Goal: Task Accomplishment & Management: Use online tool/utility

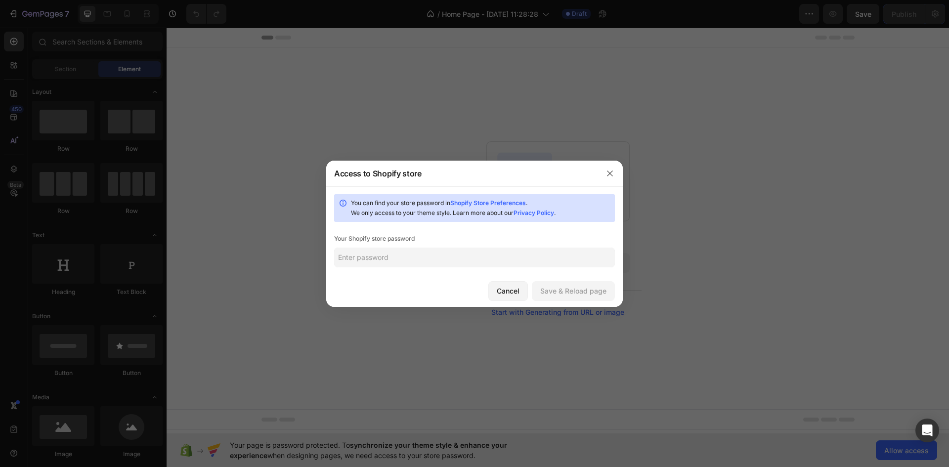
click at [438, 256] on input "text" at bounding box center [474, 258] width 281 height 20
type input "1"
click at [570, 290] on div "Save & Reload page" at bounding box center [573, 291] width 66 height 10
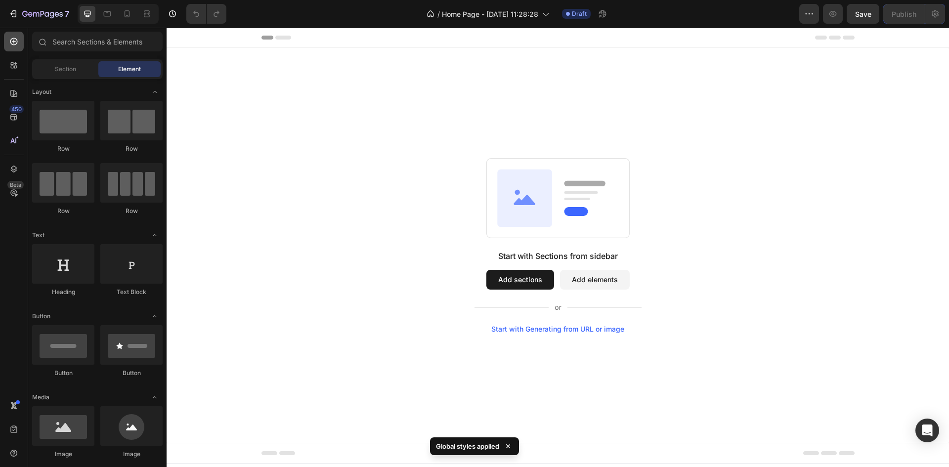
click at [9, 43] on icon at bounding box center [14, 42] width 10 height 10
click at [14, 65] on icon at bounding box center [14, 65] width 10 height 10
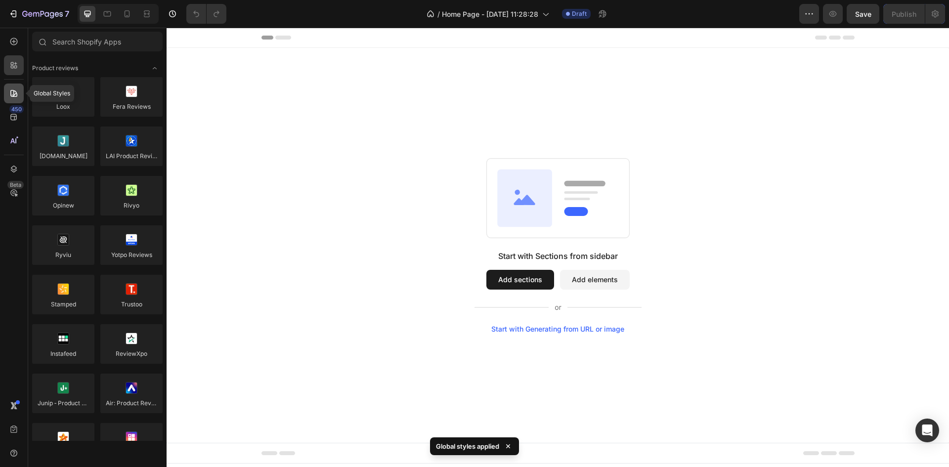
click at [12, 96] on icon at bounding box center [14, 93] width 10 height 10
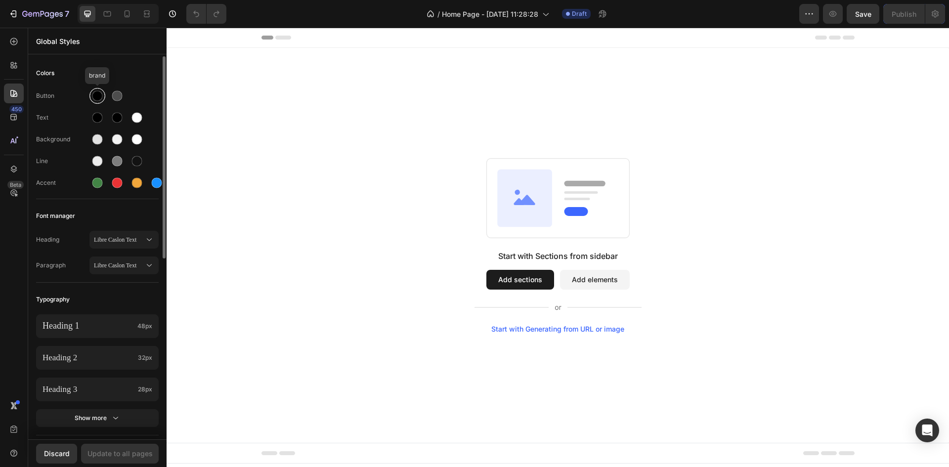
drag, startPoint x: 95, startPoint y: 95, endPoint x: 102, endPoint y: 96, distance: 6.5
click at [95, 95] on div at bounding box center [97, 96] width 10 height 10
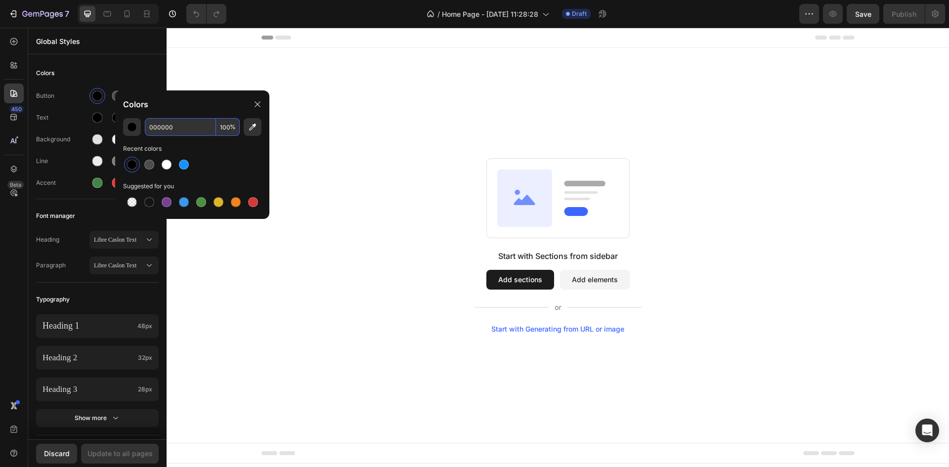
click at [180, 126] on input "000000" at bounding box center [180, 127] width 71 height 18
paste input "#E8DBD1"
type input "E8DBD1"
click at [83, 73] on div "Colors" at bounding box center [97, 73] width 123 height 18
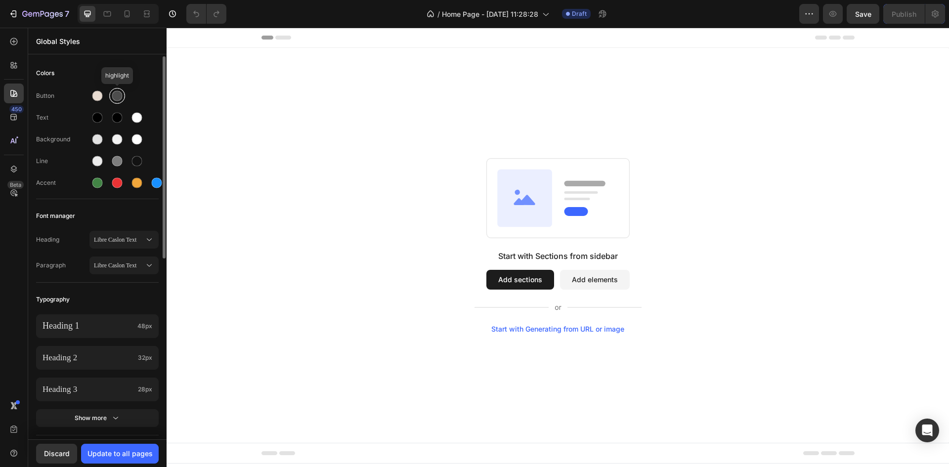
drag, startPoint x: 118, startPoint y: 96, endPoint x: 123, endPoint y: 98, distance: 5.5
click at [118, 96] on div at bounding box center [117, 96] width 10 height 10
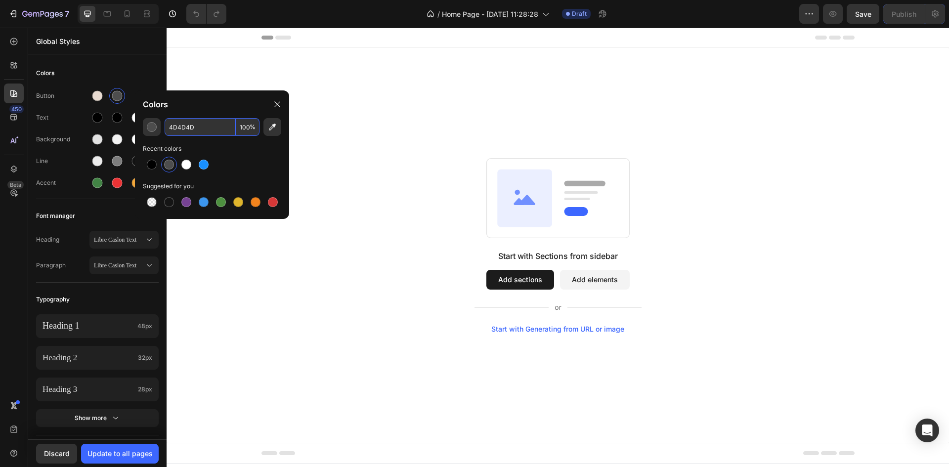
click at [218, 125] on input "4D4D4D" at bounding box center [200, 127] width 71 height 18
paste input "#2B2B2B"
type input "2B2B2B"
click at [141, 70] on div "Colors" at bounding box center [97, 73] width 123 height 18
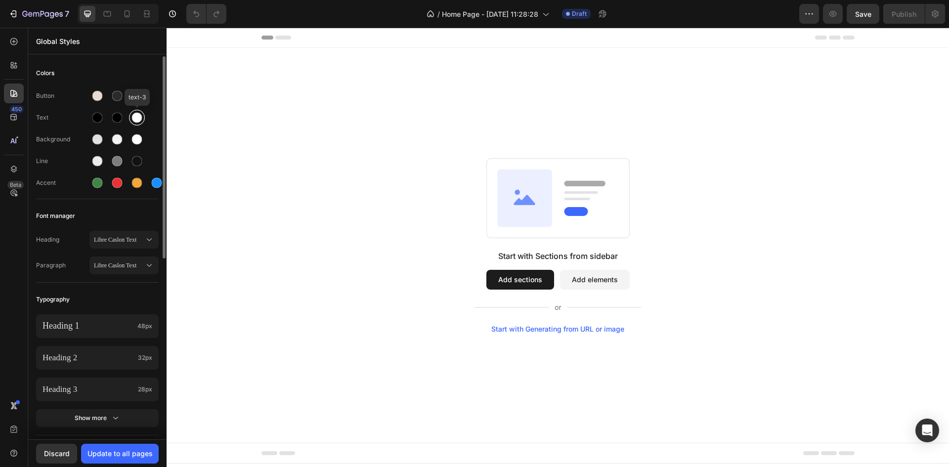
click at [136, 117] on div at bounding box center [137, 118] width 10 height 10
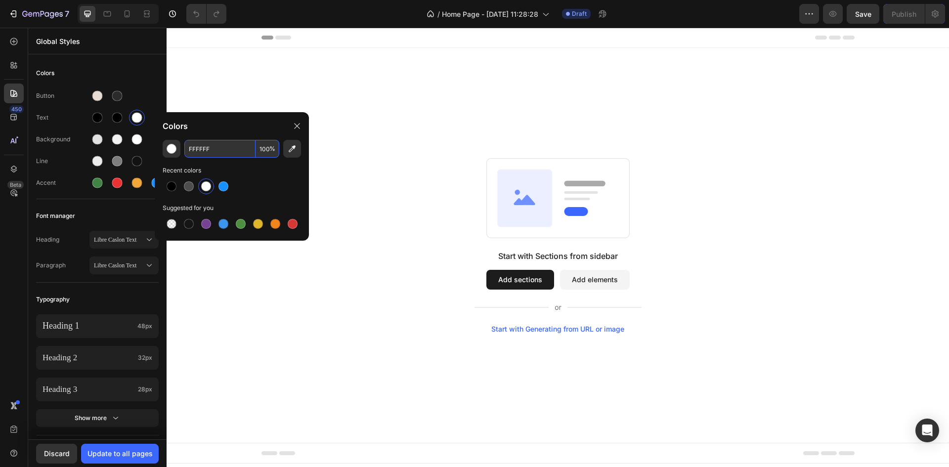
click at [230, 154] on input "FFFFFF" at bounding box center [219, 149] width 71 height 18
paste input "#2B2B2B"
type input "2B2B2B"
drag, startPoint x: 98, startPoint y: 119, endPoint x: 113, endPoint y: 127, distance: 16.1
click at [98, 119] on div at bounding box center [97, 118] width 10 height 10
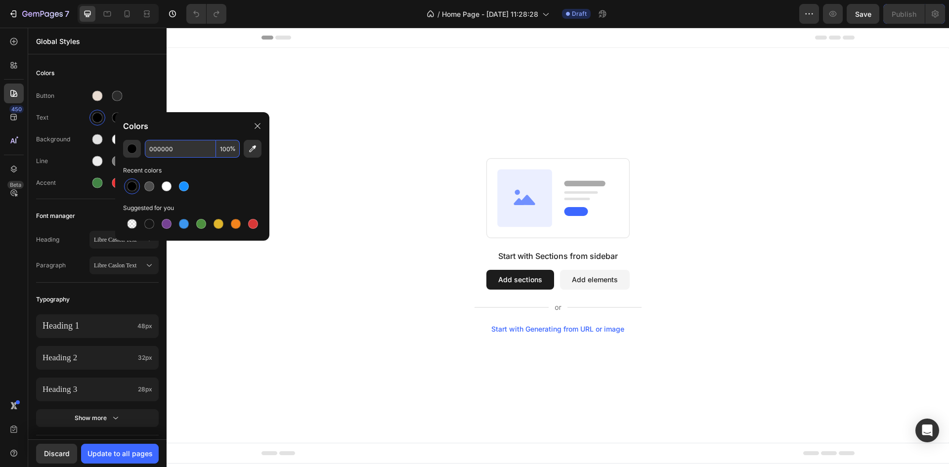
click at [191, 145] on input "000000" at bounding box center [180, 149] width 71 height 18
paste input "#2B2B2B"
type input "2B2B2B"
click at [62, 113] on div "Text" at bounding box center [62, 117] width 53 height 9
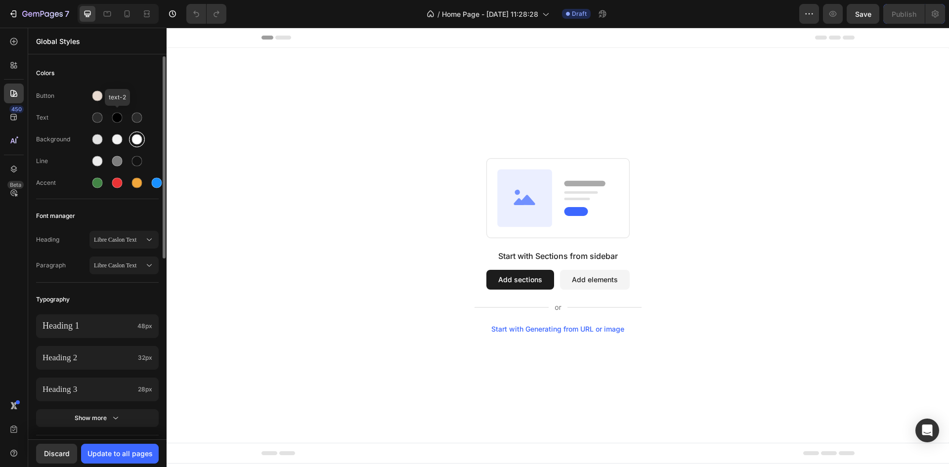
drag, startPoint x: 116, startPoint y: 120, endPoint x: 134, endPoint y: 130, distance: 21.5
click at [116, 120] on div at bounding box center [117, 118] width 10 height 10
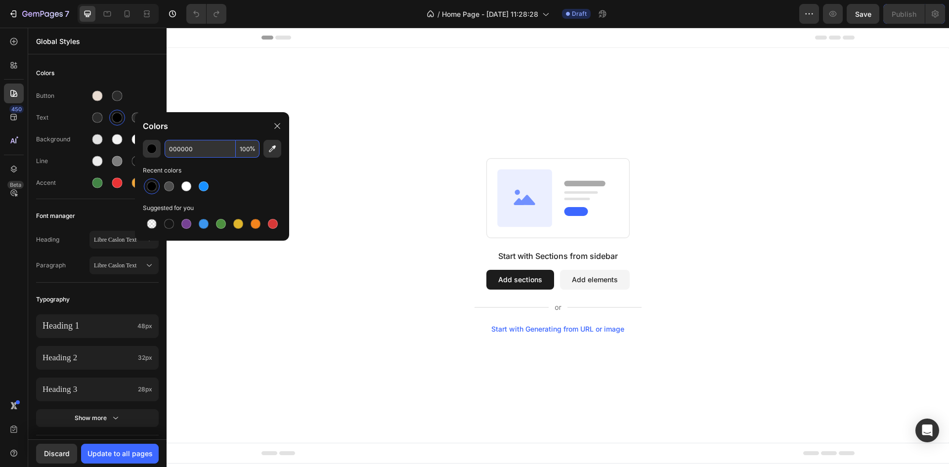
click at [212, 150] on input "000000" at bounding box center [200, 149] width 71 height 18
paste input "#4E4C4C"
click at [207, 154] on input "4E4C4C" at bounding box center [200, 149] width 71 height 18
type input "4E4C4C"
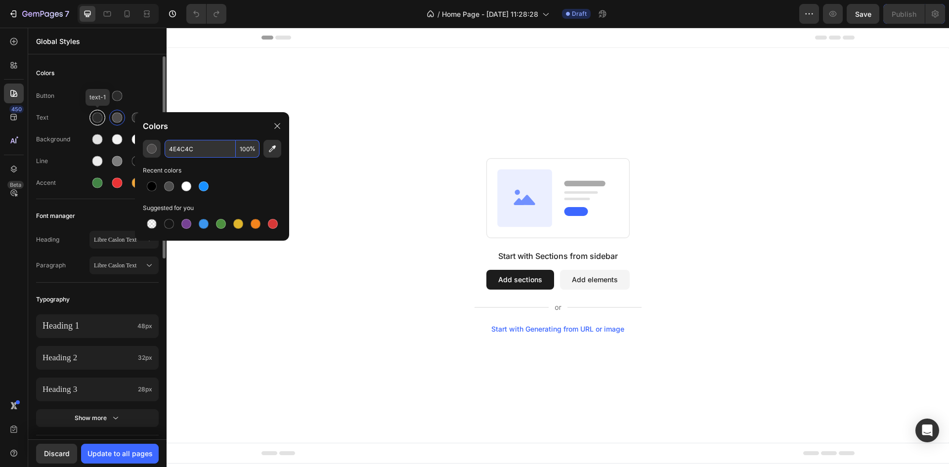
click at [101, 116] on div at bounding box center [97, 118] width 10 height 10
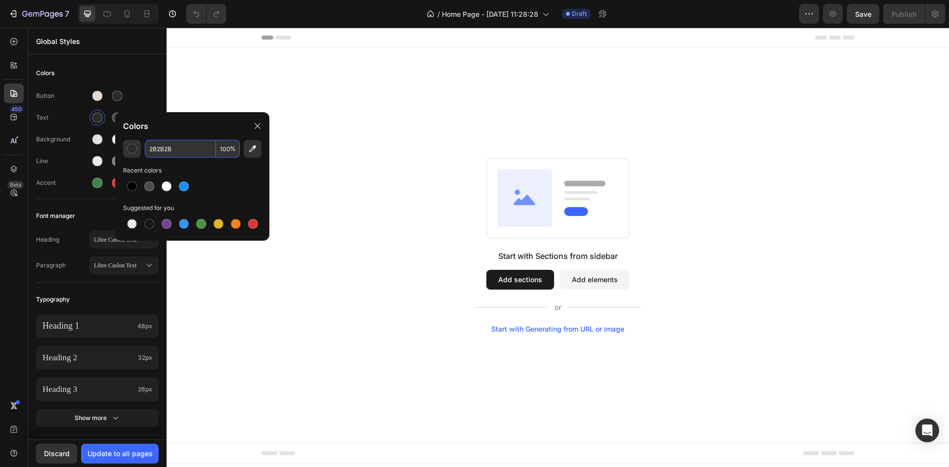
click at [201, 150] on input "2B2B2B" at bounding box center [180, 149] width 71 height 18
paste input "4E4C4C"
type input "4E4C4C"
click at [112, 116] on div at bounding box center [117, 118] width 10 height 10
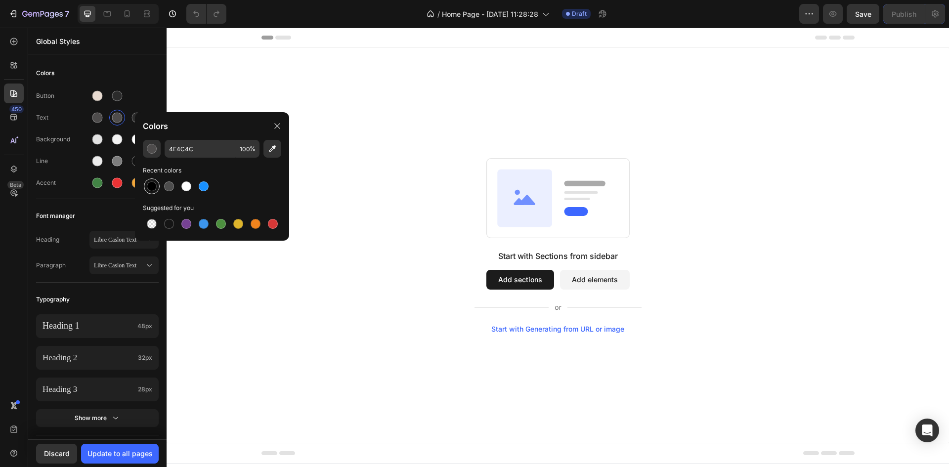
click at [147, 185] on div at bounding box center [152, 186] width 10 height 10
click at [168, 190] on div at bounding box center [169, 186] width 10 height 10
click at [214, 150] on input "4D4D4D" at bounding box center [200, 149] width 71 height 18
paste input "#2B2B2B"
type input "2B2B2B"
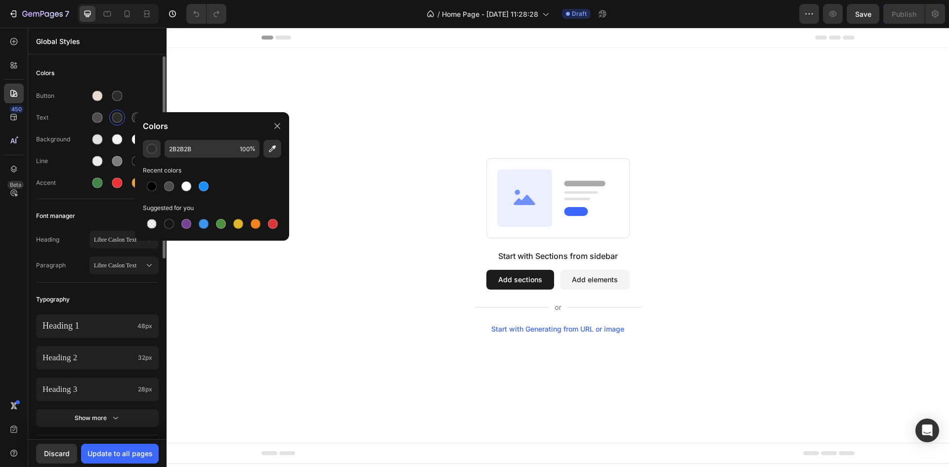
click at [66, 124] on div "Text" at bounding box center [97, 118] width 123 height 16
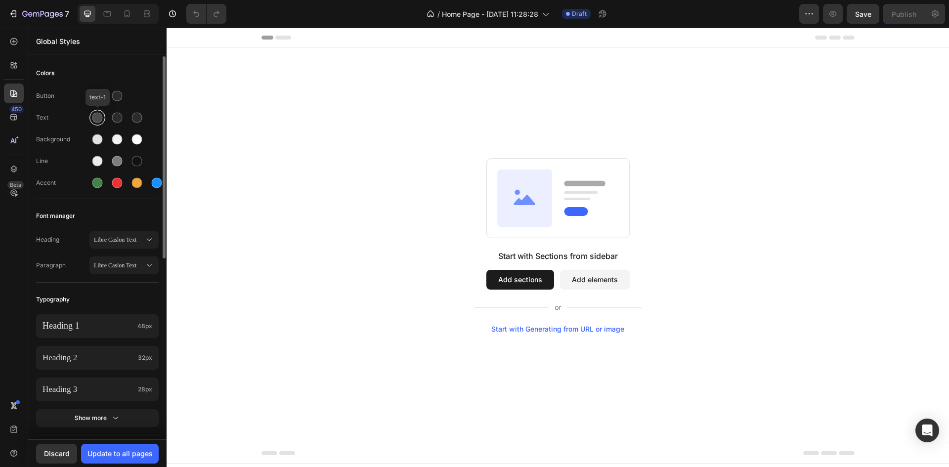
click at [96, 120] on div at bounding box center [97, 118] width 10 height 10
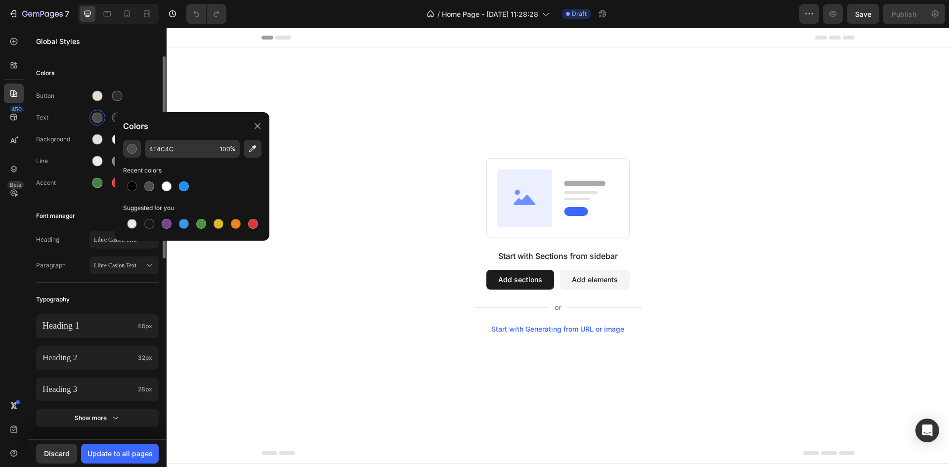
click at [62, 130] on div "Button Text Background Line Accent" at bounding box center [97, 140] width 123 height 117
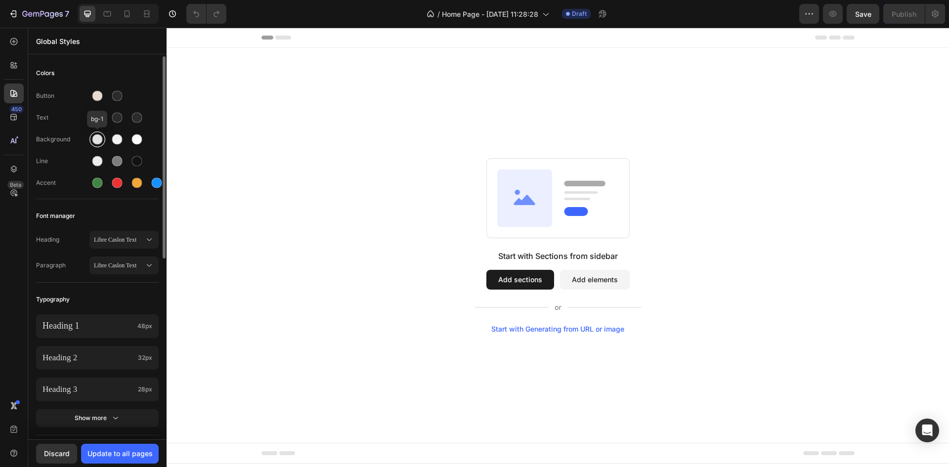
click at [97, 143] on div at bounding box center [97, 139] width 10 height 10
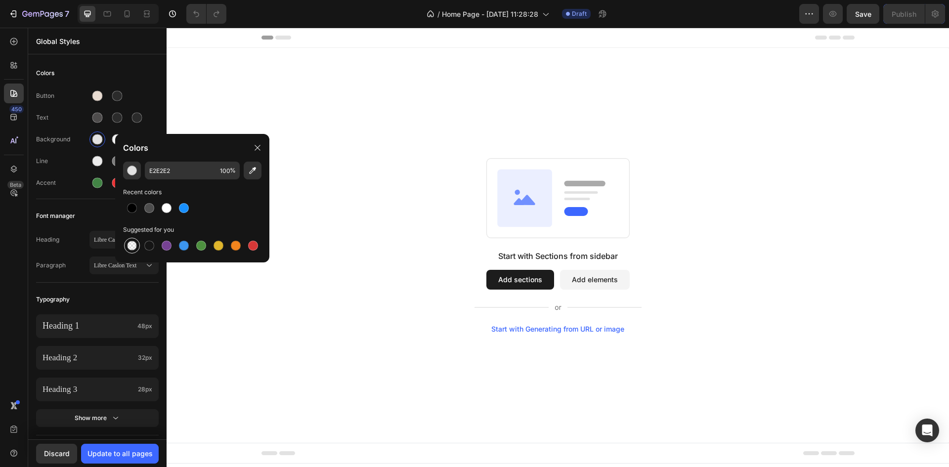
click at [132, 247] on div at bounding box center [132, 246] width 10 height 10
type input "000000"
type input "0"
click at [93, 160] on div at bounding box center [97, 161] width 10 height 10
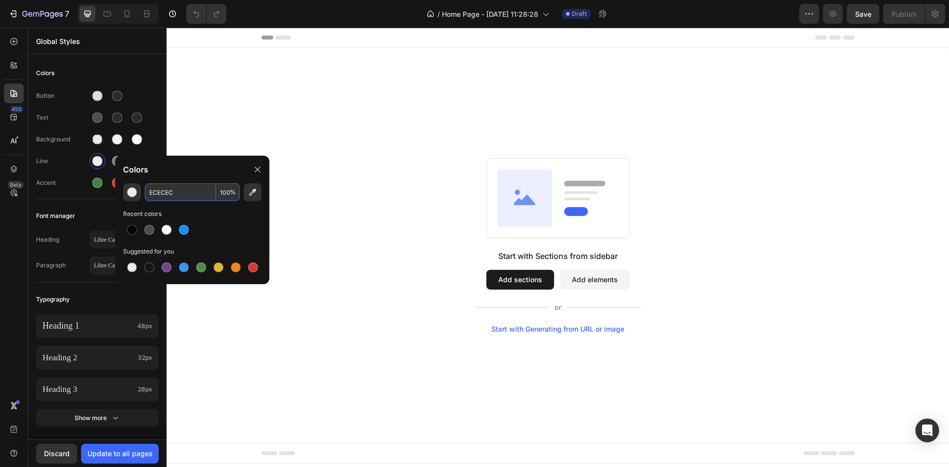
click at [199, 193] on input "ECECEC" at bounding box center [180, 192] width 71 height 18
paste input "#2B2B2B"
type input "2B2B2B"
click at [68, 158] on div "Line" at bounding box center [62, 161] width 53 height 9
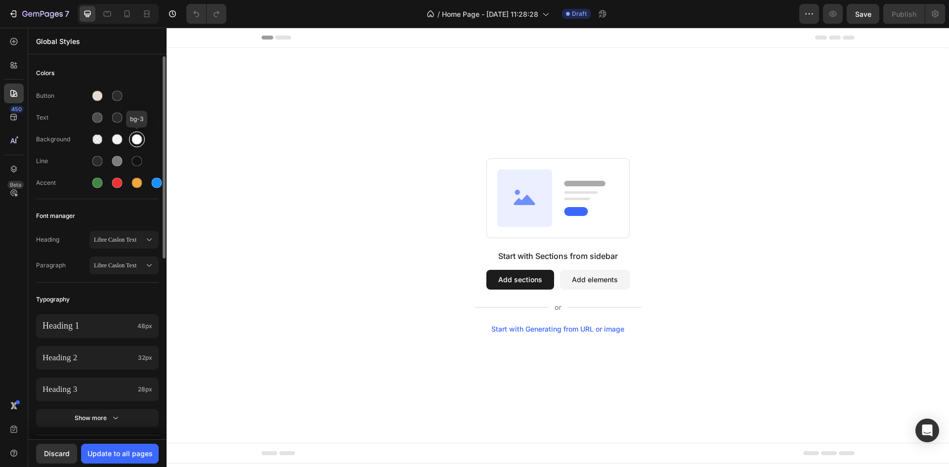
click at [141, 136] on div at bounding box center [137, 139] width 10 height 10
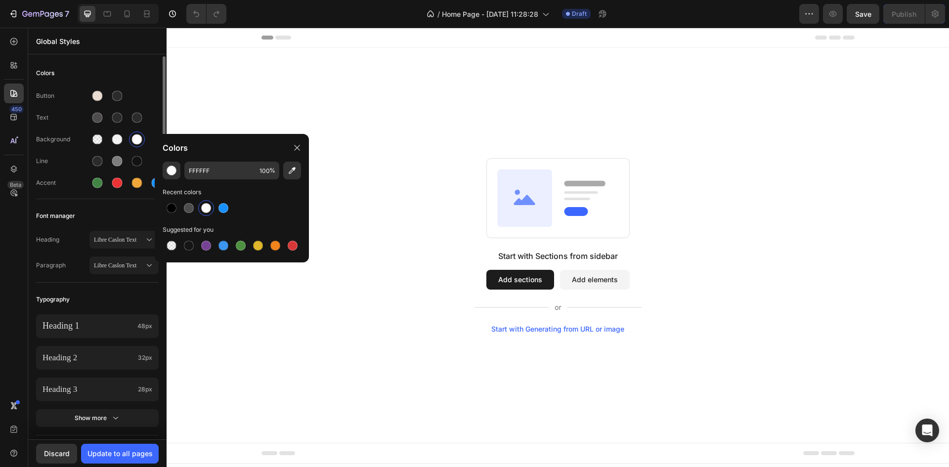
click at [79, 161] on div "Line" at bounding box center [62, 161] width 53 height 9
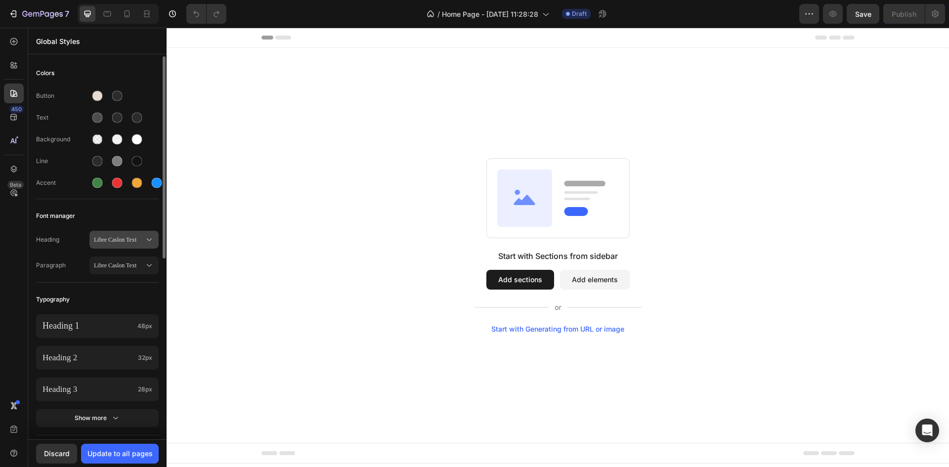
click at [139, 241] on span "Libre Caslon Text" at bounding box center [119, 239] width 50 height 9
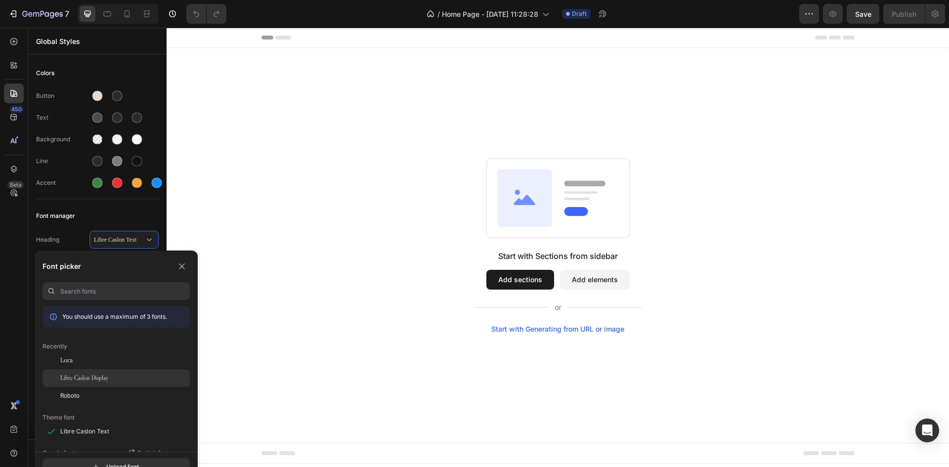
click at [106, 376] on span "Libre Caslon Display" at bounding box center [84, 378] width 48 height 9
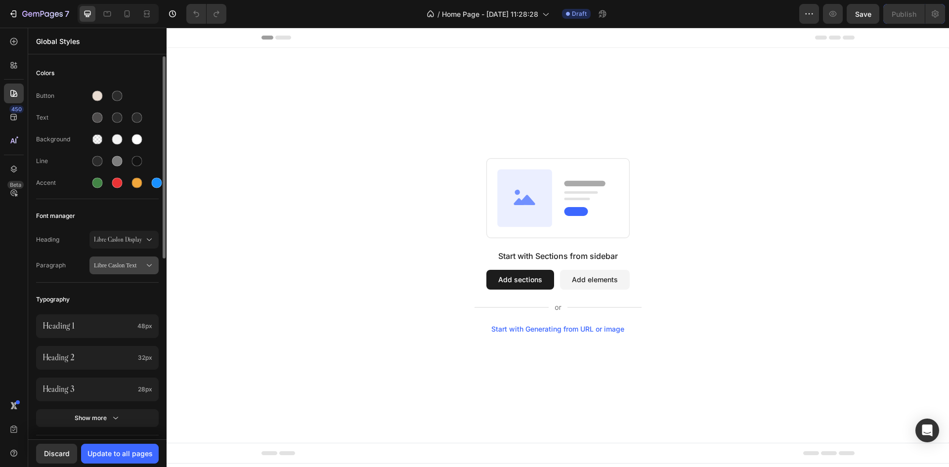
click at [128, 265] on span "Libre Caslon Text" at bounding box center [119, 265] width 50 height 9
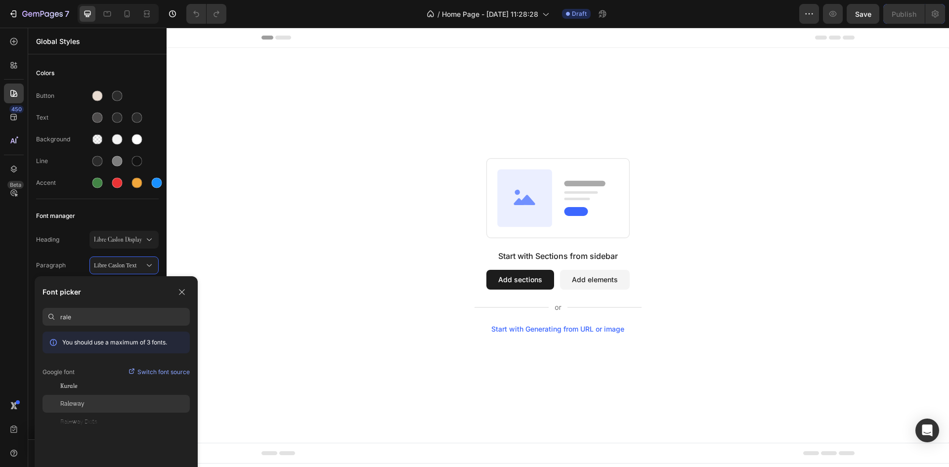
type input "rale"
click at [101, 399] on div "Raleway" at bounding box center [124, 403] width 129 height 9
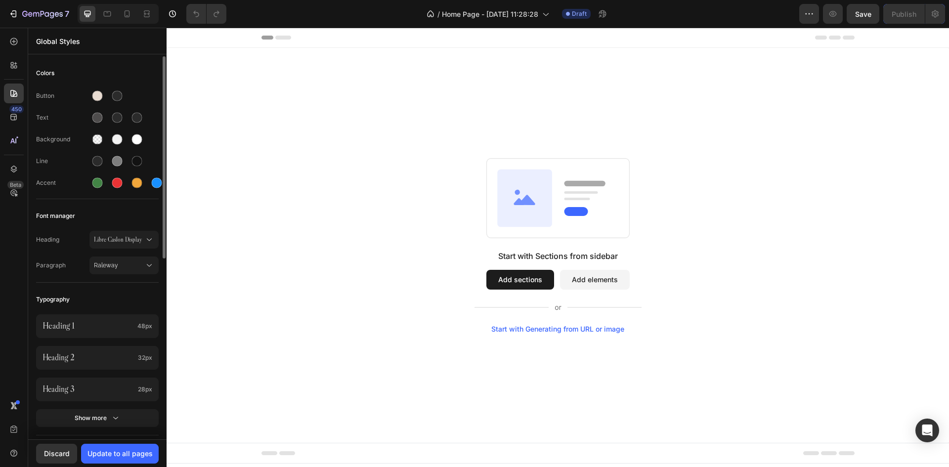
click at [65, 274] on div "Heading Libre Caslon Display Paragraph Raleway" at bounding box center [97, 253] width 123 height 57
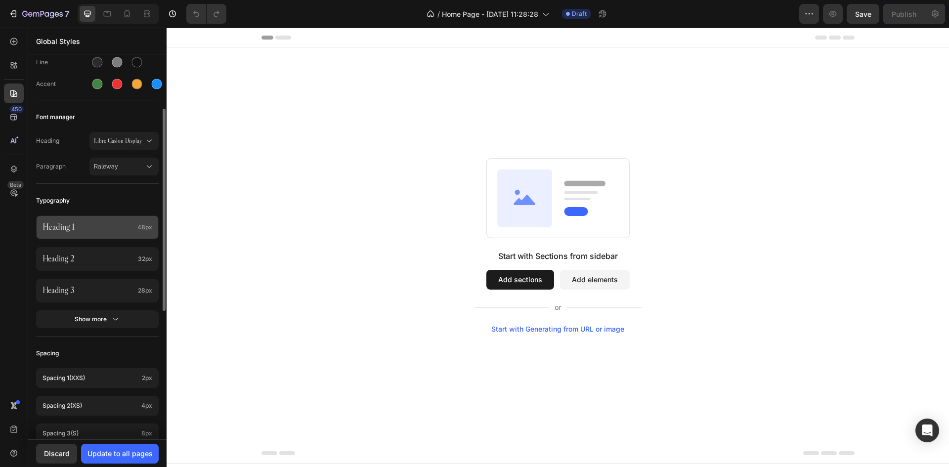
click at [128, 225] on p "Heading 1" at bounding box center [88, 227] width 91 height 11
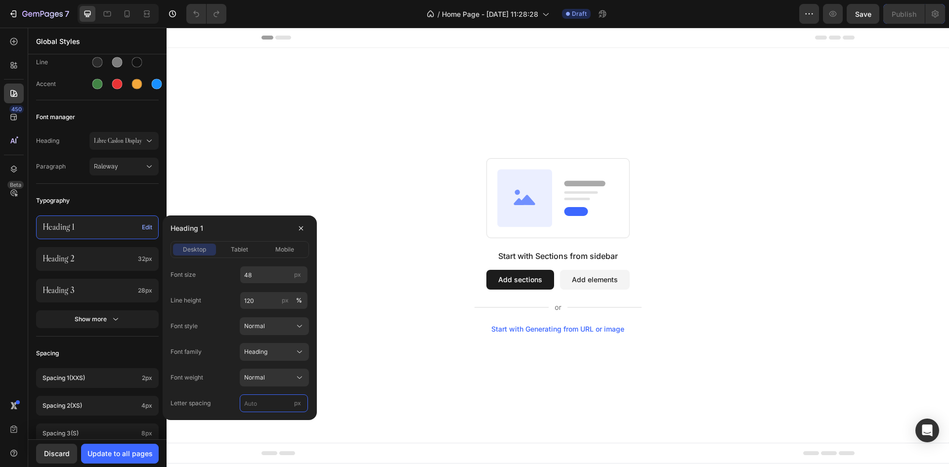
click at [265, 400] on input "px" at bounding box center [274, 403] width 68 height 18
click at [257, 404] on input "-0.02 em" at bounding box center [274, 403] width 68 height 18
click at [263, 405] on input "-0.02 em" at bounding box center [274, 403] width 68 height 18
click at [262, 408] on input "-0.02 em" at bounding box center [274, 403] width 68 height 18
click at [220, 368] on div "Font size 48 px Line height 120 px % Font style Normal Font family Heading Font…" at bounding box center [240, 339] width 138 height 146
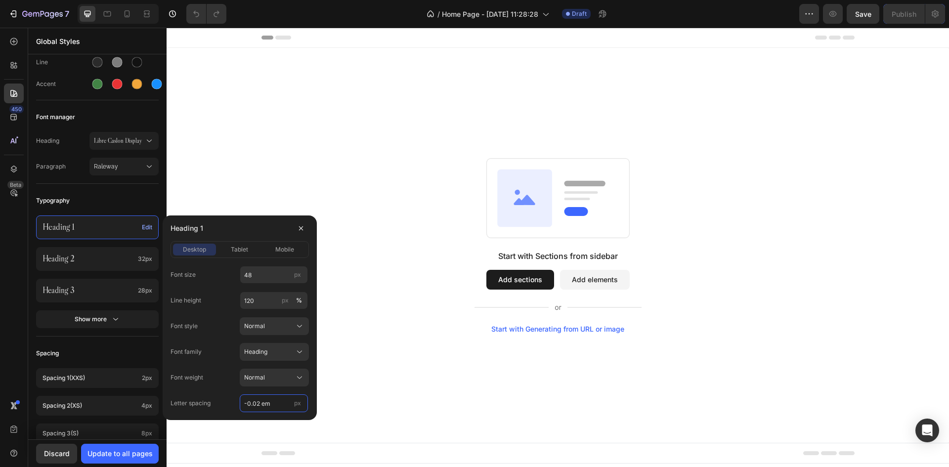
click at [281, 405] on input "-0.02 em" at bounding box center [274, 403] width 68 height 18
type input "-0.."
drag, startPoint x: 263, startPoint y: 406, endPoint x: 239, endPoint y: 402, distance: 25.0
click at [239, 402] on div "Letter spacing -0.. px" at bounding box center [240, 403] width 138 height 18
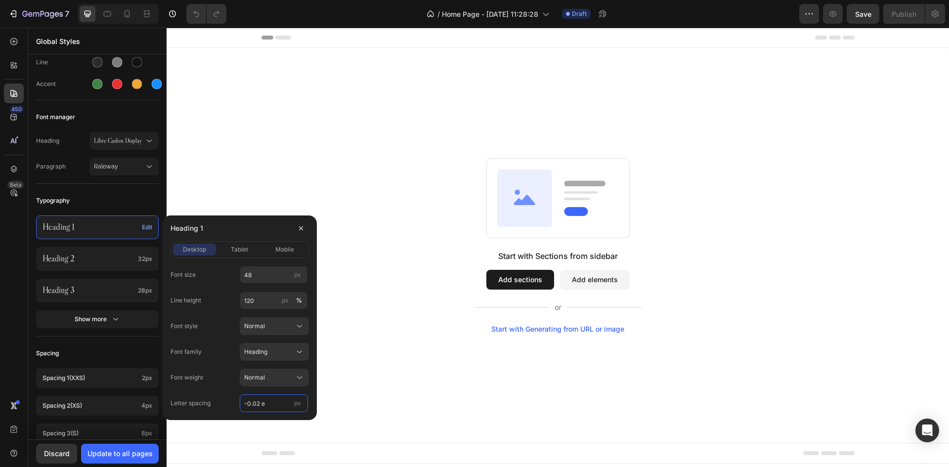
type input "-0.02 em"
click at [218, 357] on div "Font family Heading" at bounding box center [240, 352] width 138 height 18
click at [235, 248] on span "tablet" at bounding box center [239, 249] width 17 height 9
click at [271, 248] on div "mobile" at bounding box center [284, 249] width 43 height 9
click at [204, 248] on span "desktop" at bounding box center [194, 249] width 23 height 9
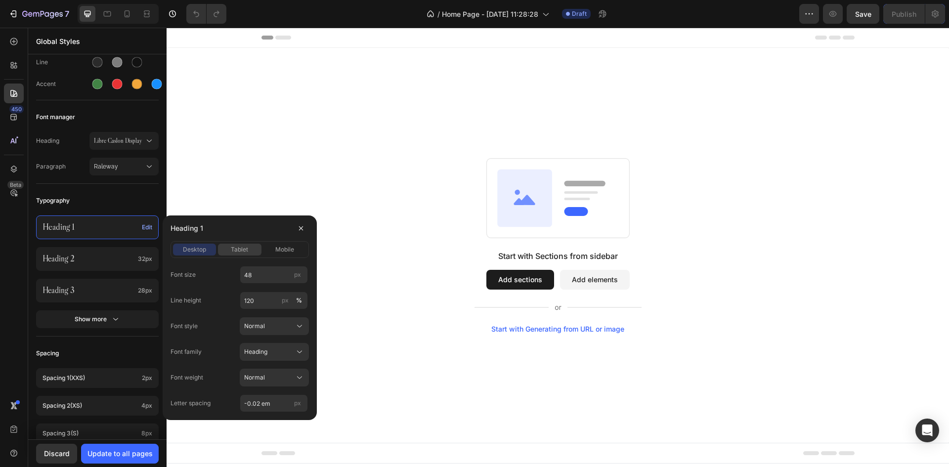
click at [237, 250] on span "tablet" at bounding box center [239, 249] width 17 height 9
click at [284, 249] on span "mobile" at bounding box center [284, 249] width 19 height 9
click at [270, 273] on input "36" at bounding box center [274, 275] width 68 height 18
type input "34"
click at [217, 298] on div "Line height 120 px %" at bounding box center [240, 301] width 138 height 18
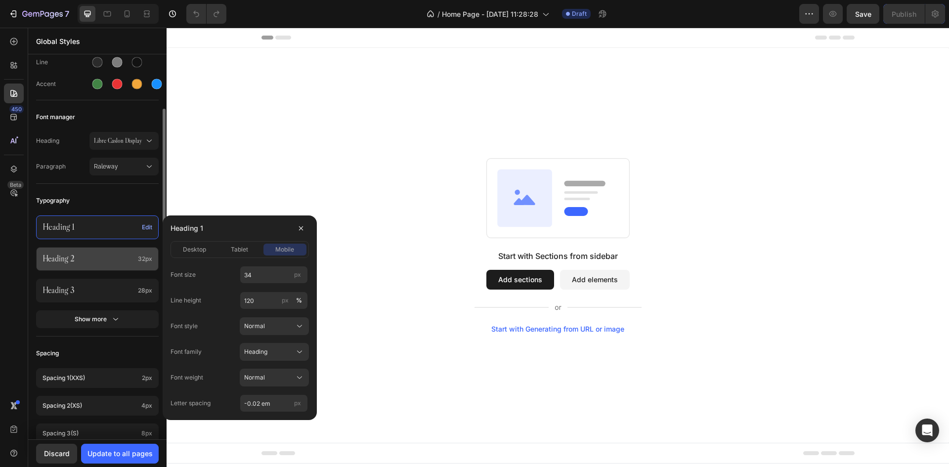
click at [119, 263] on p "Heading 2" at bounding box center [88, 259] width 91 height 11
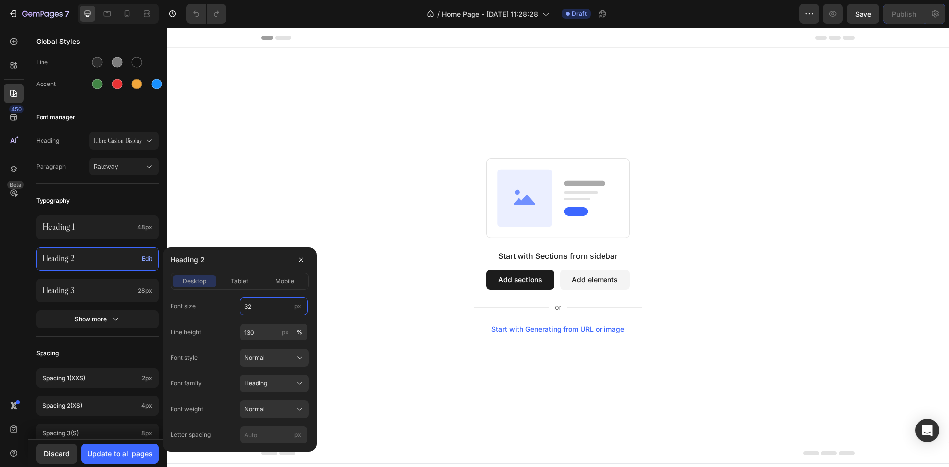
click at [275, 304] on input "32" at bounding box center [274, 307] width 68 height 18
type input "34"
click at [245, 276] on button "tablet" at bounding box center [239, 281] width 43 height 12
click at [257, 307] on input "26" at bounding box center [274, 307] width 68 height 18
type input "34"
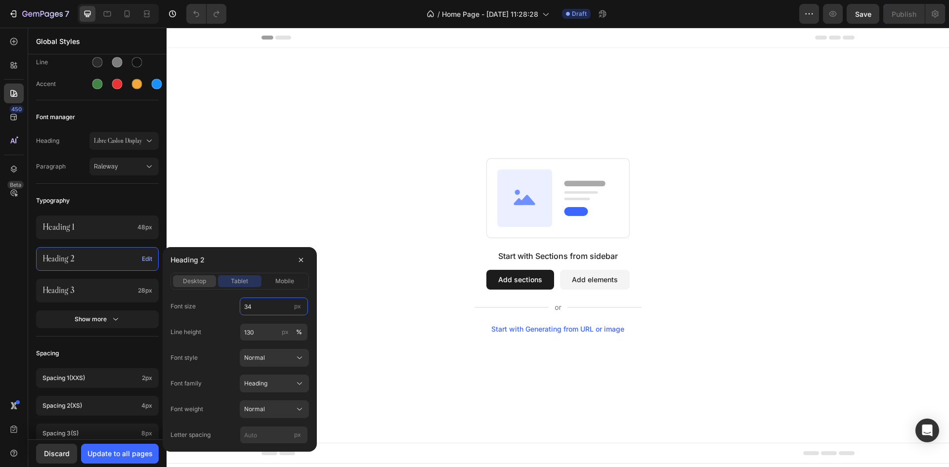
click at [203, 283] on span "desktop" at bounding box center [194, 281] width 23 height 9
click at [262, 334] on input "130" at bounding box center [274, 332] width 68 height 18
type input "120"
click at [231, 324] on div "Line height 120 px %" at bounding box center [240, 332] width 138 height 18
click at [262, 434] on input "px" at bounding box center [274, 435] width 68 height 18
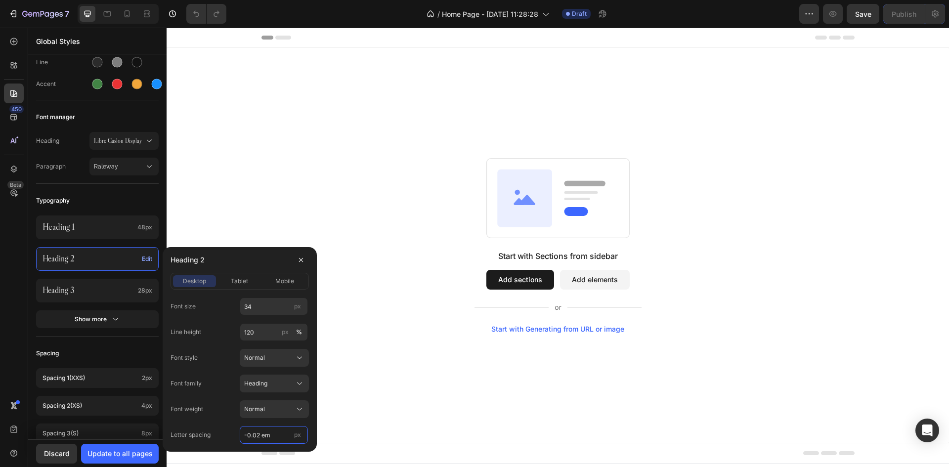
type input "-0.02 em"
click at [218, 379] on div "Font family Heading" at bounding box center [240, 384] width 138 height 18
click at [235, 275] on button "tablet" at bounding box center [239, 281] width 43 height 12
click at [278, 281] on span "mobile" at bounding box center [284, 281] width 19 height 9
click at [266, 309] on input "24" at bounding box center [274, 307] width 68 height 18
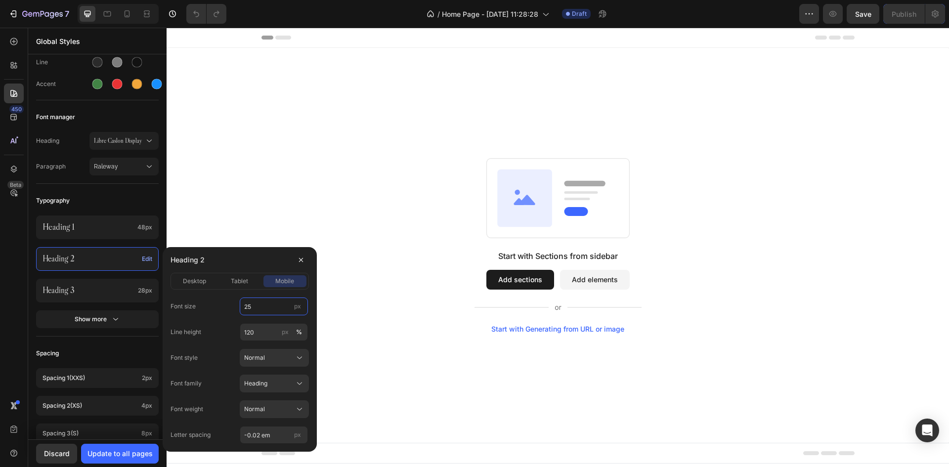
type input "26"
click at [227, 256] on div "Heading 2" at bounding box center [240, 260] width 138 height 26
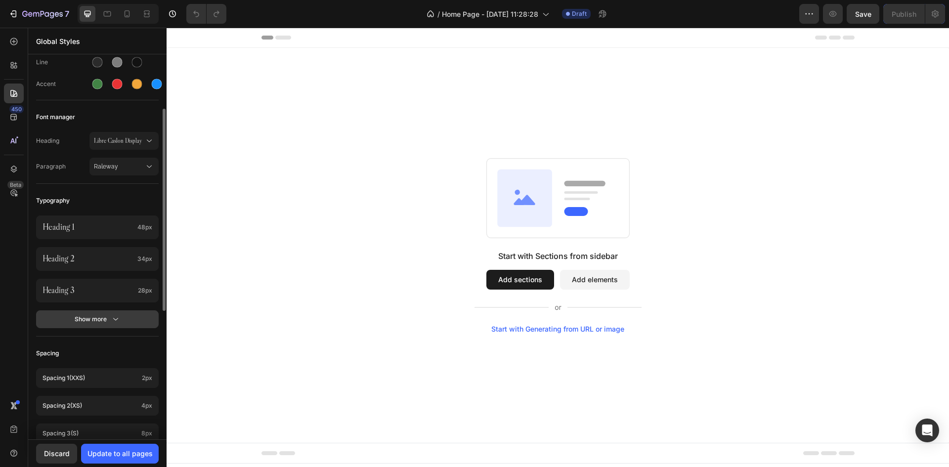
click at [121, 320] on button "Show more" at bounding box center [97, 319] width 123 height 18
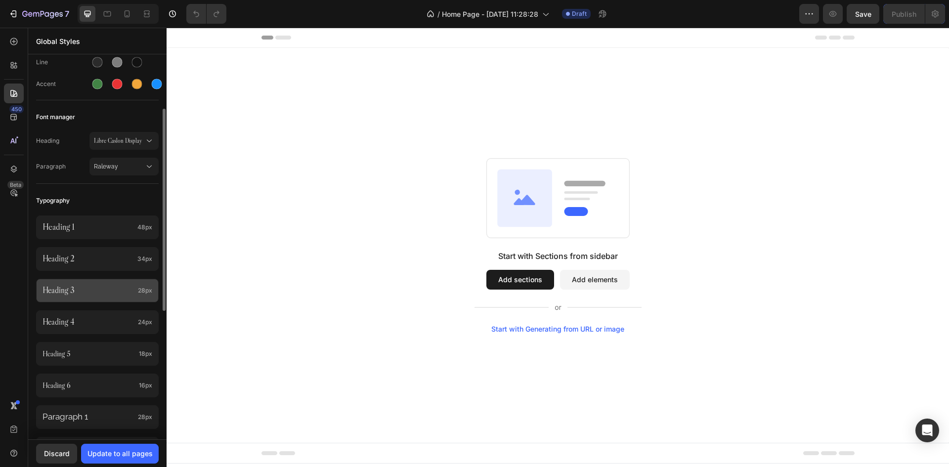
drag, startPoint x: 99, startPoint y: 287, endPoint x: 106, endPoint y: 288, distance: 7.0
click at [99, 287] on p "Heading 3" at bounding box center [88, 290] width 91 height 11
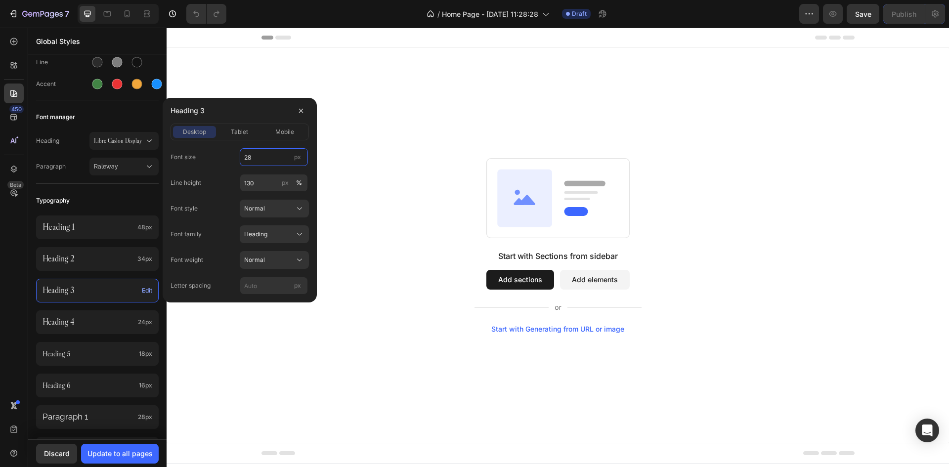
click at [265, 162] on input "28" at bounding box center [274, 157] width 68 height 18
type input "26"
click at [256, 186] on input "130" at bounding box center [274, 183] width 68 height 18
type input "120"
click at [265, 284] on input "px" at bounding box center [274, 286] width 68 height 18
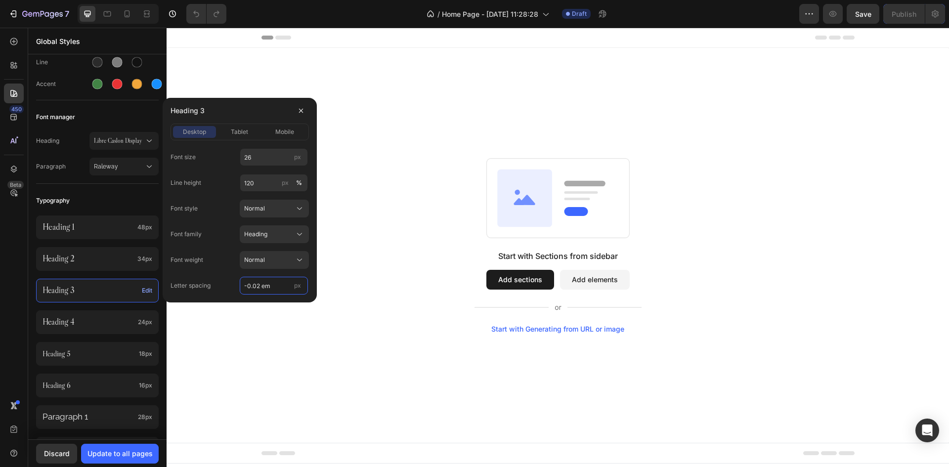
type input "-0.02 em"
click at [213, 208] on div "Font style Normal" at bounding box center [240, 209] width 138 height 18
click at [242, 129] on span "tablet" at bounding box center [239, 132] width 17 height 9
click at [261, 154] on input "22" at bounding box center [274, 157] width 68 height 18
type input "26"
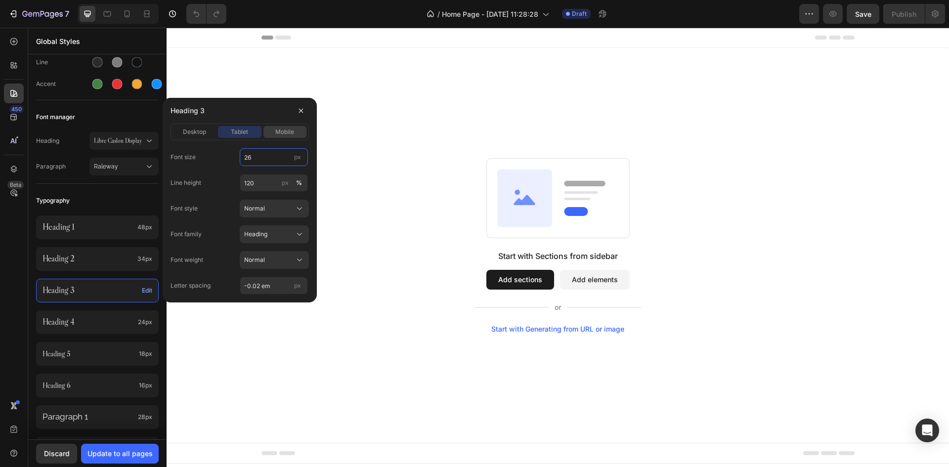
click at [285, 137] on button "mobile" at bounding box center [284, 132] width 43 height 12
click at [267, 162] on input "21" at bounding box center [274, 157] width 68 height 18
type input "26"
click at [218, 175] on div "Line height 120 px %" at bounding box center [240, 183] width 138 height 18
click at [121, 331] on div "Heading 4 24px" at bounding box center [97, 322] width 123 height 24
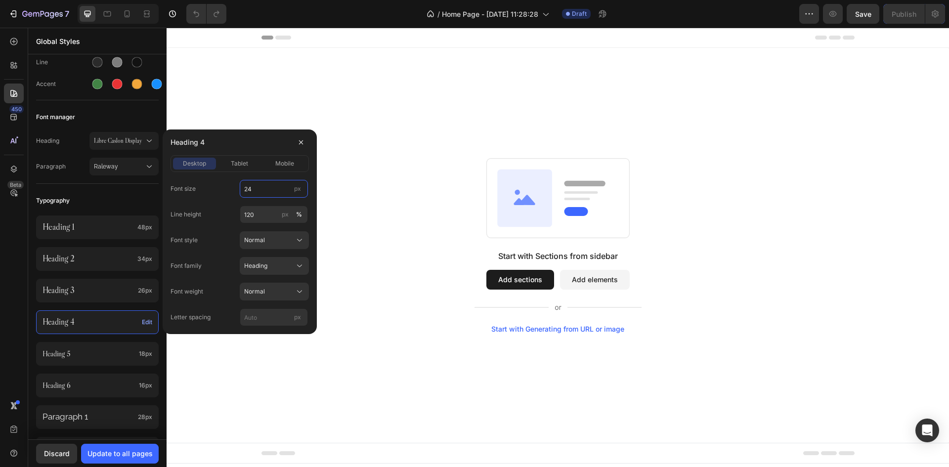
click at [269, 191] on input "24" at bounding box center [274, 189] width 68 height 18
type input "20"
click at [216, 216] on div "Line height 120 px %" at bounding box center [240, 215] width 138 height 18
click at [271, 319] on input "px" at bounding box center [274, 317] width 68 height 18
click at [267, 319] on input "px" at bounding box center [274, 317] width 68 height 18
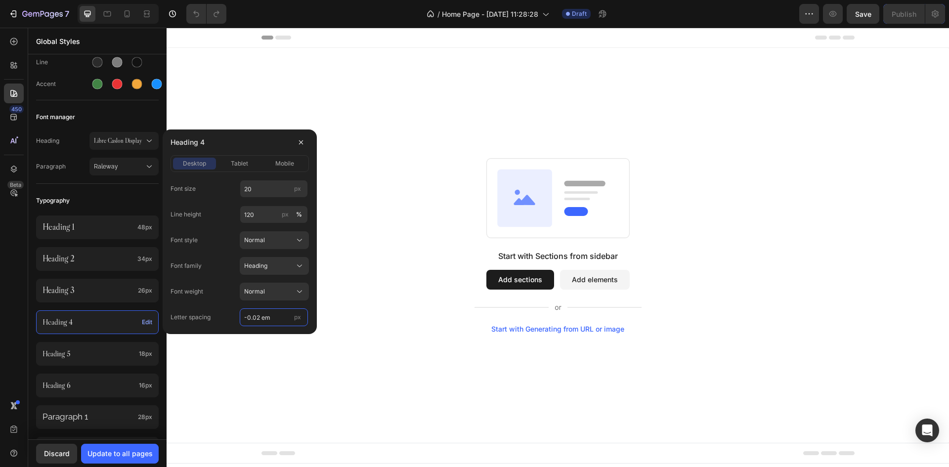
type input "-0.02 em"
click at [209, 290] on div "Font weight Normal" at bounding box center [240, 292] width 138 height 18
click at [223, 239] on div "Font style Normal" at bounding box center [240, 240] width 138 height 18
click at [233, 159] on span "tablet" at bounding box center [239, 163] width 17 height 9
click at [257, 186] on input "19" at bounding box center [274, 189] width 68 height 18
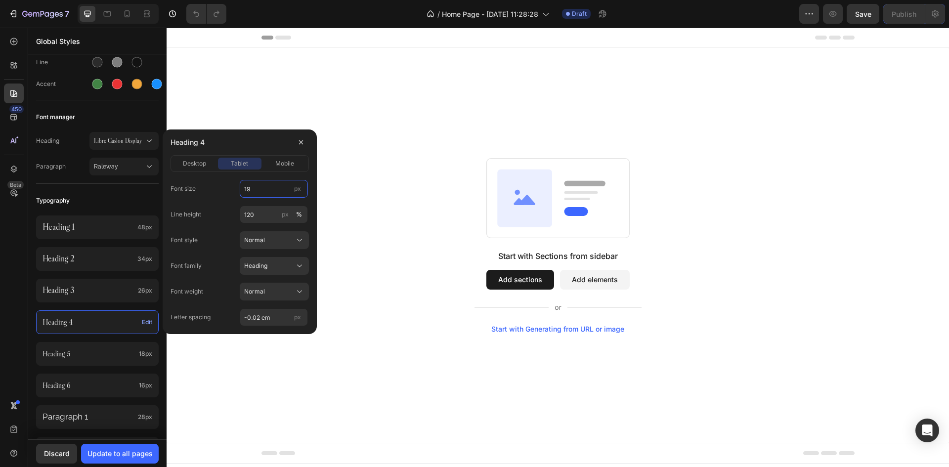
type input "20"
click at [233, 204] on div "Font size 20 px Line height 120 px % Font style Normal Font family Heading Font…" at bounding box center [240, 253] width 138 height 146
click at [206, 166] on span "desktop" at bounding box center [194, 163] width 23 height 9
click at [240, 166] on span "tablet" at bounding box center [239, 163] width 17 height 9
click at [284, 164] on span "mobile" at bounding box center [284, 163] width 19 height 9
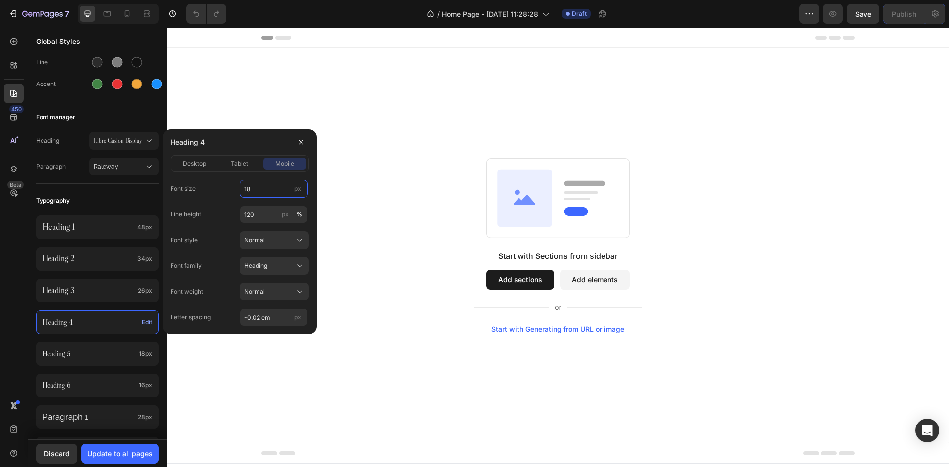
click at [266, 184] on input "18" at bounding box center [274, 189] width 68 height 18
type input "20"
click at [232, 201] on div "Font size 20 px Line height 120 px % Font style Normal Font family Heading Font…" at bounding box center [240, 253] width 138 height 146
click at [239, 166] on span "tablet" at bounding box center [239, 163] width 17 height 9
click at [196, 168] on span "desktop" at bounding box center [194, 163] width 23 height 9
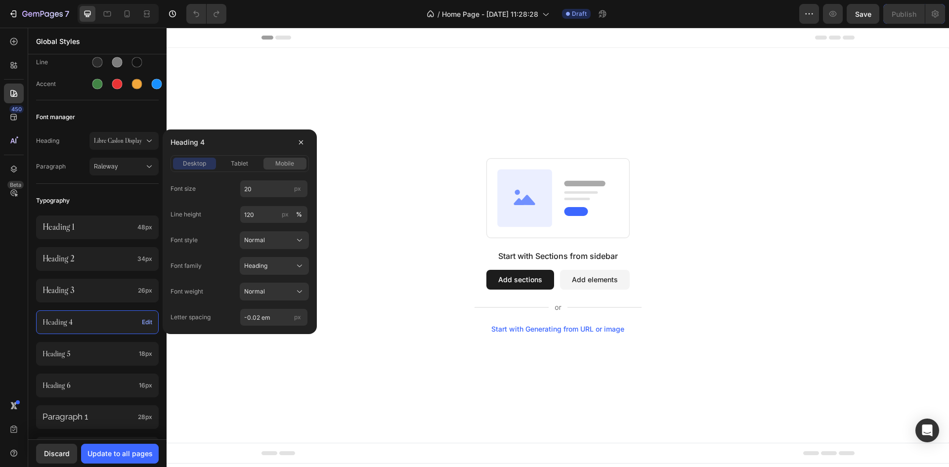
click at [289, 161] on span "mobile" at bounding box center [284, 163] width 19 height 9
click at [248, 165] on span "tablet" at bounding box center [239, 163] width 17 height 9
click at [206, 166] on span "desktop" at bounding box center [194, 163] width 23 height 9
click at [282, 161] on span "mobile" at bounding box center [284, 163] width 19 height 9
click at [219, 218] on div "Line height 120 px %" at bounding box center [240, 215] width 138 height 18
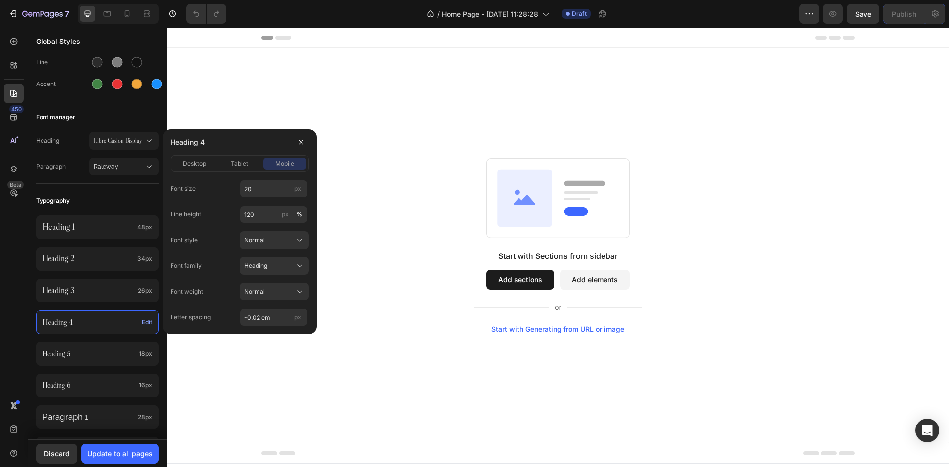
click at [17, 340] on div "450 Beta" at bounding box center [14, 214] width 20 height 364
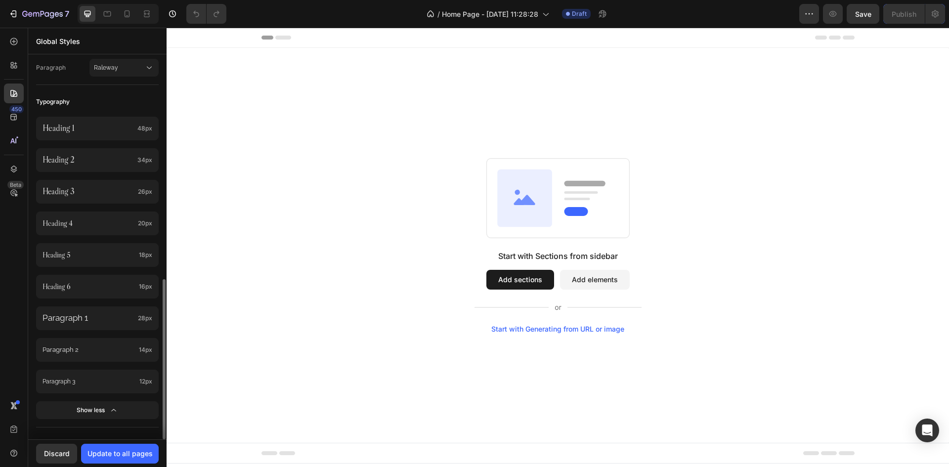
scroll to position [346, 0]
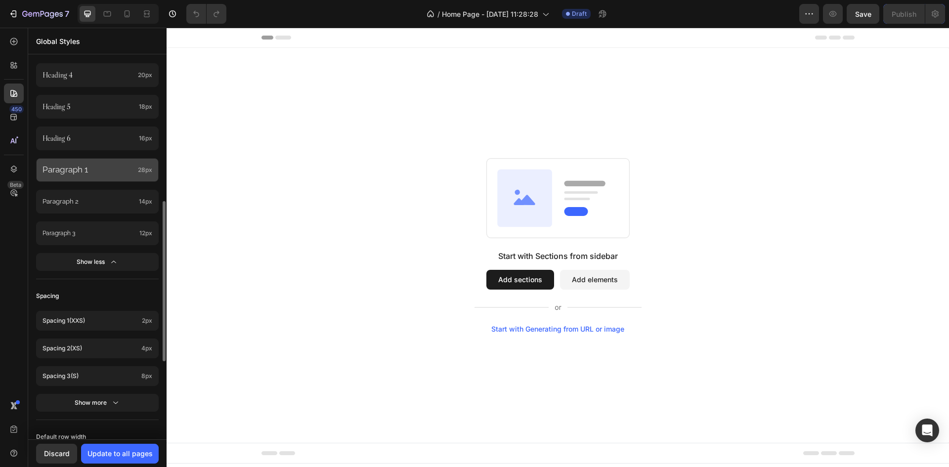
click at [134, 174] on p "Paragraph 1" at bounding box center [88, 170] width 91 height 12
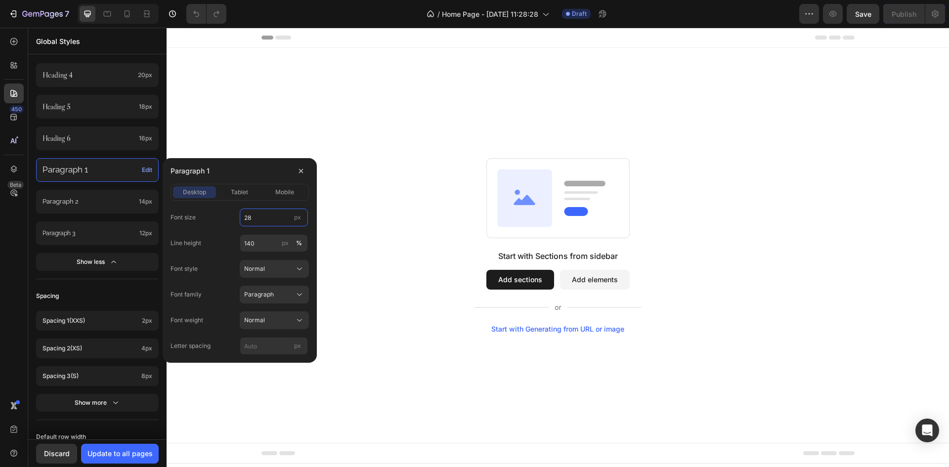
click at [261, 218] on input "28" at bounding box center [274, 218] width 68 height 18
type input "18"
click at [220, 233] on div "Font size 18 px Line height 140 px % Font style Normal Font family Paragraph Fo…" at bounding box center [240, 282] width 138 height 146
click at [272, 346] on input "px" at bounding box center [274, 346] width 68 height 18
type input "-0.02 em"
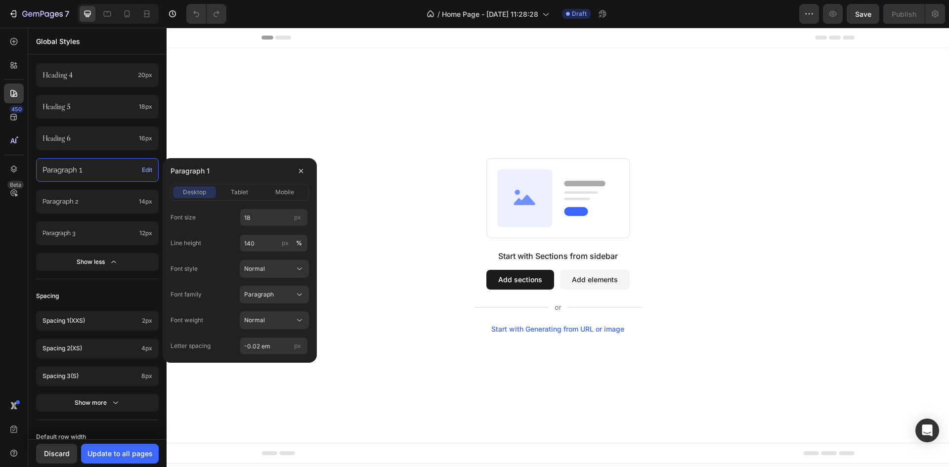
click at [214, 270] on div "Font style Normal" at bounding box center [240, 269] width 138 height 18
click at [266, 246] on input "140" at bounding box center [274, 243] width 68 height 18
type input "130"
click at [223, 271] on div "Font style Normal" at bounding box center [240, 269] width 138 height 18
click at [239, 192] on span "tablet" at bounding box center [239, 192] width 17 height 9
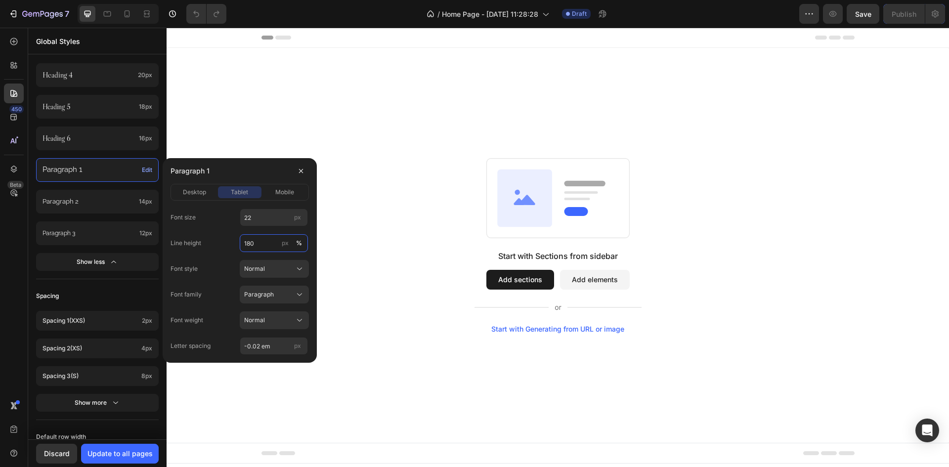
click at [259, 246] on input "180" at bounding box center [274, 243] width 68 height 18
type input "130"
click at [203, 190] on span "desktop" at bounding box center [194, 192] width 23 height 9
click at [253, 192] on div "tablet" at bounding box center [239, 192] width 43 height 9
click at [261, 225] on input "22" at bounding box center [274, 218] width 68 height 18
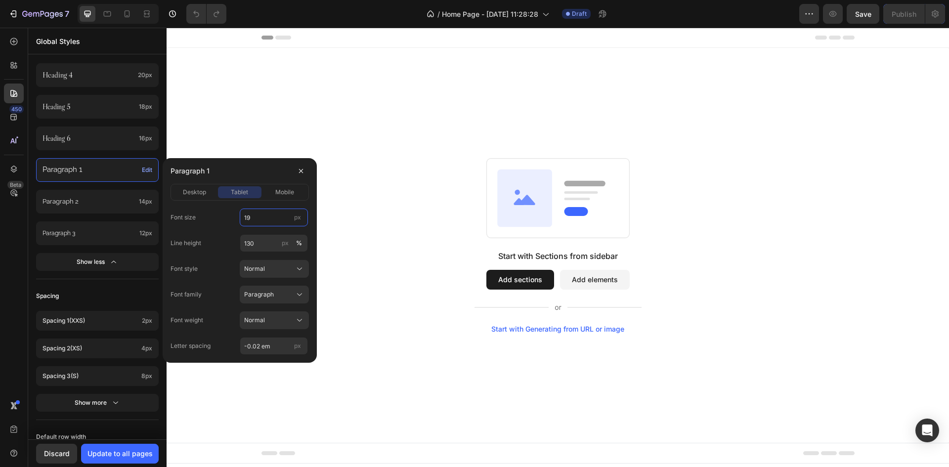
type input "18"
click at [281, 193] on span "mobile" at bounding box center [284, 192] width 19 height 9
click at [273, 219] on input "21" at bounding box center [274, 218] width 68 height 18
type input "18"
click at [216, 227] on div "Font size 18 px Line height 130 px % Font style Normal Font family Paragraph Fo…" at bounding box center [240, 282] width 138 height 146
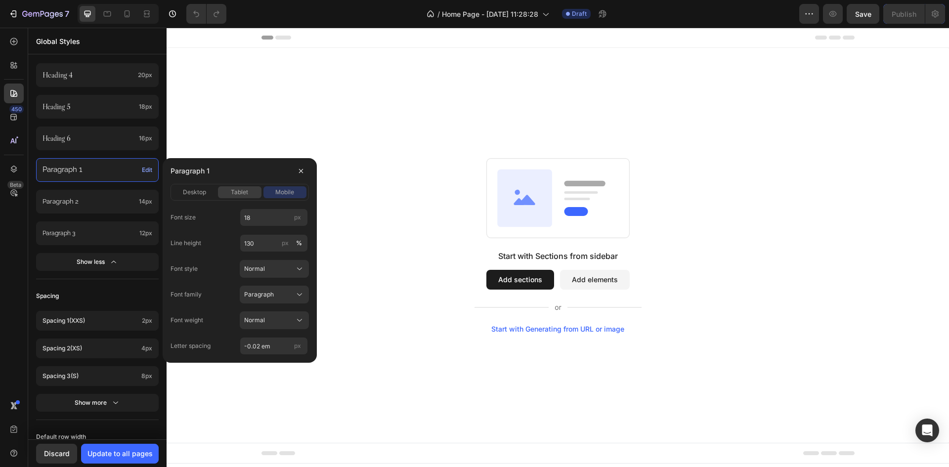
click at [237, 191] on span "tablet" at bounding box center [239, 192] width 17 height 9
click at [204, 191] on span "desktop" at bounding box center [194, 192] width 23 height 9
click at [261, 247] on input "130" at bounding box center [274, 243] width 68 height 18
click at [232, 190] on span "tablet" at bounding box center [239, 192] width 17 height 9
click at [290, 193] on span "mobile" at bounding box center [284, 192] width 19 height 9
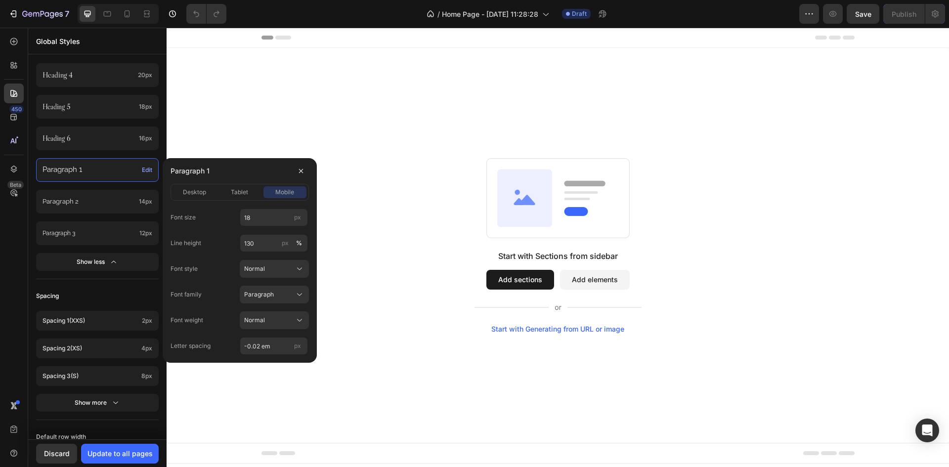
click at [216, 269] on div "Font style Normal" at bounding box center [240, 269] width 138 height 18
click at [251, 194] on div "tablet" at bounding box center [239, 192] width 43 height 9
click at [209, 197] on button "desktop" at bounding box center [194, 192] width 43 height 12
click at [306, 171] on button "button" at bounding box center [301, 171] width 16 height 16
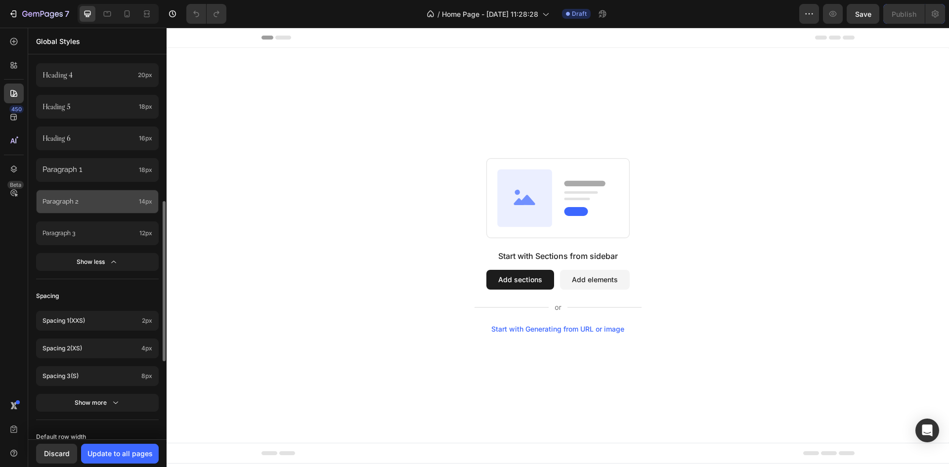
click at [115, 203] on p "Paragraph 2" at bounding box center [89, 201] width 92 height 9
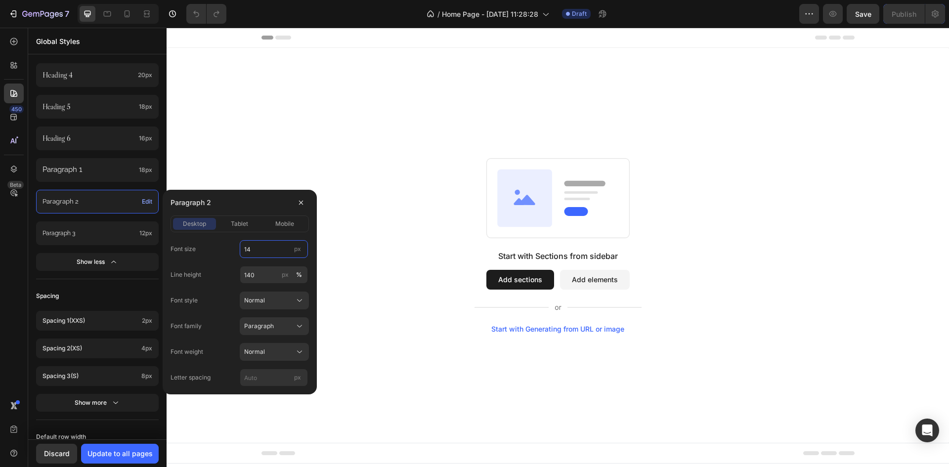
click at [267, 250] on input "14" at bounding box center [274, 249] width 68 height 18
type input "16"
click at [264, 274] on input "140" at bounding box center [274, 275] width 68 height 18
type input "130"
click at [264, 276] on input "130" at bounding box center [274, 275] width 68 height 18
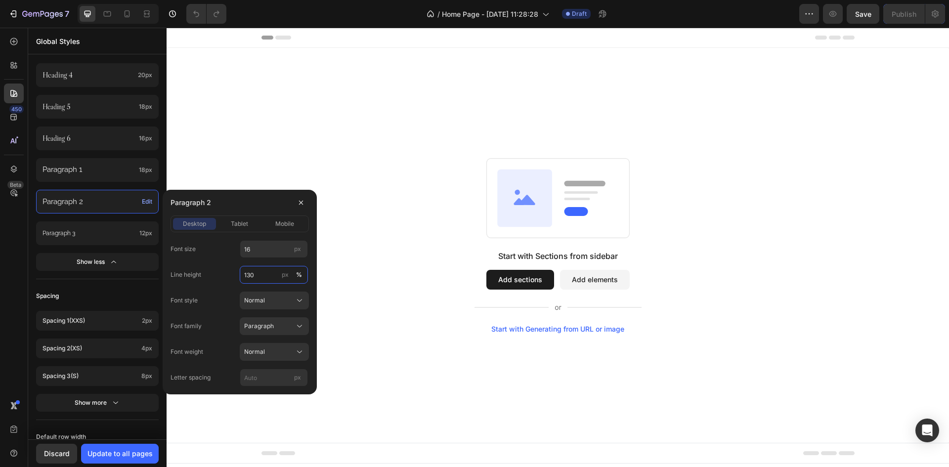
click at [264, 276] on input "130" at bounding box center [274, 275] width 68 height 18
click at [247, 226] on span "tablet" at bounding box center [239, 223] width 17 height 9
click at [270, 276] on input "130" at bounding box center [274, 275] width 68 height 18
click at [280, 225] on span "mobile" at bounding box center [284, 223] width 19 height 9
click at [241, 223] on span "tablet" at bounding box center [239, 223] width 17 height 9
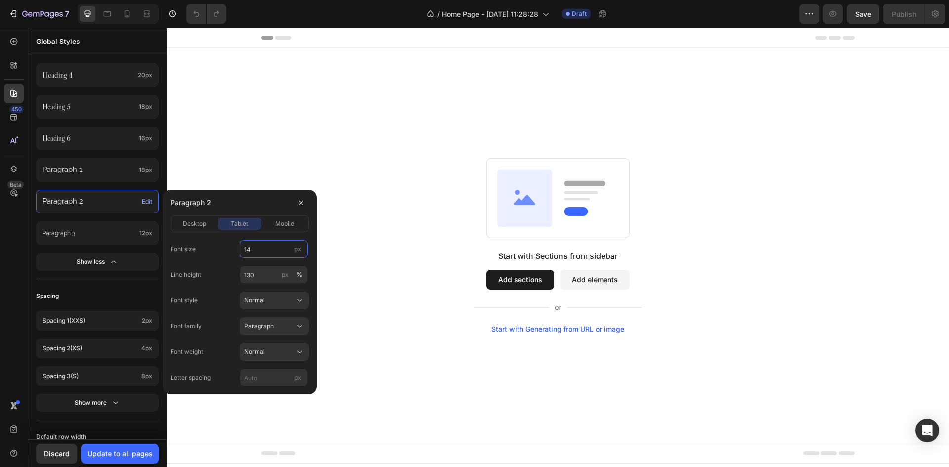
click at [259, 252] on input "14" at bounding box center [274, 249] width 68 height 18
type input "16"
click at [280, 220] on span "mobile" at bounding box center [284, 223] width 19 height 9
click at [266, 251] on input "14" at bounding box center [274, 249] width 68 height 18
type input "16"
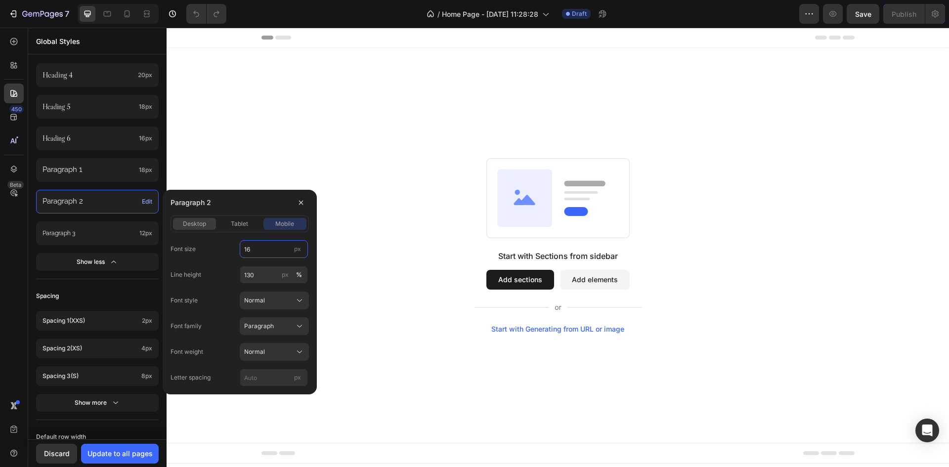
click at [202, 221] on span "desktop" at bounding box center [194, 223] width 23 height 9
click at [256, 381] on input "px" at bounding box center [274, 378] width 68 height 18
type input "-0.02 em"
click at [212, 319] on div "Font family Paragraph" at bounding box center [240, 326] width 138 height 18
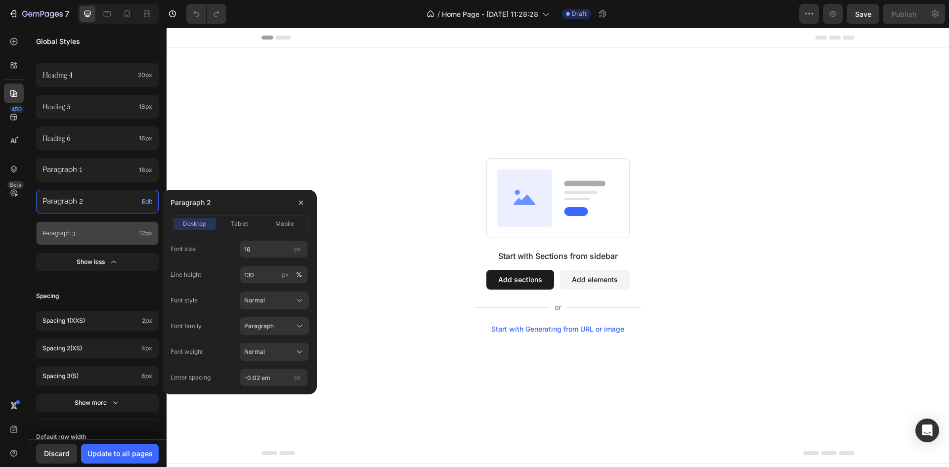
click at [114, 236] on p "Paragraph 3" at bounding box center [89, 233] width 93 height 8
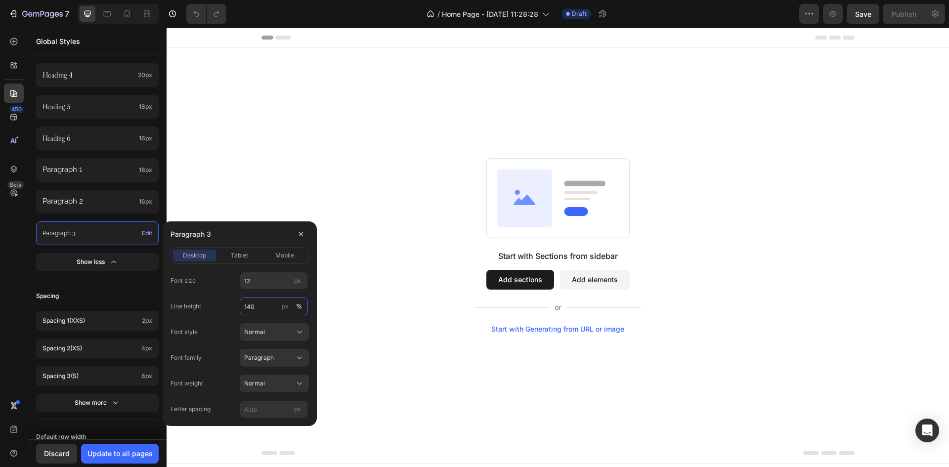
click at [266, 304] on input "140" at bounding box center [274, 307] width 68 height 18
drag, startPoint x: 219, startPoint y: 319, endPoint x: 237, endPoint y: 296, distance: 29.0
click at [219, 319] on div "Font size 12 px Line height 140 px % Font style Normal Font family Paragraph Fo…" at bounding box center [240, 345] width 138 height 146
click at [258, 310] on input "140" at bounding box center [274, 307] width 68 height 18
click at [247, 258] on span "tablet" at bounding box center [239, 255] width 17 height 9
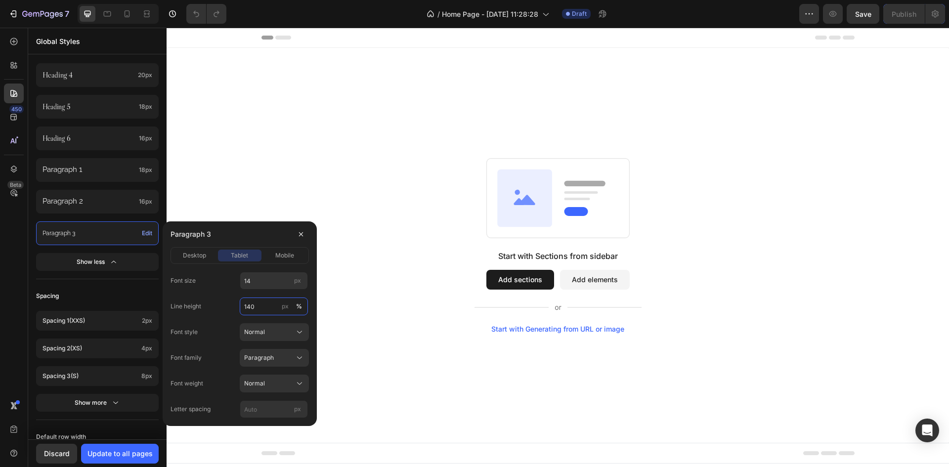
click at [265, 309] on input "140" at bounding box center [274, 307] width 68 height 18
click at [280, 259] on span "mobile" at bounding box center [284, 255] width 19 height 9
click at [201, 257] on span "desktop" at bounding box center [194, 255] width 23 height 9
click at [244, 255] on span "tablet" at bounding box center [239, 255] width 17 height 9
click at [253, 285] on input "14" at bounding box center [274, 281] width 68 height 18
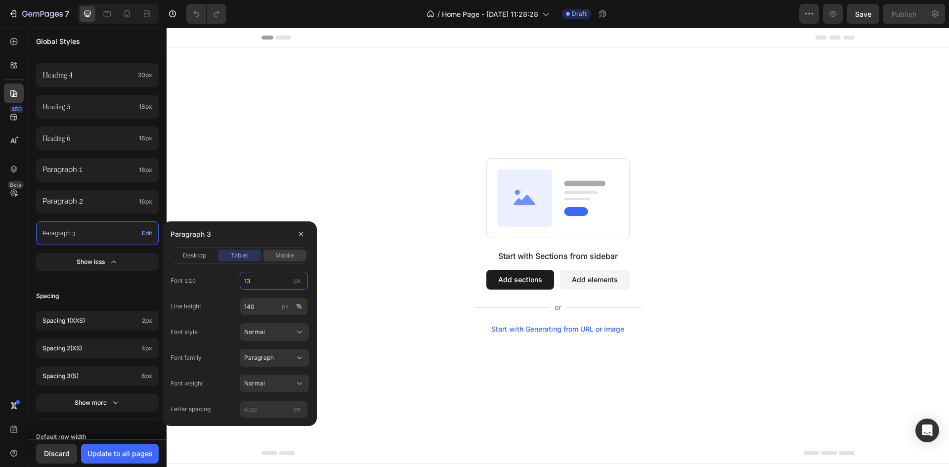
type input "12"
click at [292, 253] on span "mobile" at bounding box center [284, 255] width 19 height 9
click at [280, 277] on input "14" at bounding box center [274, 281] width 68 height 18
type input "12"
click at [240, 256] on span "tablet" at bounding box center [239, 255] width 17 height 9
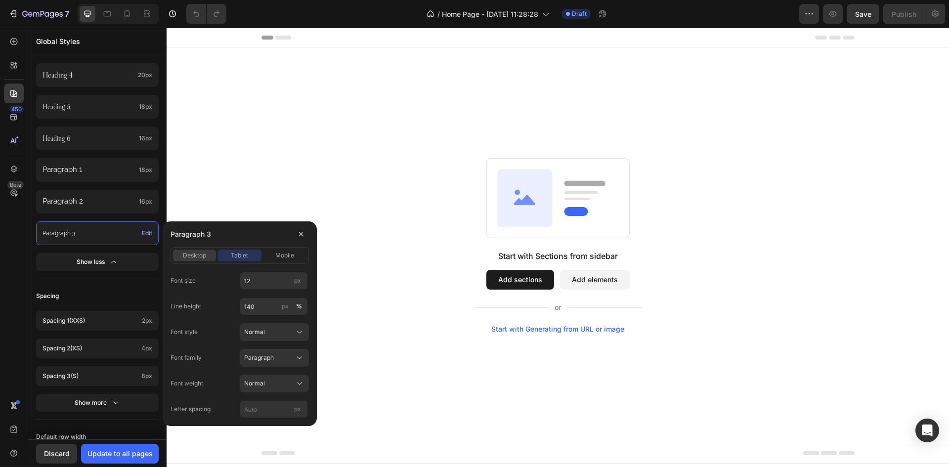
click at [205, 256] on span "desktop" at bounding box center [194, 255] width 23 height 9
click at [266, 413] on input "px" at bounding box center [274, 409] width 68 height 18
type input "-0.02 em"
click at [215, 343] on div "Font size 12 px Line height 140 px % Font style Normal Font family Paragraph Fo…" at bounding box center [240, 345] width 138 height 146
click at [234, 256] on span "tablet" at bounding box center [239, 255] width 17 height 9
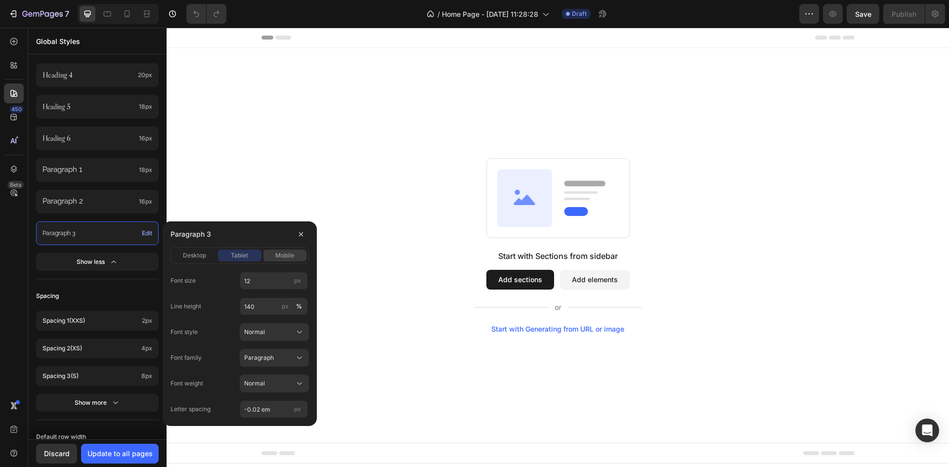
click at [279, 253] on span "mobile" at bounding box center [284, 255] width 19 height 9
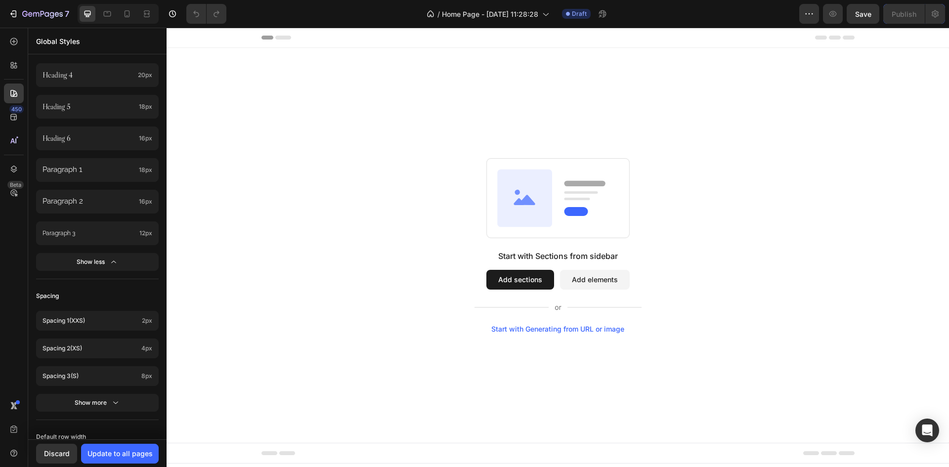
click at [13, 258] on div "450 Beta" at bounding box center [14, 214] width 20 height 364
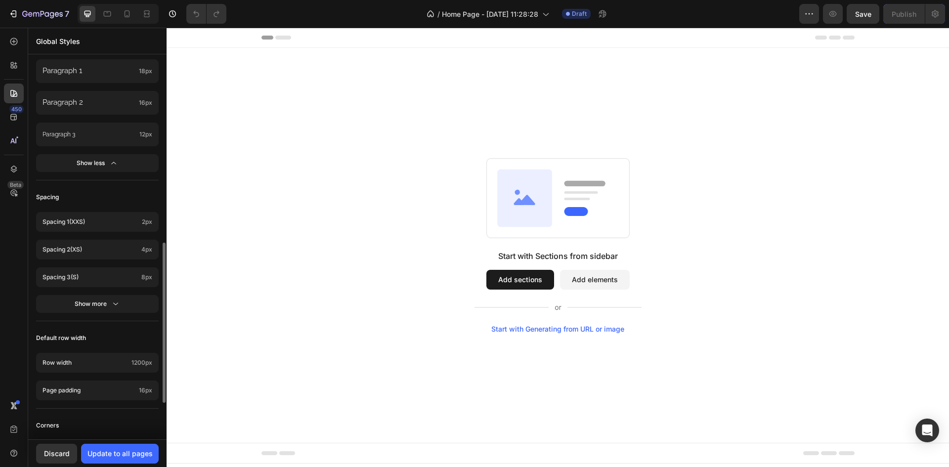
scroll to position [494, 0]
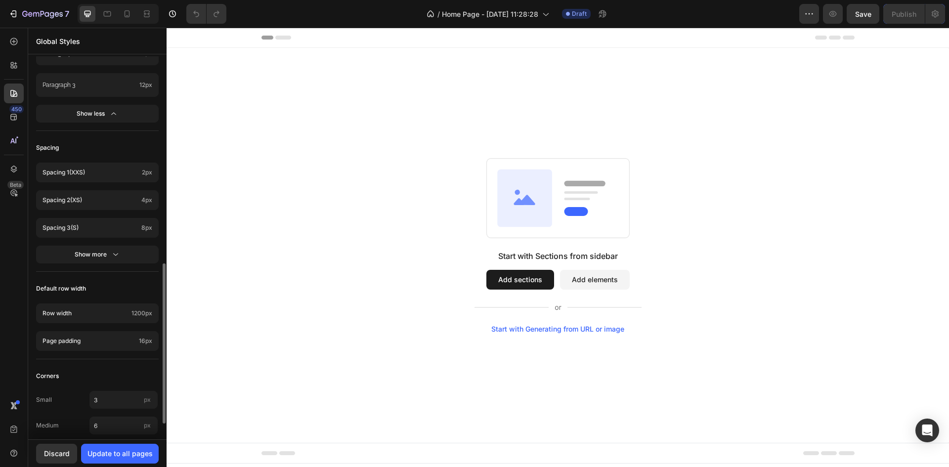
drag, startPoint x: 110, startPoint y: 313, endPoint x: 137, endPoint y: 324, distance: 28.6
click at [110, 313] on p "Row width" at bounding box center [85, 313] width 85 height 9
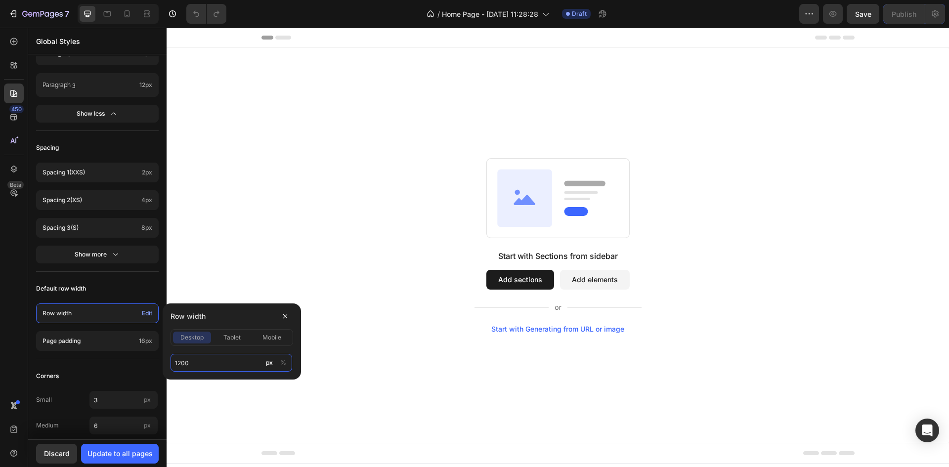
click at [181, 362] on input "1200" at bounding box center [232, 363] width 122 height 18
click at [181, 367] on input "1200" at bounding box center [232, 363] width 122 height 18
click at [181, 361] on input "1200" at bounding box center [232, 363] width 122 height 18
click at [198, 366] on input "1300" at bounding box center [232, 363] width 122 height 18
type input "1300"
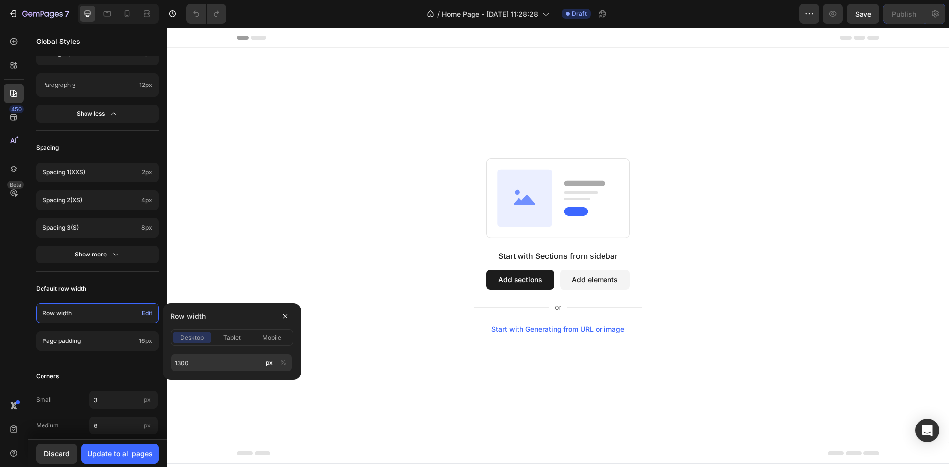
click at [228, 316] on div "Row width" at bounding box center [232, 316] width 123 height 26
click at [129, 278] on div "Colors Button Text Background Line Accent Font manager Heading Libre Caslon Dis…" at bounding box center [97, 19] width 138 height 914
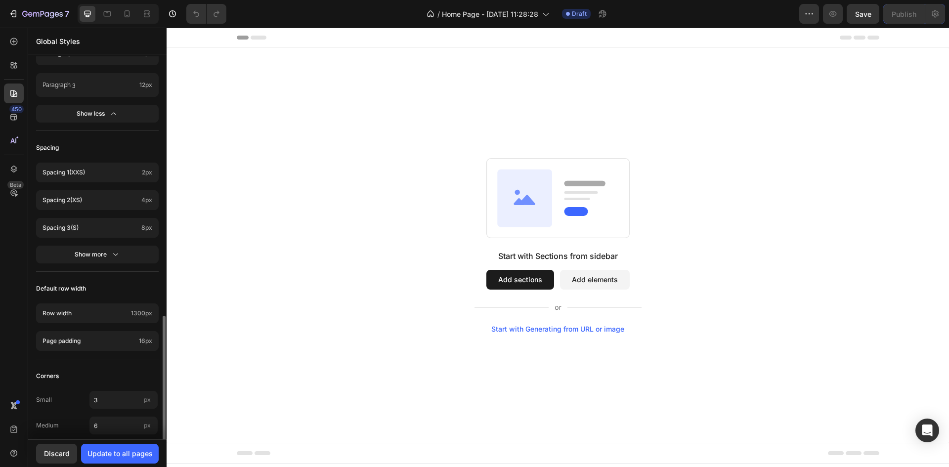
scroll to position [531, 0]
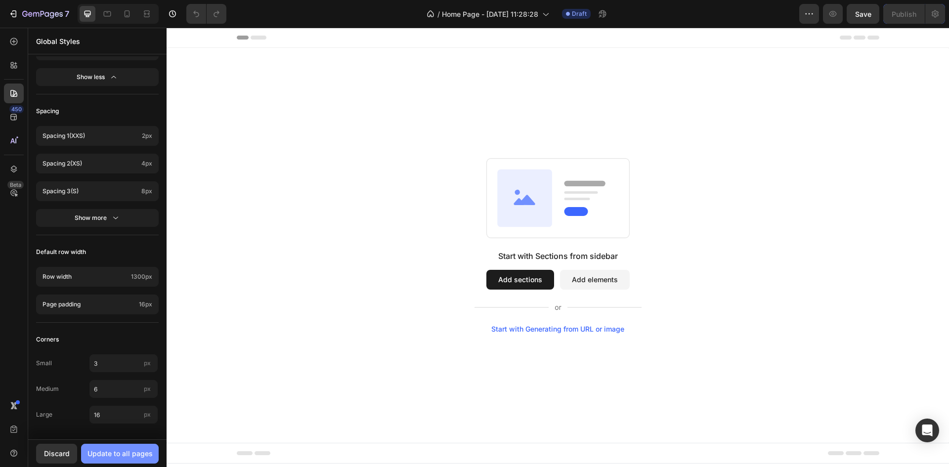
click at [137, 450] on div "Update to all pages" at bounding box center [119, 453] width 65 height 10
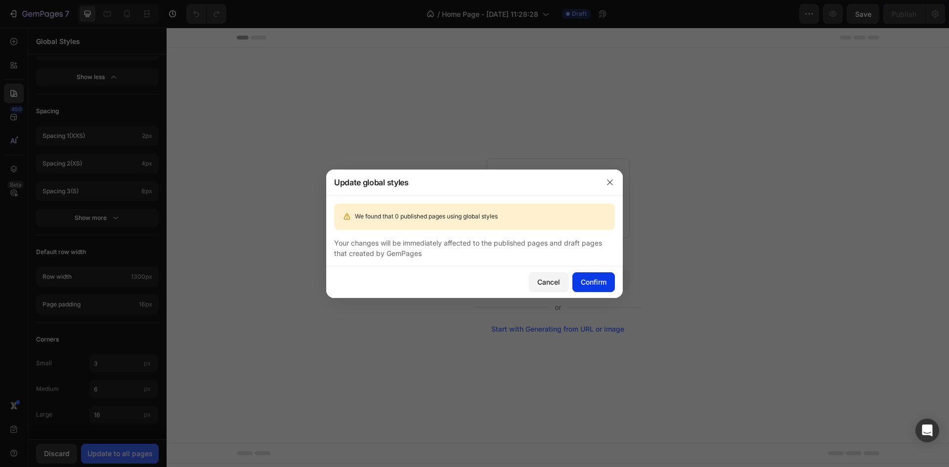
click at [598, 272] on button "Confirm" at bounding box center [593, 282] width 43 height 20
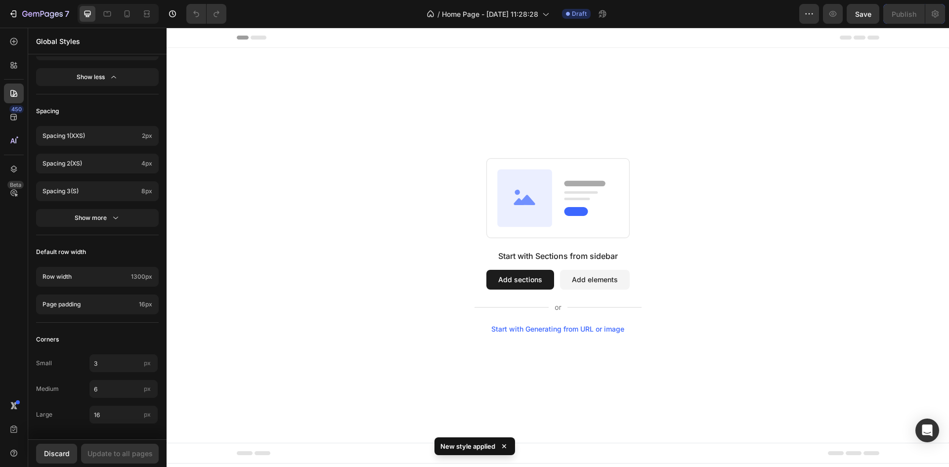
drag, startPoint x: 16, startPoint y: 38, endPoint x: 28, endPoint y: 56, distance: 21.5
click at [16, 38] on icon at bounding box center [14, 42] width 10 height 10
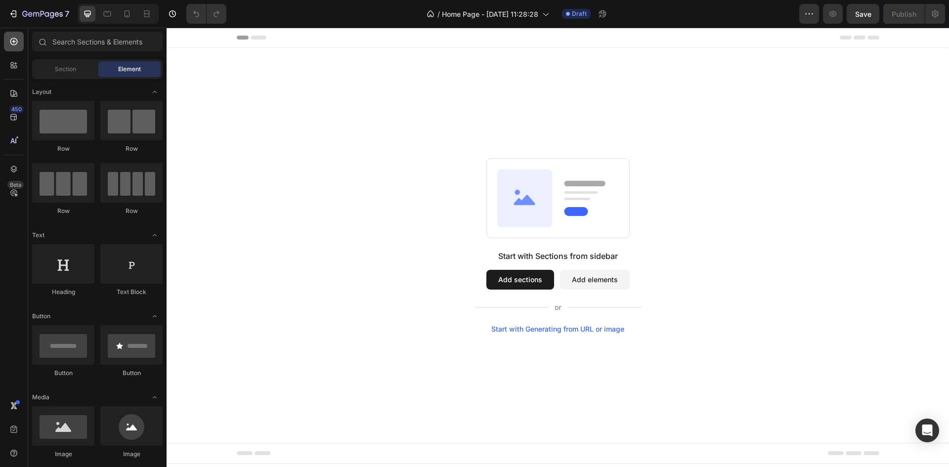
click at [19, 44] on div at bounding box center [14, 42] width 20 height 20
click at [119, 42] on input "text" at bounding box center [97, 42] width 130 height 20
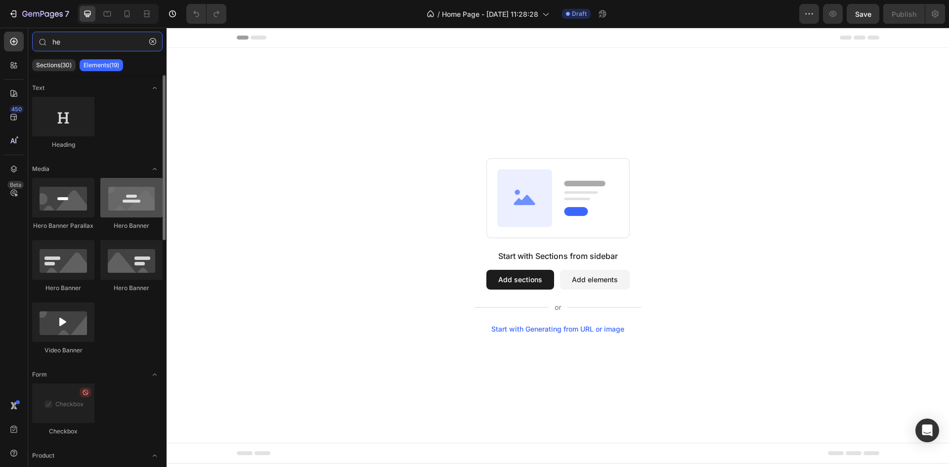
type input "he"
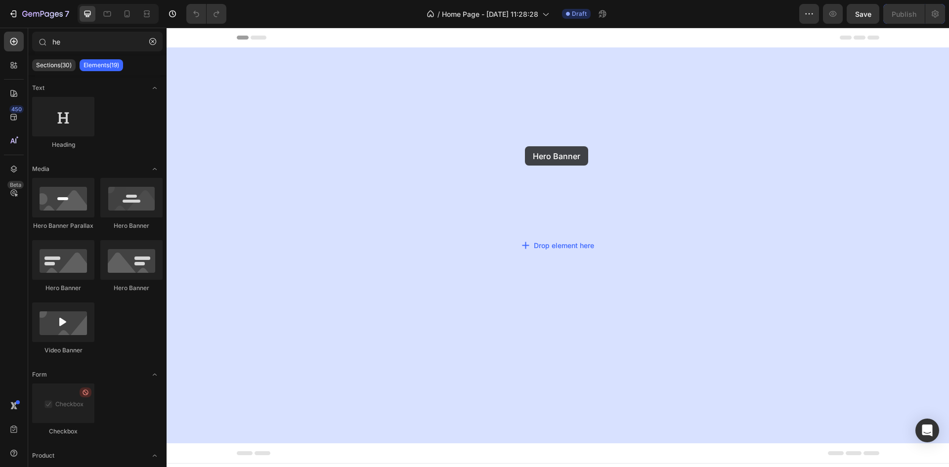
drag, startPoint x: 299, startPoint y: 239, endPoint x: 525, endPoint y: 146, distance: 244.5
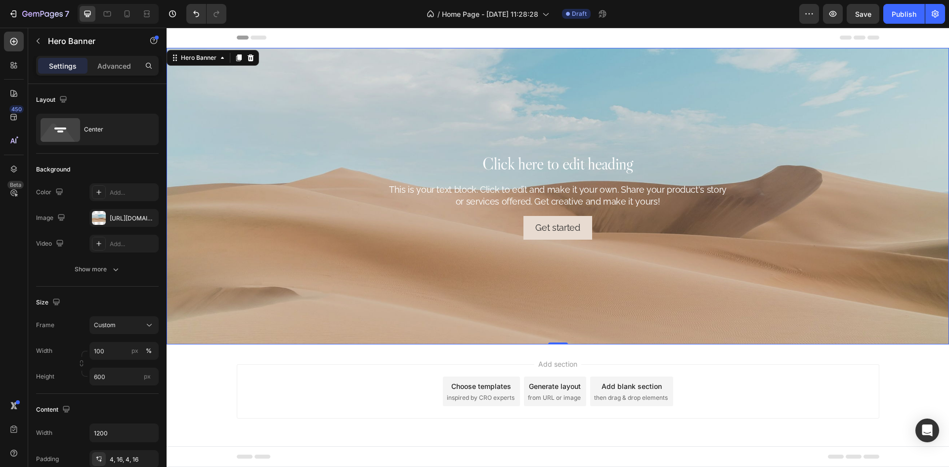
click at [449, 105] on div "Background Image" at bounding box center [558, 196] width 782 height 297
click at [106, 215] on div "[URL][DOMAIN_NAME]" at bounding box center [123, 218] width 69 height 18
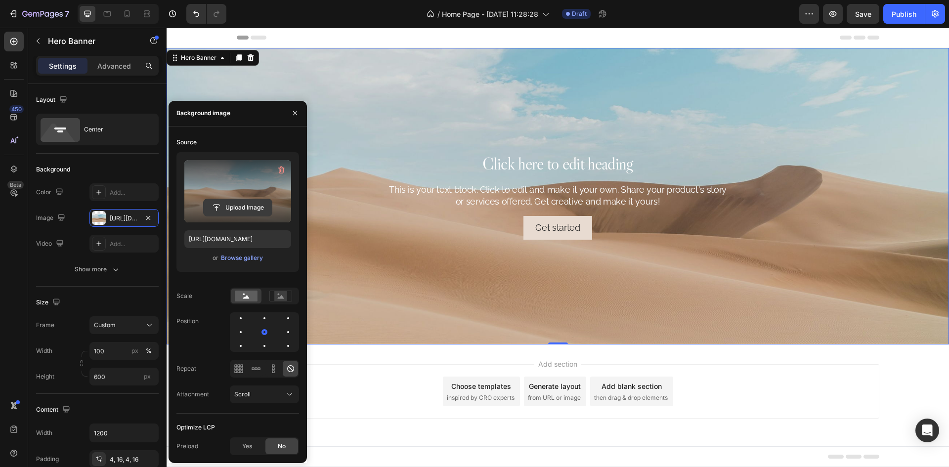
click at [239, 209] on input "file" at bounding box center [238, 207] width 68 height 17
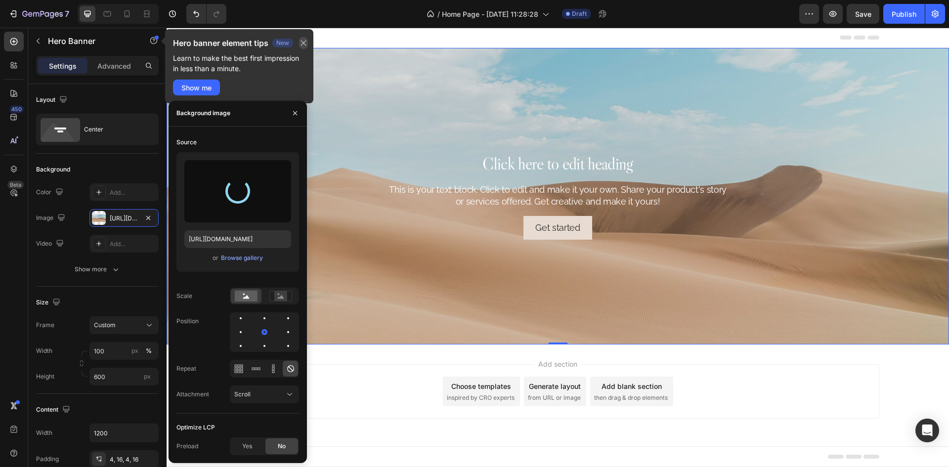
type input "[URL][DOMAIN_NAME]"
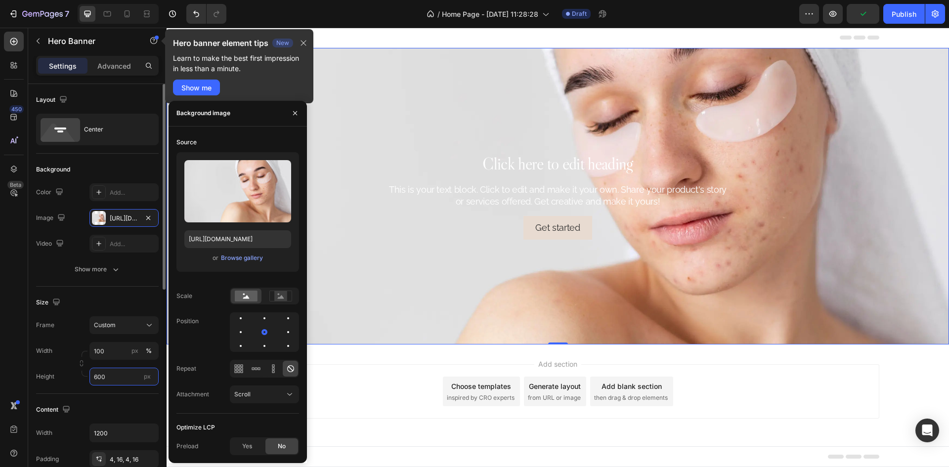
click at [128, 375] on input "600" at bounding box center [123, 377] width 69 height 18
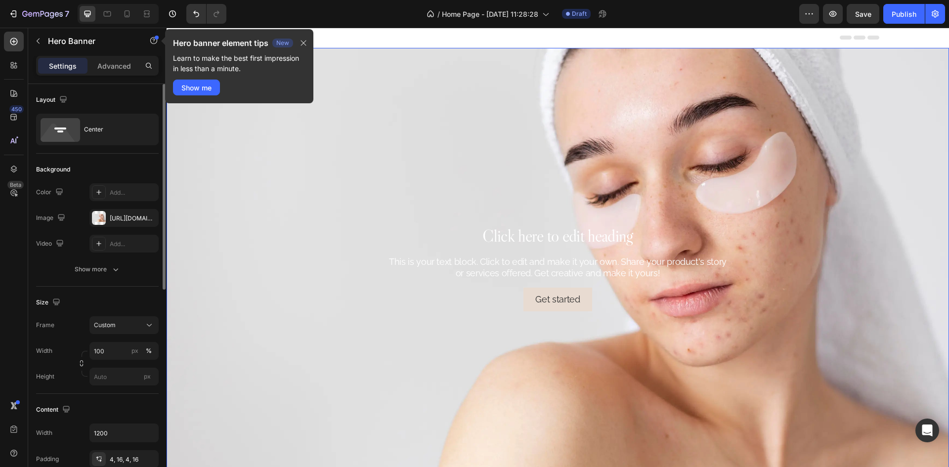
click at [127, 306] on div "Size" at bounding box center [97, 303] width 123 height 16
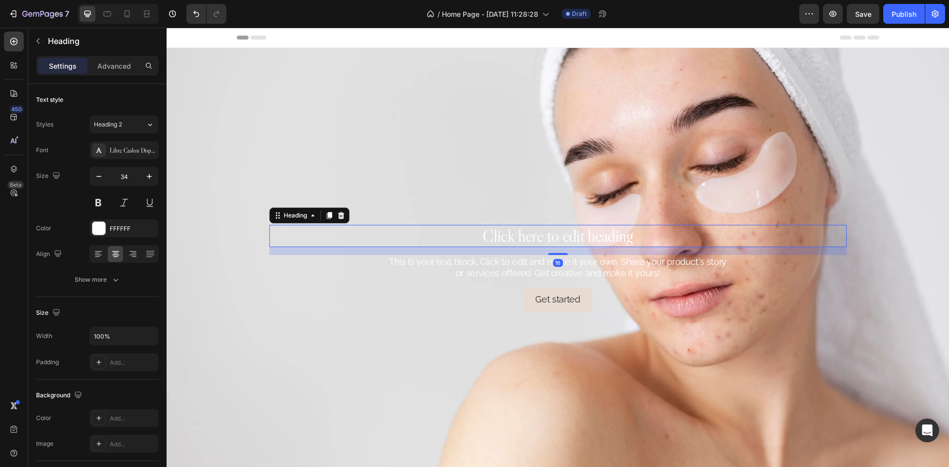
click at [551, 235] on h2 "Click here to edit heading" at bounding box center [557, 236] width 577 height 22
click at [16, 42] on icon at bounding box center [14, 42] width 10 height 10
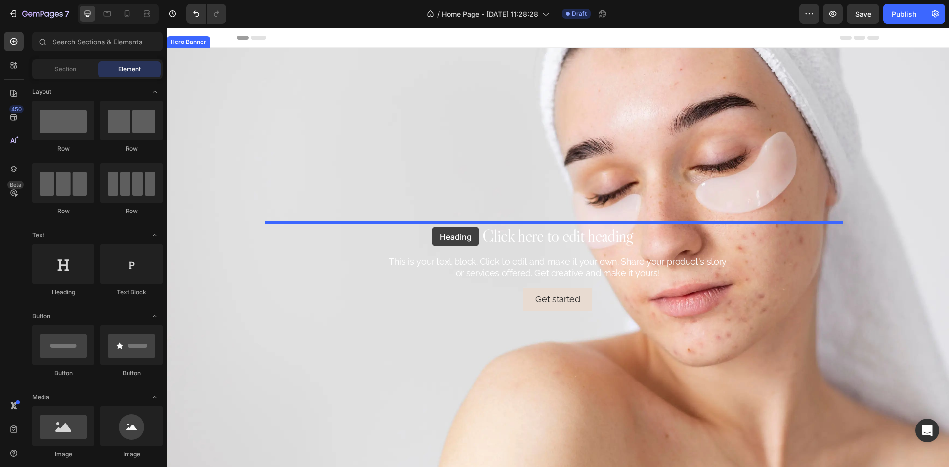
drag, startPoint x: 233, startPoint y: 295, endPoint x: 432, endPoint y: 227, distance: 209.9
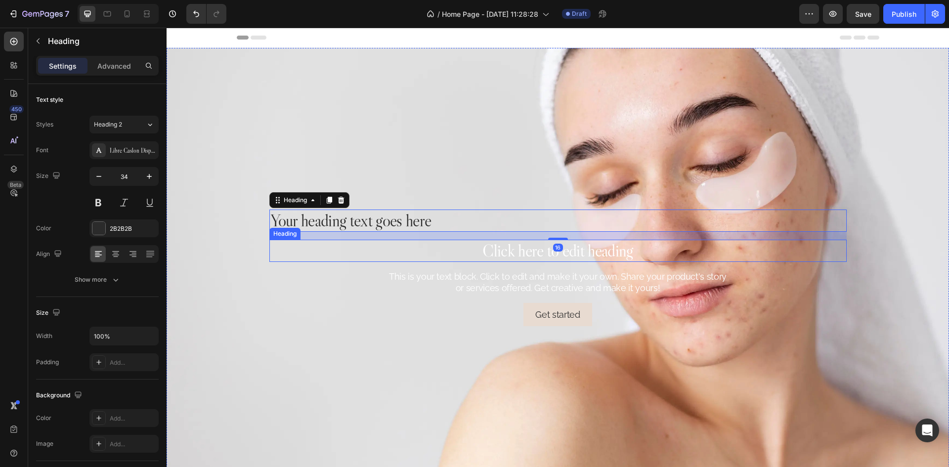
click at [514, 252] on h2 "Click here to edit heading" at bounding box center [557, 251] width 577 height 22
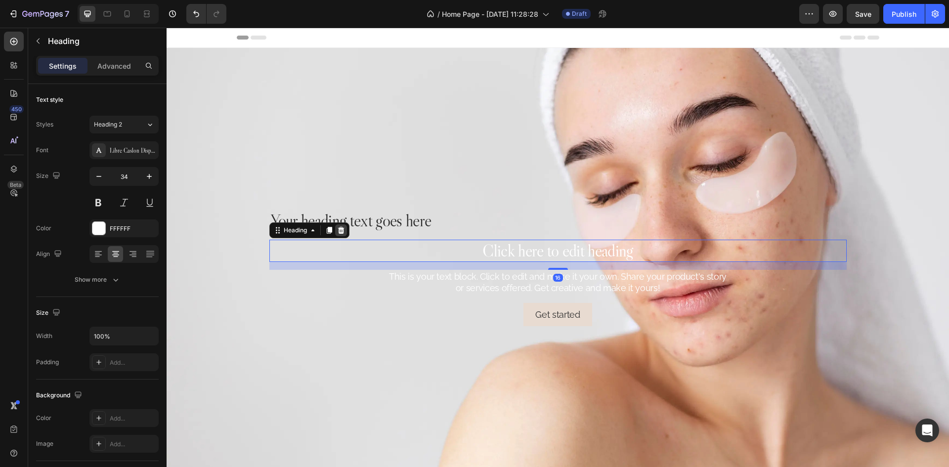
click at [338, 227] on icon at bounding box center [341, 230] width 6 height 7
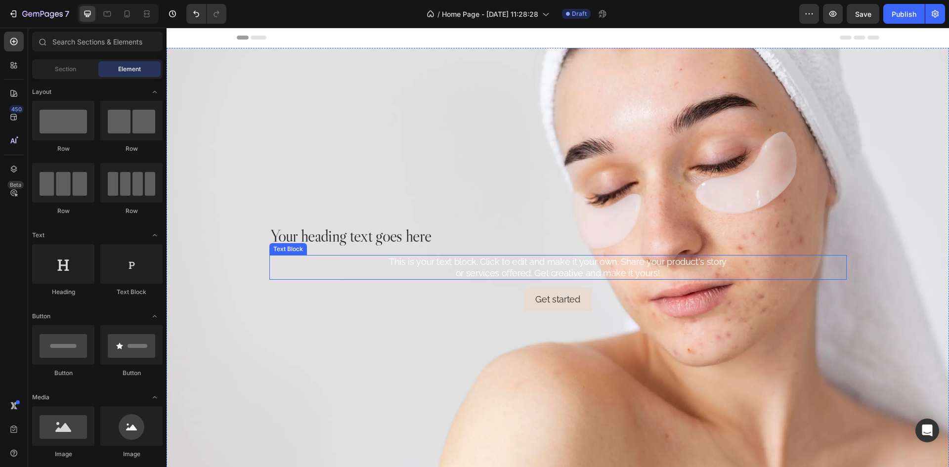
click at [435, 256] on div "This is your text block. Click to edit and make it your own. Share your product…" at bounding box center [557, 267] width 577 height 25
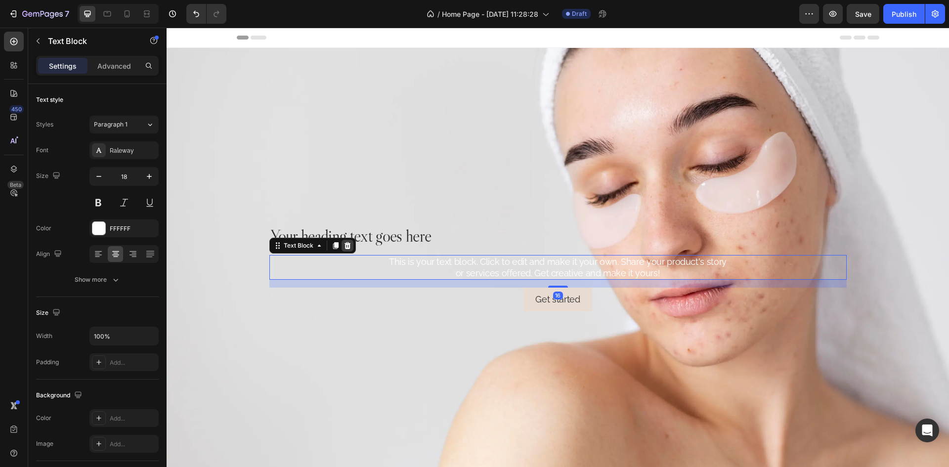
click at [344, 244] on icon at bounding box center [347, 245] width 6 height 7
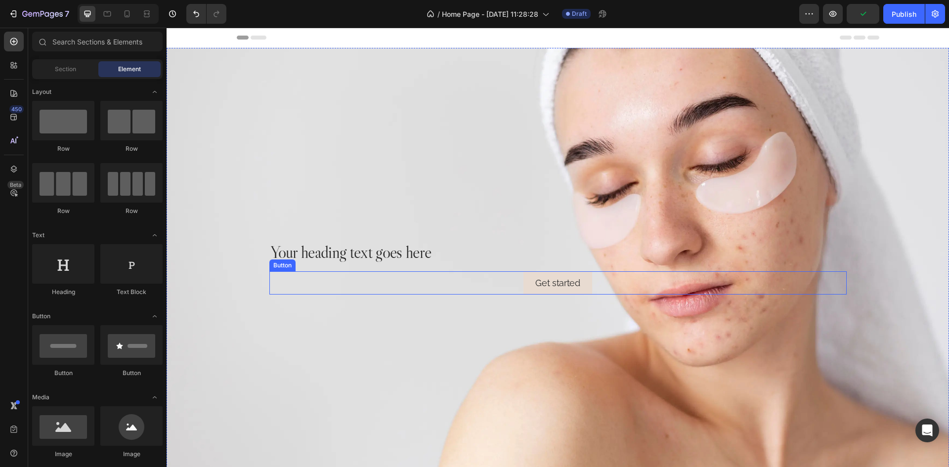
click at [590, 286] on div "Get started Button" at bounding box center [557, 282] width 577 height 23
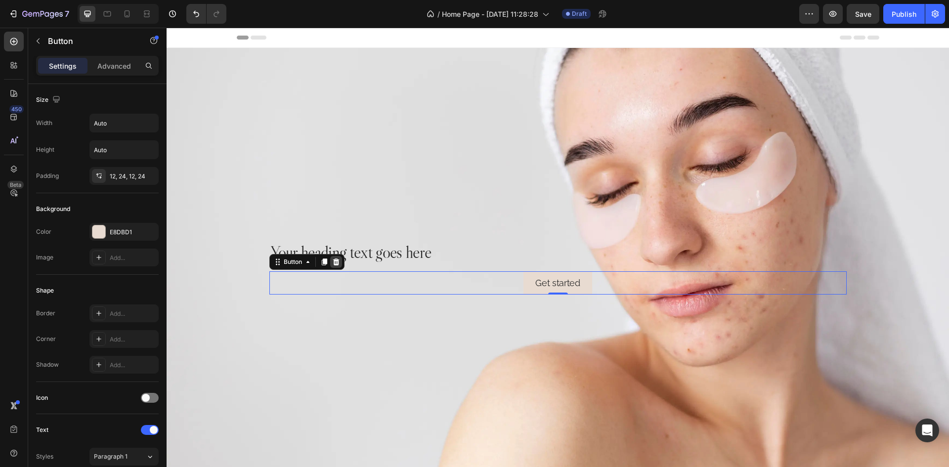
click at [337, 262] on div at bounding box center [336, 262] width 12 height 12
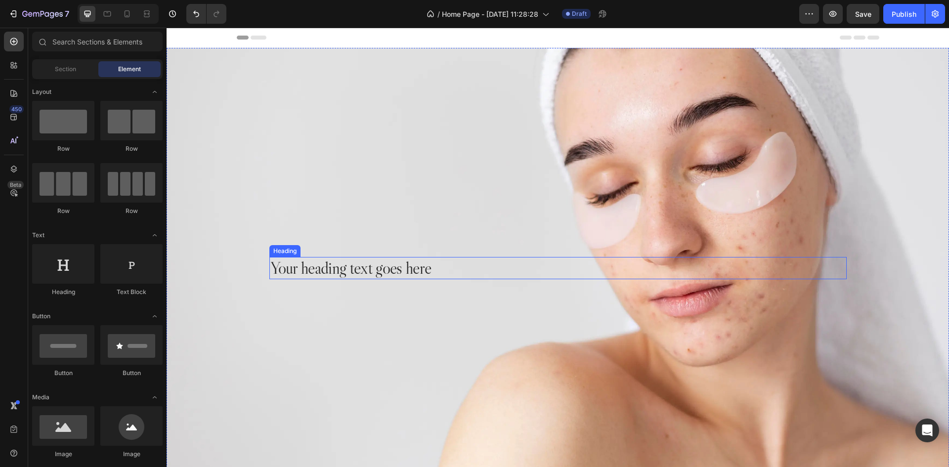
click at [401, 265] on h2 "Your heading text goes here" at bounding box center [557, 268] width 577 height 22
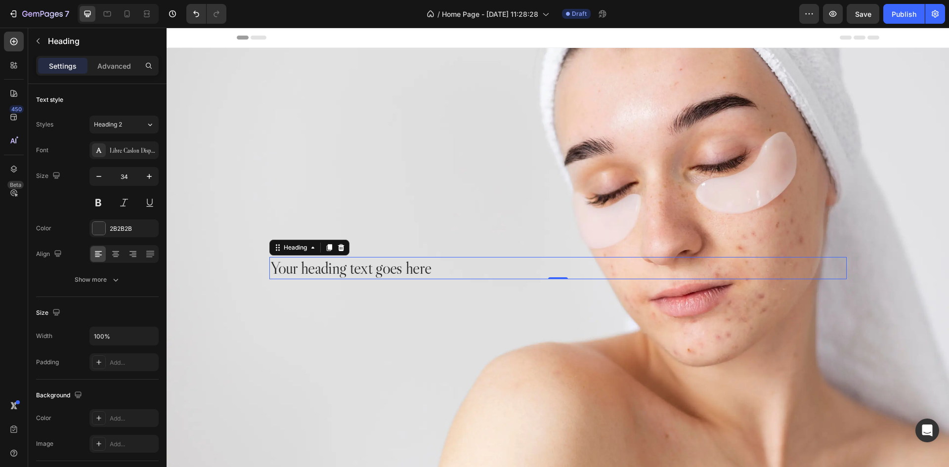
click at [312, 265] on h2 "Your heading text goes here" at bounding box center [557, 268] width 577 height 22
click at [312, 265] on p "Your heading text goes here" at bounding box center [557, 268] width 575 height 20
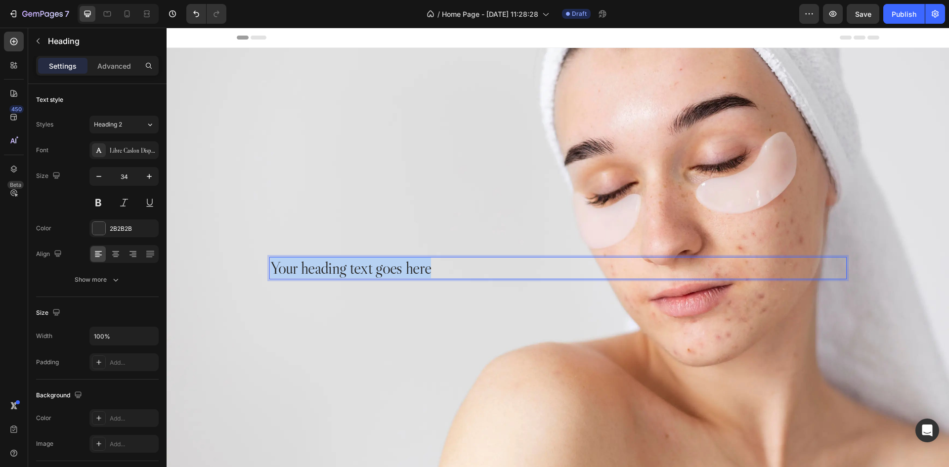
click at [312, 265] on p "Your heading text goes here" at bounding box center [557, 268] width 575 height 20
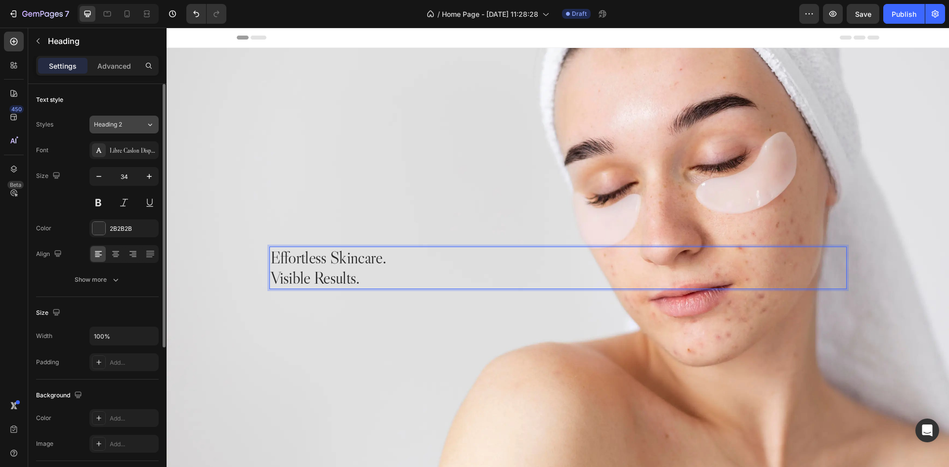
click at [133, 125] on div "Heading 2" at bounding box center [114, 124] width 40 height 9
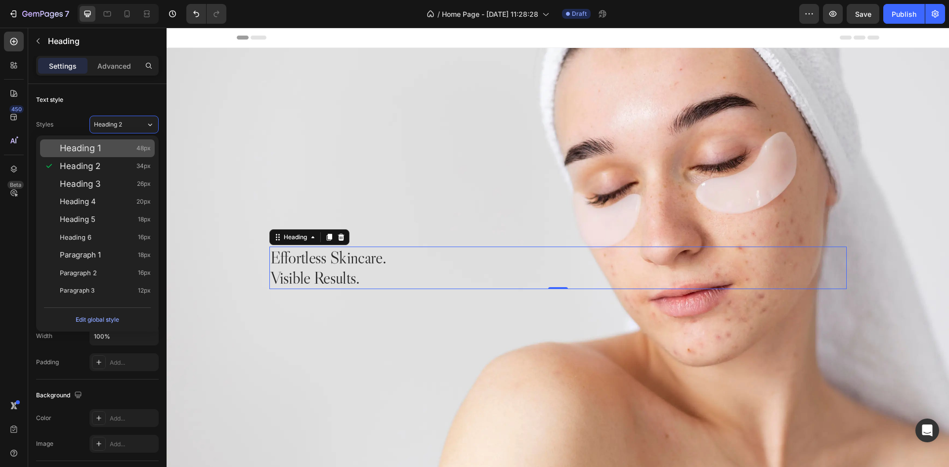
click at [110, 152] on div "Heading 1 48px" at bounding box center [105, 148] width 91 height 10
type input "48"
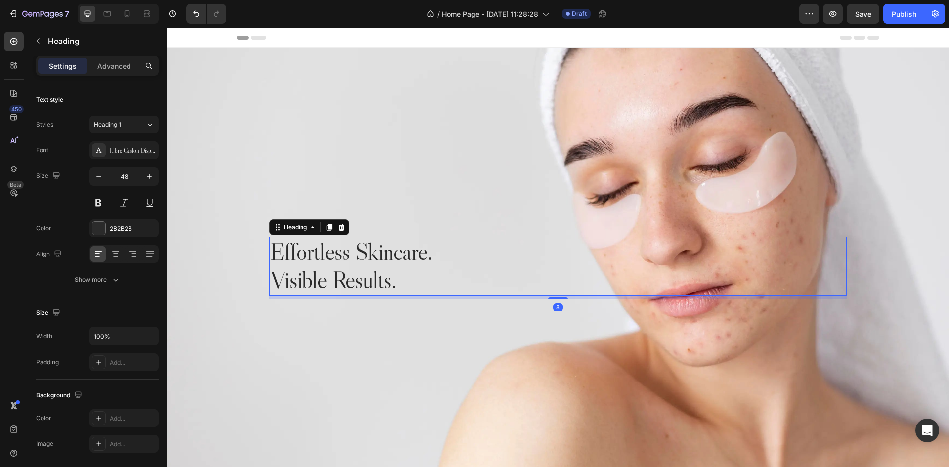
drag, startPoint x: 552, startPoint y: 294, endPoint x: 559, endPoint y: 298, distance: 8.0
click at [559, 298] on div "Effortless Skincare. Visible Results. Heading 8" at bounding box center [557, 268] width 593 height 67
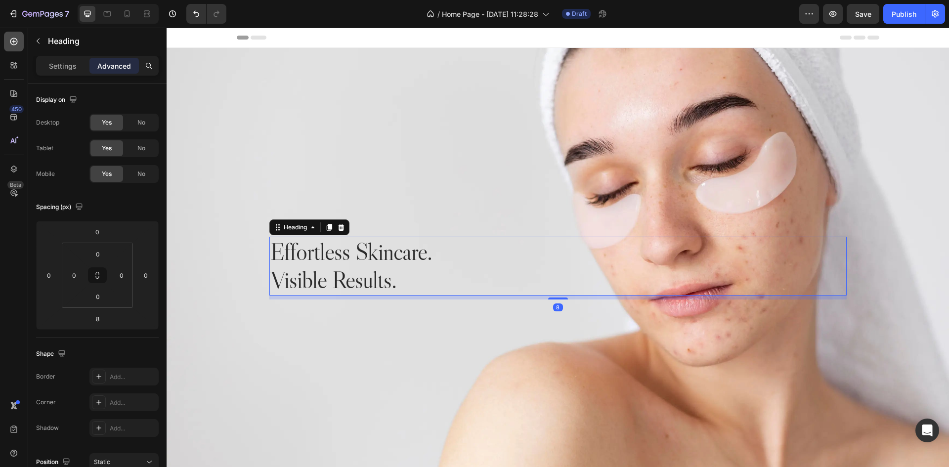
click at [21, 46] on div at bounding box center [14, 42] width 20 height 20
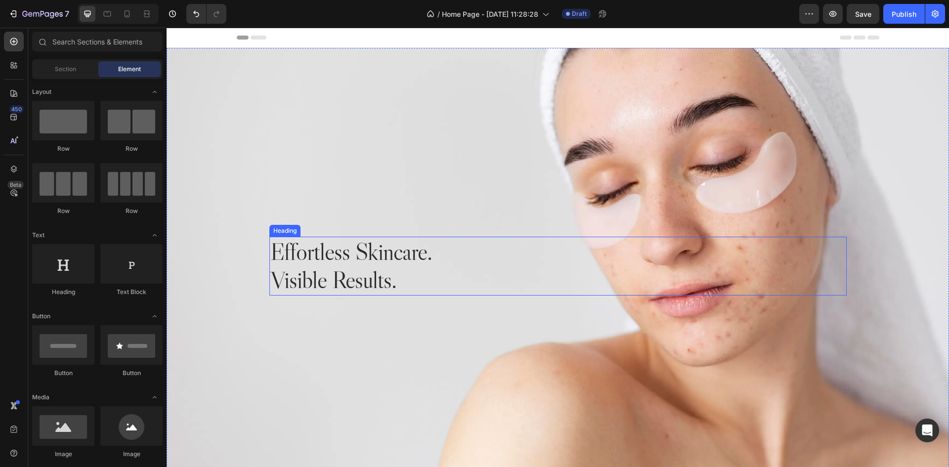
click at [317, 277] on p "Effortless Skincare. Visible Results." at bounding box center [557, 266] width 575 height 57
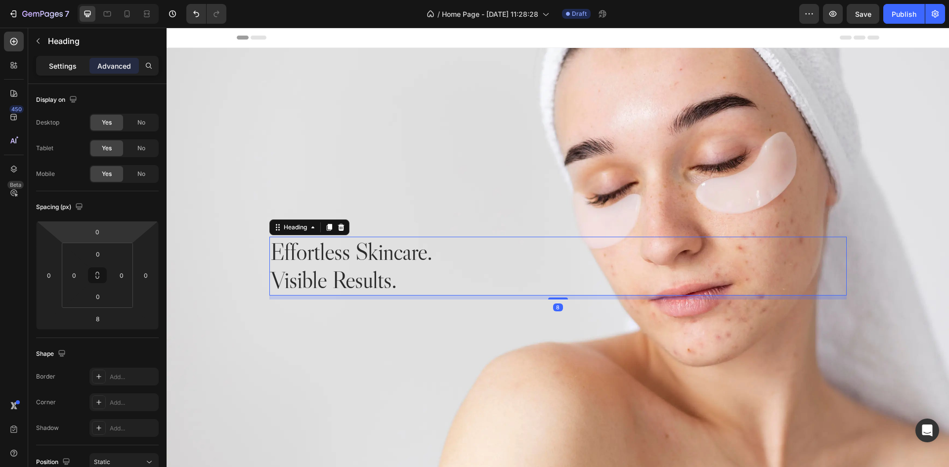
click at [58, 68] on p "Settings" at bounding box center [63, 66] width 28 height 10
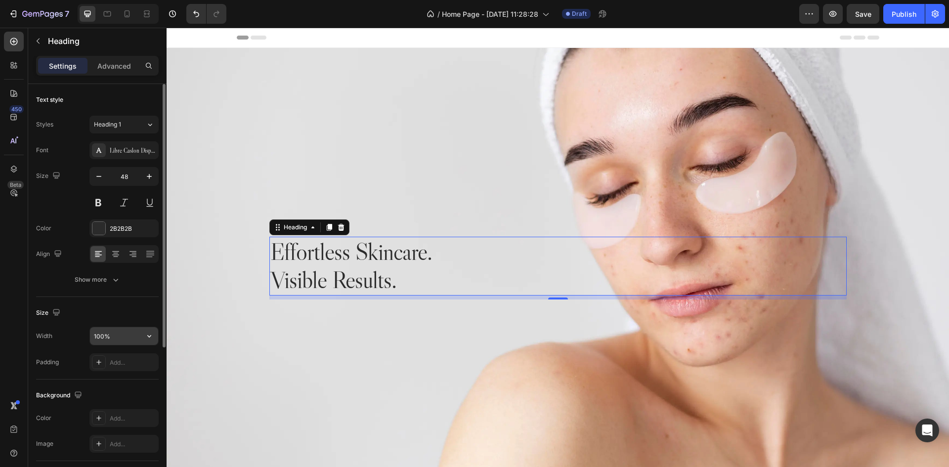
click at [116, 337] on input "100%" at bounding box center [124, 336] width 68 height 18
type input "486"
click at [126, 306] on div "Size" at bounding box center [97, 313] width 123 height 16
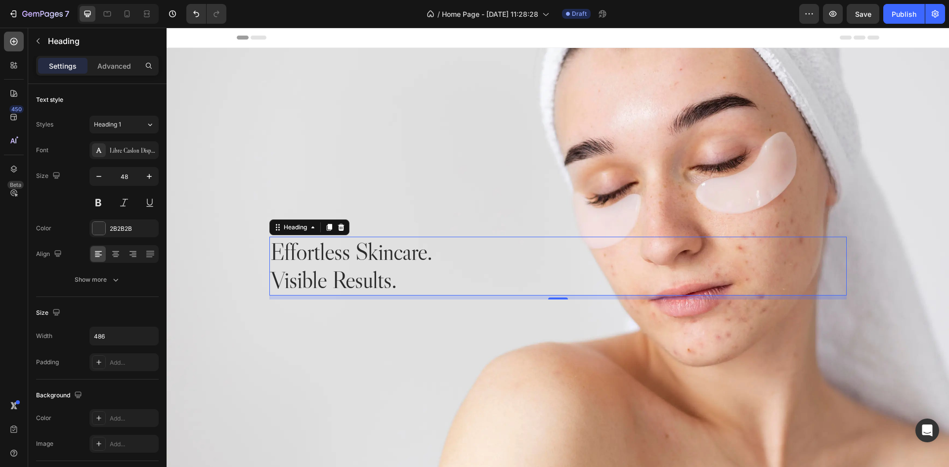
click at [10, 38] on icon at bounding box center [14, 42] width 10 height 10
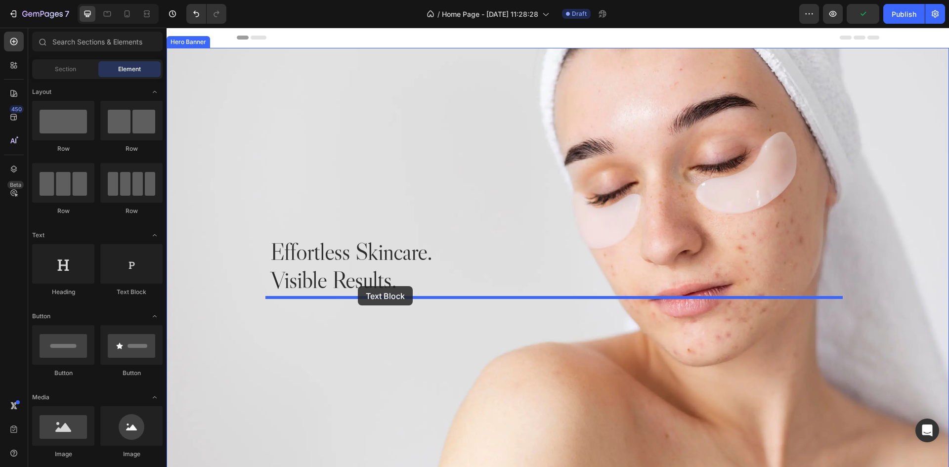
drag, startPoint x: 297, startPoint y: 303, endPoint x: 358, endPoint y: 286, distance: 63.1
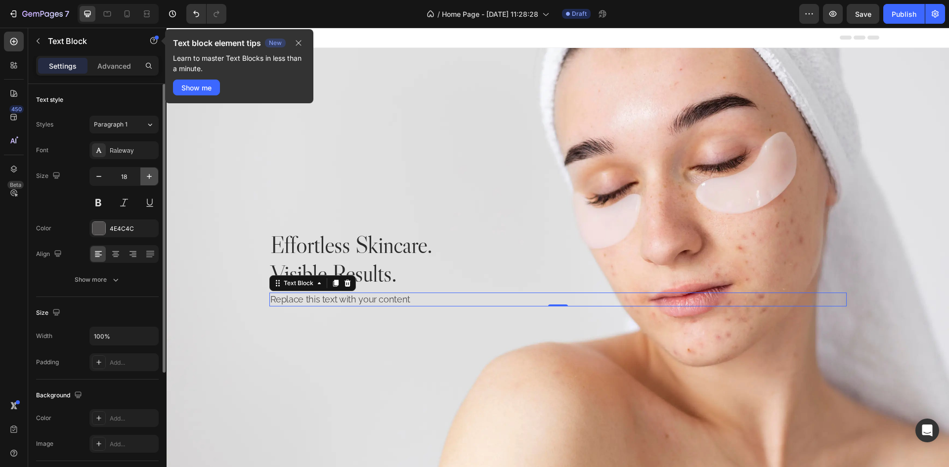
click at [148, 176] on icon "button" at bounding box center [149, 176] width 5 height 5
type input "20"
click at [358, 299] on div "Replace this text with your content" at bounding box center [557, 299] width 577 height 15
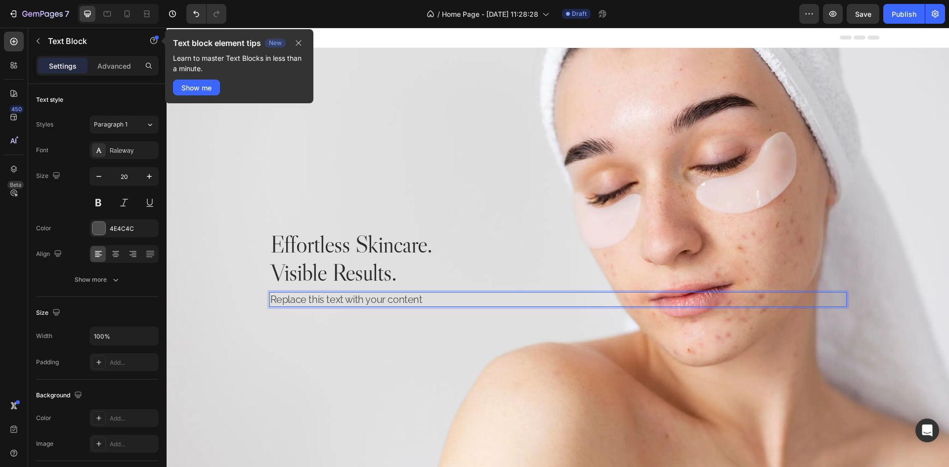
click at [358, 299] on p "Replace this text with your content" at bounding box center [557, 299] width 575 height 13
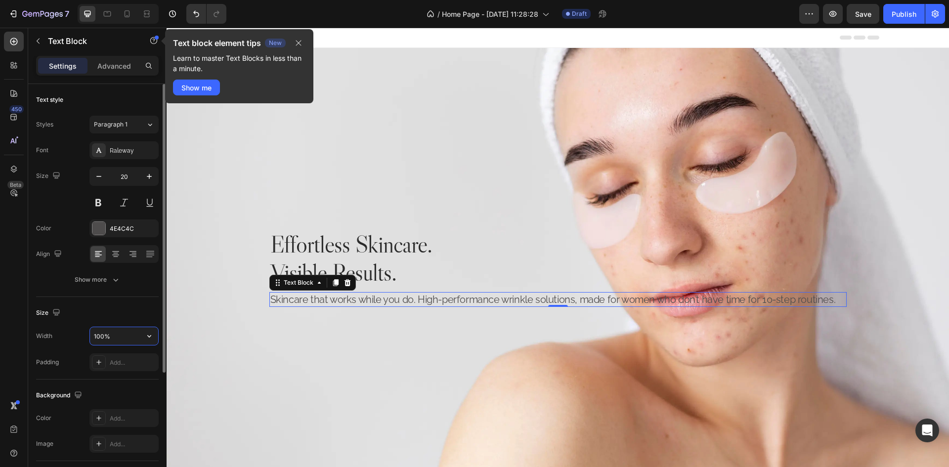
click at [125, 334] on input "100%" at bounding box center [124, 336] width 68 height 18
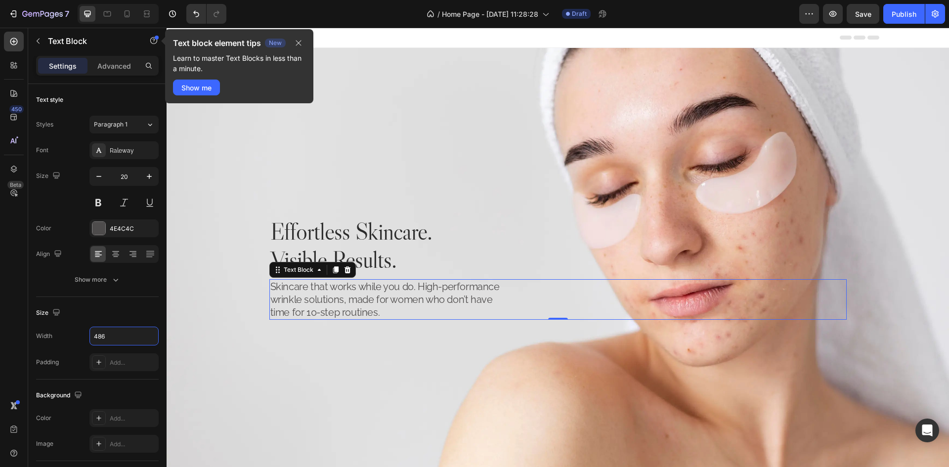
type input "486"
click at [414, 288] on p "Skincare that works while you do. High-performance wrinkle solutions, made for …" at bounding box center [389, 299] width 238 height 39
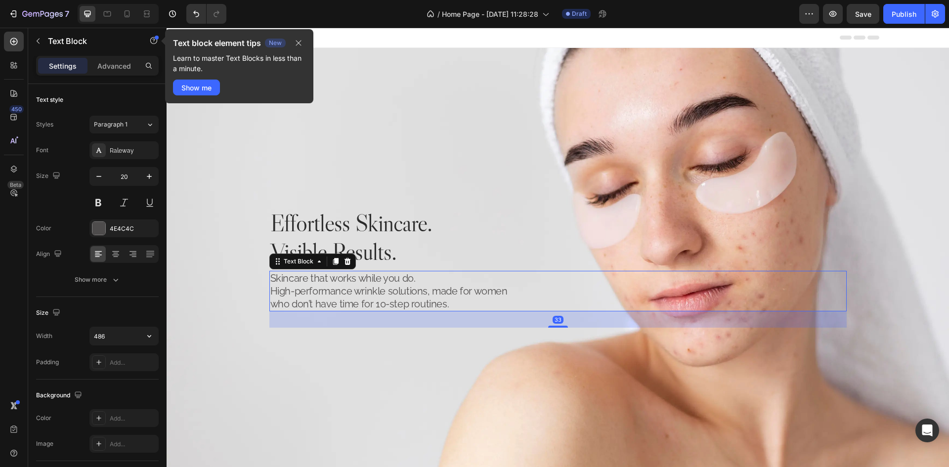
drag, startPoint x: 554, startPoint y: 316, endPoint x: 576, endPoint y: 332, distance: 27.2
click at [576, 332] on div "Effortless Skincare. Visible Results. Heading Skincare that works while you do.…" at bounding box center [558, 268] width 782 height 440
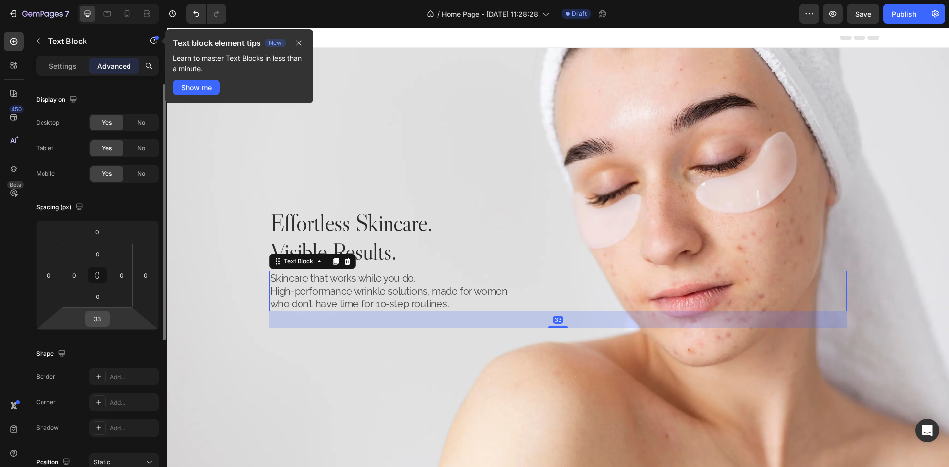
click at [102, 318] on input "33" at bounding box center [97, 318] width 20 height 15
type input "32"
click at [132, 206] on div "Spacing (px)" at bounding box center [97, 207] width 123 height 16
click at [16, 44] on icon at bounding box center [13, 41] width 7 height 7
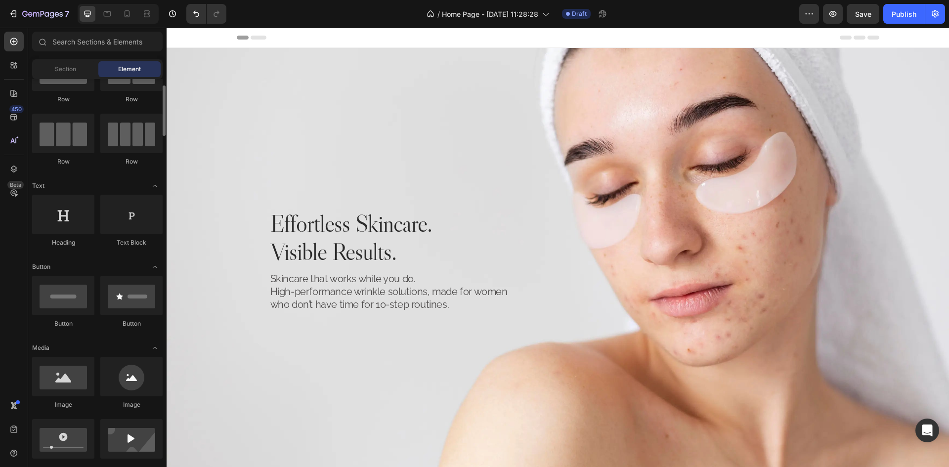
scroll to position [198, 0]
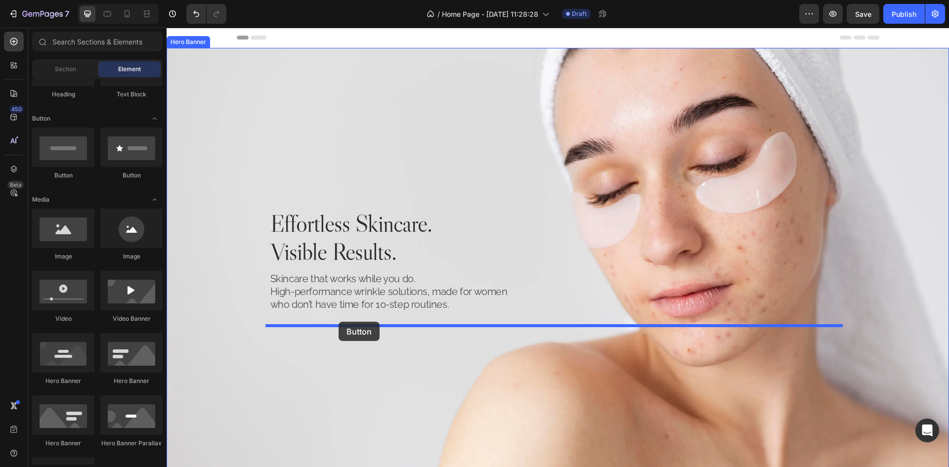
drag, startPoint x: 234, startPoint y: 179, endPoint x: 339, endPoint y: 322, distance: 176.4
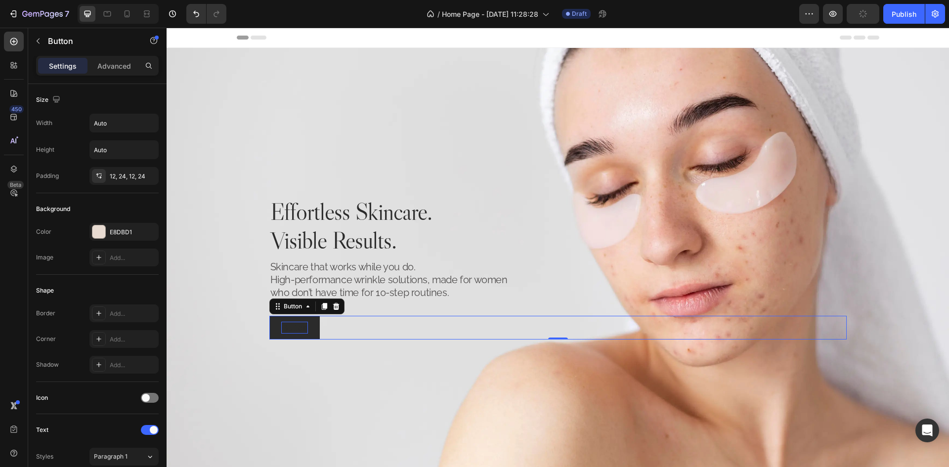
click at [292, 326] on p "Button" at bounding box center [294, 327] width 27 height 11
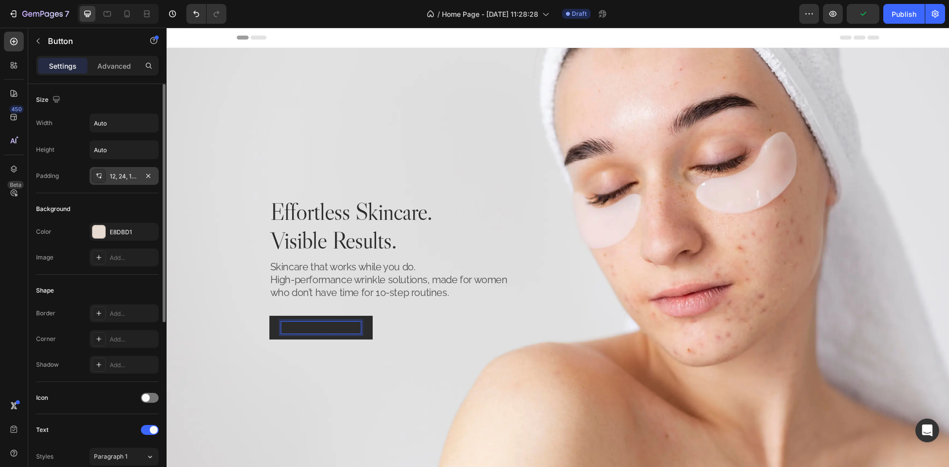
click at [115, 178] on div "12, 24, 12, 24" at bounding box center [124, 176] width 29 height 9
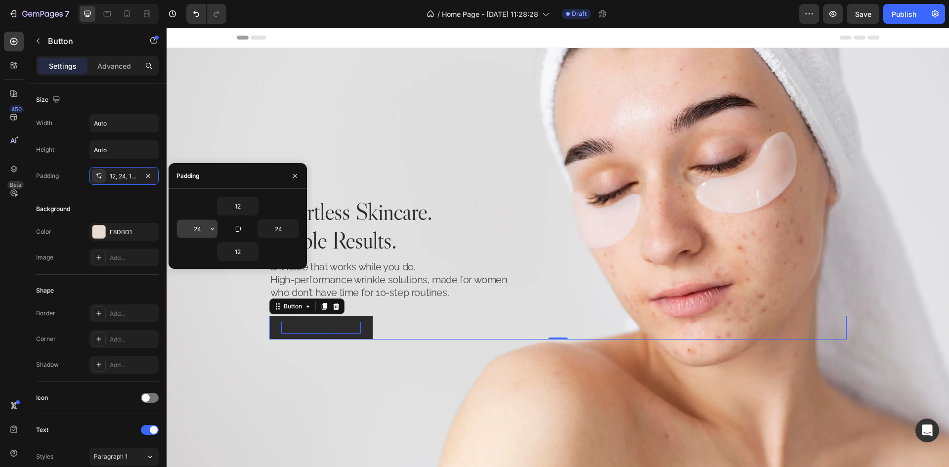
click at [204, 229] on input "24" at bounding box center [197, 229] width 41 height 18
type input "65"
click at [275, 231] on input "24" at bounding box center [278, 229] width 41 height 18
type input "65"
click at [101, 205] on div "Background" at bounding box center [97, 209] width 123 height 16
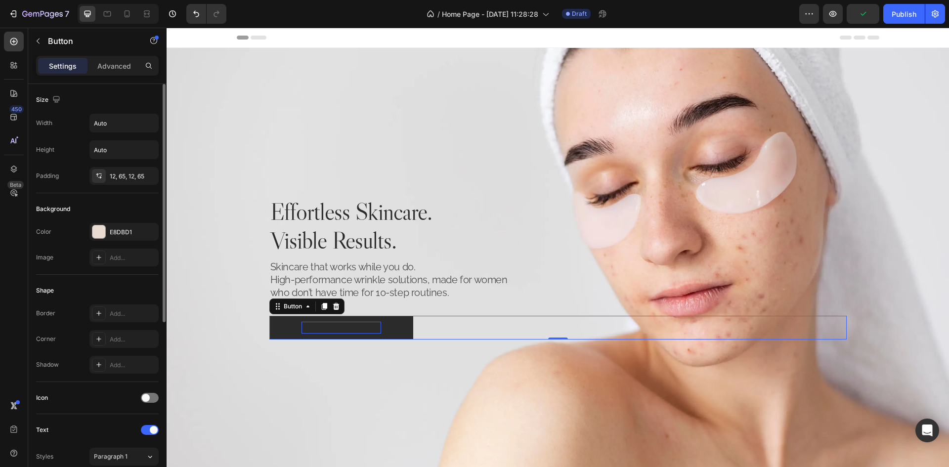
scroll to position [297, 0]
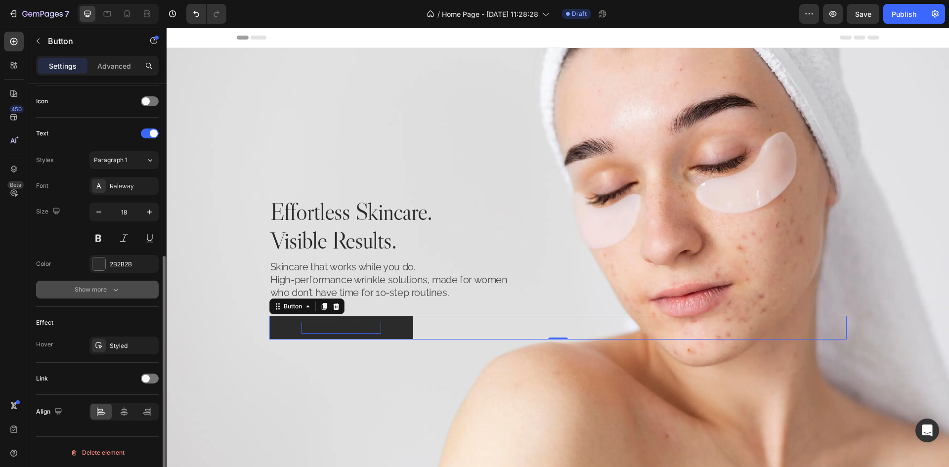
click at [91, 290] on div "Show more" at bounding box center [98, 290] width 46 height 10
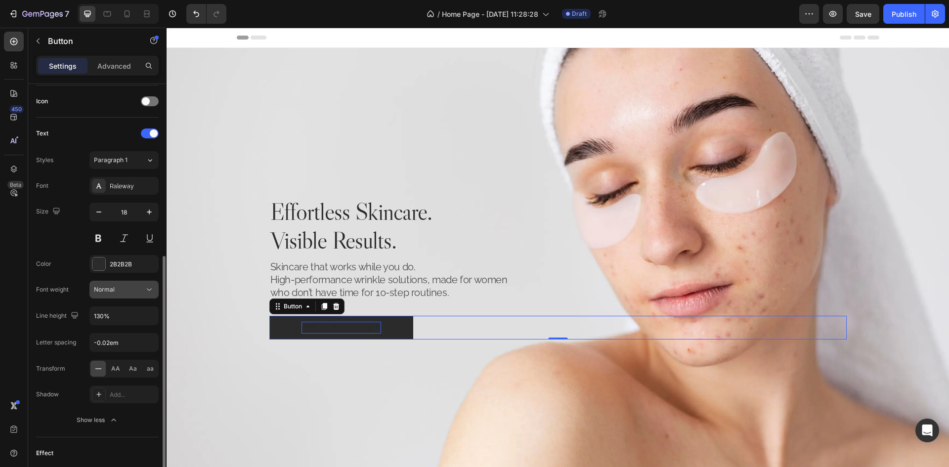
click at [151, 288] on icon at bounding box center [149, 290] width 10 height 10
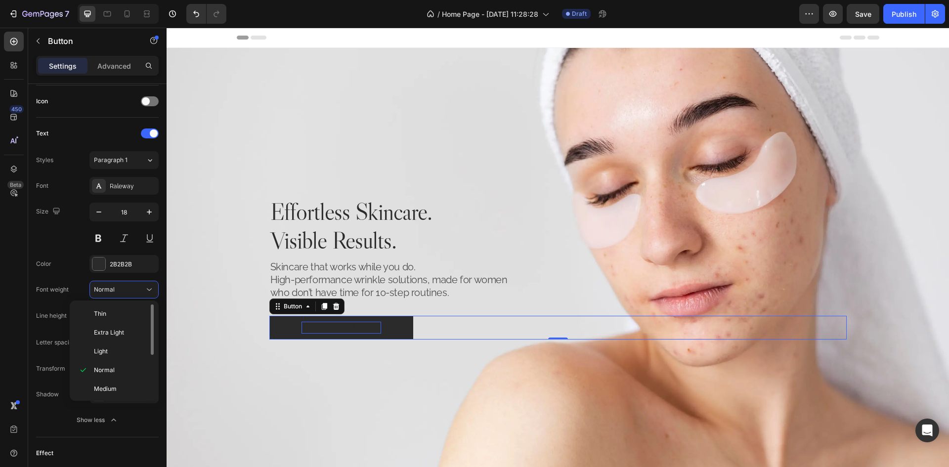
scroll to position [49, 0]
click at [112, 357] on span "Semi Bold" at bounding box center [108, 358] width 28 height 9
click at [97, 346] on input "-0.02em" at bounding box center [124, 343] width 68 height 18
click at [97, 345] on input "-0.02em" at bounding box center [124, 343] width 68 height 18
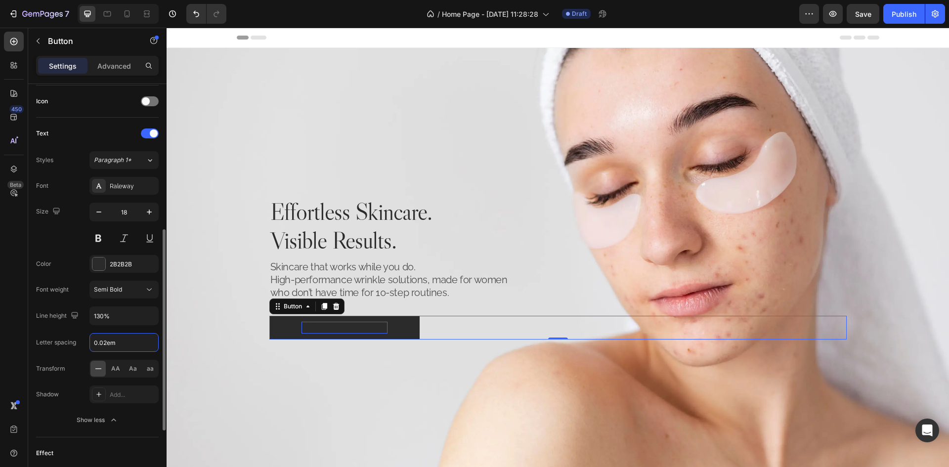
click at [105, 343] on input "0.02em" at bounding box center [124, 343] width 68 height 18
type input "0.14em"
click at [119, 365] on span "AA" at bounding box center [115, 368] width 9 height 9
click at [61, 232] on div "Size 18" at bounding box center [97, 225] width 123 height 44
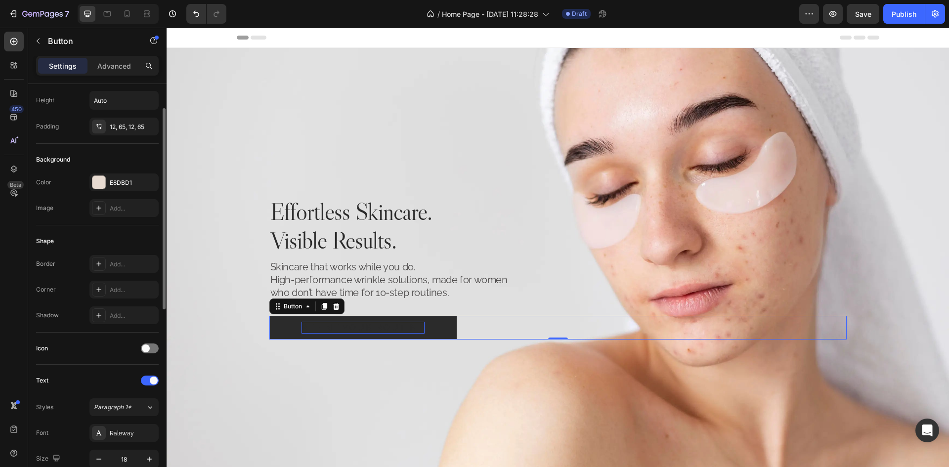
scroll to position [0, 0]
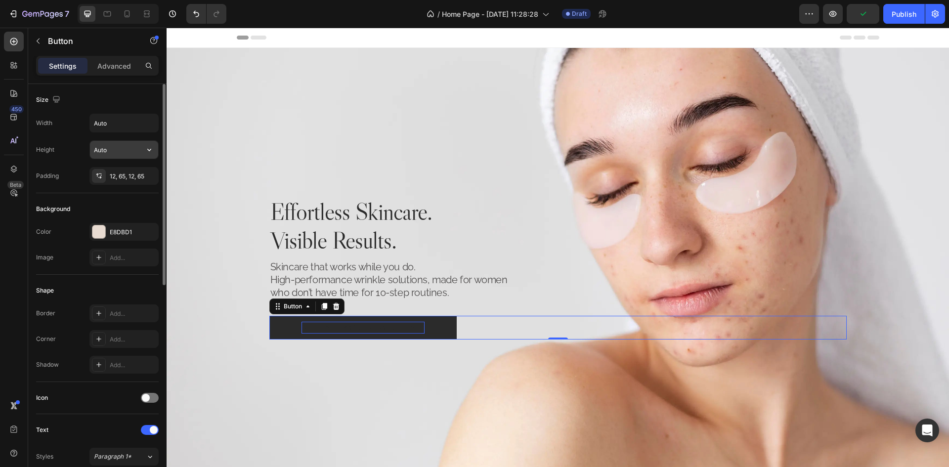
click at [120, 151] on input "Auto" at bounding box center [124, 150] width 68 height 18
type input "46"
click at [67, 275] on div "Size Width Auto Height 46 Padding 12, 65, 12, 65" at bounding box center [97, 328] width 123 height 107
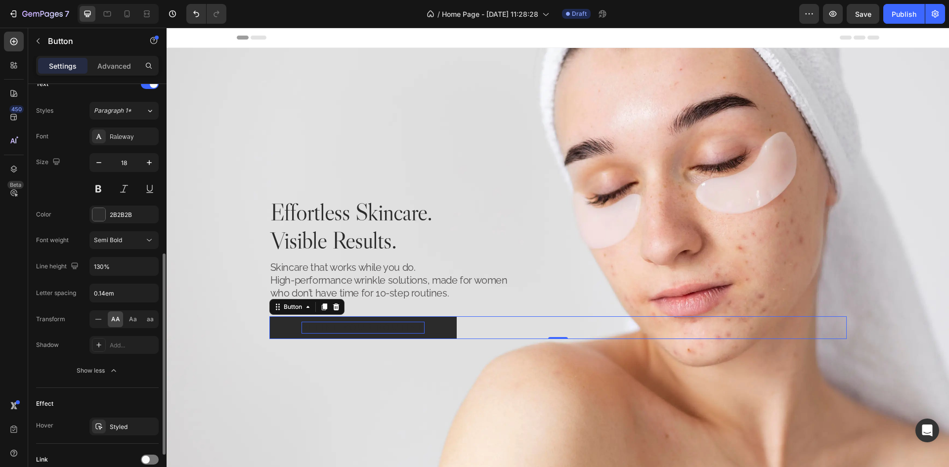
scroll to position [428, 0]
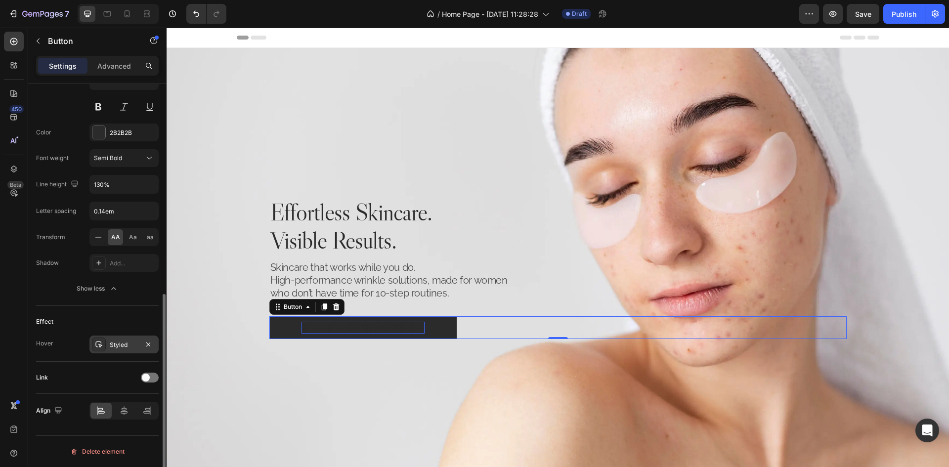
click at [123, 348] on div "Styled" at bounding box center [124, 345] width 29 height 9
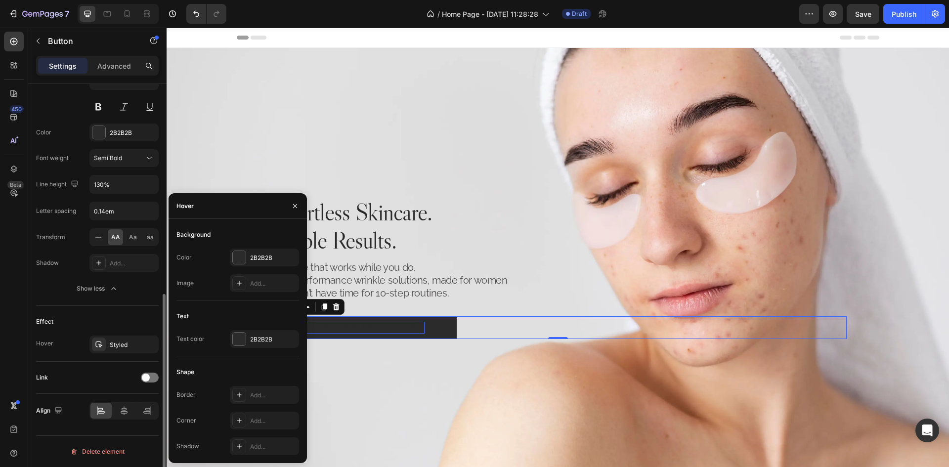
click at [143, 306] on div "Effect Hover Styled" at bounding box center [97, 334] width 123 height 56
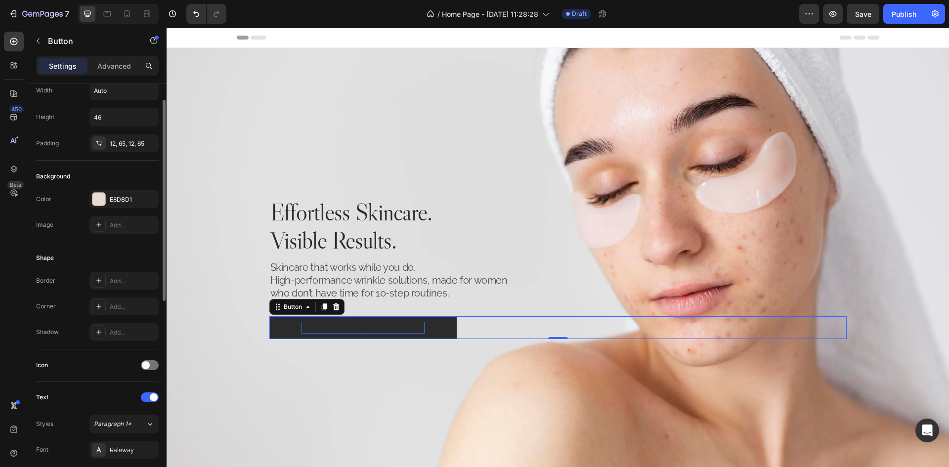
scroll to position [0, 0]
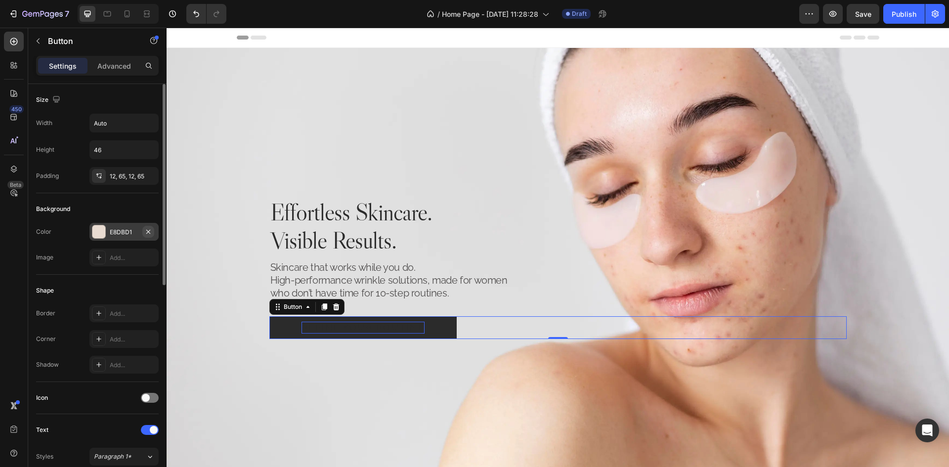
click at [148, 235] on icon "button" at bounding box center [148, 232] width 8 height 8
click at [119, 308] on div "Add..." at bounding box center [123, 313] width 69 height 18
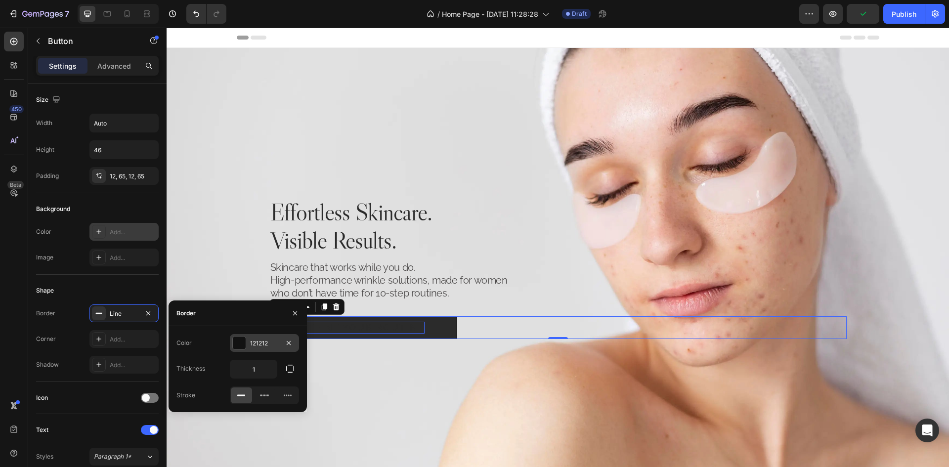
click at [263, 350] on div "121212" at bounding box center [264, 343] width 69 height 18
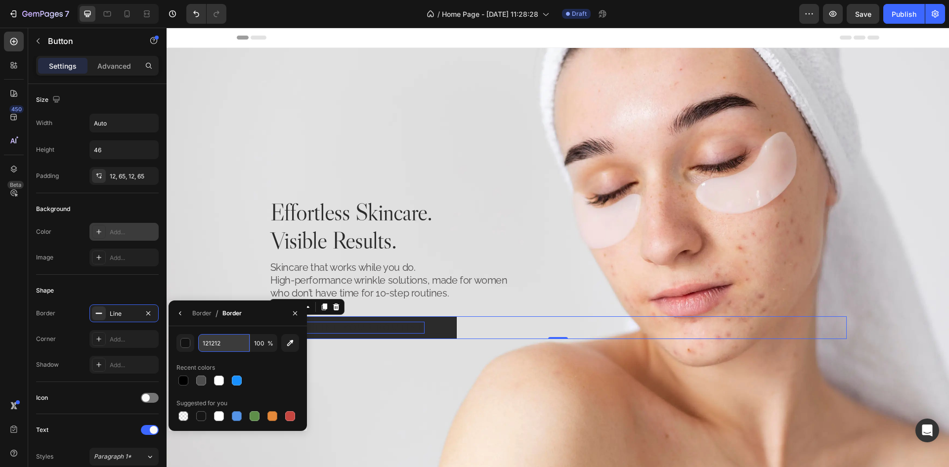
click at [226, 346] on input "121212" at bounding box center [223, 343] width 51 height 18
paste input "#2B2B2B"
type input "#2B2B2B"
click at [122, 288] on div "Shape" at bounding box center [97, 291] width 123 height 16
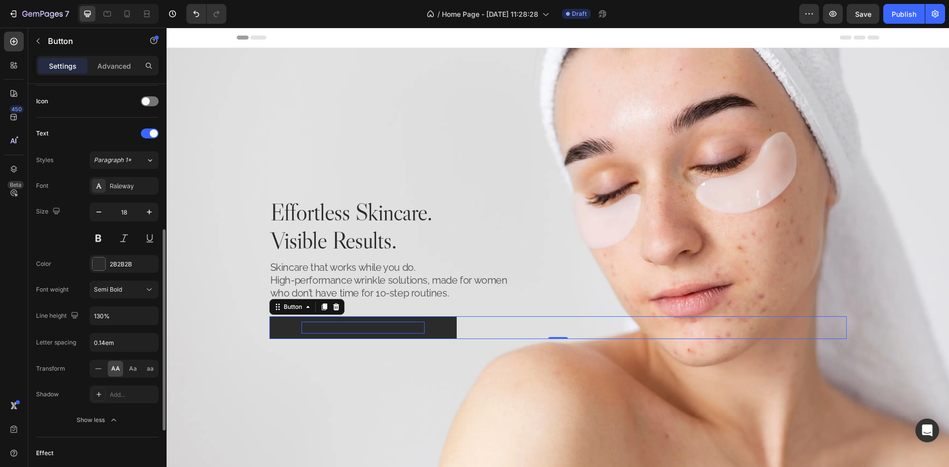
scroll to position [428, 0]
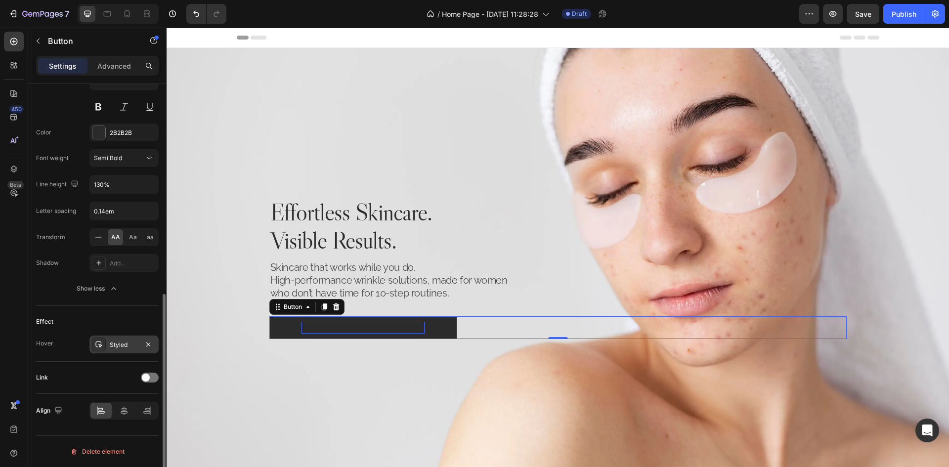
click at [121, 350] on div "Styled" at bounding box center [123, 345] width 69 height 18
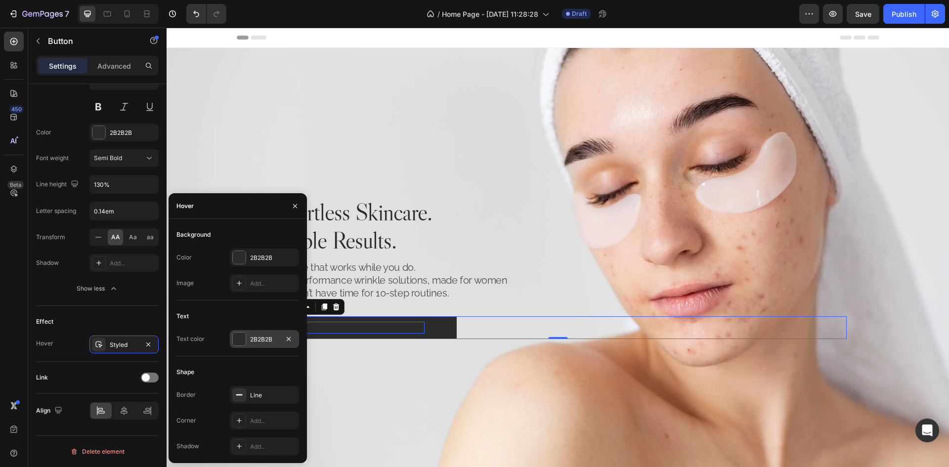
click at [259, 339] on div "2B2B2B" at bounding box center [264, 339] width 29 height 9
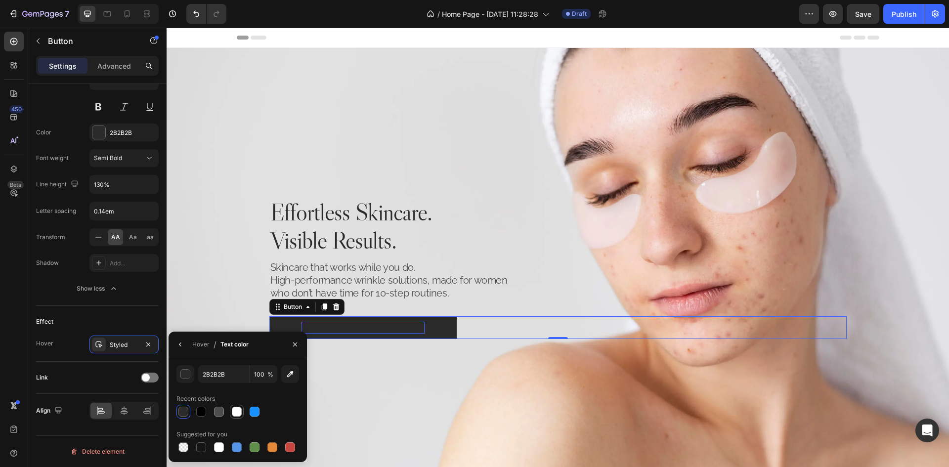
click at [239, 414] on div at bounding box center [237, 412] width 10 height 10
type input "FFFFFF"
click at [124, 311] on div "Effect Hover Styled" at bounding box center [97, 334] width 123 height 56
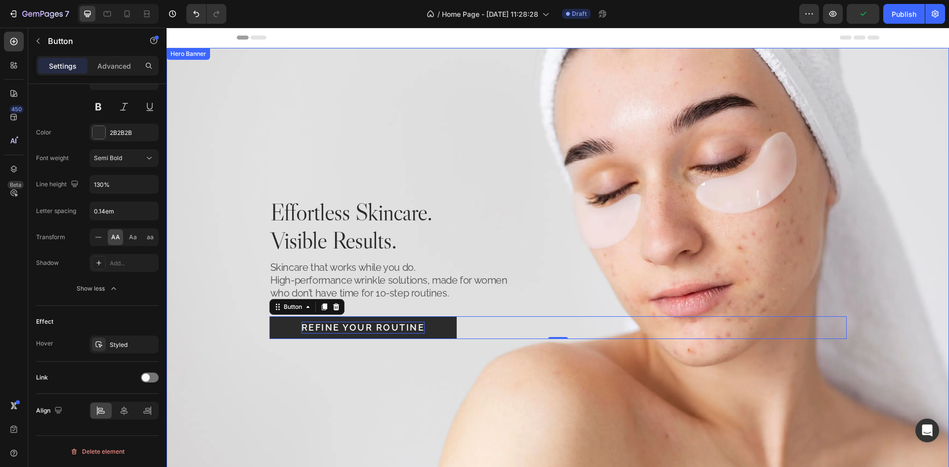
click at [886, 273] on div "Background Image" at bounding box center [558, 268] width 782 height 440
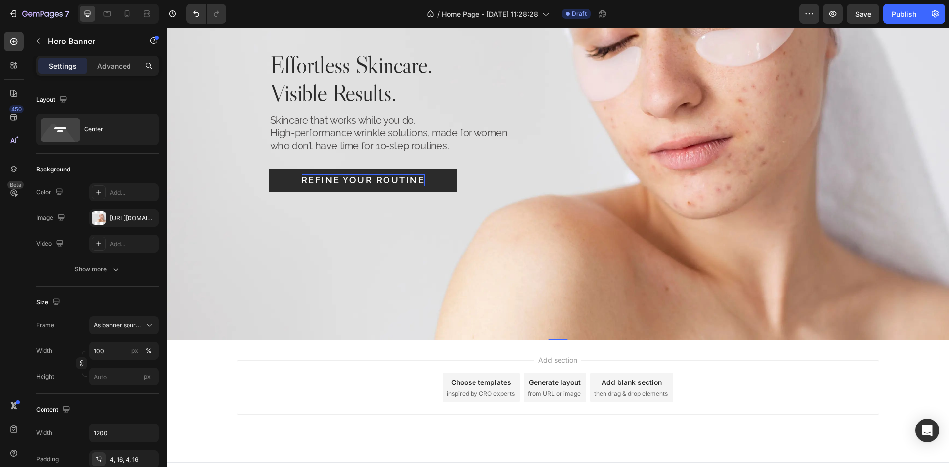
scroll to position [148, 0]
drag, startPoint x: 11, startPoint y: 67, endPoint x: 14, endPoint y: 73, distance: 6.9
click at [11, 67] on icon at bounding box center [12, 67] width 3 height 3
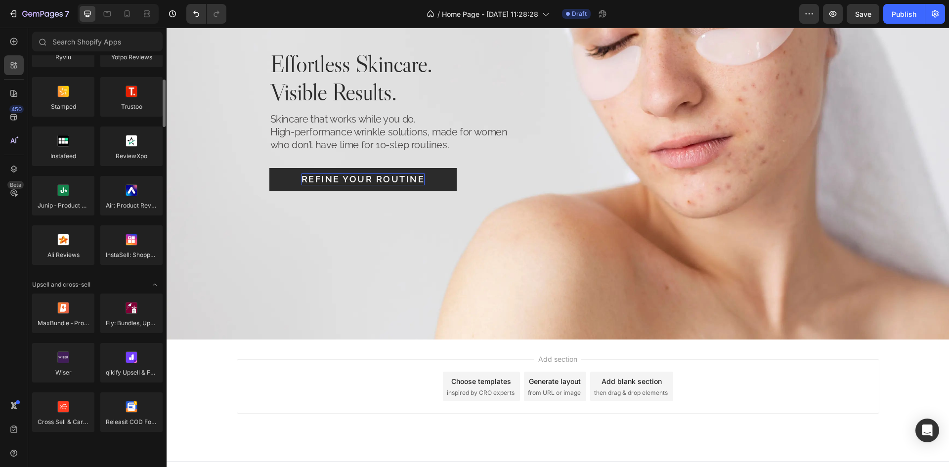
scroll to position [49, 0]
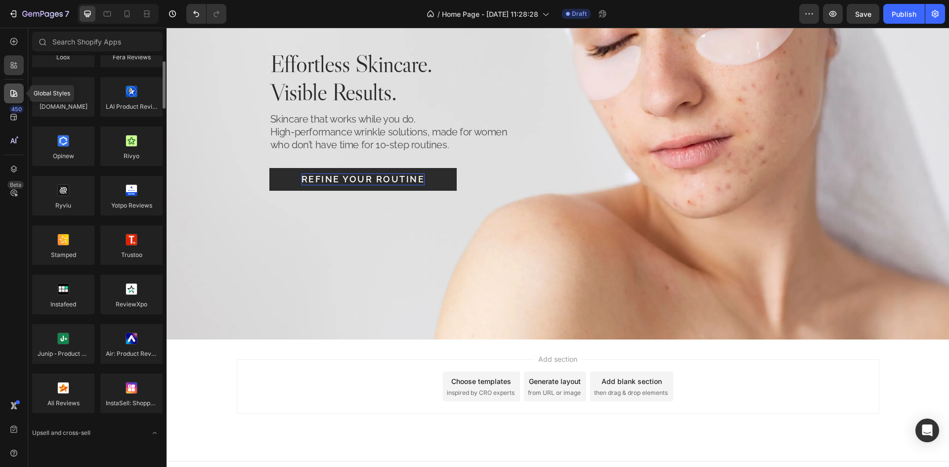
click at [17, 94] on icon at bounding box center [13, 93] width 7 height 7
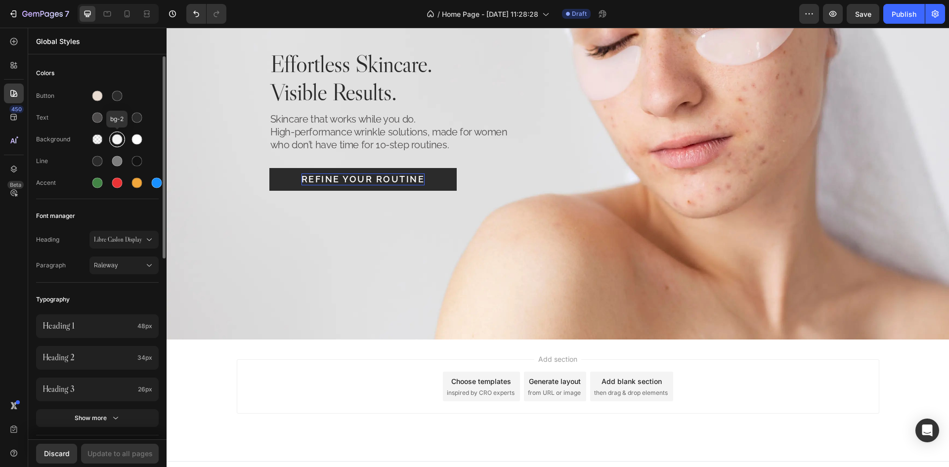
click at [117, 135] on div at bounding box center [117, 139] width 10 height 10
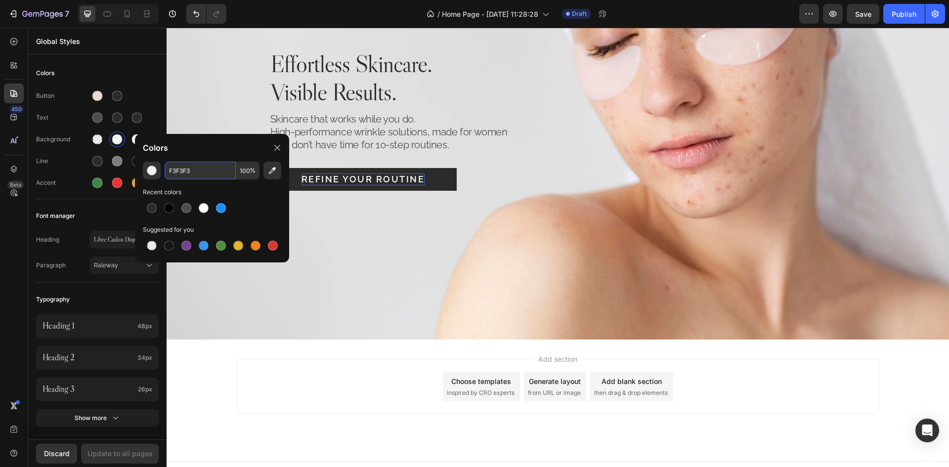
click at [211, 171] on input "F3F3F3" at bounding box center [200, 171] width 71 height 18
paste input "#F2F0EB"
type input "F2F0EB"
click at [149, 73] on div "Colors" at bounding box center [97, 73] width 123 height 18
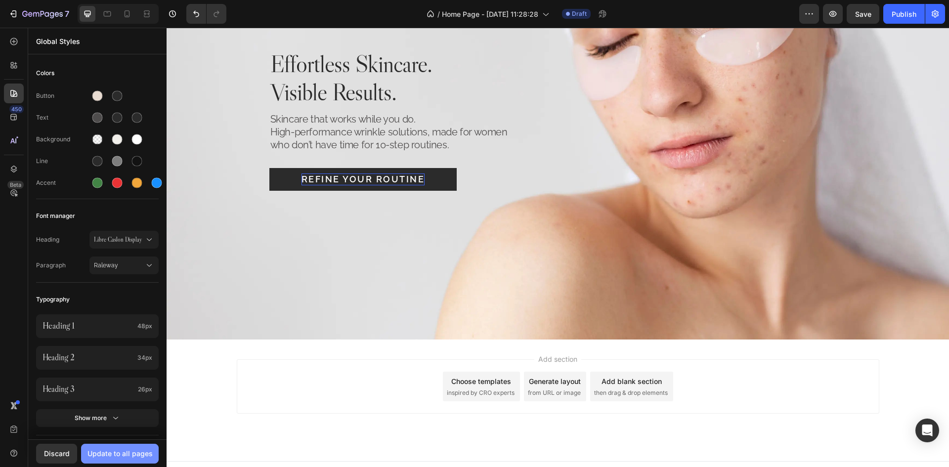
click at [122, 459] on div "Update to all pages" at bounding box center [119, 453] width 65 height 10
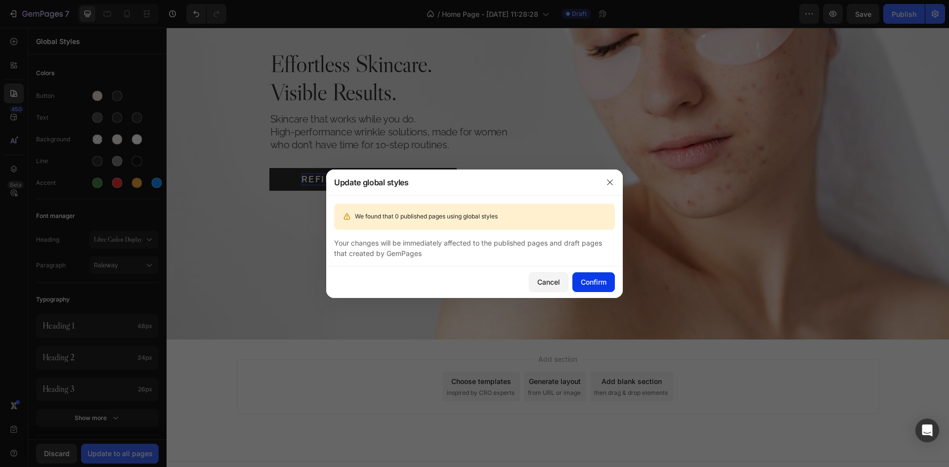
click at [600, 278] on div "Confirm" at bounding box center [594, 282] width 26 height 10
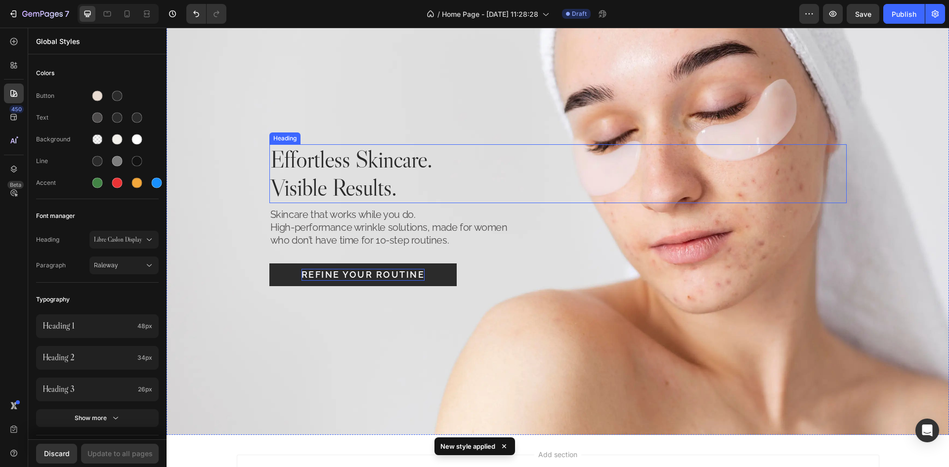
scroll to position [0, 0]
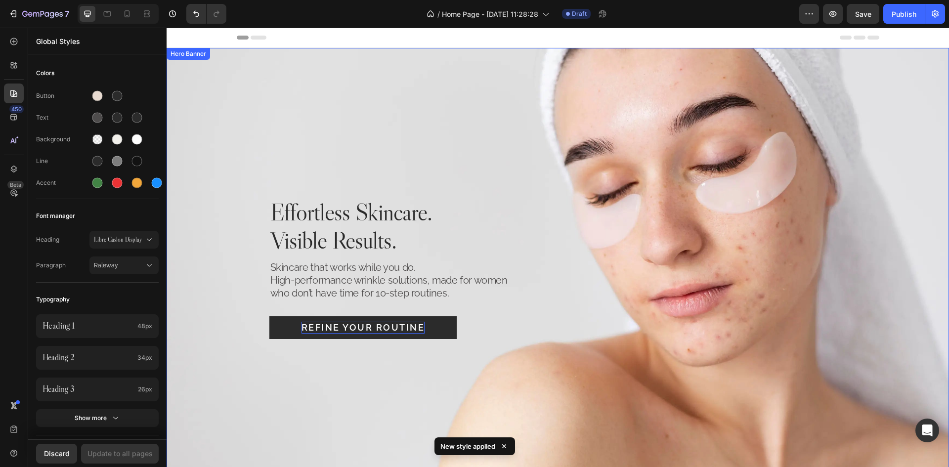
click at [425, 132] on div "Background Image" at bounding box center [558, 268] width 782 height 440
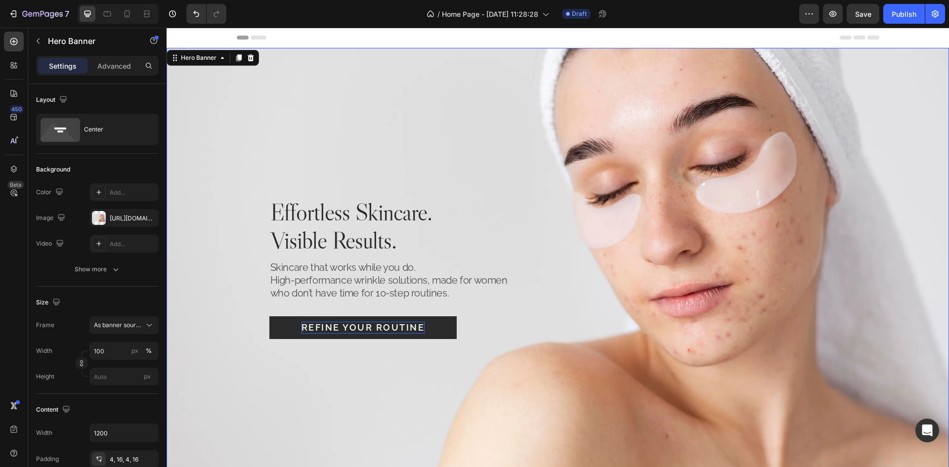
click at [470, 161] on div "Background Image" at bounding box center [558, 268] width 782 height 440
click at [111, 14] on icon at bounding box center [107, 14] width 10 height 10
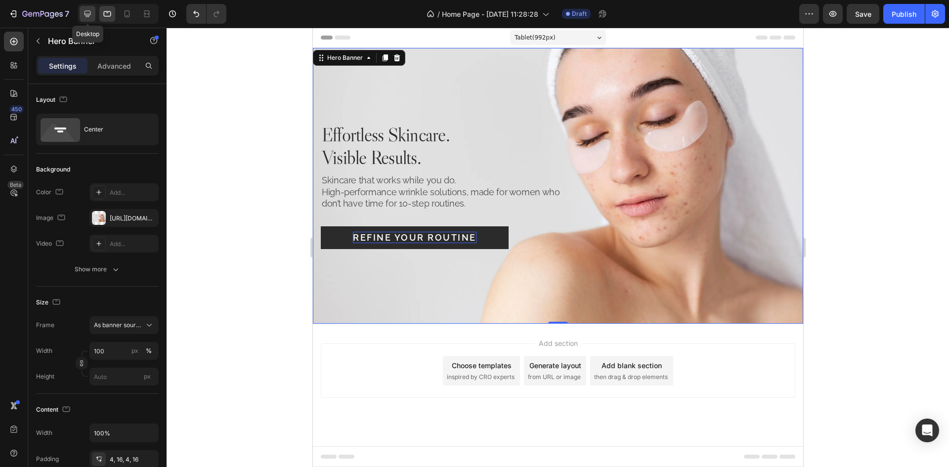
click at [86, 16] on icon at bounding box center [88, 14] width 10 height 10
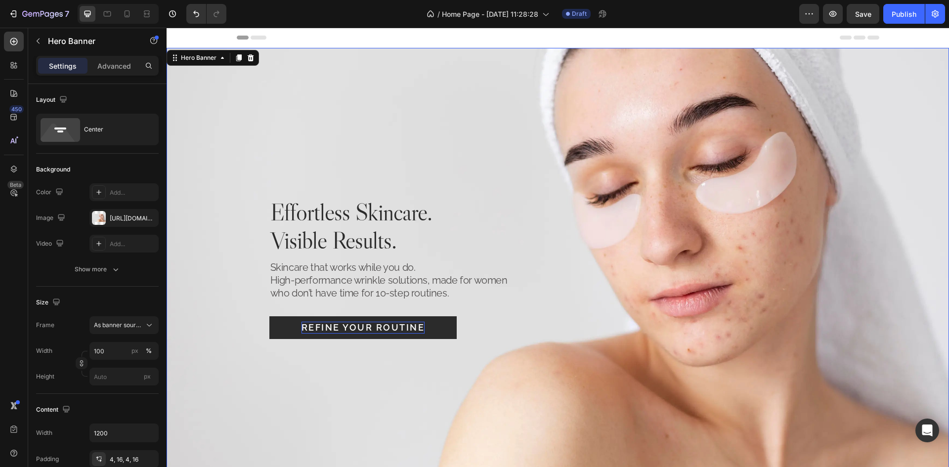
click at [474, 92] on div "Background Image" at bounding box center [558, 268] width 782 height 440
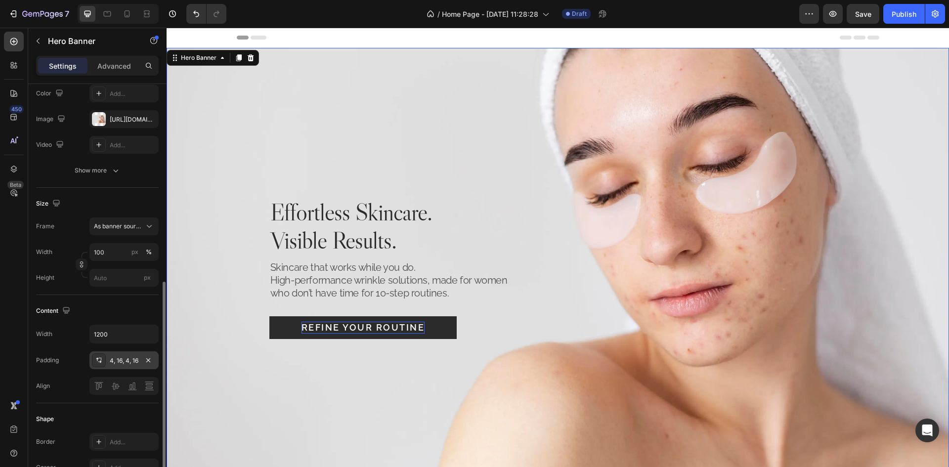
scroll to position [247, 0]
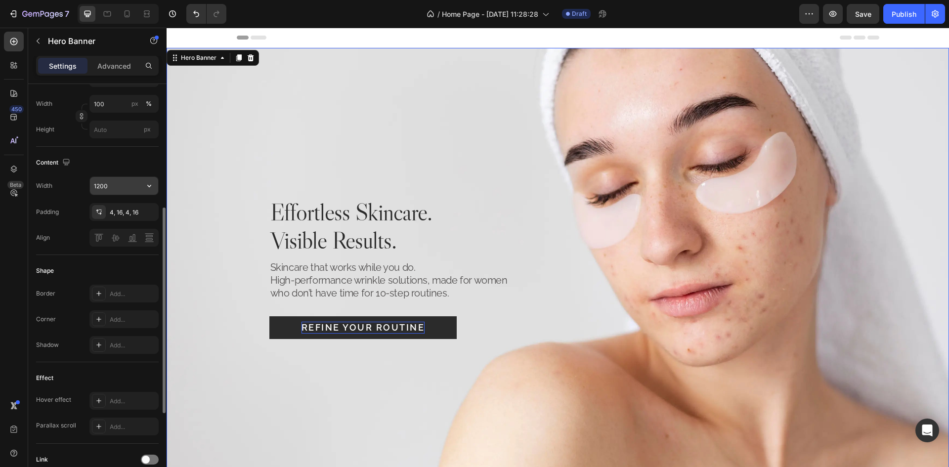
click at [123, 183] on input "1200" at bounding box center [124, 186] width 68 height 18
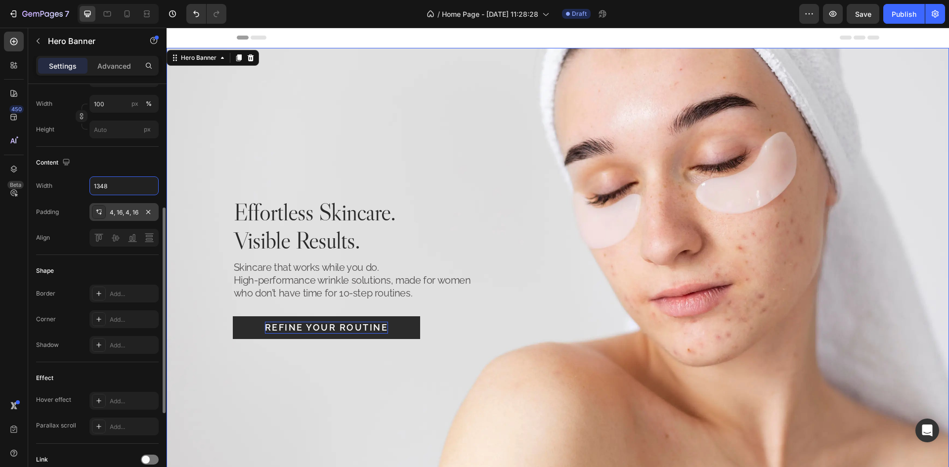
type input "1348"
click at [119, 214] on div "4, 16, 4, 16" at bounding box center [124, 212] width 29 height 9
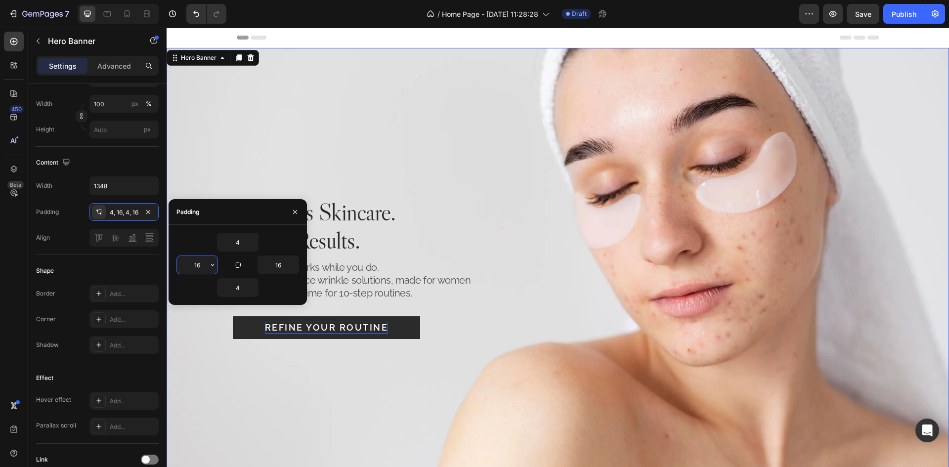
click at [197, 265] on input "16" at bounding box center [197, 265] width 41 height 18
type input "24"
click at [274, 262] on input "16" at bounding box center [278, 265] width 41 height 18
type input "24"
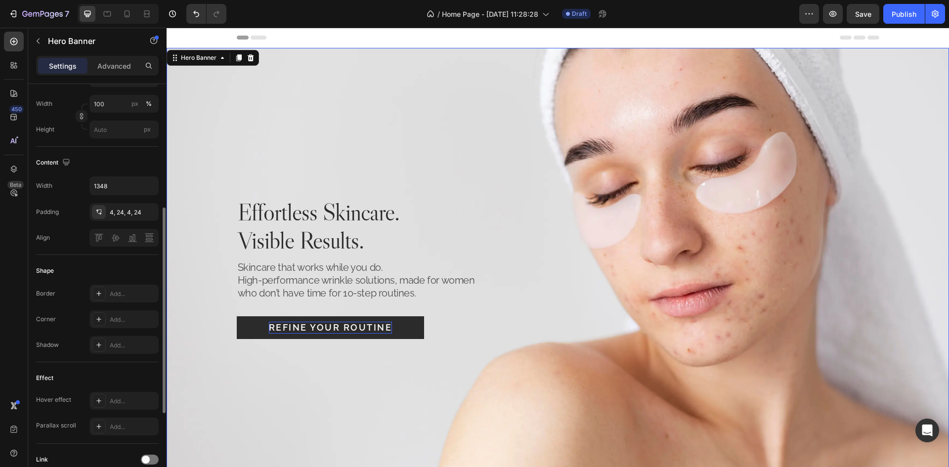
click at [70, 259] on div "Shape Border Add... Corner Add... Shadow Add..." at bounding box center [97, 308] width 123 height 107
click at [348, 158] on div "Background Image" at bounding box center [558, 268] width 782 height 440
click at [105, 12] on icon at bounding box center [107, 13] width 7 height 5
type input "100%"
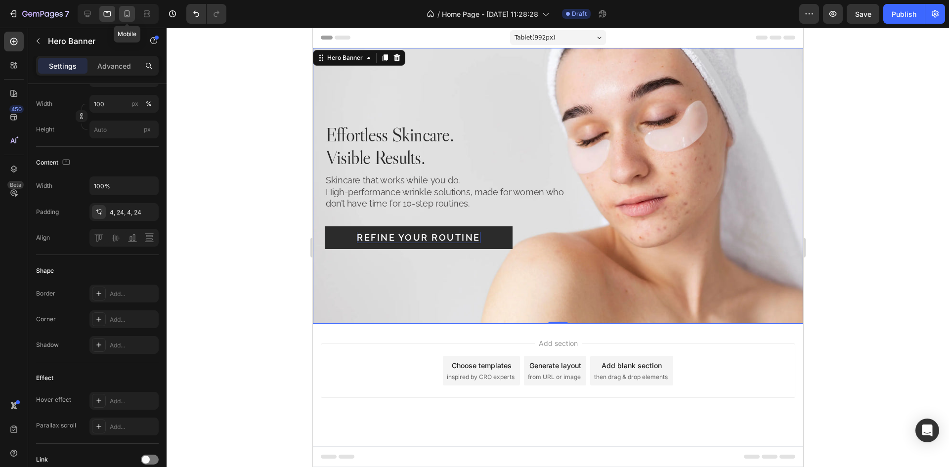
click at [128, 13] on icon at bounding box center [127, 14] width 10 height 10
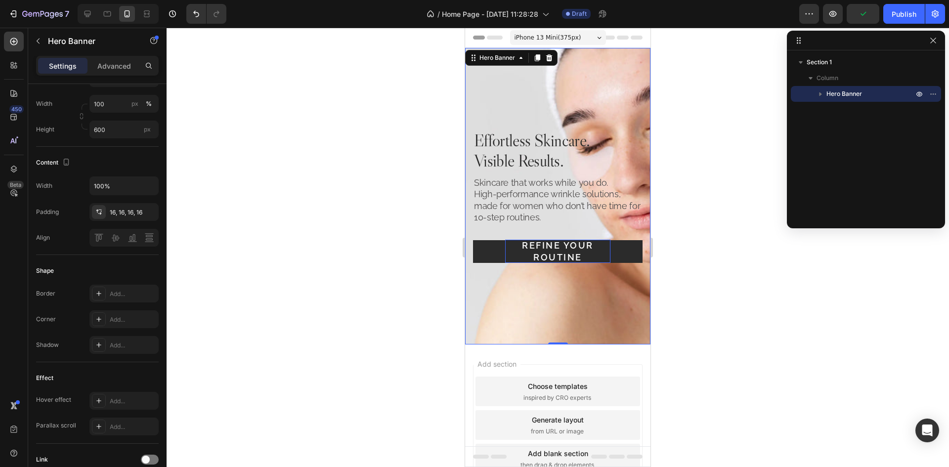
click at [584, 108] on div "Background Image" at bounding box center [557, 196] width 185 height 297
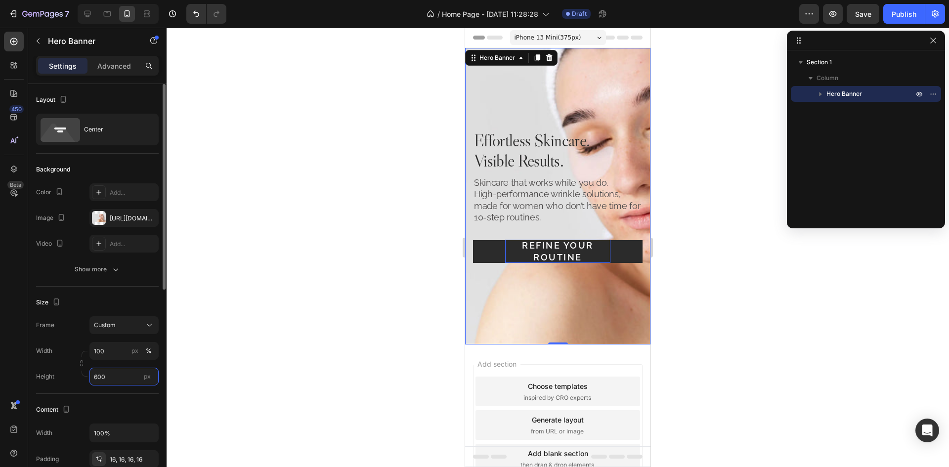
click at [127, 376] on input "600" at bounding box center [123, 377] width 69 height 18
click at [149, 219] on icon "button" at bounding box center [148, 218] width 8 height 8
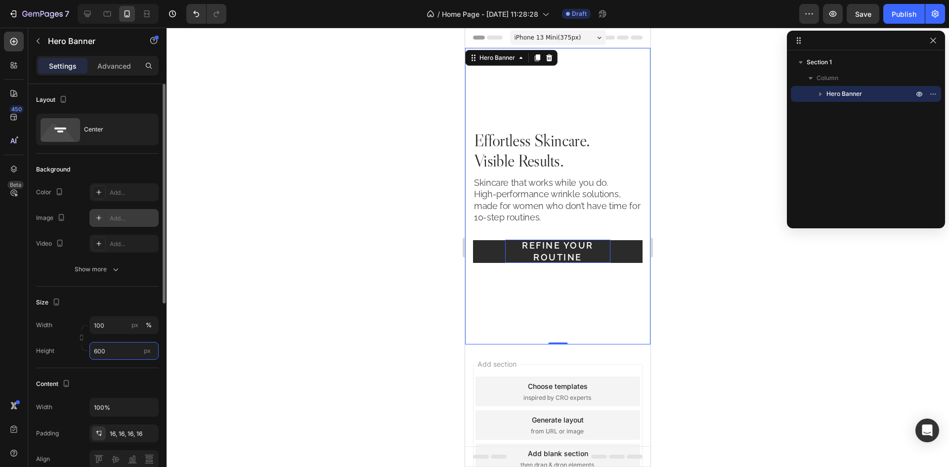
click at [112, 347] on input "600" at bounding box center [123, 351] width 69 height 18
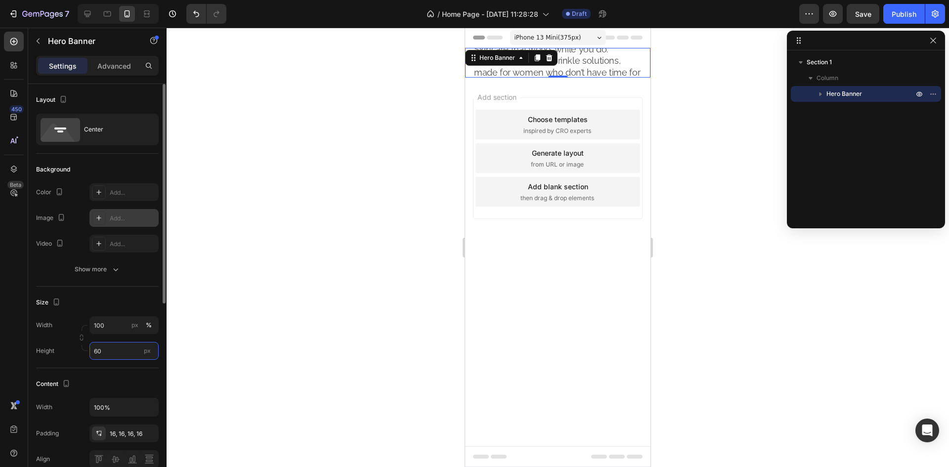
type input "6"
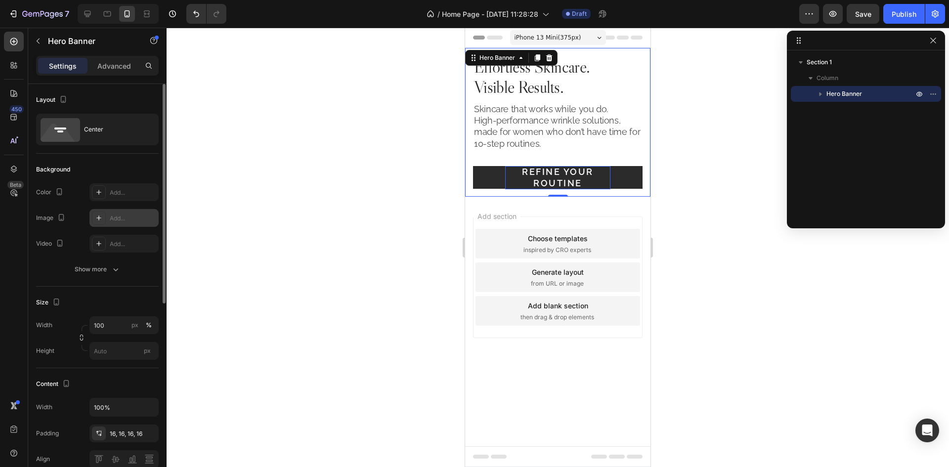
click at [126, 299] on div "Size" at bounding box center [97, 303] width 123 height 16
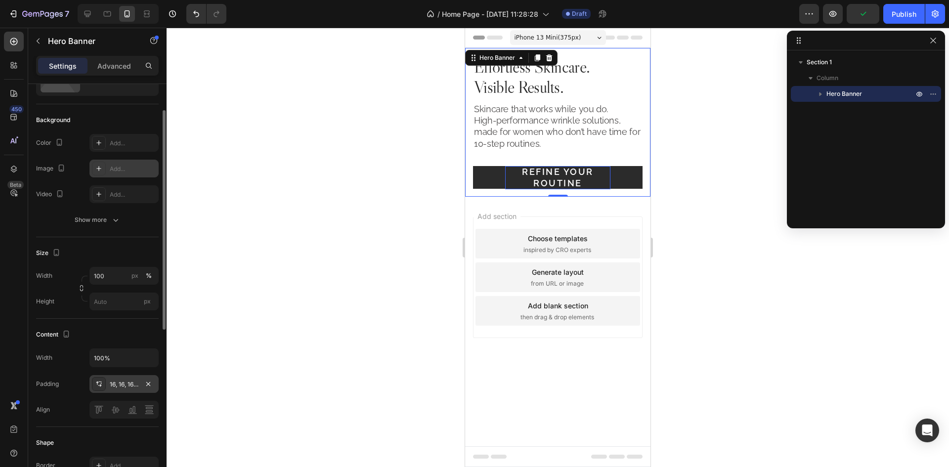
drag, startPoint x: 127, startPoint y: 381, endPoint x: 137, endPoint y: 384, distance: 10.3
click at [127, 381] on div "16, 16, 16, 16" at bounding box center [124, 384] width 29 height 9
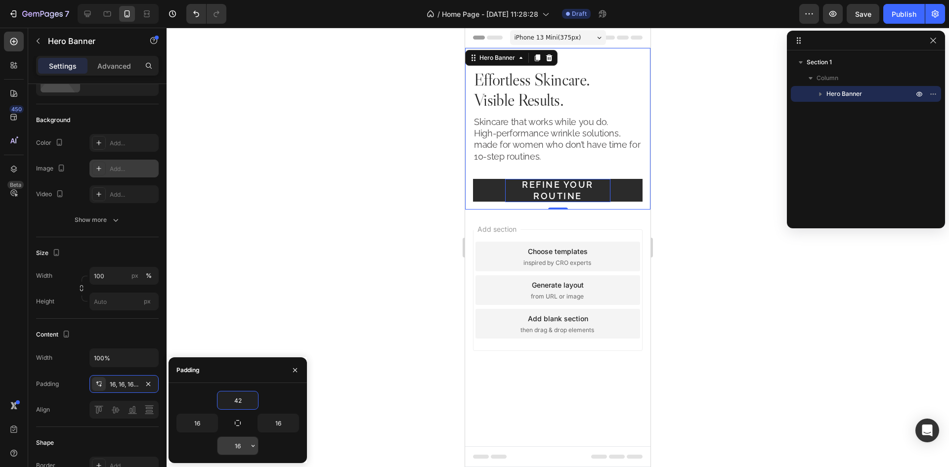
type input "42"
click at [237, 445] on input "16" at bounding box center [237, 446] width 41 height 18
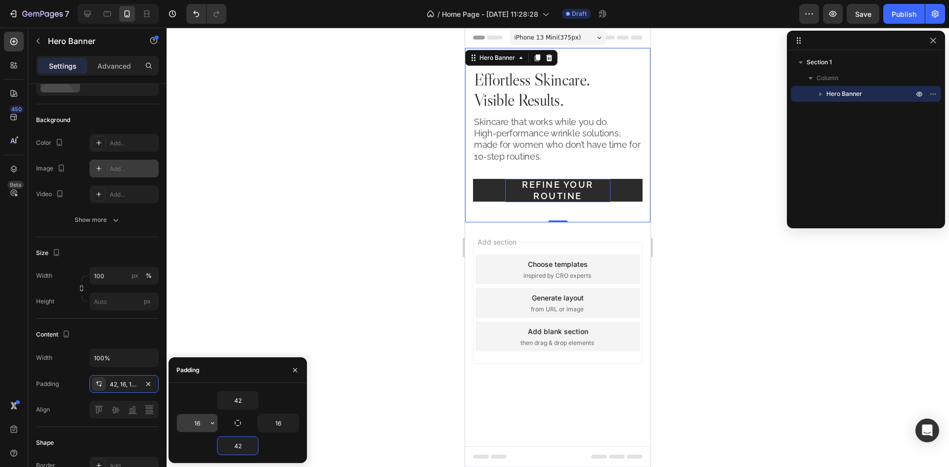
type input "42"
click at [191, 419] on input "16" at bounding box center [197, 423] width 41 height 18
type input "24"
click at [279, 427] on input "16" at bounding box center [278, 423] width 41 height 18
type input "24"
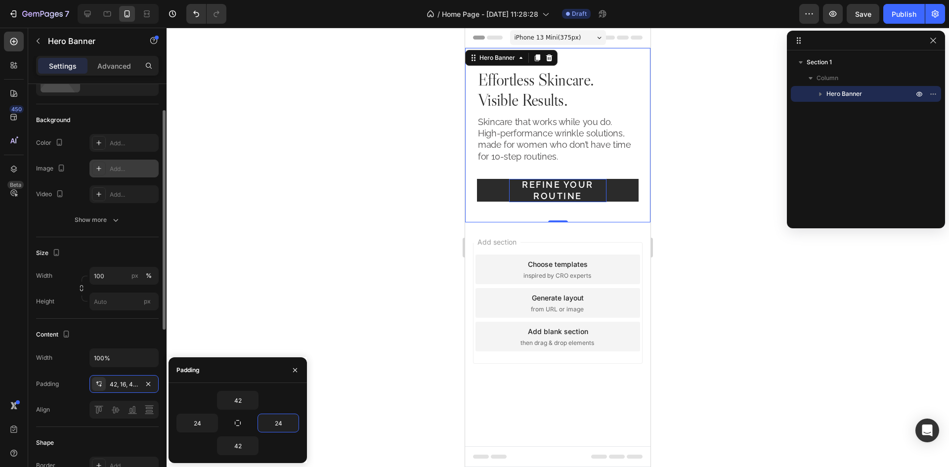
click at [135, 333] on div "Content" at bounding box center [97, 335] width 123 height 16
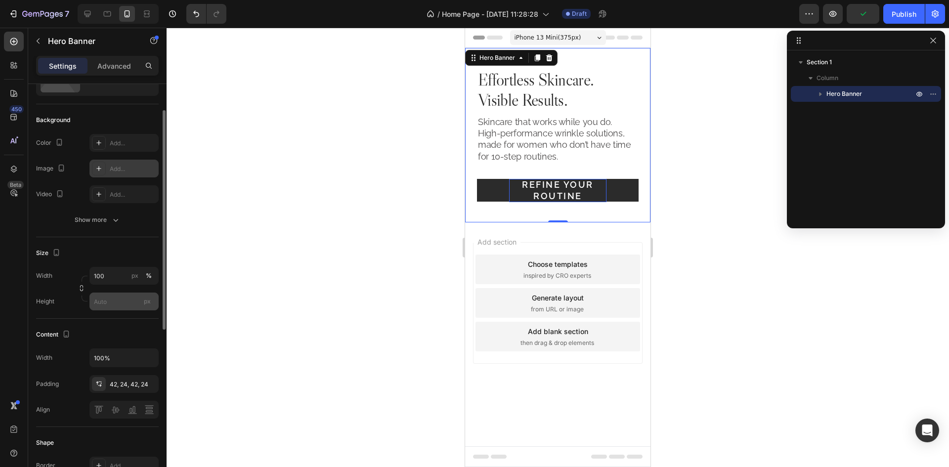
scroll to position [0, 0]
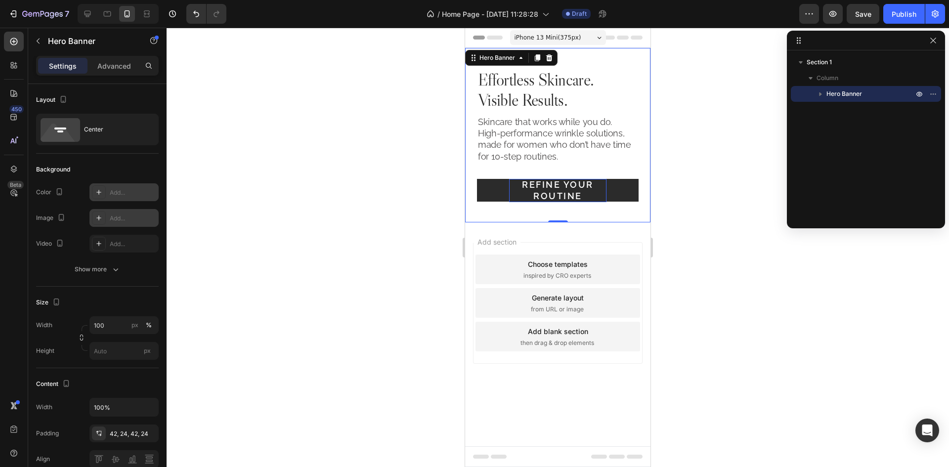
drag, startPoint x: 117, startPoint y: 194, endPoint x: 120, endPoint y: 198, distance: 5.3
click at [117, 194] on div "Add..." at bounding box center [133, 192] width 46 height 9
type input "Auto"
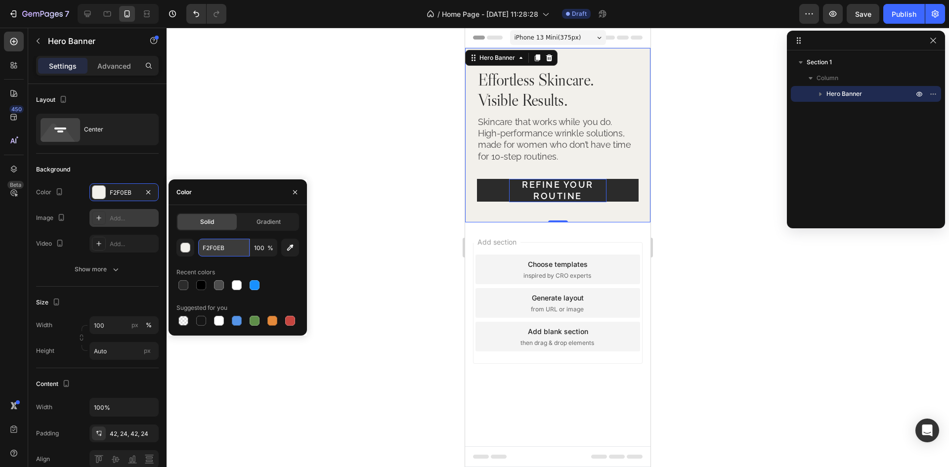
click at [235, 249] on input "F2F0EB" at bounding box center [223, 248] width 51 height 18
paste input "#"
click at [246, 185] on div "Color" at bounding box center [238, 192] width 138 height 26
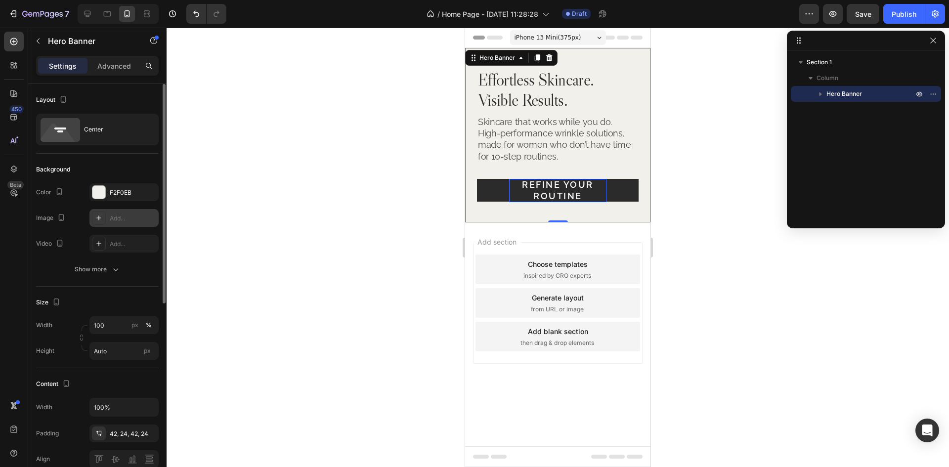
click at [127, 166] on div "Background" at bounding box center [97, 170] width 123 height 16
click at [152, 195] on button "button" at bounding box center [148, 192] width 12 height 12
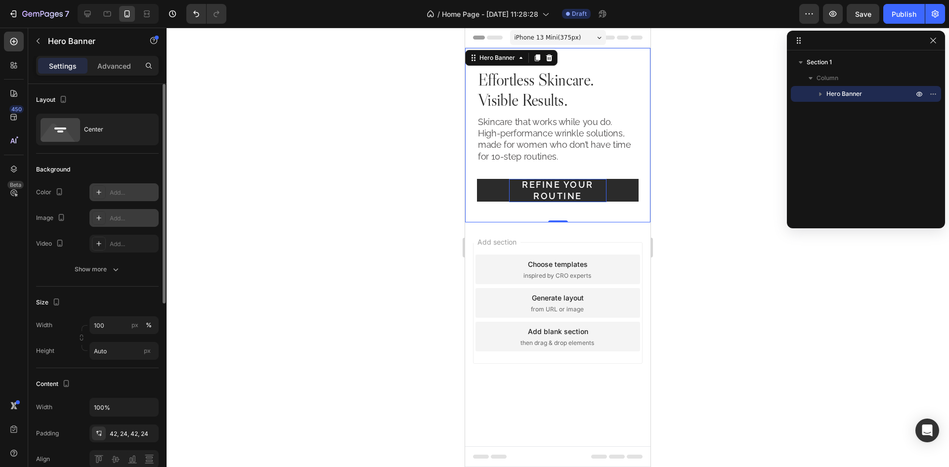
click at [115, 195] on div "Add..." at bounding box center [133, 192] width 46 height 9
type input "F2F0EB"
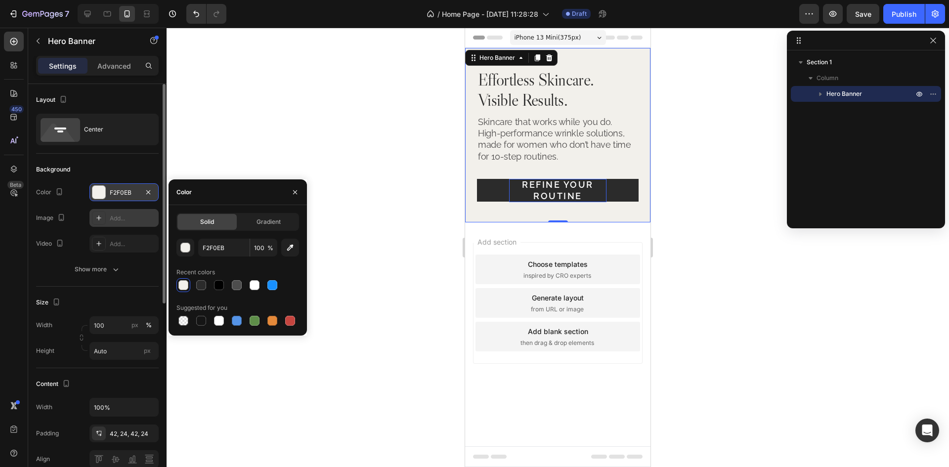
click at [129, 166] on div "Background" at bounding box center [97, 170] width 123 height 16
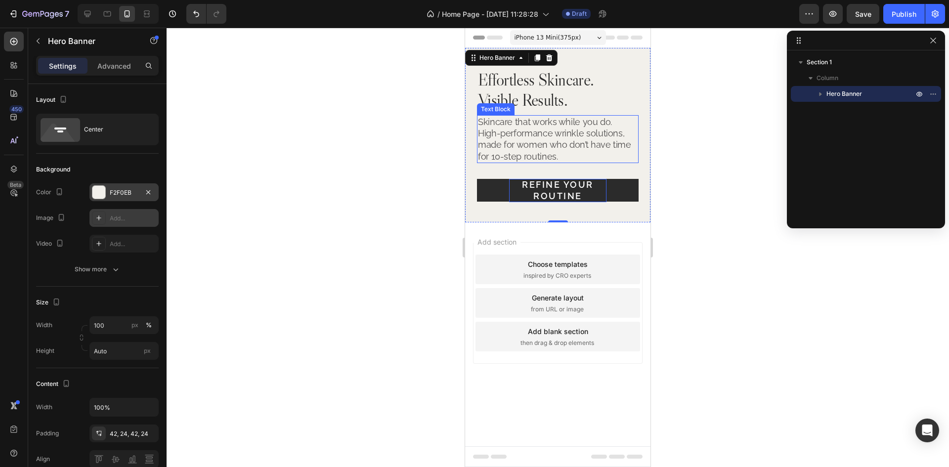
click at [610, 134] on p "High-performance wrinkle solutions, made for women who don’t have time for 10-s…" at bounding box center [558, 145] width 160 height 35
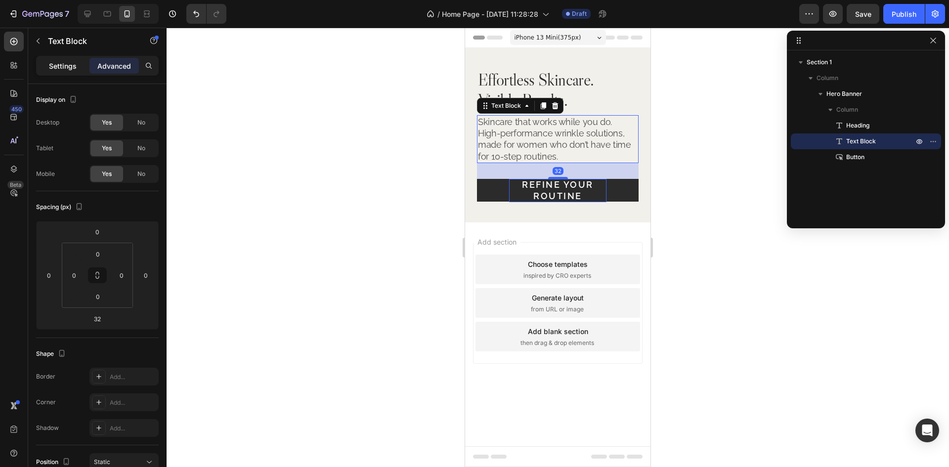
click at [63, 70] on p "Settings" at bounding box center [63, 66] width 28 height 10
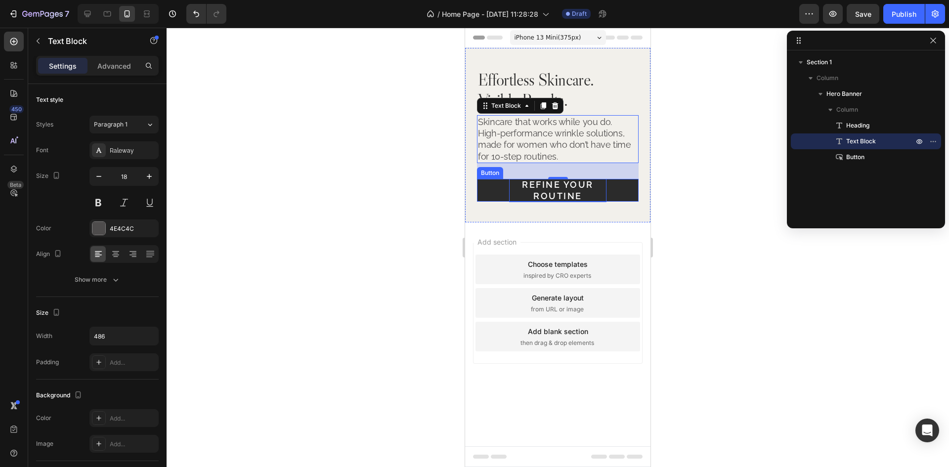
click at [623, 184] on button "Refine Your Routine" at bounding box center [558, 190] width 162 height 23
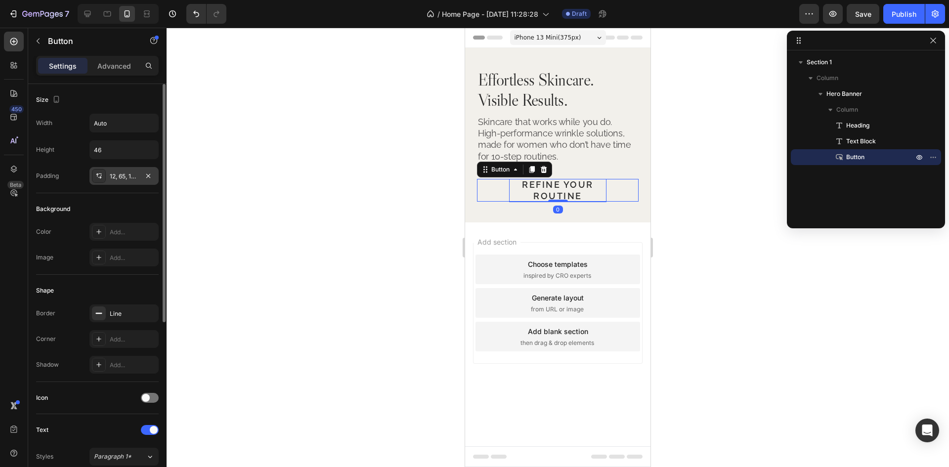
click at [126, 172] on div "12, 65, 12, 65" at bounding box center [124, 176] width 29 height 9
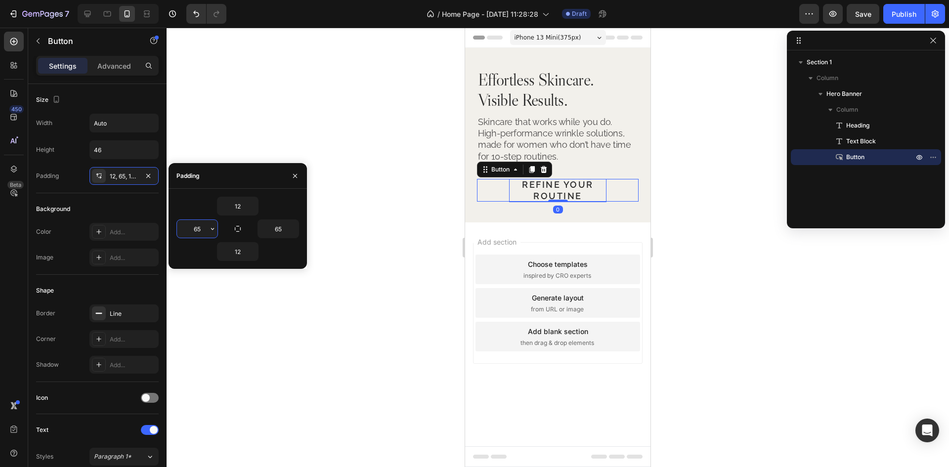
click at [201, 229] on input "65" at bounding box center [197, 229] width 41 height 18
type input "32"
click at [284, 228] on input "65" at bounding box center [278, 229] width 41 height 18
type input "32"
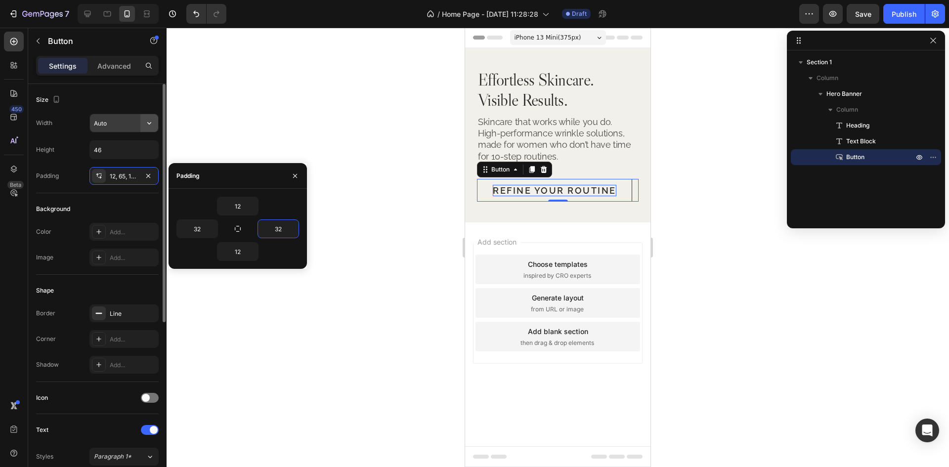
click at [149, 122] on icon "button" at bounding box center [149, 123] width 10 height 10
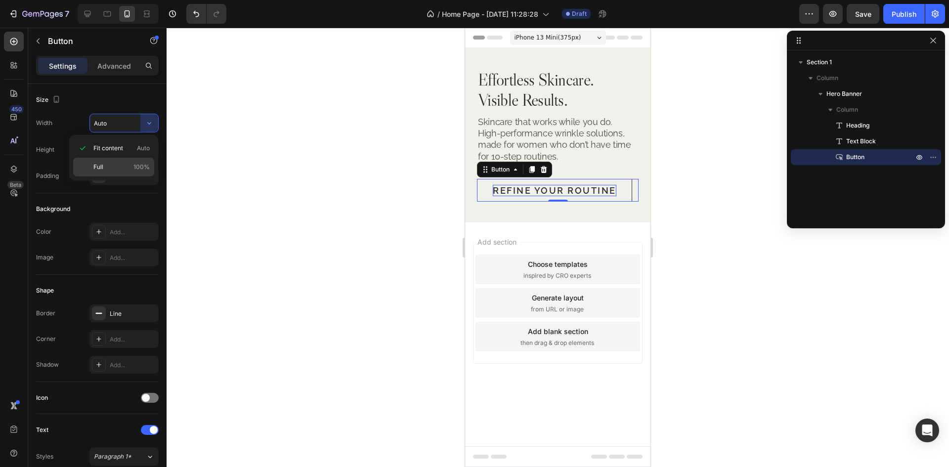
click at [122, 166] on p "Full 100%" at bounding box center [121, 167] width 56 height 9
type input "100%"
click at [612, 214] on div "Effortless Skincare. Visible Results. Heading Skincare that works while you do.…" at bounding box center [557, 135] width 185 height 174
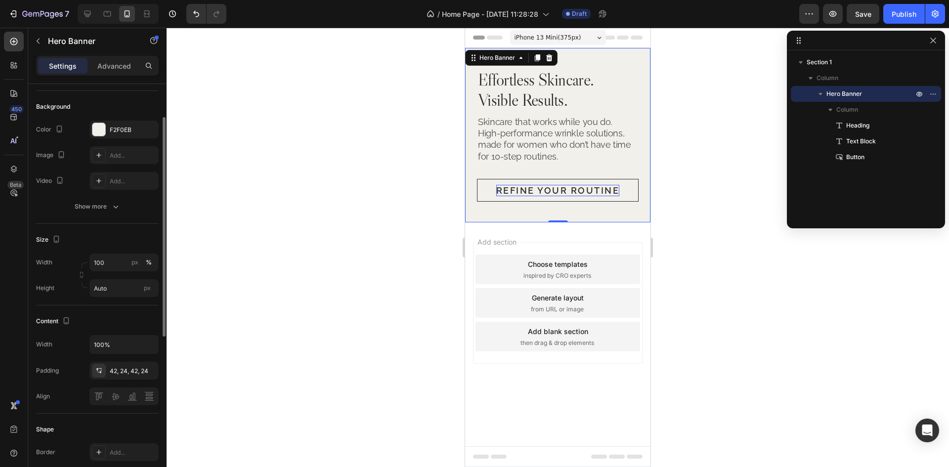
scroll to position [162, 0]
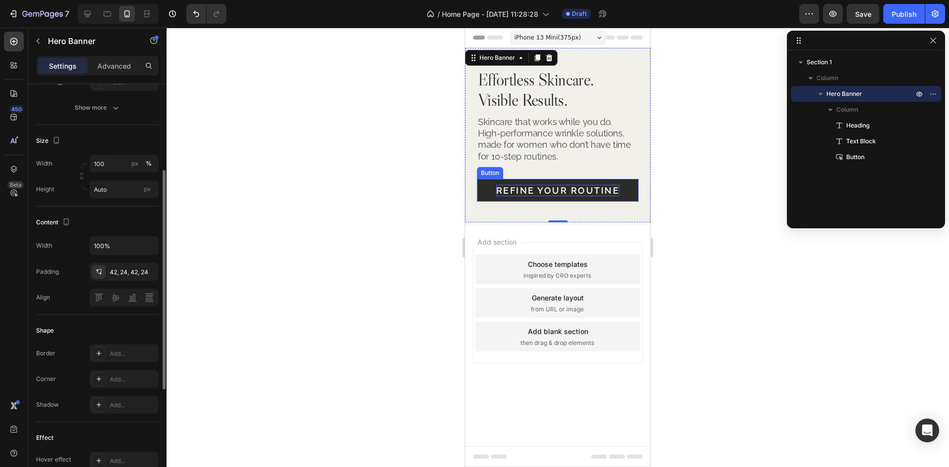
click at [634, 188] on button "Refine Your Routine" at bounding box center [558, 190] width 162 height 23
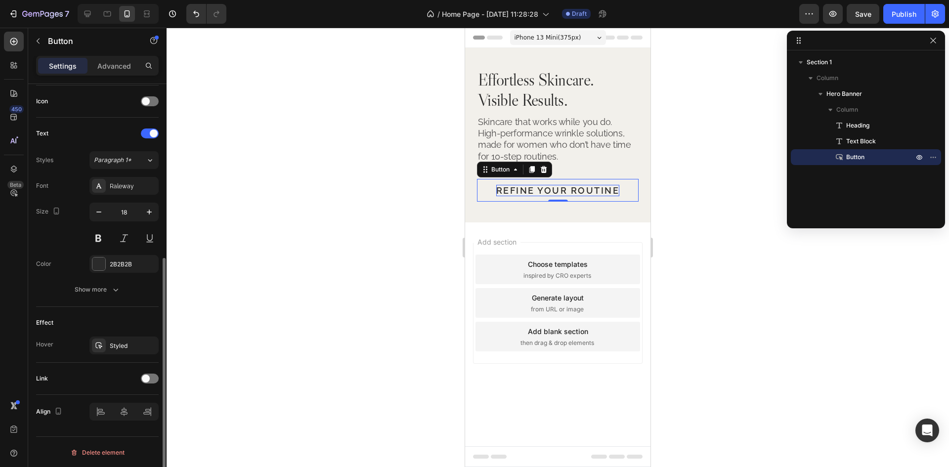
scroll to position [298, 0]
click at [634, 219] on div "Effortless Skincare. Visible Results. Heading Skincare that works while you do.…" at bounding box center [557, 135] width 185 height 174
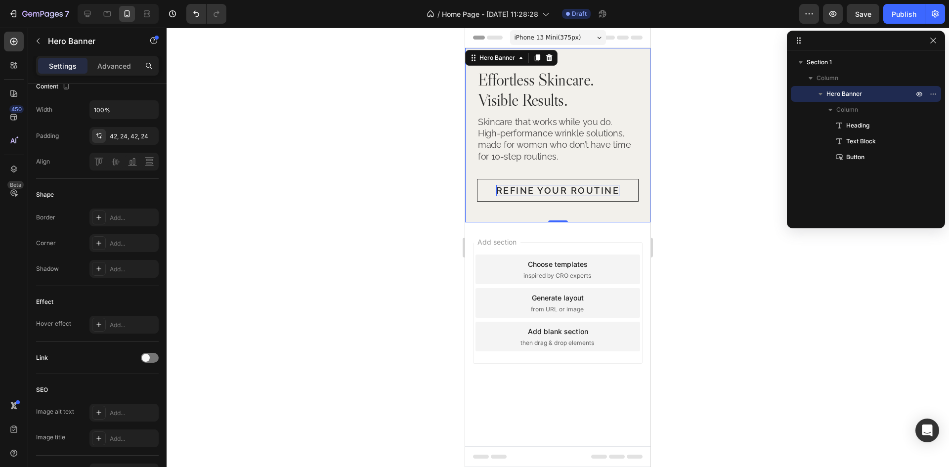
scroll to position [0, 0]
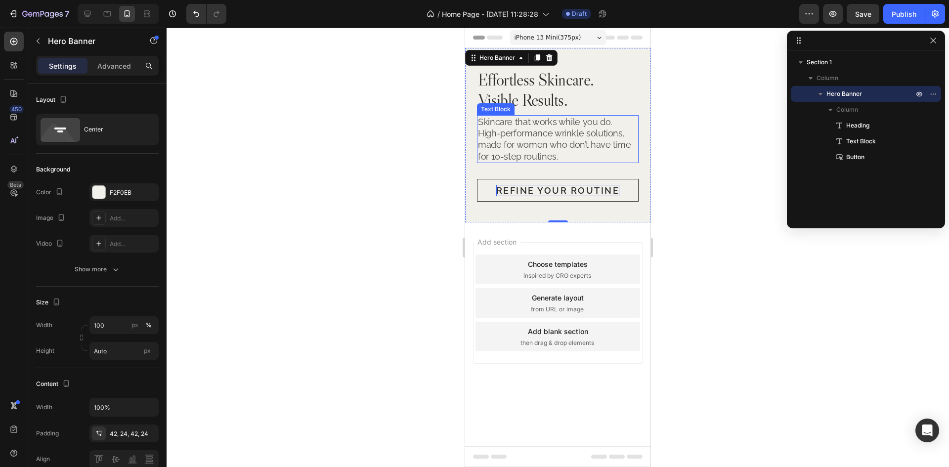
click at [561, 134] on p "High-performance wrinkle solutions, made for women who don’t have time for 10-s…" at bounding box center [558, 145] width 160 height 35
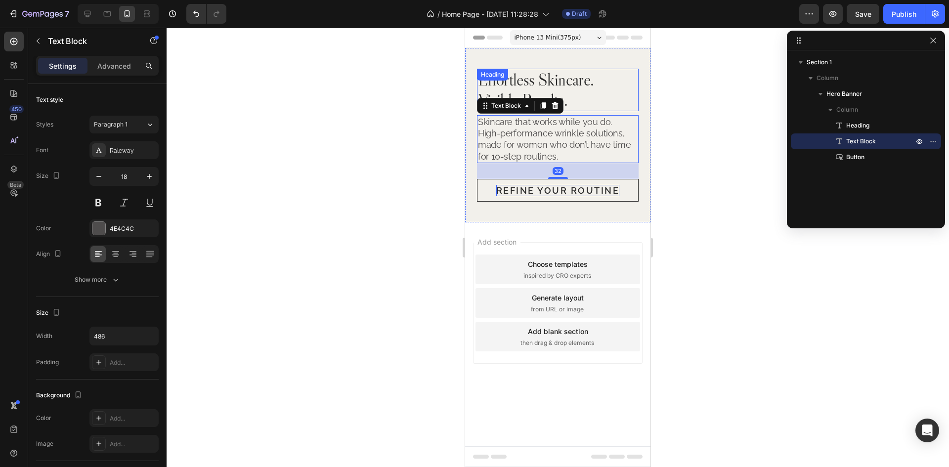
click at [582, 95] on p "Effortless Skincare. Visible Results." at bounding box center [558, 90] width 160 height 41
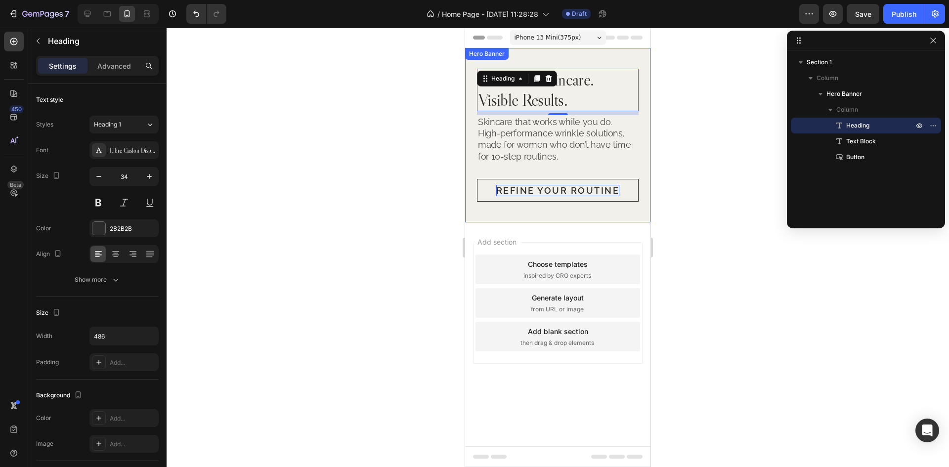
click at [546, 56] on div "Effortless Skincare. Visible Results. Heading 8 Skincare that works while you d…" at bounding box center [557, 135] width 185 height 174
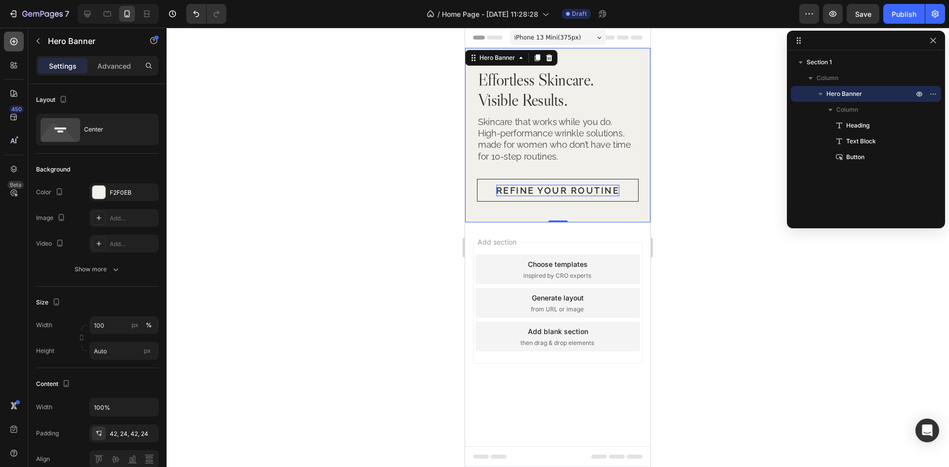
click at [18, 35] on div at bounding box center [14, 42] width 20 height 20
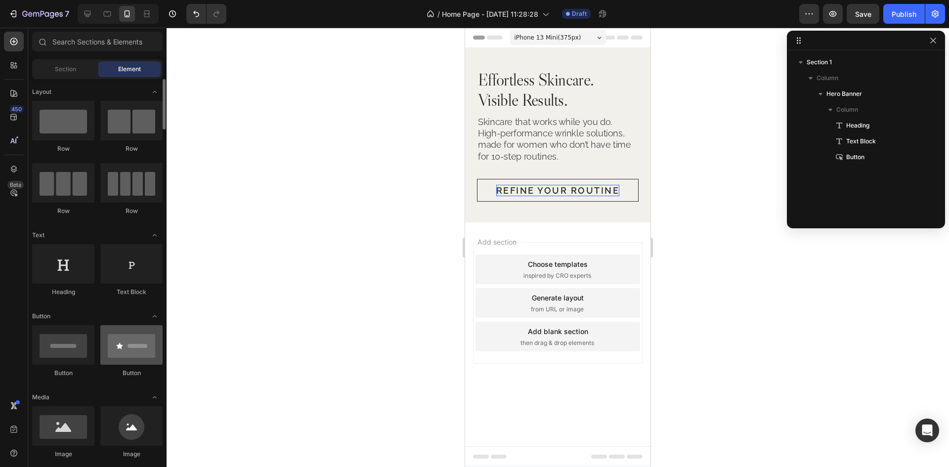
scroll to position [99, 0]
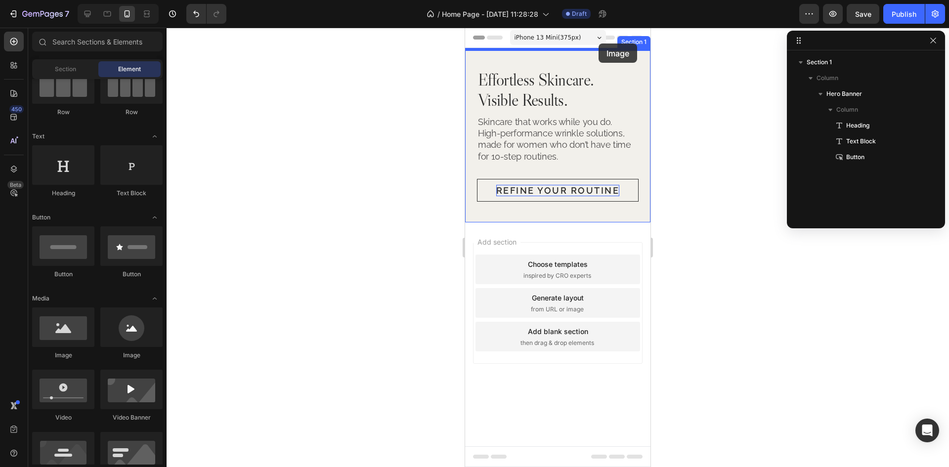
drag, startPoint x: 537, startPoint y: 368, endPoint x: 598, endPoint y: 43, distance: 330.0
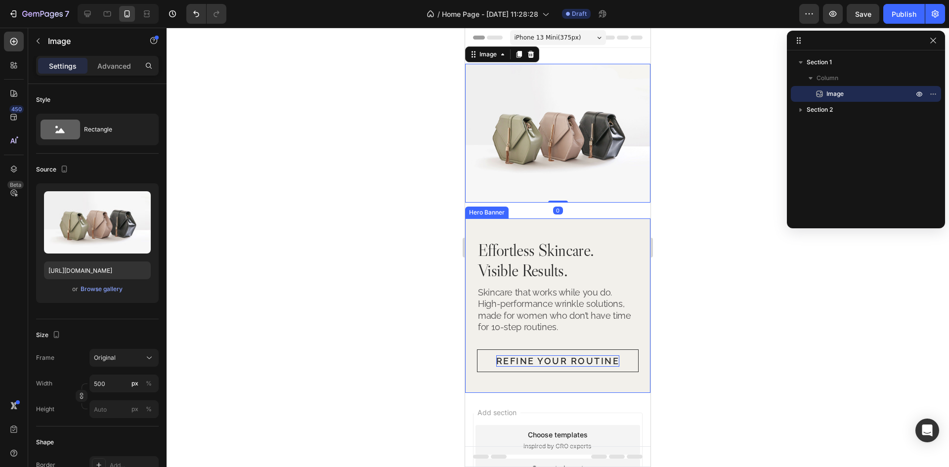
click at [559, 219] on div "Effortless Skincare. Visible Results. Heading Skincare that works while you do.…" at bounding box center [557, 305] width 185 height 174
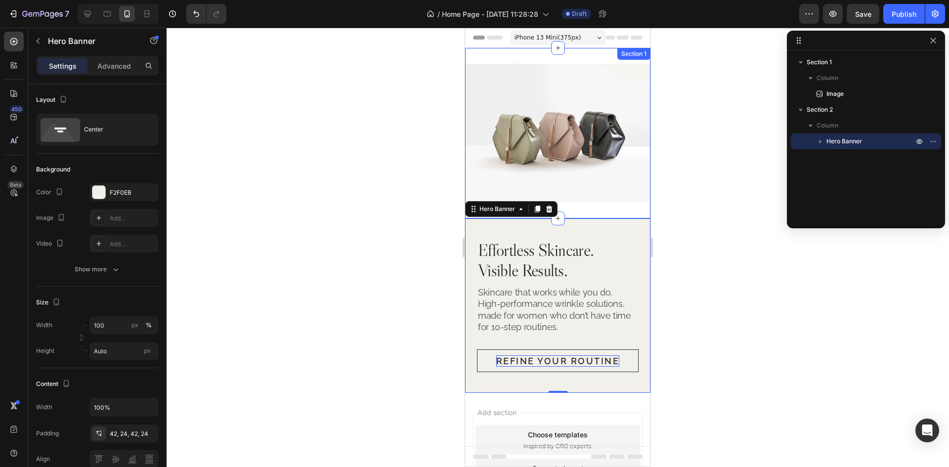
click at [594, 204] on div "Image Section 1" at bounding box center [557, 133] width 185 height 171
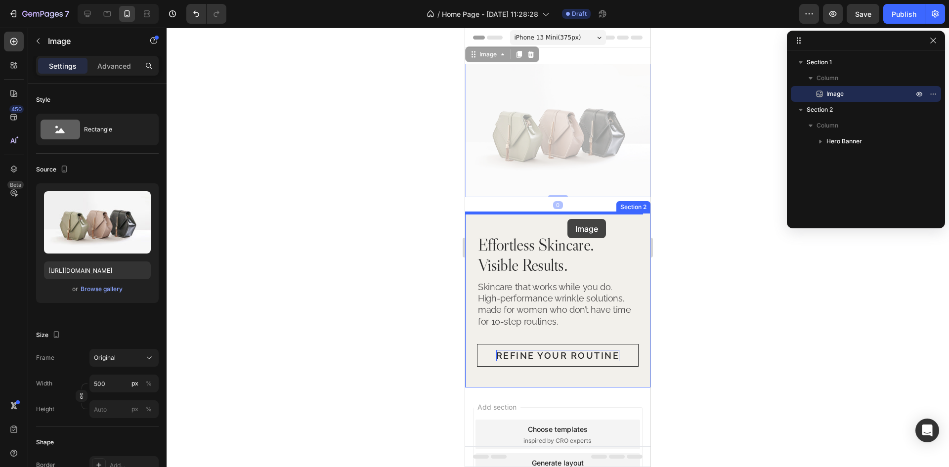
drag, startPoint x: 574, startPoint y: 141, endPoint x: 567, endPoint y: 219, distance: 78.4
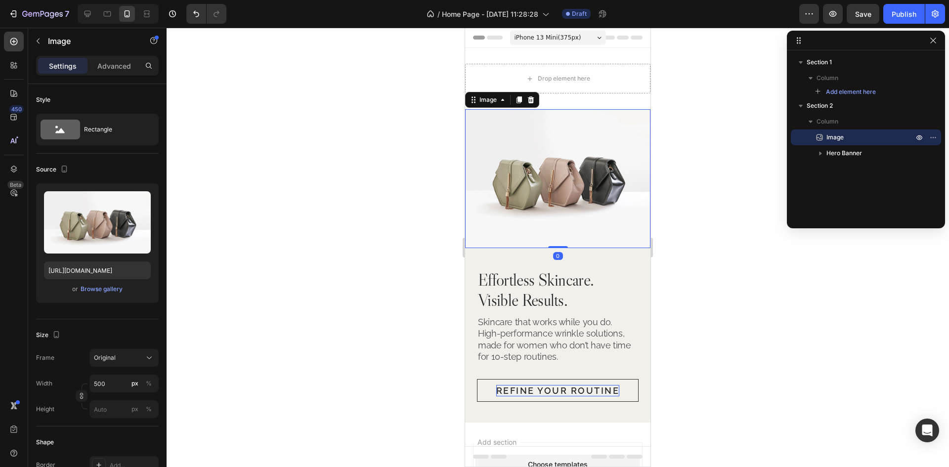
drag, startPoint x: 559, startPoint y: 249, endPoint x: 571, endPoint y: 215, distance: 35.5
click at [571, 215] on div "Image 0" at bounding box center [557, 178] width 185 height 139
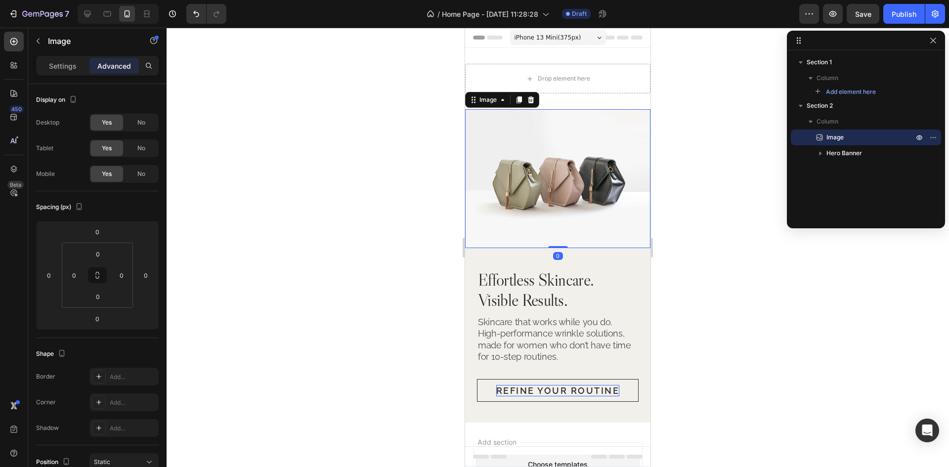
click at [590, 144] on img at bounding box center [557, 178] width 185 height 139
click at [69, 66] on p "Settings" at bounding box center [63, 66] width 28 height 10
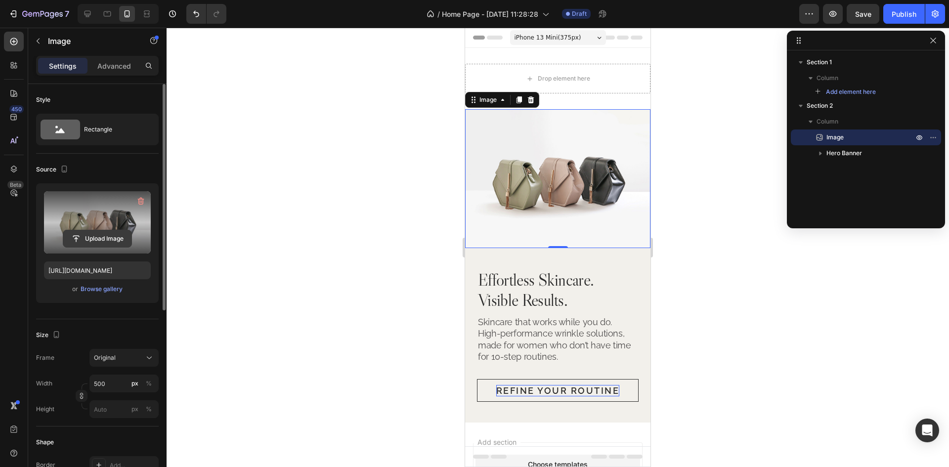
click at [87, 233] on input "file" at bounding box center [97, 238] width 68 height 17
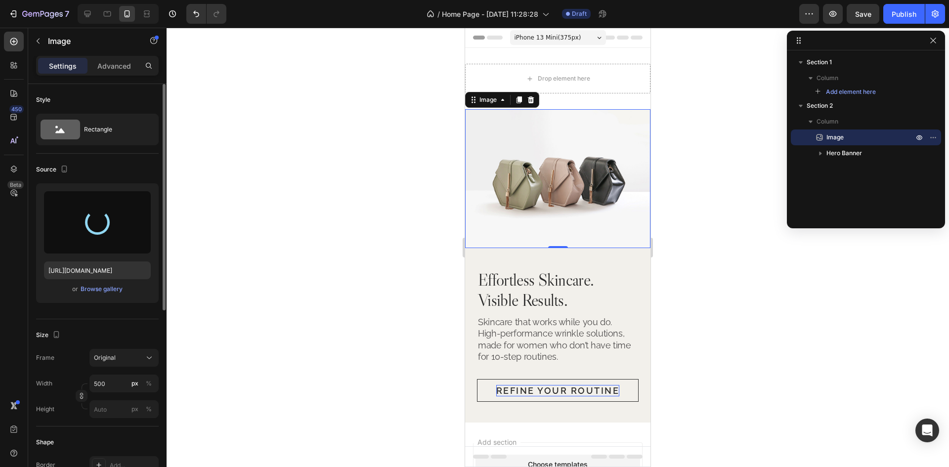
type input "[URL][DOMAIN_NAME]"
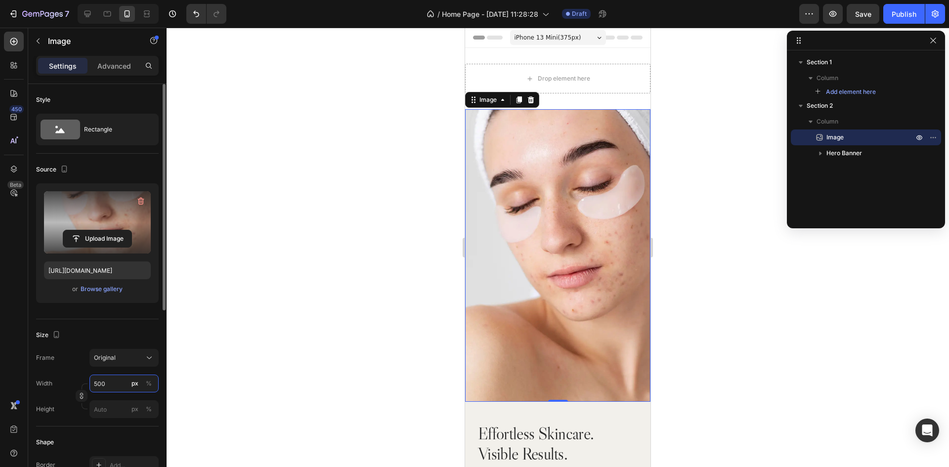
click at [117, 383] on input "500" at bounding box center [123, 384] width 69 height 18
click at [117, 409] on p "Full 100%" at bounding box center [121, 407] width 57 height 9
type input "100"
click at [604, 58] on div "Drop element here Section 1" at bounding box center [557, 78] width 185 height 61
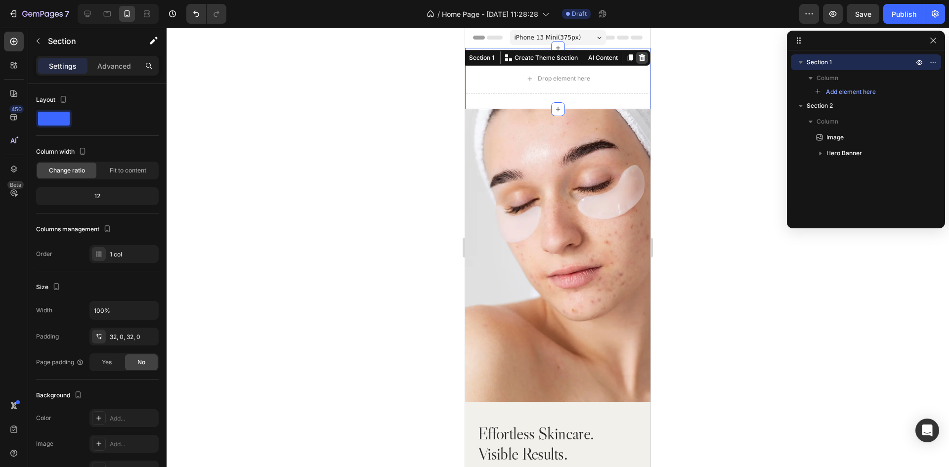
click at [638, 58] on icon at bounding box center [642, 58] width 8 height 8
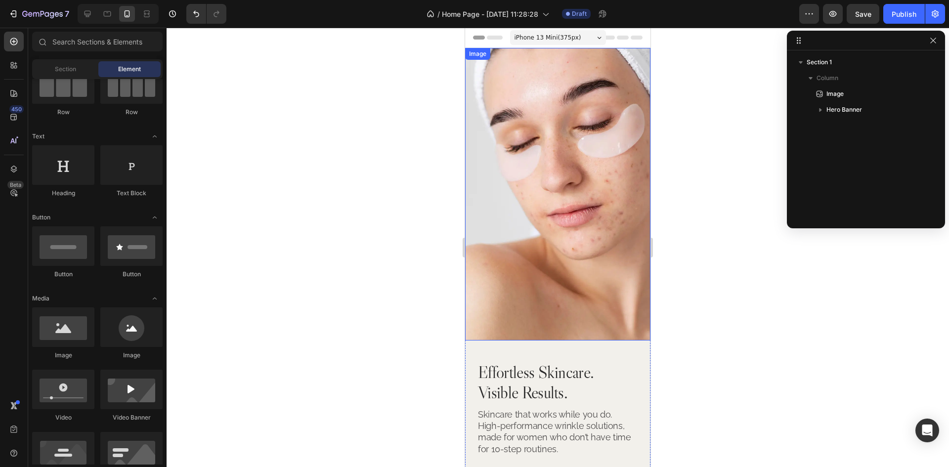
click at [577, 149] on img at bounding box center [557, 194] width 185 height 293
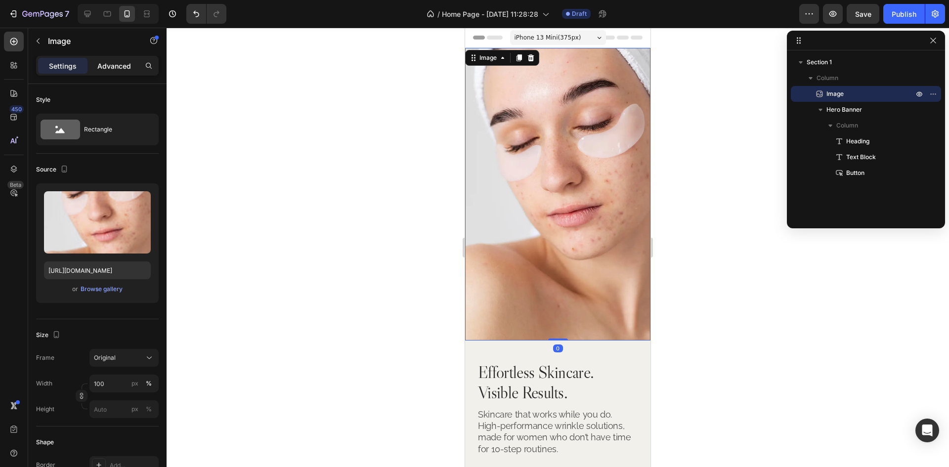
click at [112, 67] on p "Advanced" at bounding box center [114, 66] width 34 height 10
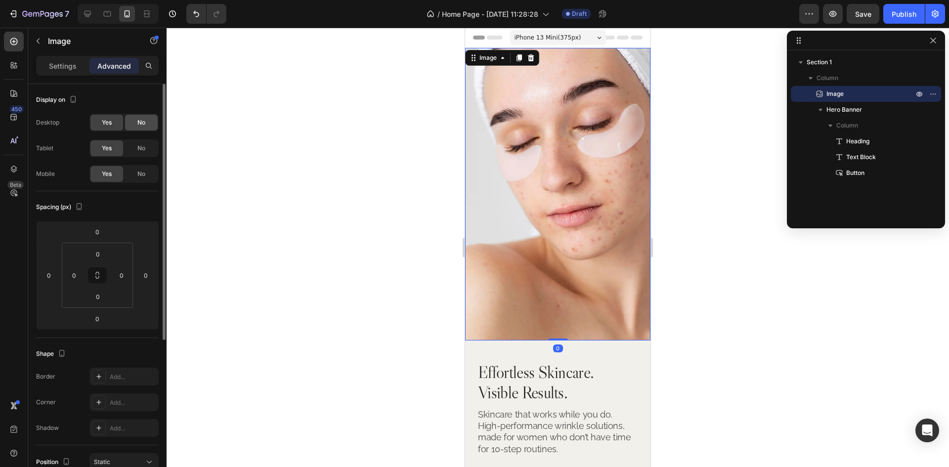
click at [138, 123] on span "No" at bounding box center [141, 122] width 8 height 9
click at [138, 148] on span "No" at bounding box center [141, 148] width 8 height 9
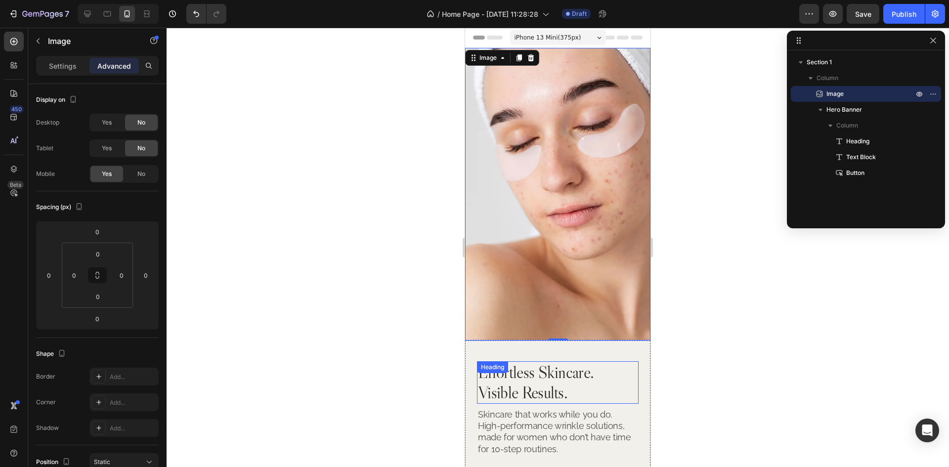
click at [630, 341] on div "Effortless Skincare. Visible Results. Heading Skincare that works while you do.…" at bounding box center [557, 428] width 185 height 174
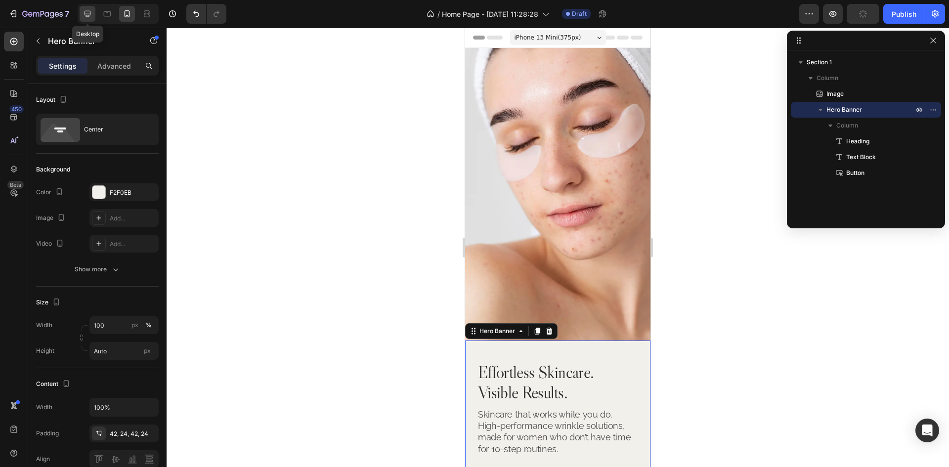
click at [87, 19] on div at bounding box center [88, 14] width 16 height 16
type input "1348"
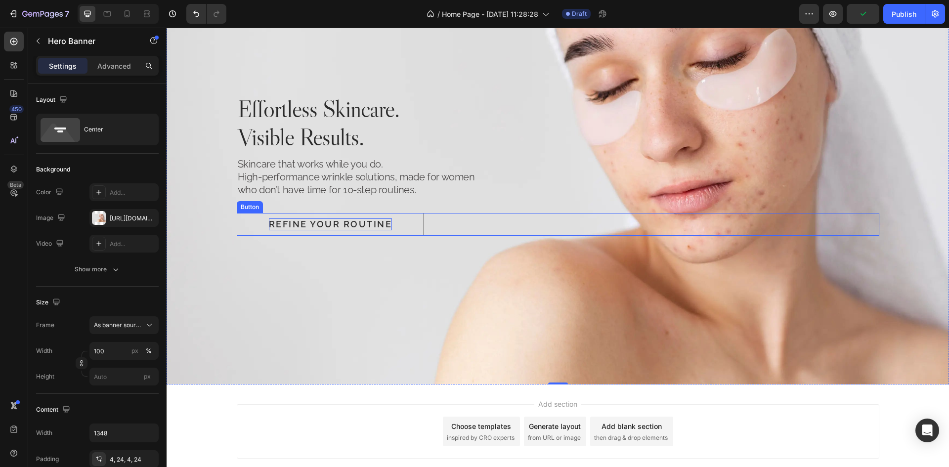
scroll to position [11, 0]
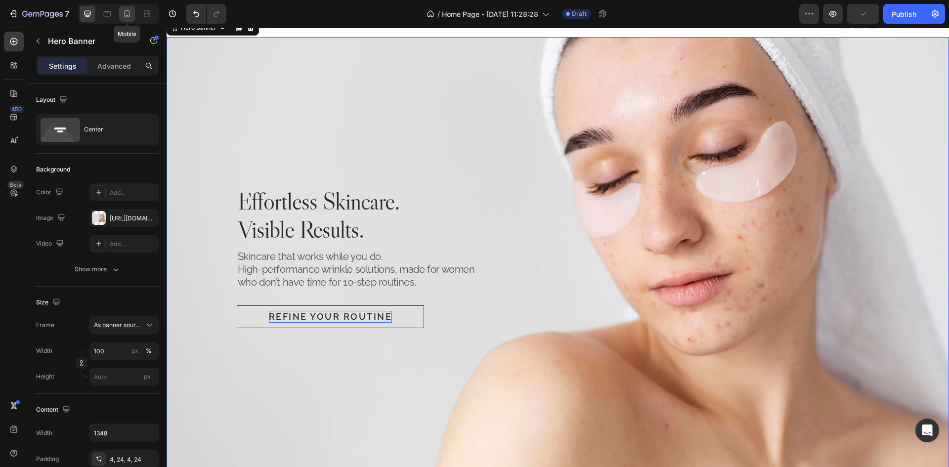
click at [129, 7] on div at bounding box center [127, 14] width 16 height 16
type input "Auto"
type input "100%"
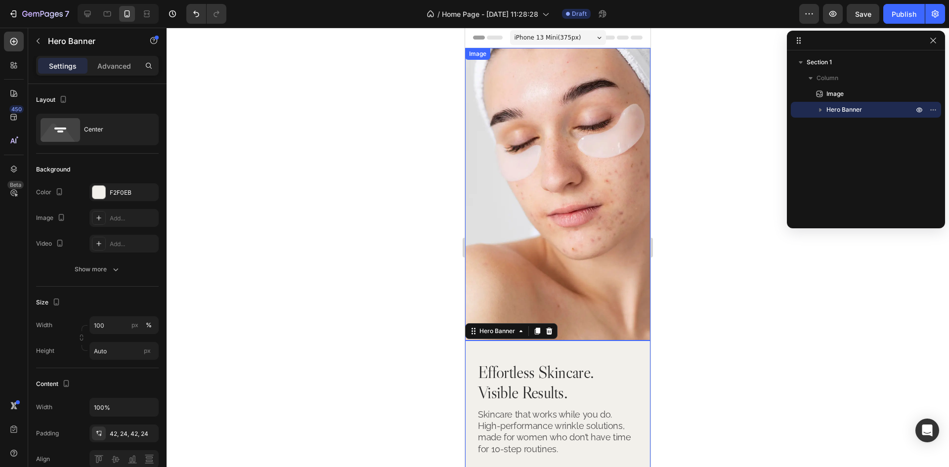
click at [571, 229] on img at bounding box center [557, 194] width 185 height 293
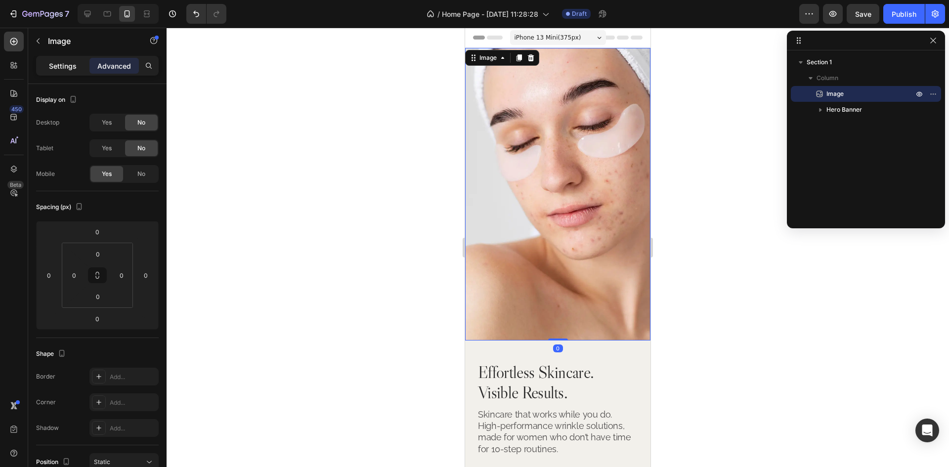
click at [62, 66] on p "Settings" at bounding box center [63, 66] width 28 height 10
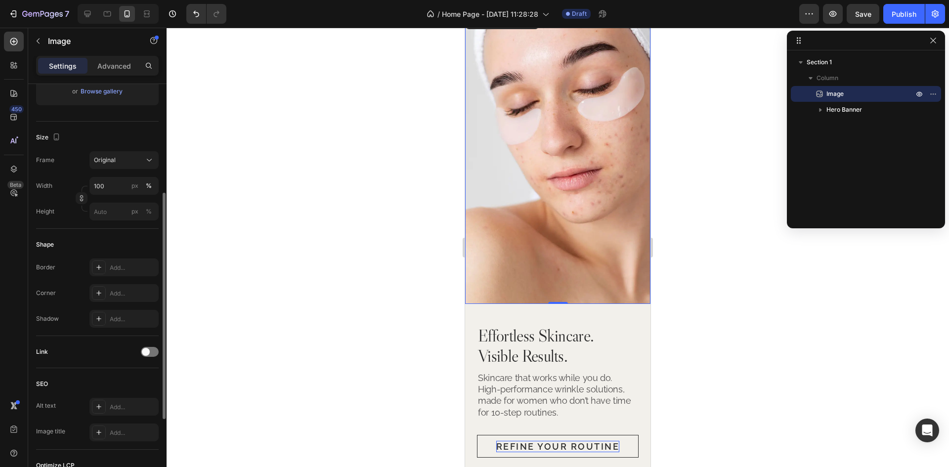
scroll to position [99, 0]
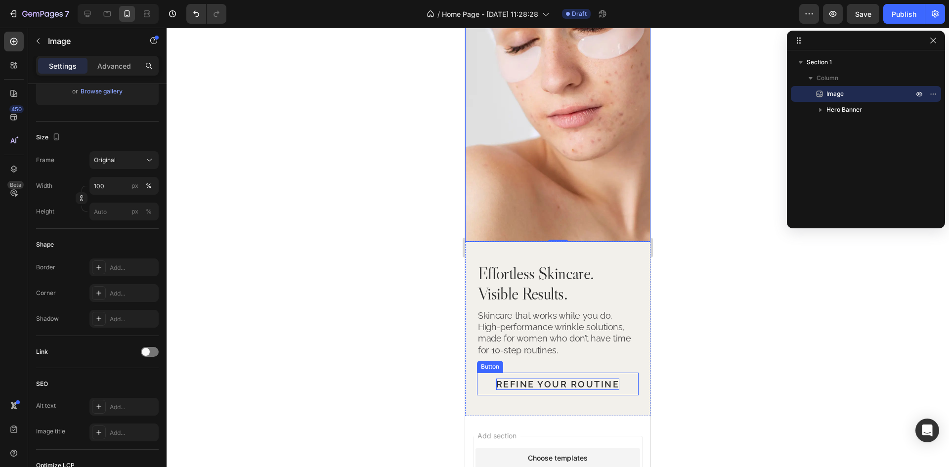
click at [607, 380] on p "Refine Your Routine" at bounding box center [558, 384] width 124 height 11
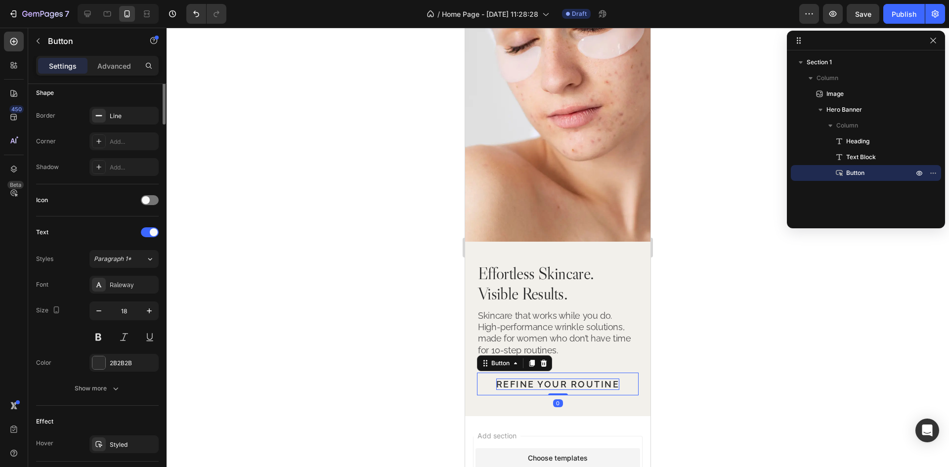
scroll to position [0, 0]
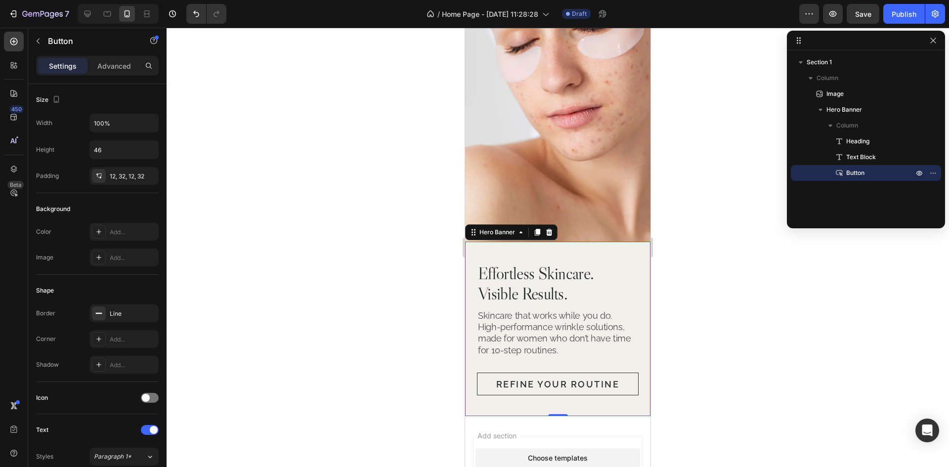
click at [632, 352] on div "Effortless Skincare. Visible Results. Heading Skincare that works while you do.…" at bounding box center [557, 329] width 185 height 174
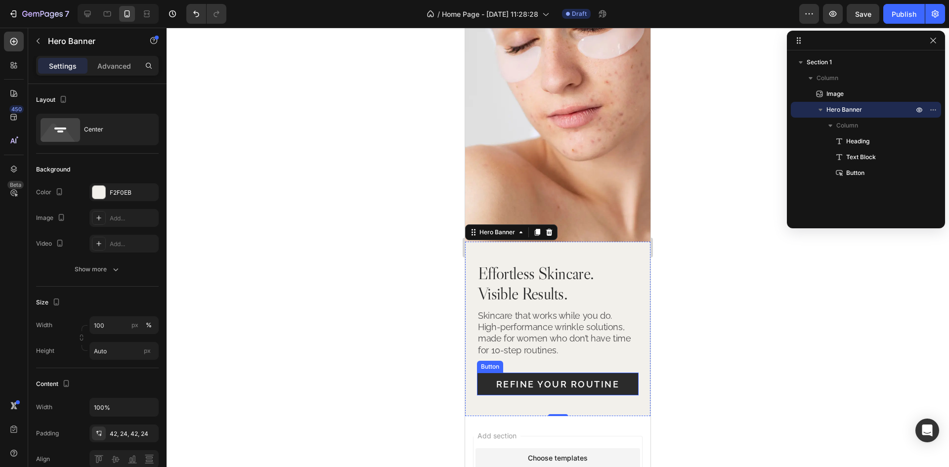
click at [616, 378] on button "Refine Your Routine" at bounding box center [558, 384] width 162 height 23
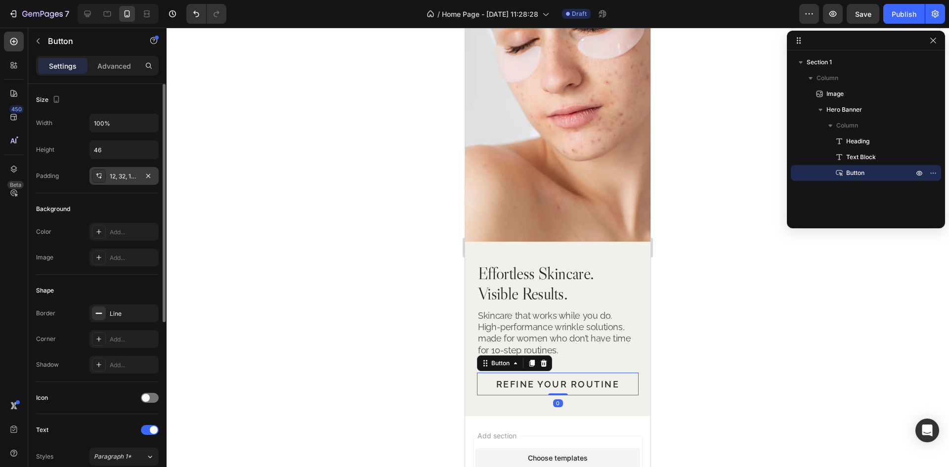
click at [116, 173] on div "12, 32, 12, 32" at bounding box center [124, 176] width 29 height 9
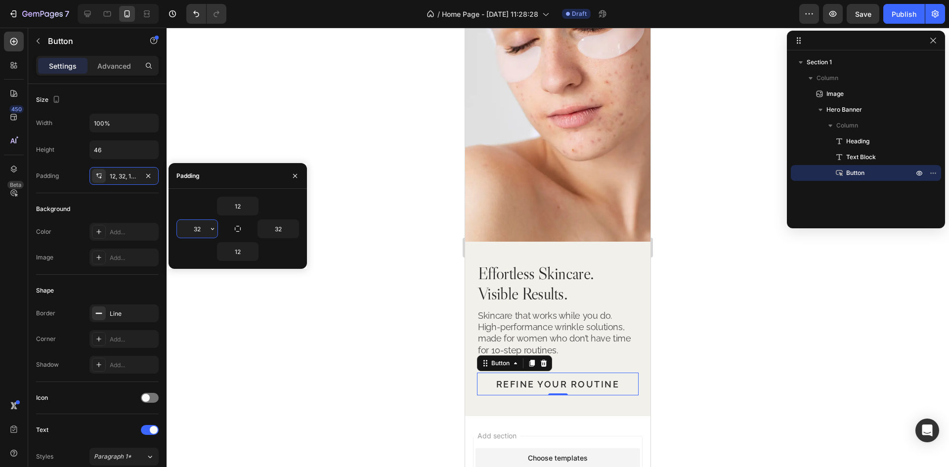
click at [200, 230] on input "32" at bounding box center [197, 229] width 41 height 18
type input "24"
click at [271, 230] on input "32" at bounding box center [278, 229] width 41 height 18
type input "24"
click at [637, 365] on div "Effortless Skincare. Visible Results. Heading Skincare that works while you do.…" at bounding box center [557, 329] width 185 height 174
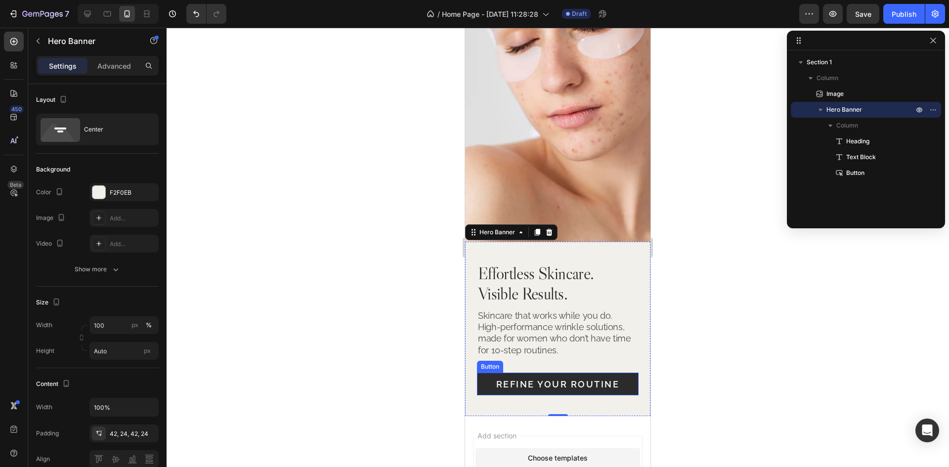
click at [622, 373] on button "Refine Your Routine" at bounding box center [558, 384] width 162 height 23
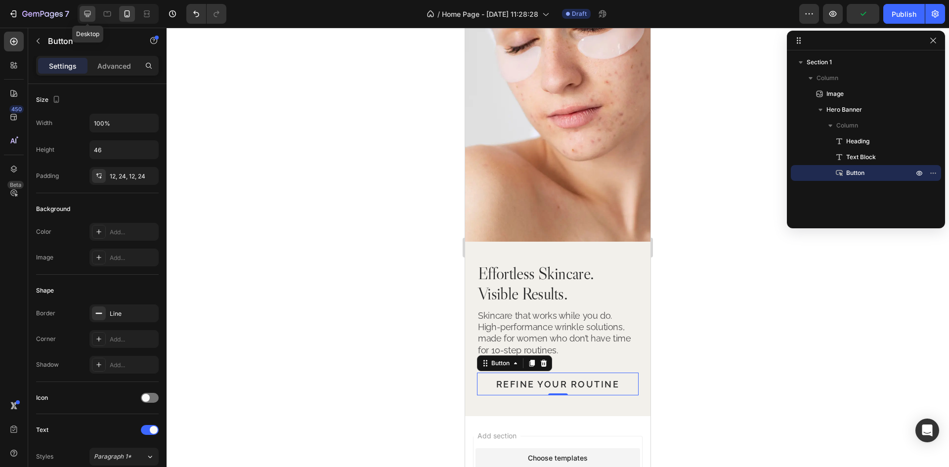
click at [89, 13] on icon at bounding box center [88, 14] width 10 height 10
type input "Auto"
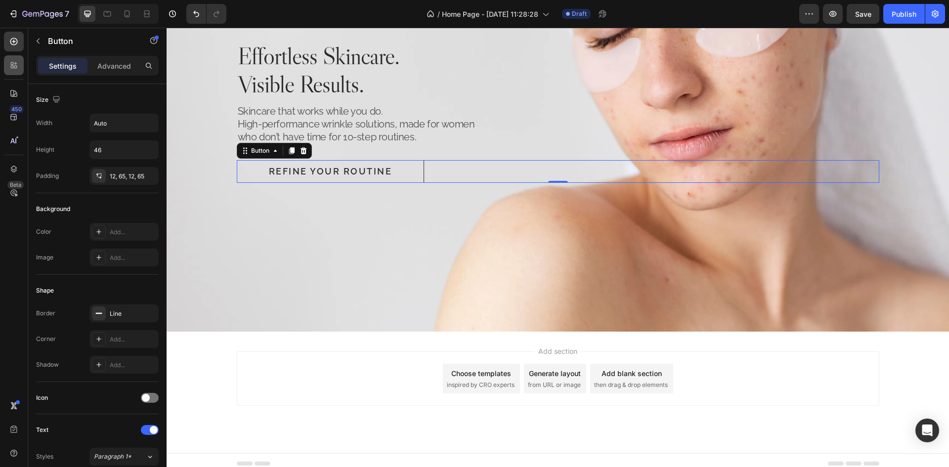
scroll to position [159, 0]
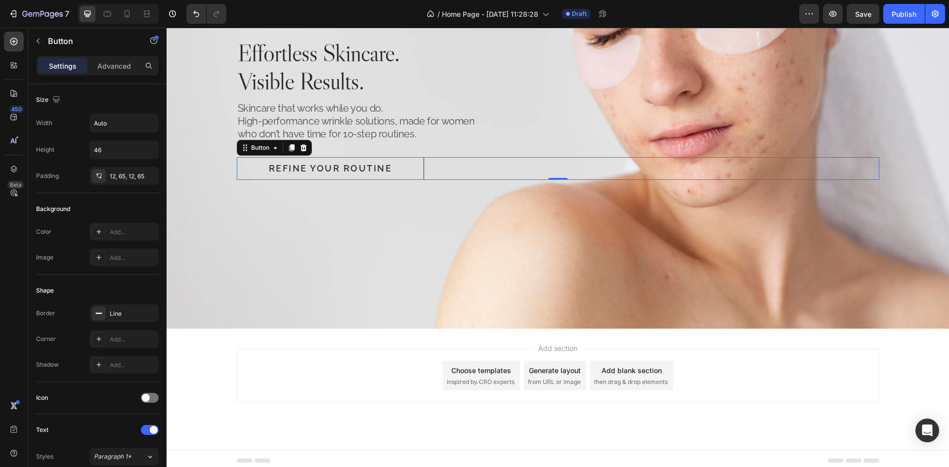
click at [638, 339] on div "Add section Choose templates inspired by CRO experts Generate layout from URL o…" at bounding box center [558, 390] width 782 height 122
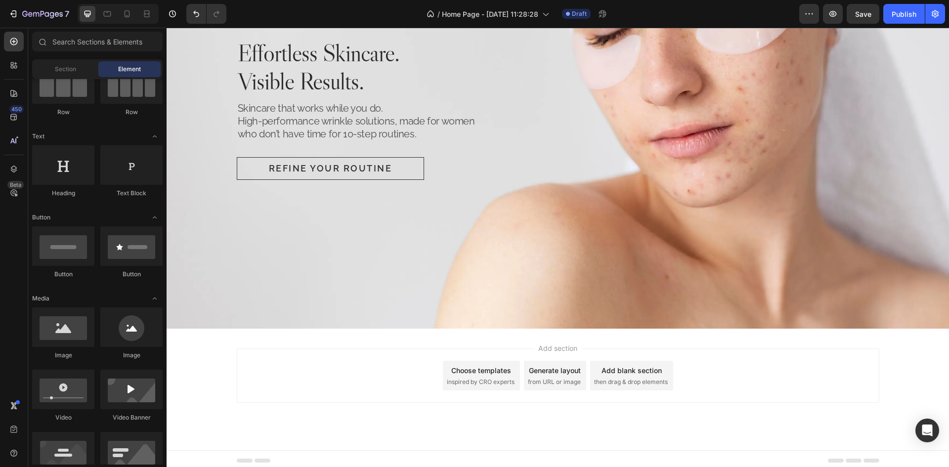
click at [640, 367] on div "Add blank section" at bounding box center [631, 370] width 60 height 10
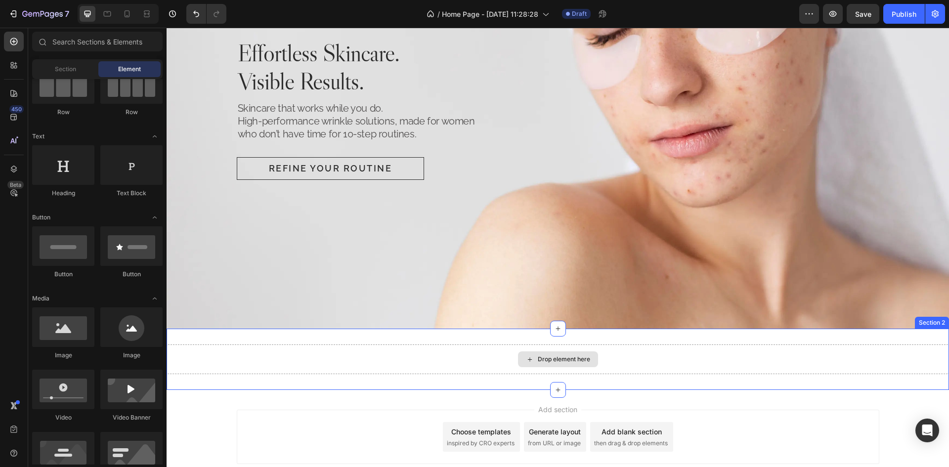
click at [316, 335] on div "Drop element here Section 2" at bounding box center [558, 359] width 782 height 61
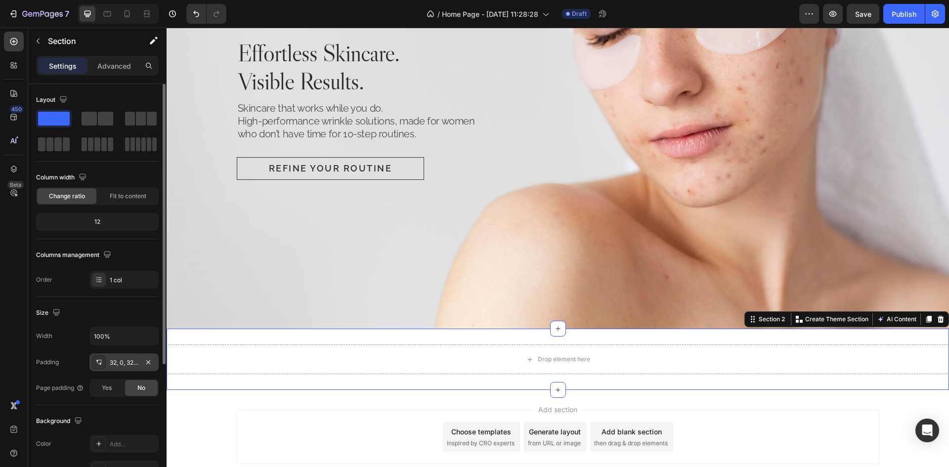
click at [122, 364] on div "32, 0, 32, 0" at bounding box center [124, 362] width 29 height 9
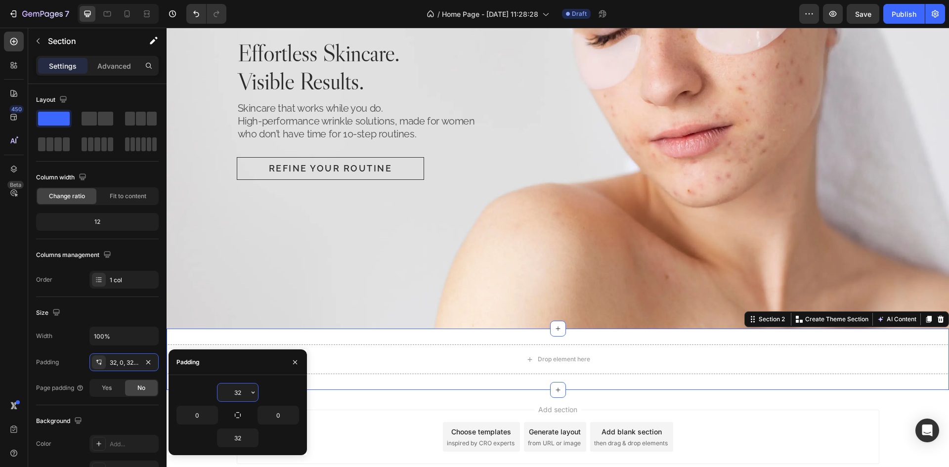
click at [239, 397] on input "32" at bounding box center [237, 393] width 41 height 18
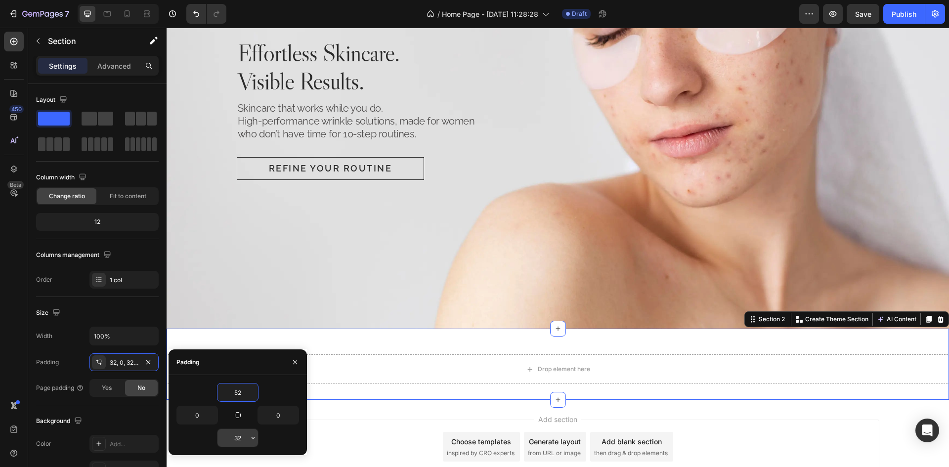
type input "52"
click at [241, 441] on input "32" at bounding box center [237, 438] width 41 height 18
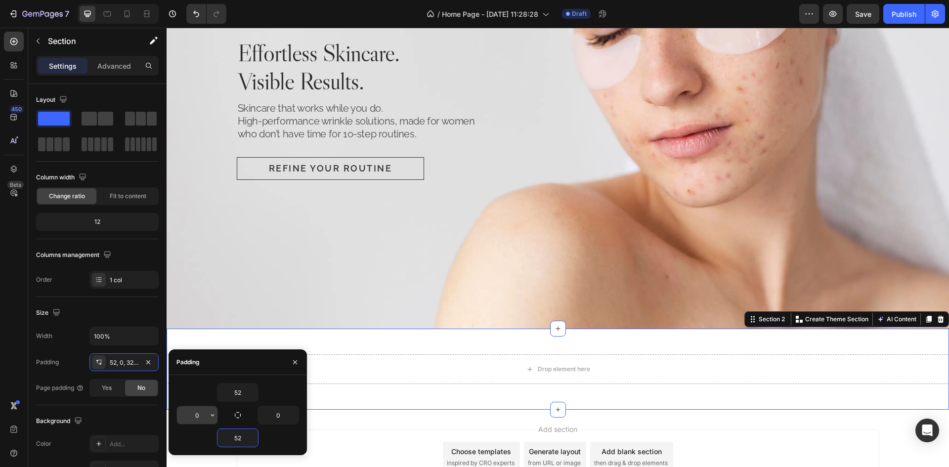
type input "52"
click at [197, 416] on input "0" at bounding box center [197, 415] width 41 height 18
type input "24"
click at [279, 416] on input "0" at bounding box center [278, 415] width 41 height 18
type input "24"
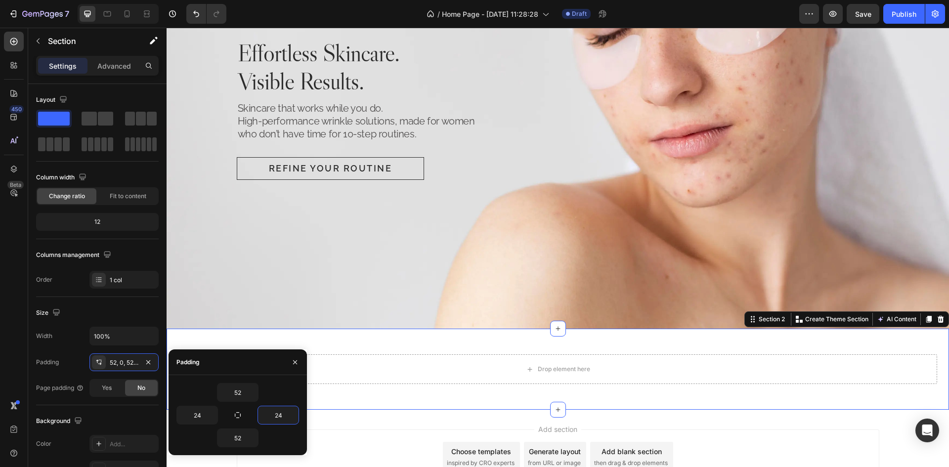
click at [379, 332] on div "Drop element here Section 2 You can create reusable sections Create Theme Secti…" at bounding box center [558, 369] width 782 height 81
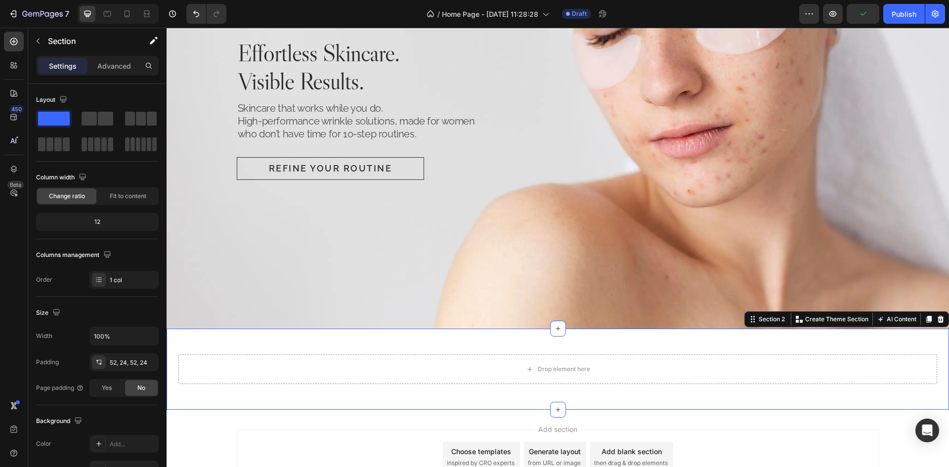
click at [3, 43] on div "450 Beta" at bounding box center [14, 247] width 28 height 439
click at [7, 42] on div at bounding box center [14, 42] width 20 height 20
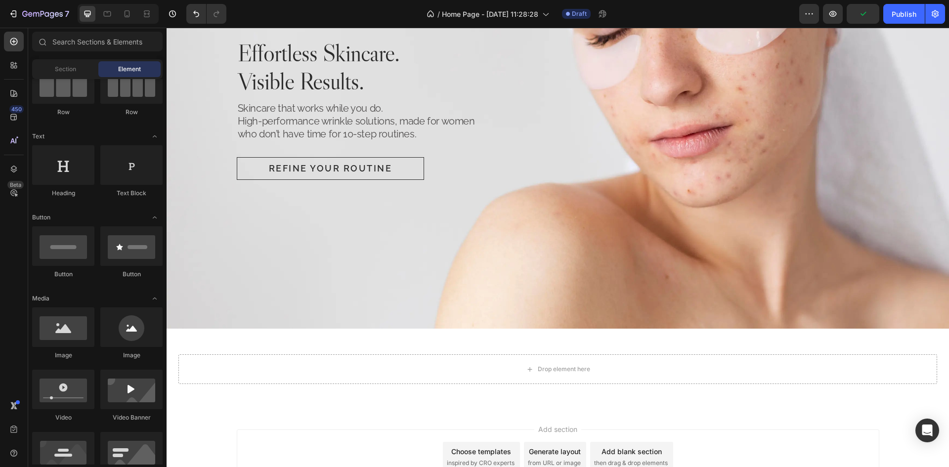
scroll to position [0, 0]
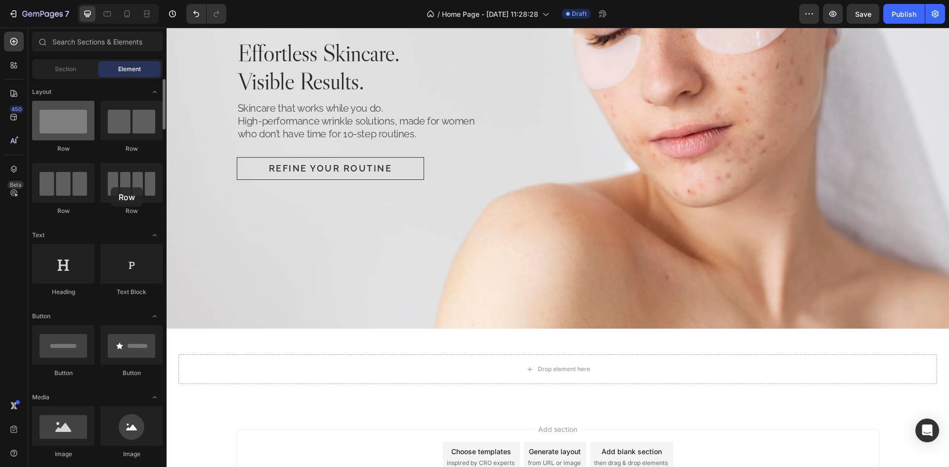
drag, startPoint x: 131, startPoint y: 174, endPoint x: 89, endPoint y: 111, distance: 75.9
click at [111, 187] on div at bounding box center [131, 183] width 62 height 40
click at [98, 46] on input "text" at bounding box center [97, 42] width 130 height 20
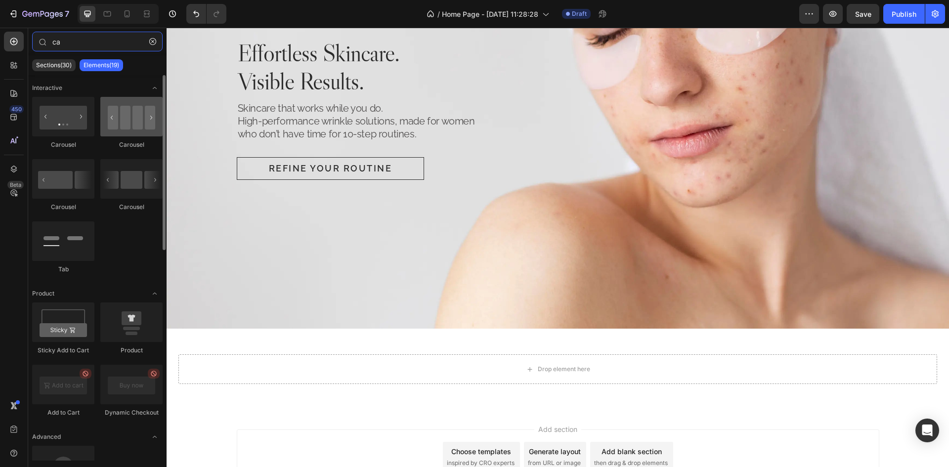
type input "ca"
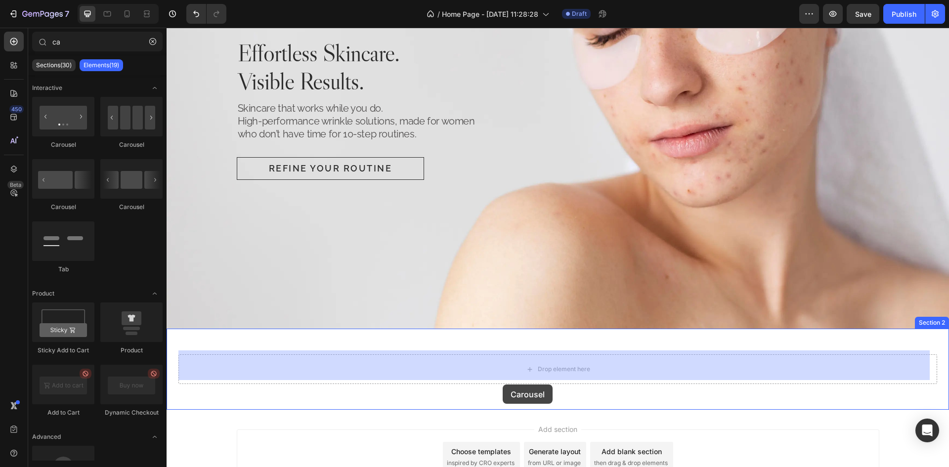
drag, startPoint x: 297, startPoint y: 151, endPoint x: 503, endPoint y: 385, distance: 311.6
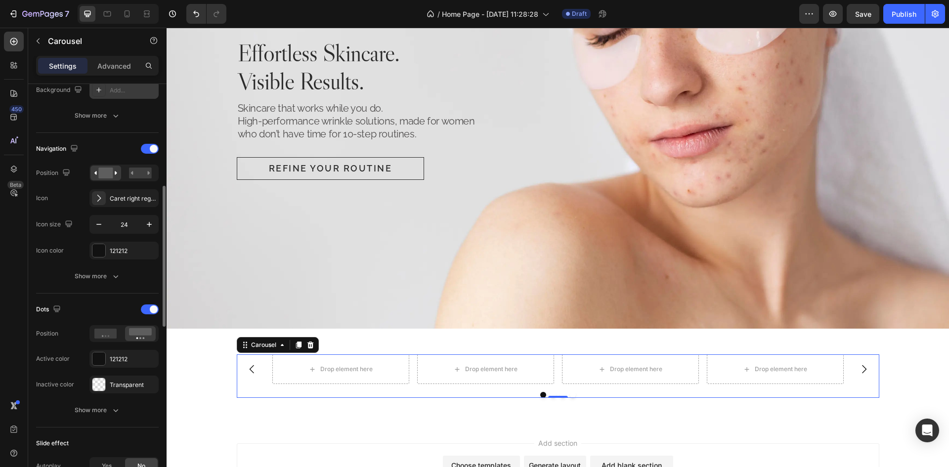
scroll to position [99, 0]
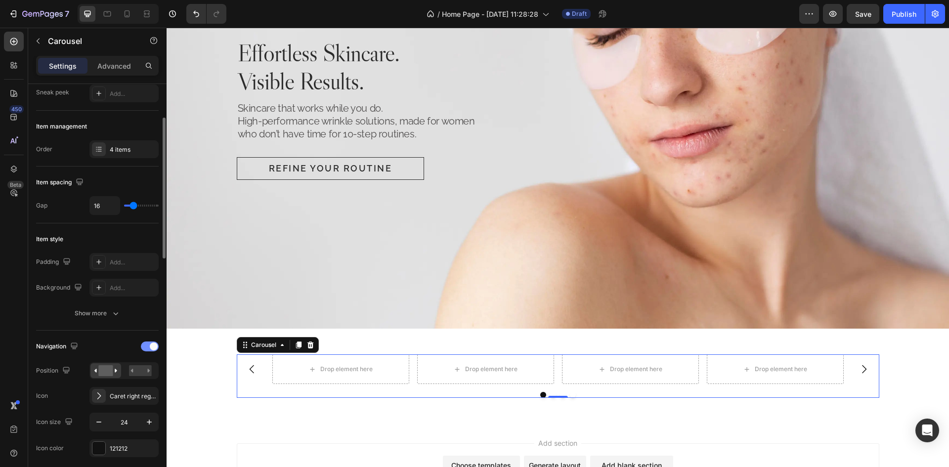
click at [153, 344] on span at bounding box center [154, 346] width 8 height 8
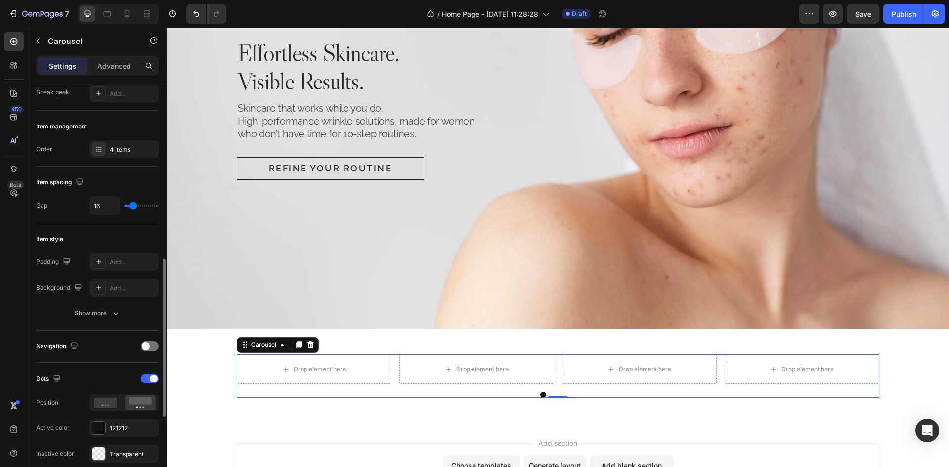
scroll to position [346, 0]
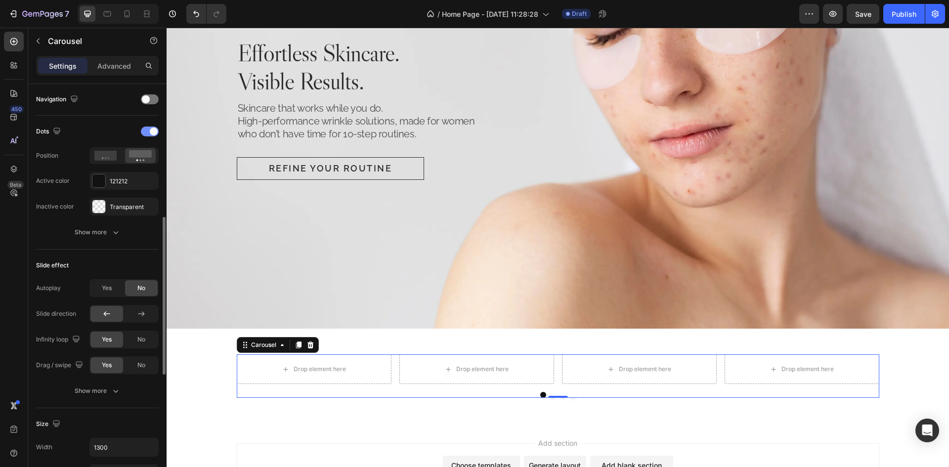
click at [148, 132] on div at bounding box center [150, 132] width 18 height 10
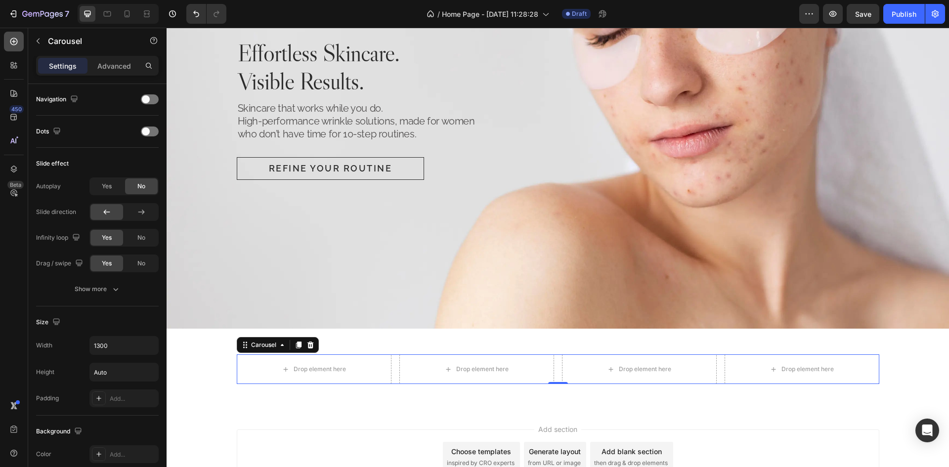
click at [12, 40] on icon at bounding box center [14, 42] width 10 height 10
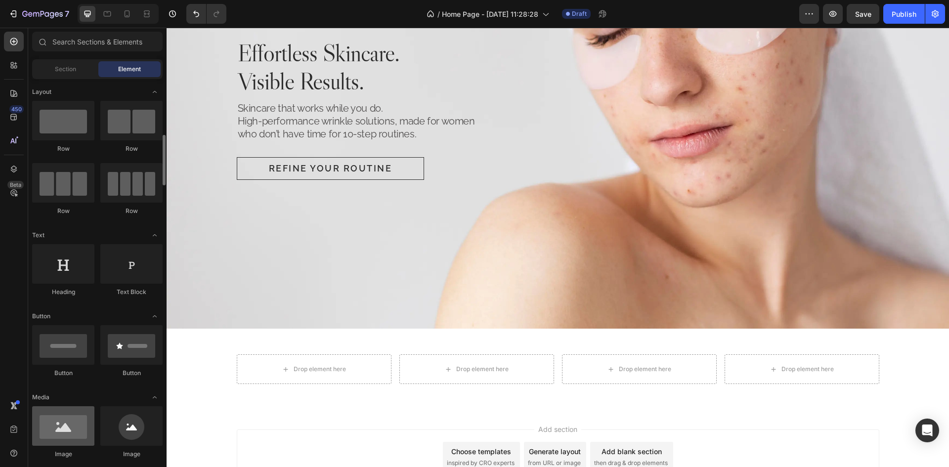
scroll to position [99, 0]
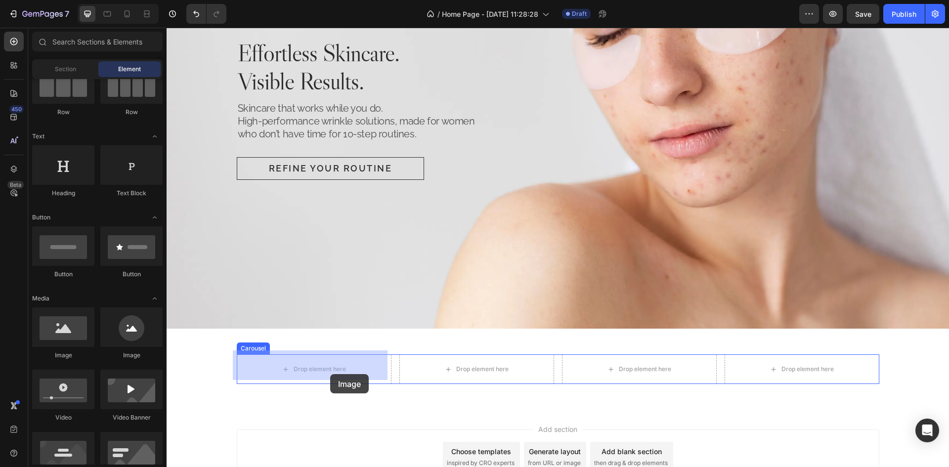
drag, startPoint x: 234, startPoint y: 360, endPoint x: 303, endPoint y: 371, distance: 70.0
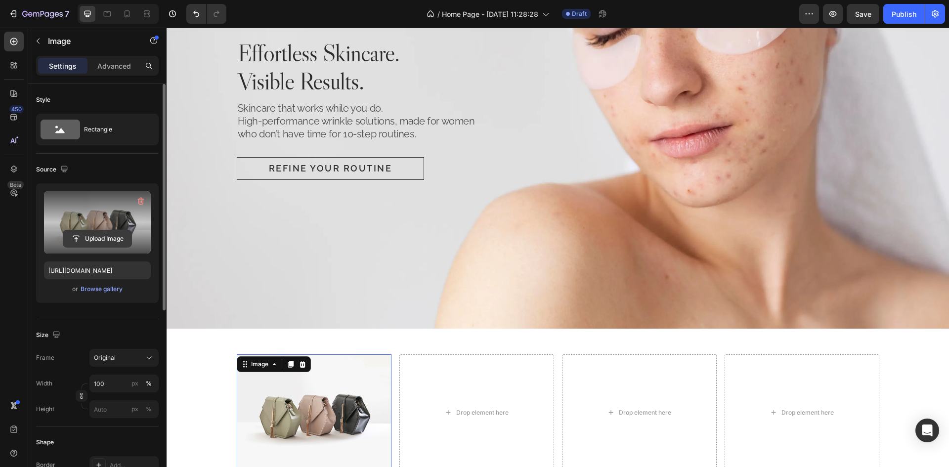
click at [110, 237] on input "file" at bounding box center [97, 238] width 68 height 17
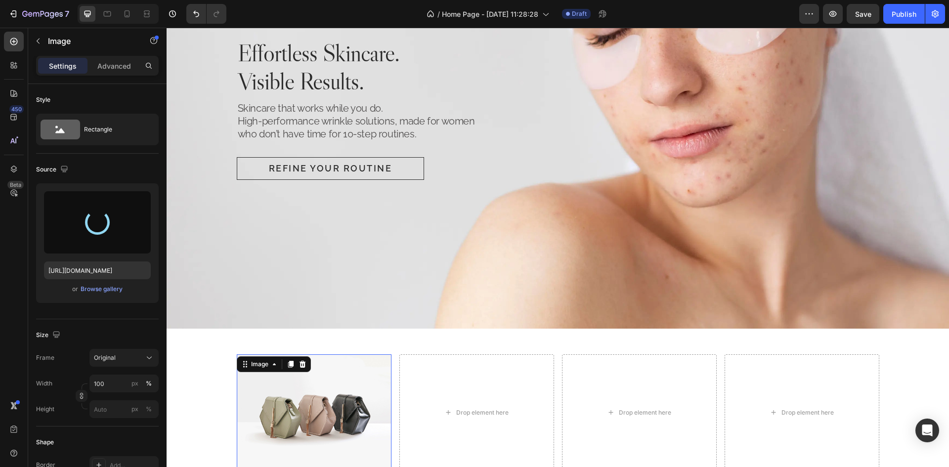
type input "[URL][DOMAIN_NAME]"
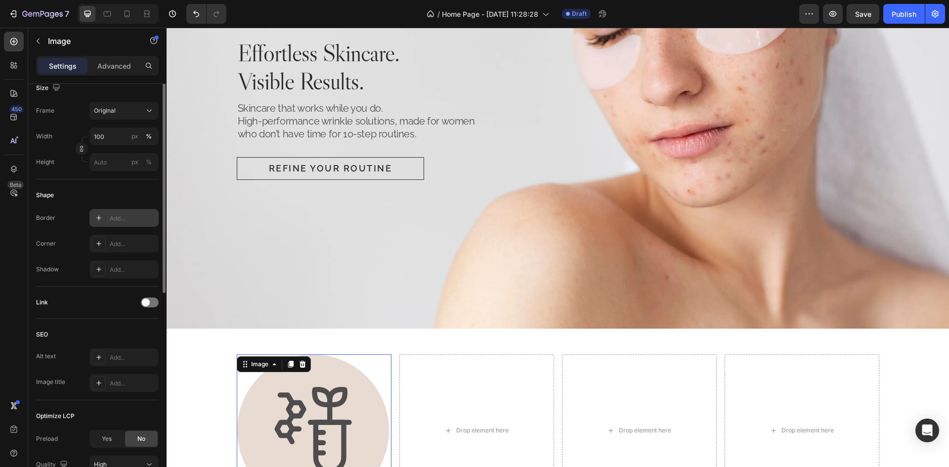
scroll to position [148, 0]
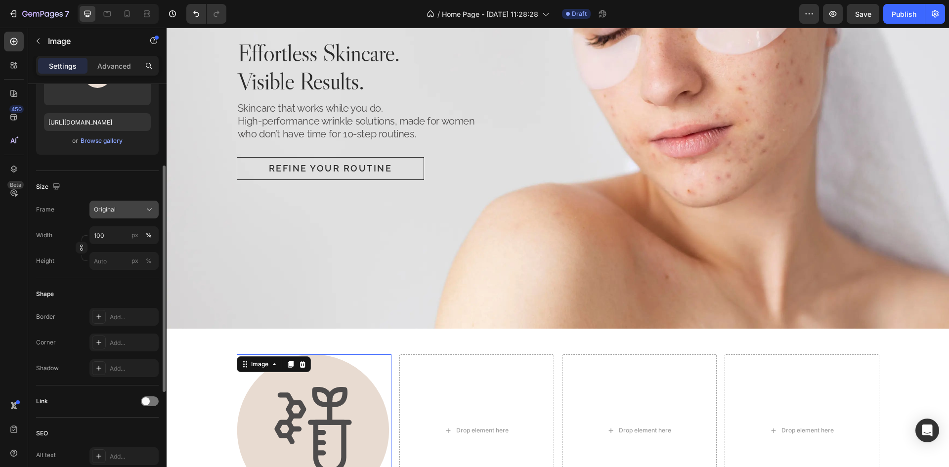
click at [132, 211] on div "Original" at bounding box center [118, 209] width 48 height 9
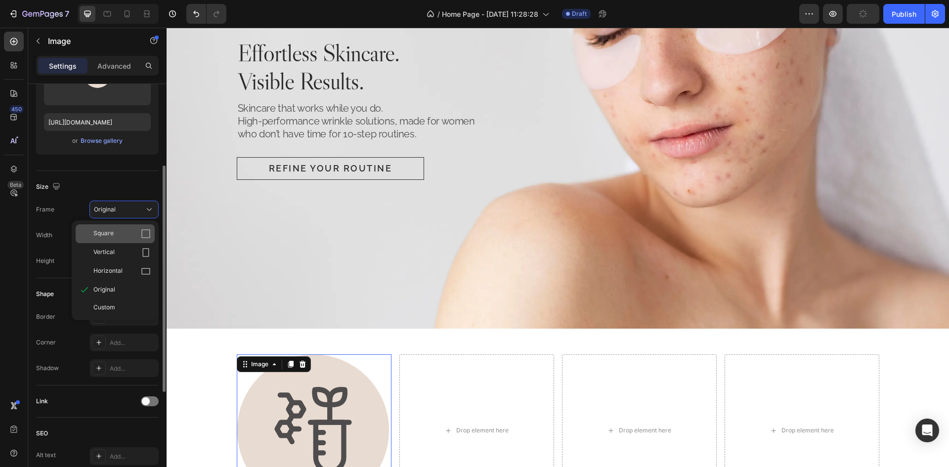
click at [110, 236] on span "Square" at bounding box center [103, 234] width 20 height 10
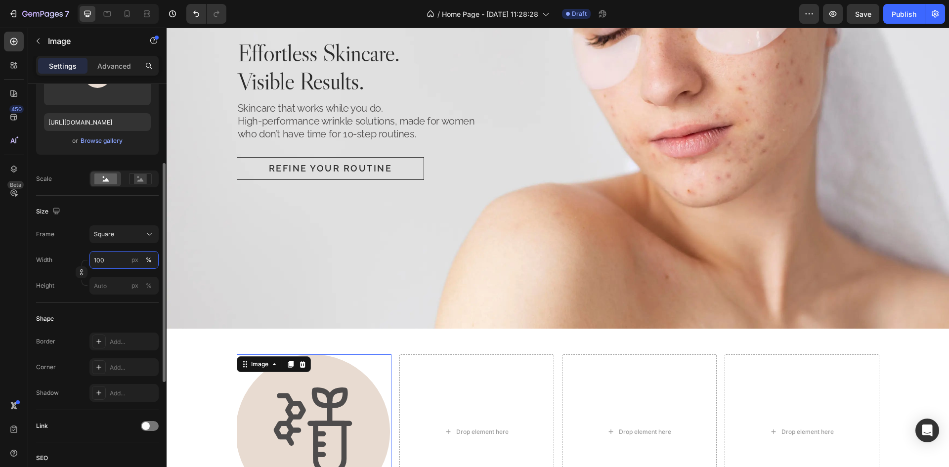
click at [119, 263] on input "100" at bounding box center [123, 260] width 69 height 18
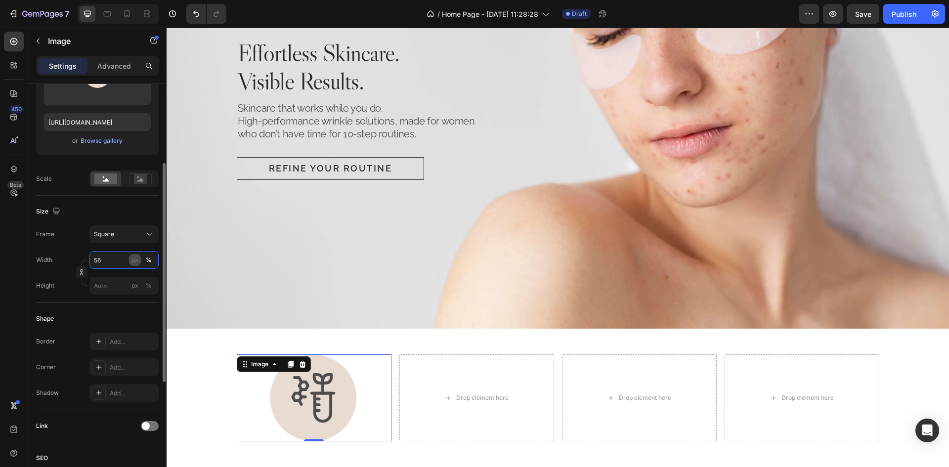
type input "56"
click at [143, 280] on button "px" at bounding box center [149, 286] width 12 height 12
type input "56"
click at [132, 259] on div "px" at bounding box center [134, 260] width 7 height 9
type input "56"
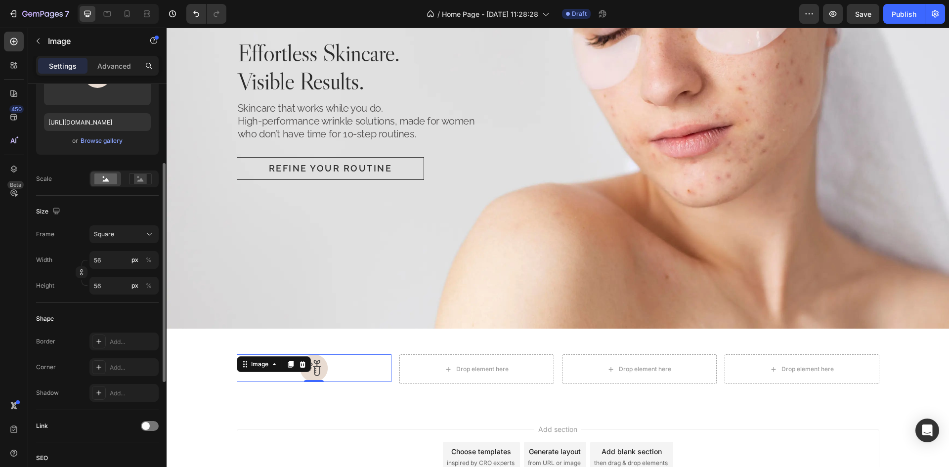
click at [129, 208] on div "Size" at bounding box center [97, 212] width 123 height 16
drag, startPoint x: 315, startPoint y: 376, endPoint x: 321, endPoint y: 381, distance: 7.3
click at [321, 382] on div "10" at bounding box center [314, 382] width 155 height 0
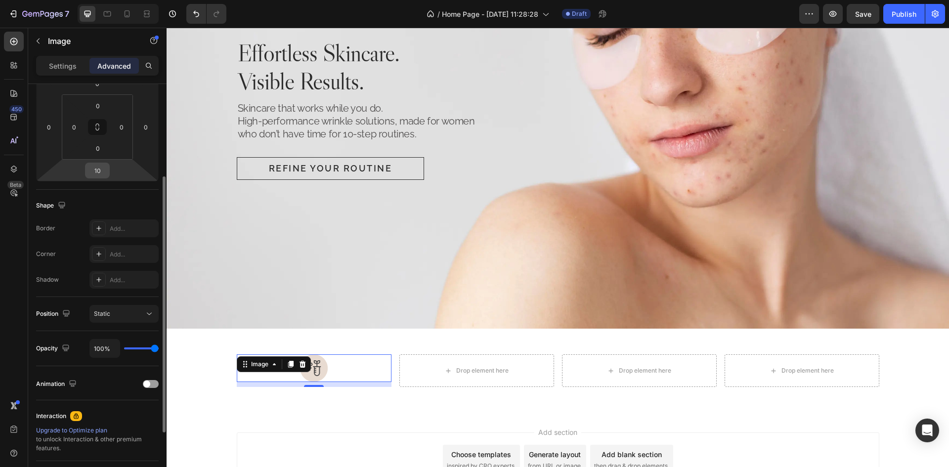
click at [99, 174] on input "10" at bounding box center [97, 170] width 20 height 15
type input "12"
click at [107, 199] on div "Shape" at bounding box center [97, 206] width 123 height 16
click at [13, 40] on icon at bounding box center [14, 42] width 10 height 10
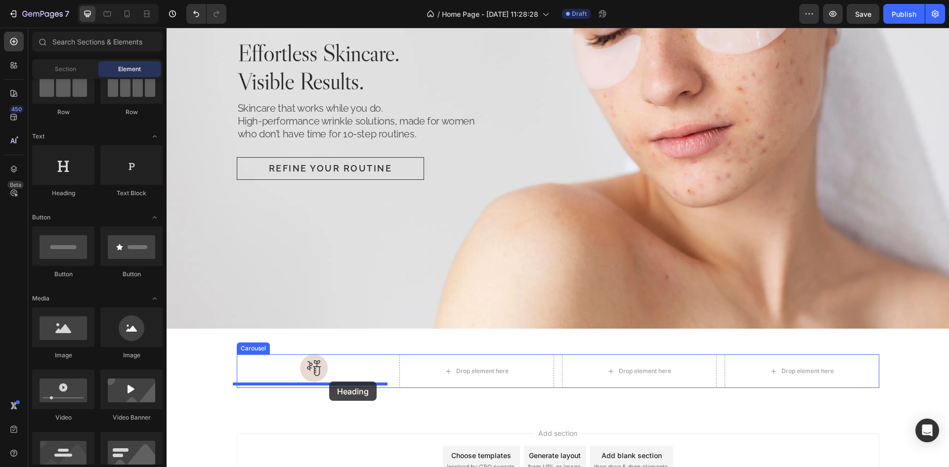
drag, startPoint x: 244, startPoint y: 198, endPoint x: 329, endPoint y: 382, distance: 202.1
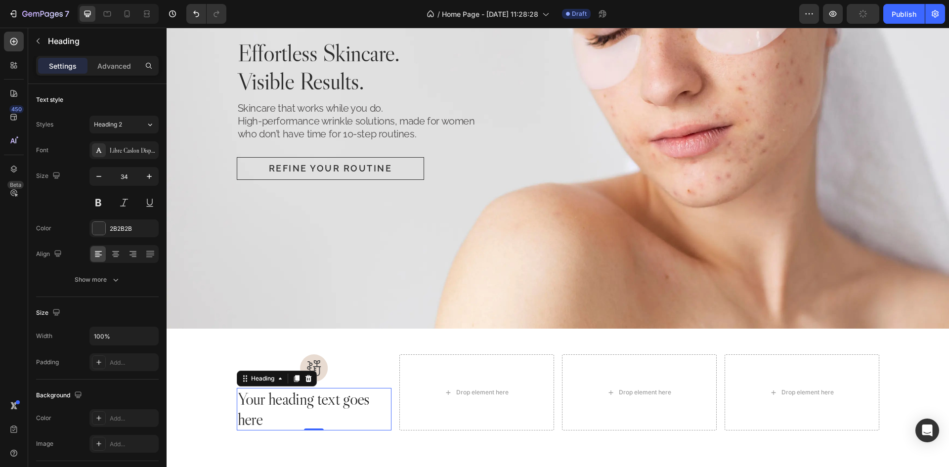
click at [297, 399] on h2 "Your heading text goes here" at bounding box center [314, 409] width 155 height 43
click at [297, 399] on p "Your heading text goes here" at bounding box center [314, 409] width 153 height 41
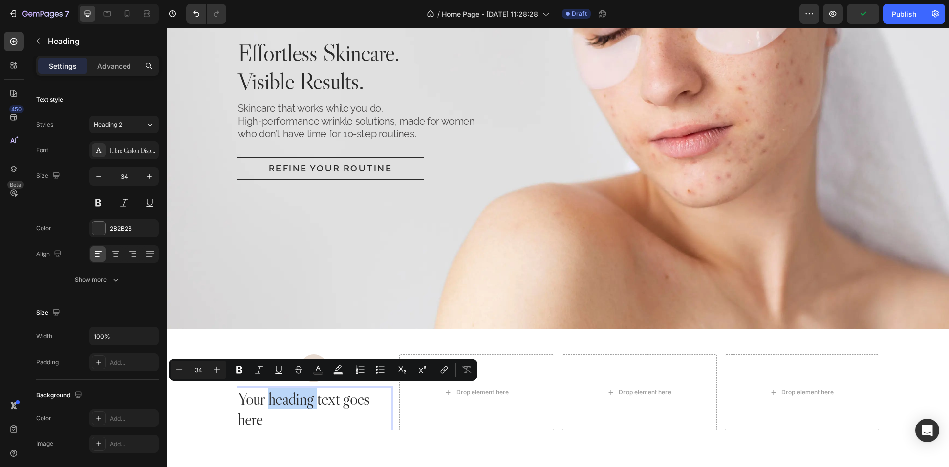
click at [297, 399] on p "Your heading text goes here" at bounding box center [314, 409] width 153 height 41
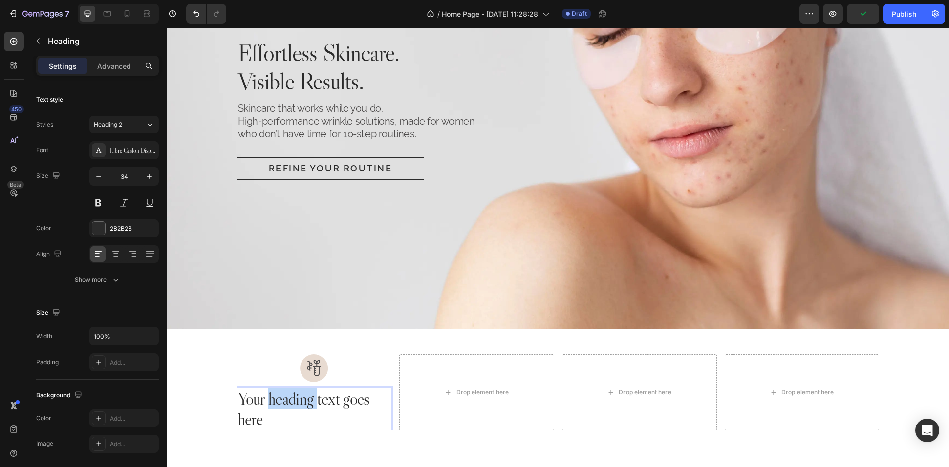
click at [297, 399] on p "Your heading text goes here" at bounding box center [314, 409] width 153 height 41
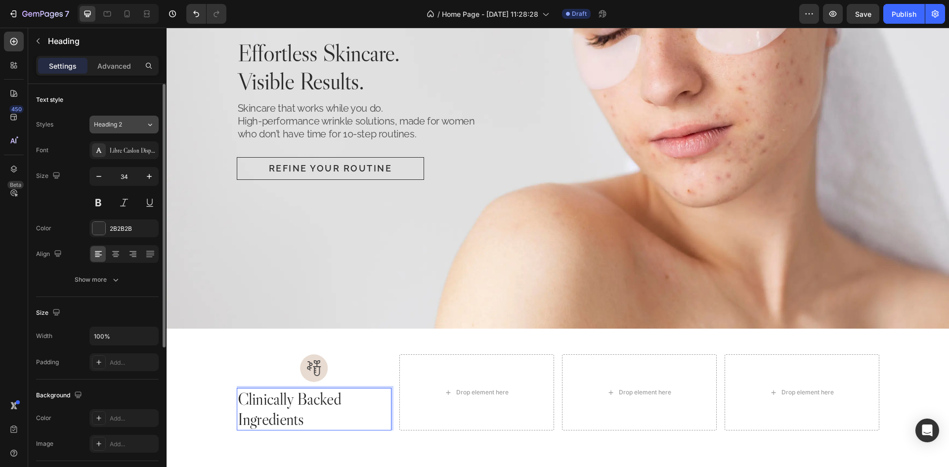
click at [146, 123] on icon at bounding box center [150, 125] width 8 height 10
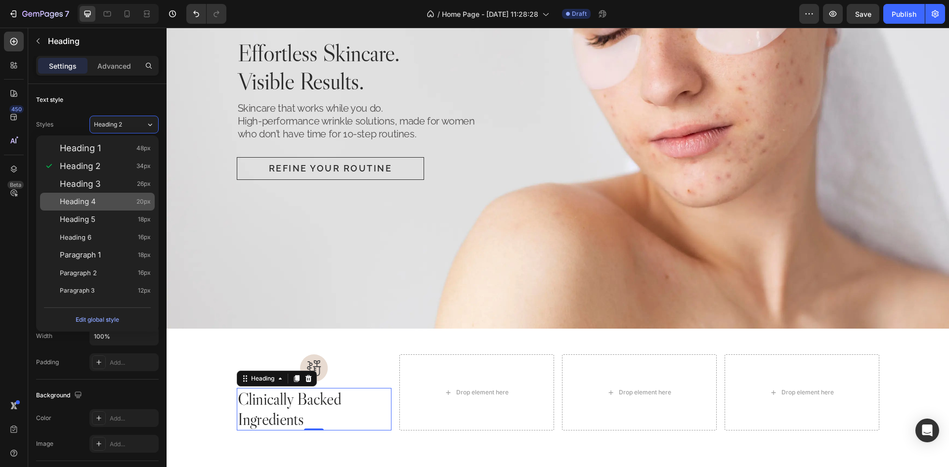
click at [105, 202] on div "Heading 4 20px" at bounding box center [105, 202] width 91 height 10
type input "20"
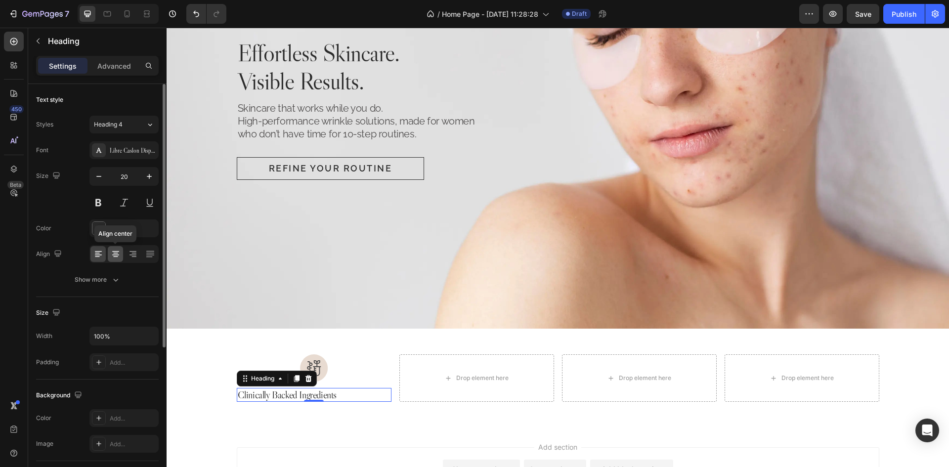
click at [119, 258] on icon at bounding box center [116, 254] width 10 height 10
click at [317, 400] on div at bounding box center [314, 401] width 20 height 3
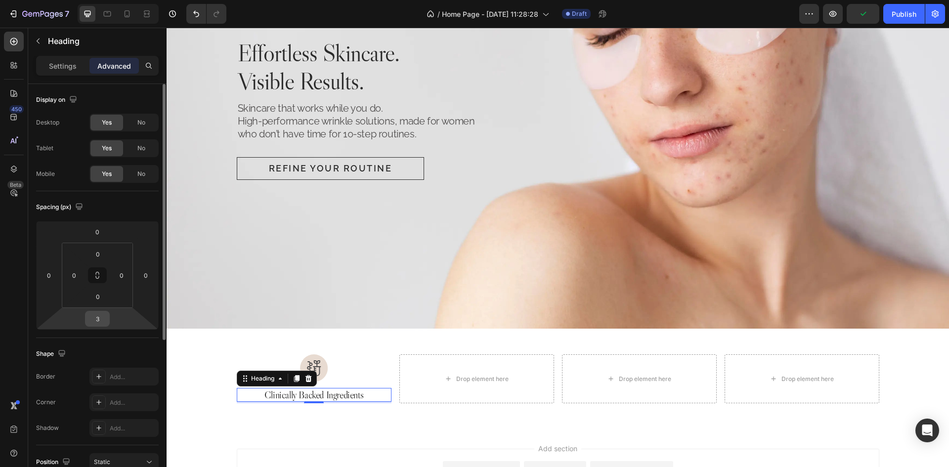
click at [97, 320] on input "3" at bounding box center [97, 318] width 20 height 15
type input "4"
click at [126, 211] on div "Spacing (px)" at bounding box center [97, 207] width 123 height 16
click at [21, 41] on div at bounding box center [14, 42] width 20 height 20
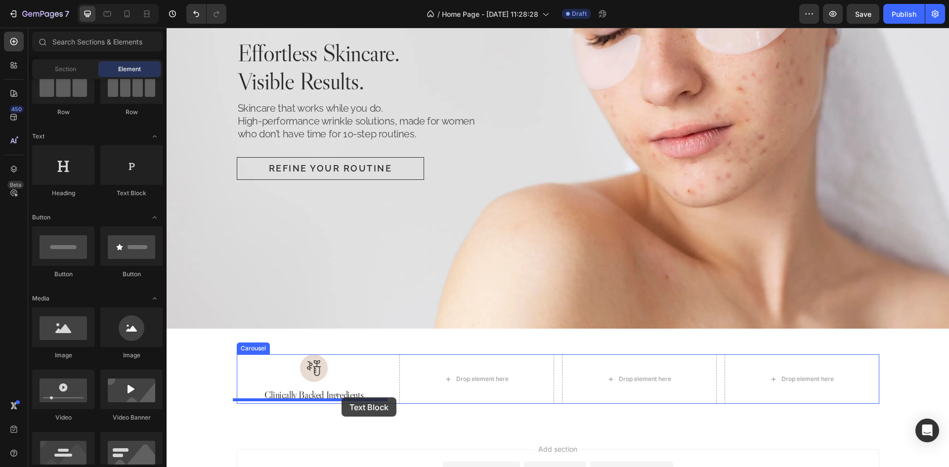
drag, startPoint x: 311, startPoint y: 214, endPoint x: 342, endPoint y: 397, distance: 185.3
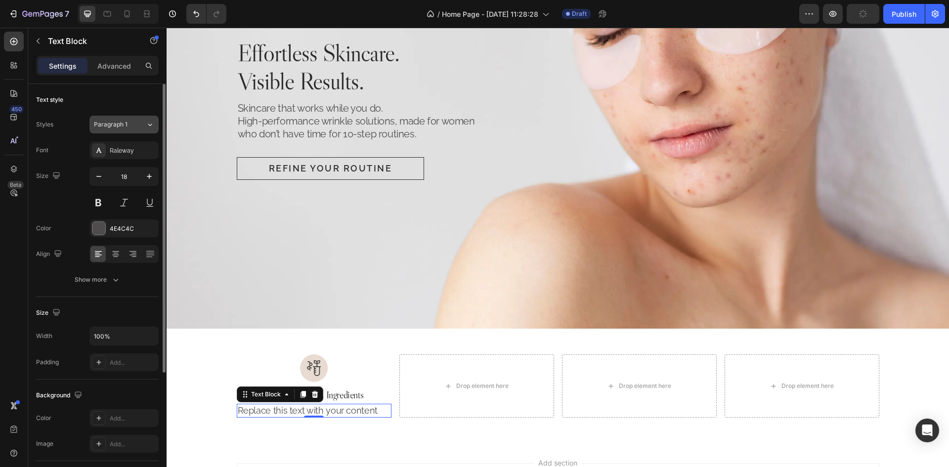
click at [140, 119] on button "Paragraph 1" at bounding box center [123, 125] width 69 height 18
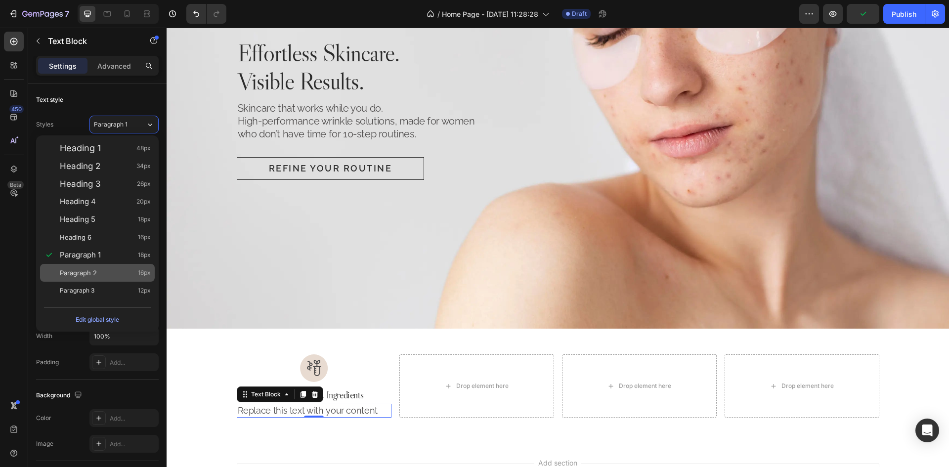
click at [111, 273] on div "Paragraph 2 16px" at bounding box center [105, 273] width 91 height 10
type input "16"
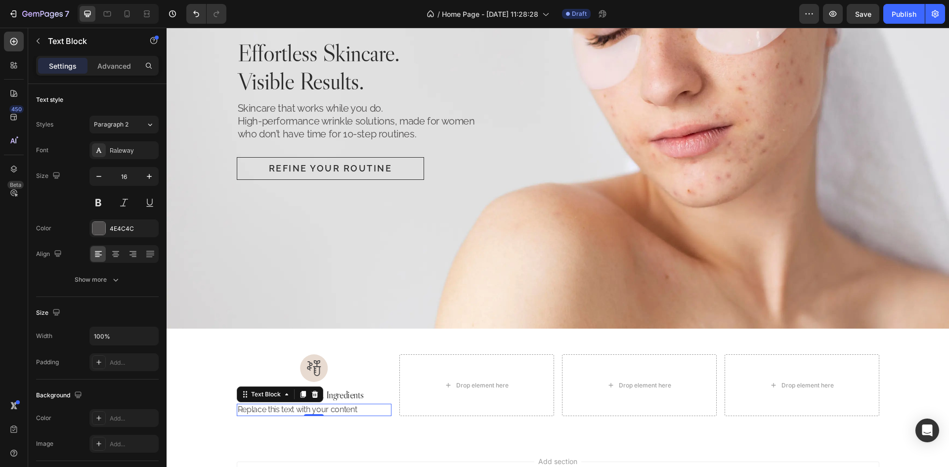
click at [329, 406] on div "Replace this text with your content" at bounding box center [314, 410] width 155 height 12
click at [329, 406] on p "Replace this text with your content" at bounding box center [314, 410] width 153 height 10
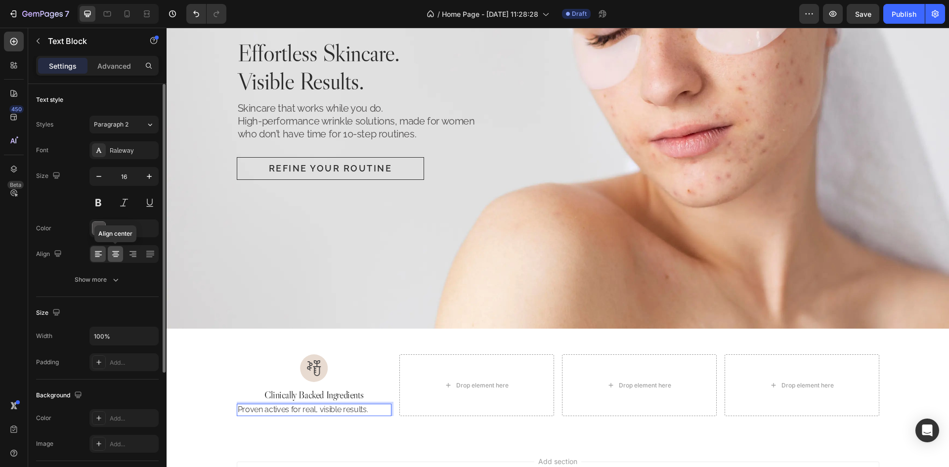
click at [118, 259] on div at bounding box center [115, 254] width 15 height 16
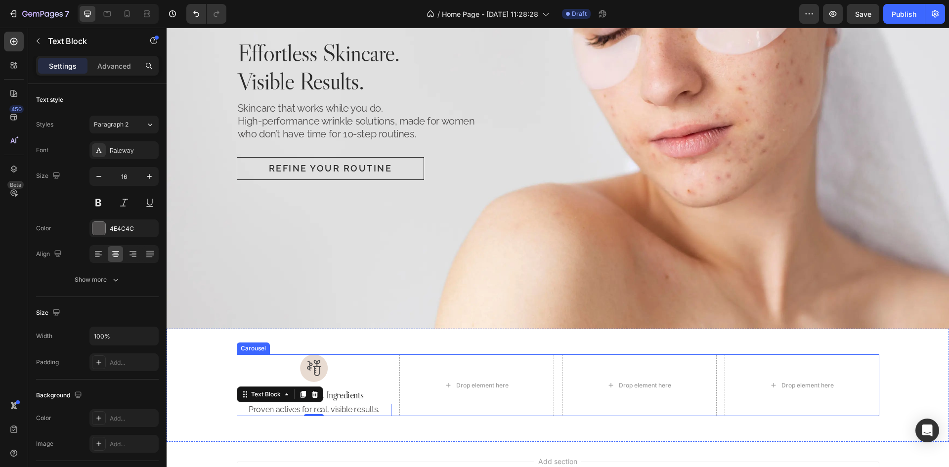
click at [393, 385] on div "Image Clinically Backed Ingredients Heading Proven actives for real, visible re…" at bounding box center [558, 385] width 642 height 62
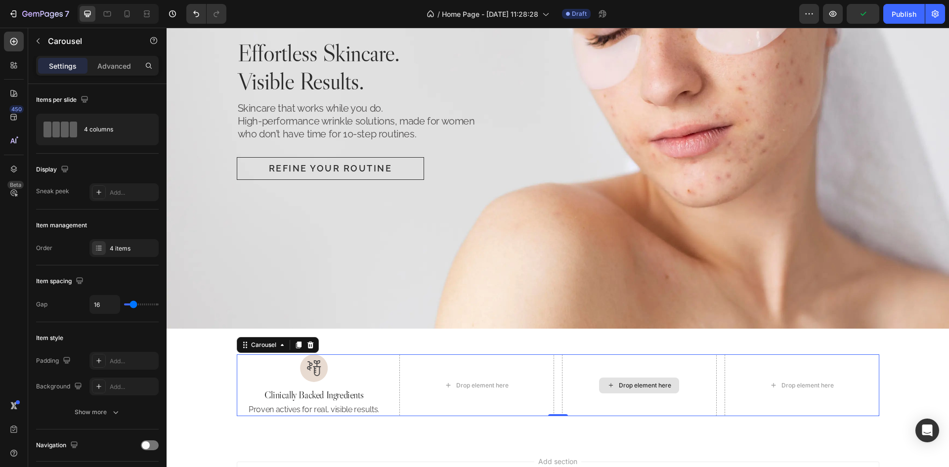
click at [562, 379] on div "Drop element here" at bounding box center [639, 385] width 155 height 62
click at [105, 304] on input "16" at bounding box center [105, 305] width 30 height 18
type input "4"
type input "49"
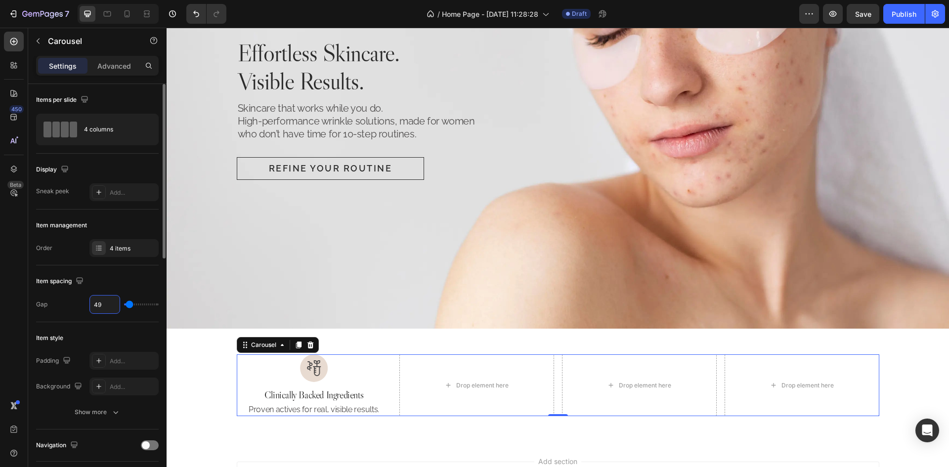
type input "49"
click at [140, 273] on div "Item spacing Gap 49" at bounding box center [97, 293] width 123 height 57
click at [388, 374] on div "Image Clinically Backed Ingredients Heading Proven actives for real, visible re…" at bounding box center [558, 385] width 642 height 62
click at [126, 12] on icon at bounding box center [127, 14] width 10 height 10
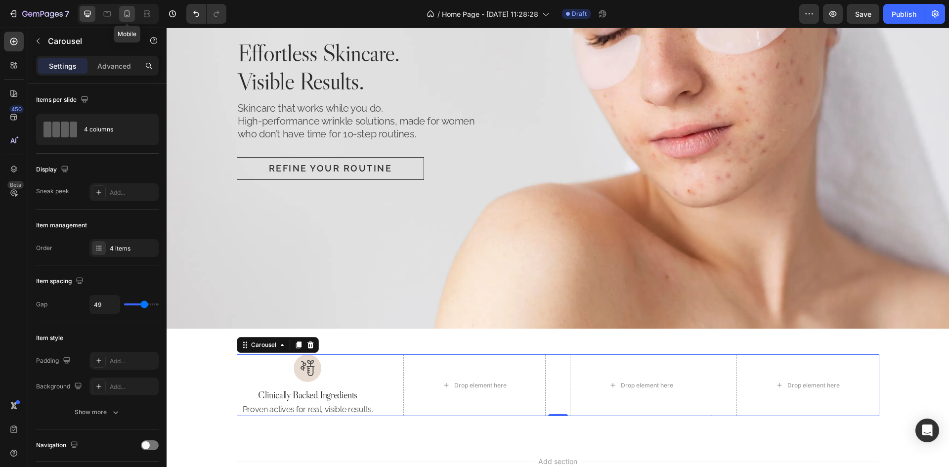
type input "100%"
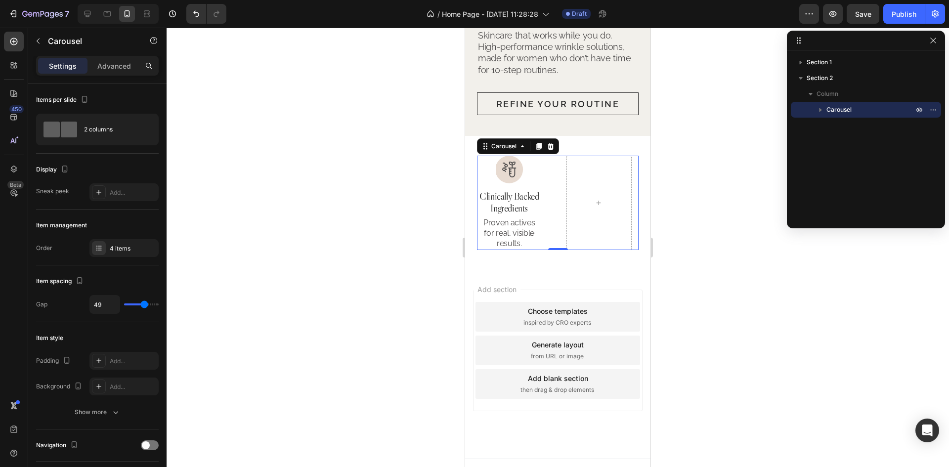
scroll to position [380, 0]
click at [568, 184] on div at bounding box center [598, 202] width 65 height 94
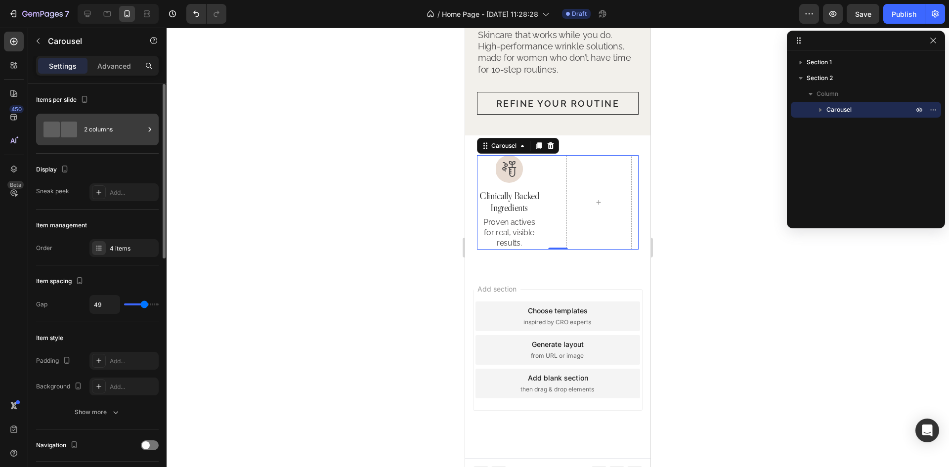
click at [134, 129] on div "2 columns" at bounding box center [114, 129] width 60 height 23
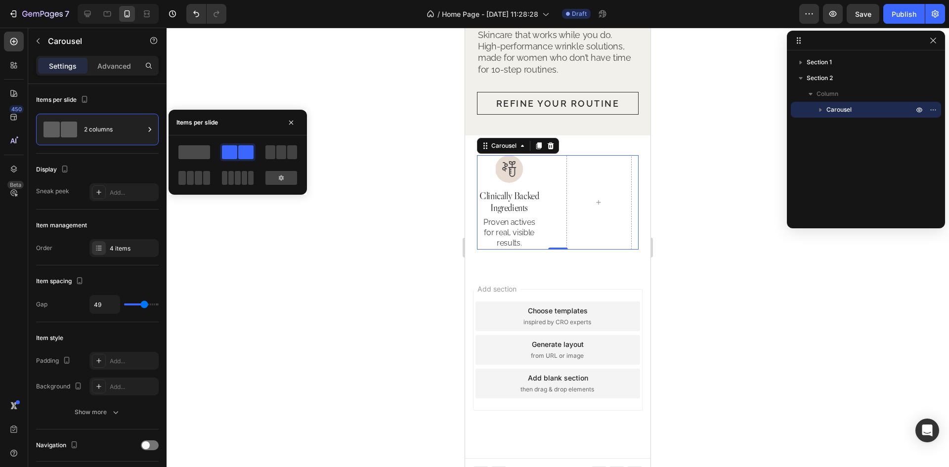
click at [190, 151] on span at bounding box center [194, 152] width 32 height 14
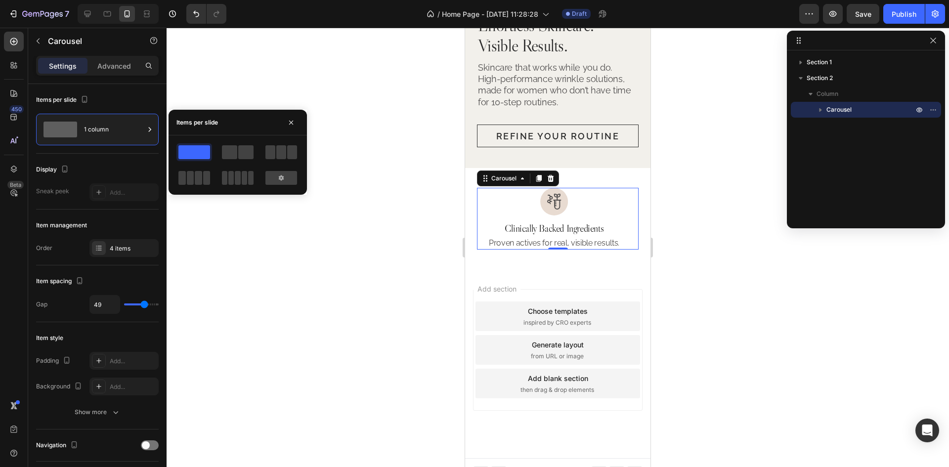
click at [556, 192] on img at bounding box center [554, 202] width 28 height 28
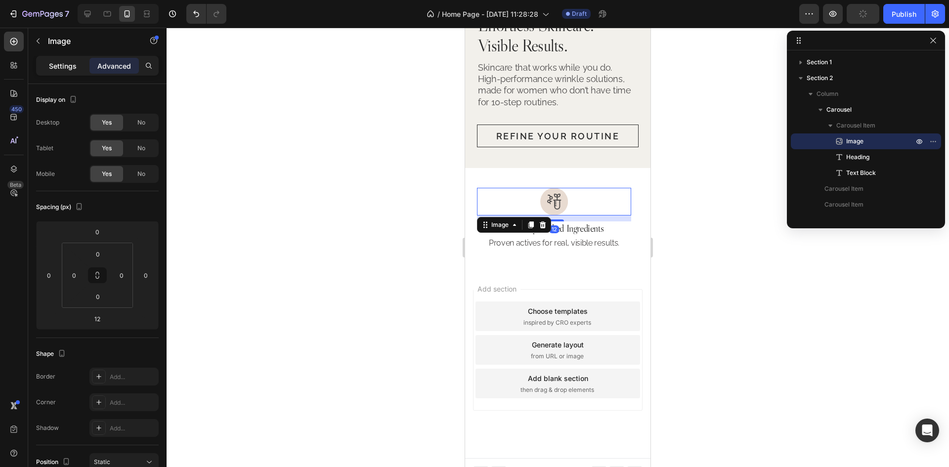
click at [75, 62] on p "Settings" at bounding box center [63, 66] width 28 height 10
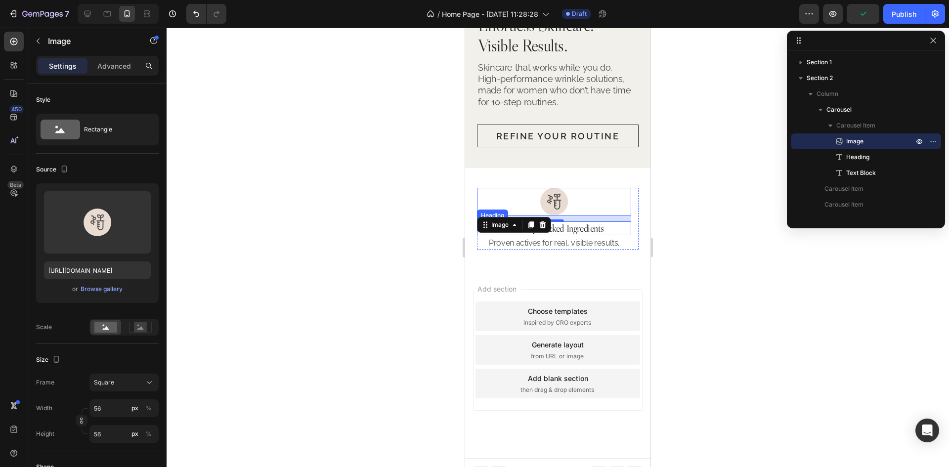
click at [570, 222] on p "Clinically Backed Ingredients" at bounding box center [554, 228] width 152 height 12
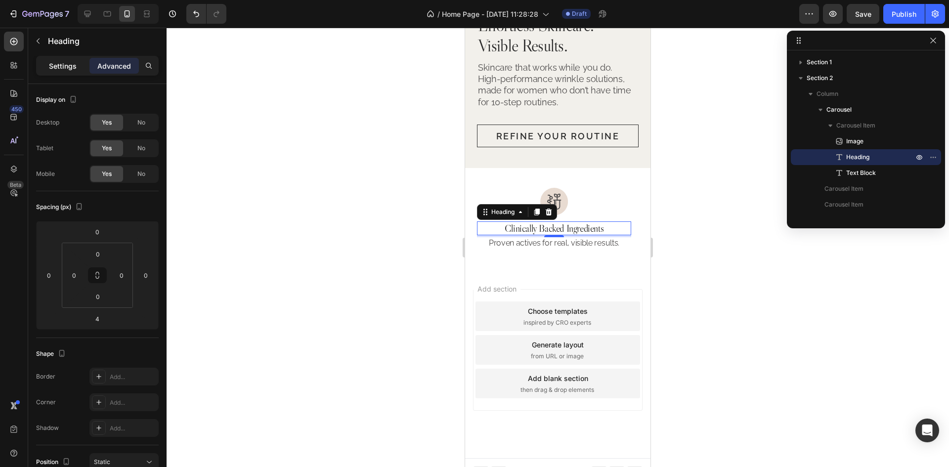
drag, startPoint x: 75, startPoint y: 63, endPoint x: 83, endPoint y: 67, distance: 9.1
click at [75, 63] on p "Settings" at bounding box center [63, 66] width 28 height 10
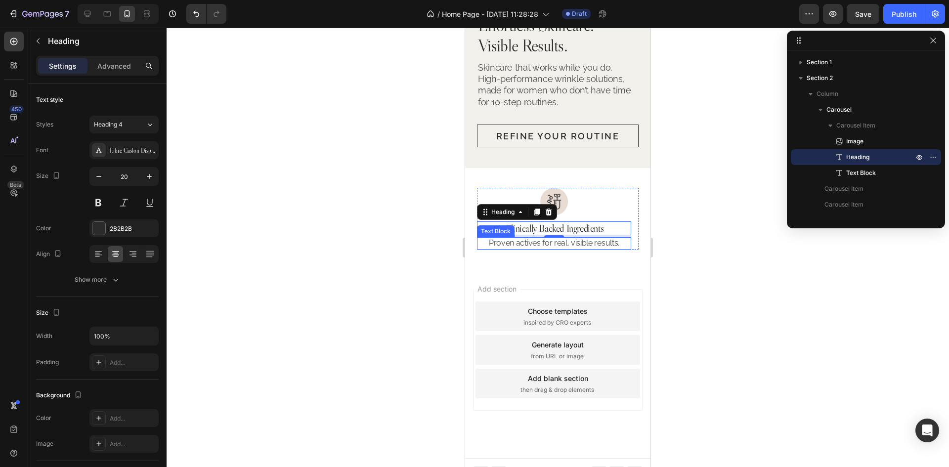
click at [590, 238] on p "Proven actives for real, visible results." at bounding box center [554, 243] width 152 height 10
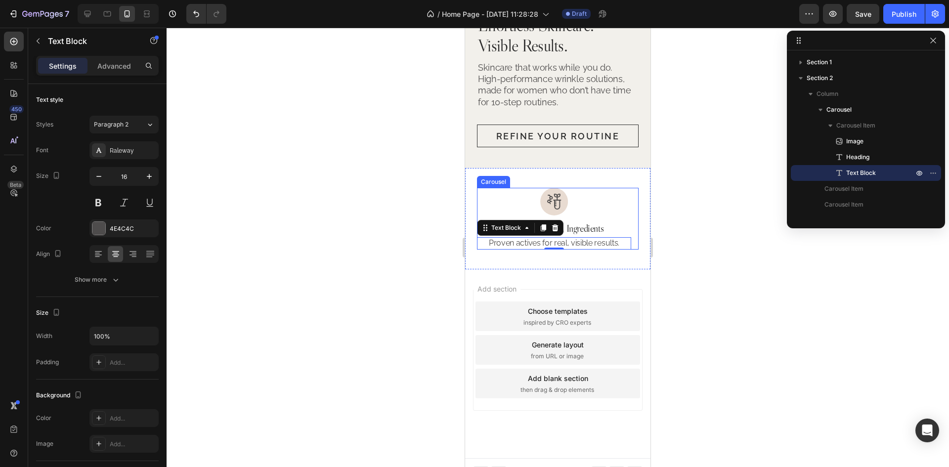
click at [627, 206] on div "Image Clinically Backed Ingredients Heading Proven actives for real, visible re…" at bounding box center [554, 219] width 154 height 62
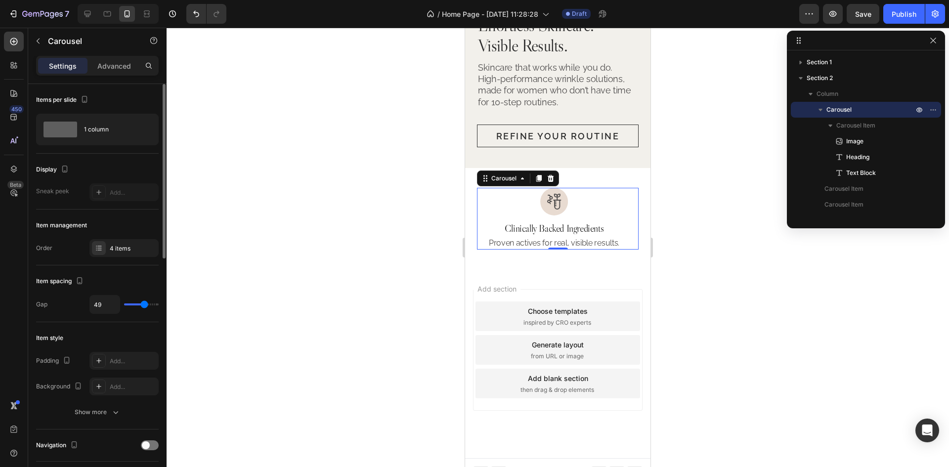
scroll to position [99, 0]
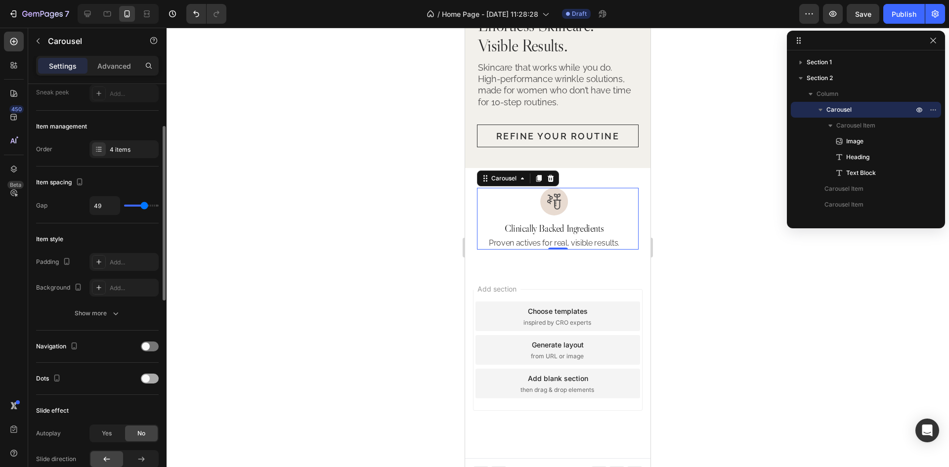
click at [153, 378] on div at bounding box center [150, 379] width 18 height 10
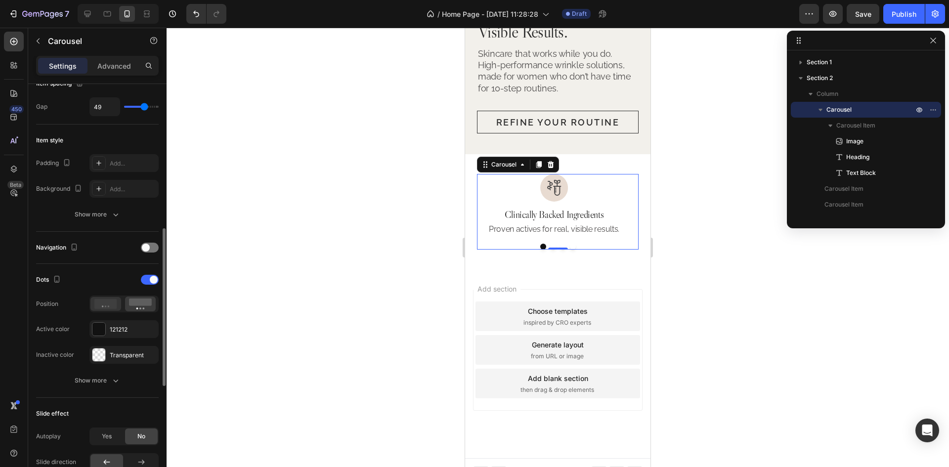
scroll to position [247, 0]
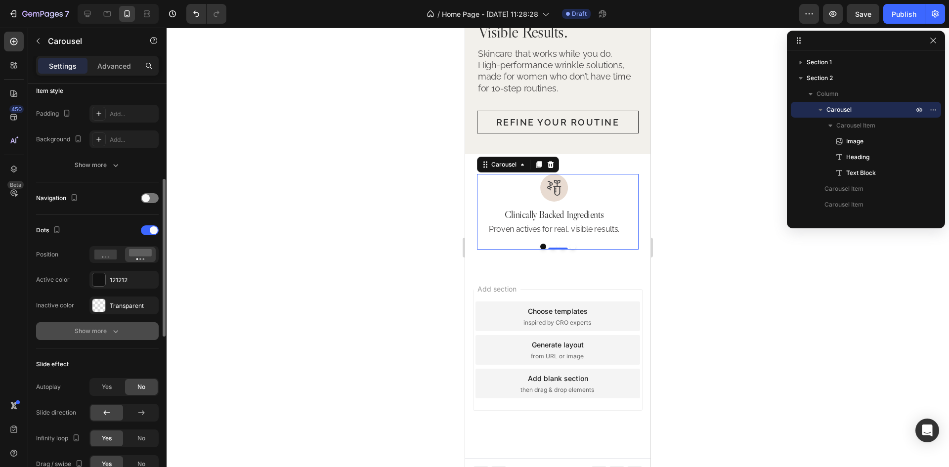
click at [109, 329] on div "Show more" at bounding box center [98, 331] width 46 height 10
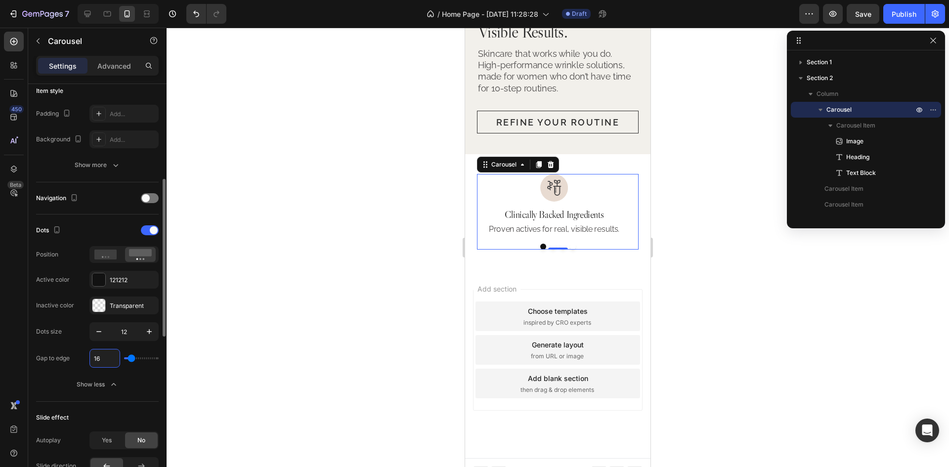
click at [104, 362] on input "16" at bounding box center [105, 358] width 30 height 18
type input "2"
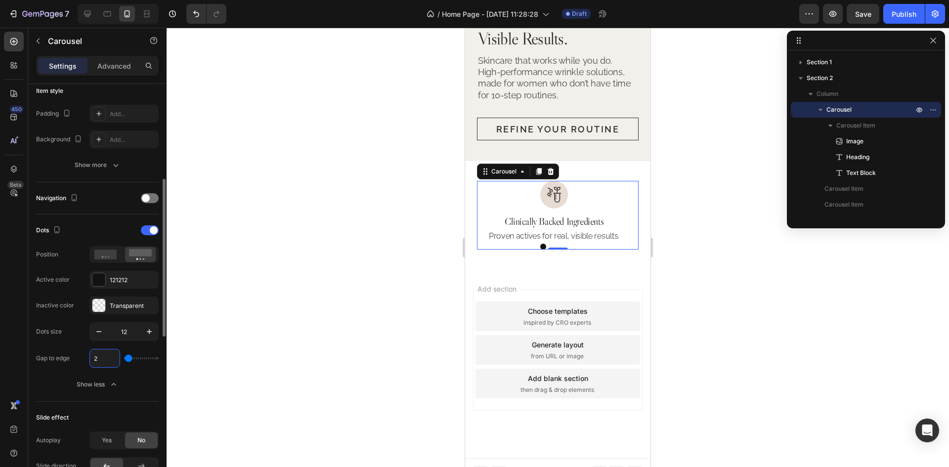
type input "22"
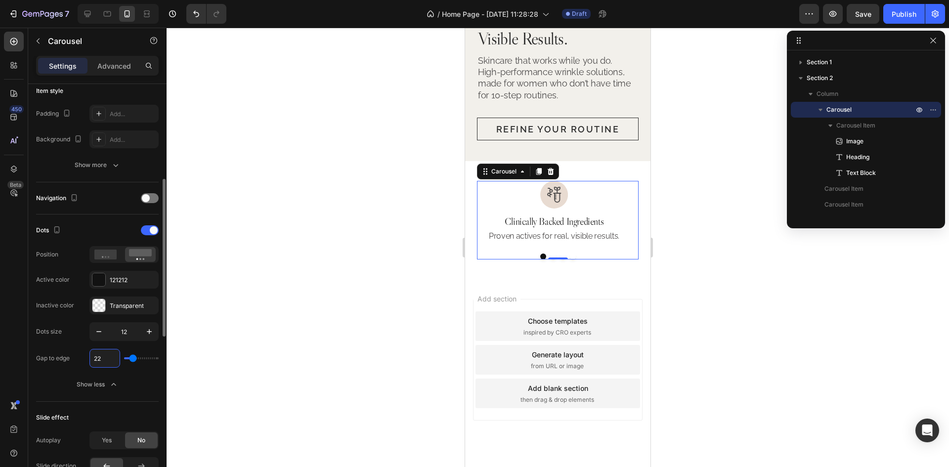
scroll to position [364, 0]
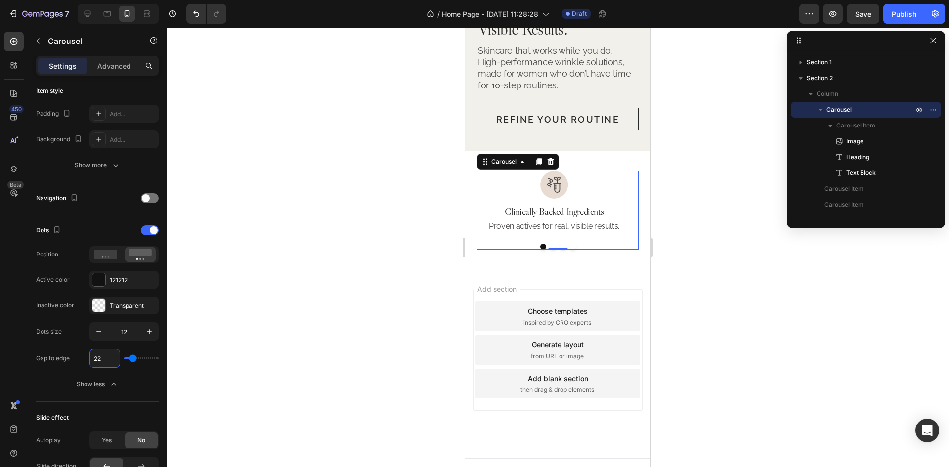
type input "22"
click at [132, 330] on input "12" at bounding box center [124, 332] width 33 height 18
type input "7"
click at [111, 279] on div "121212" at bounding box center [124, 280] width 29 height 9
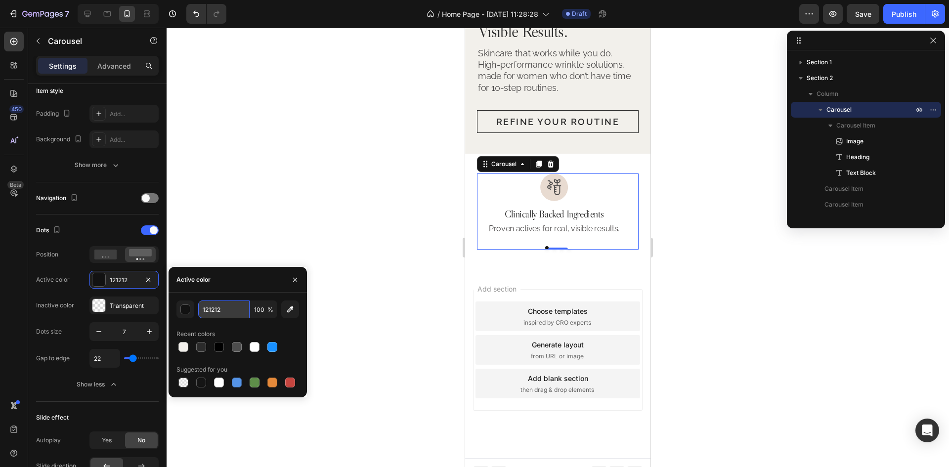
click at [234, 310] on input "121212" at bounding box center [223, 309] width 51 height 18
paste input "#2B2B2B"
type input "#2B2B2B"
click at [65, 298] on div "Inactive color" at bounding box center [55, 306] width 38 height 16
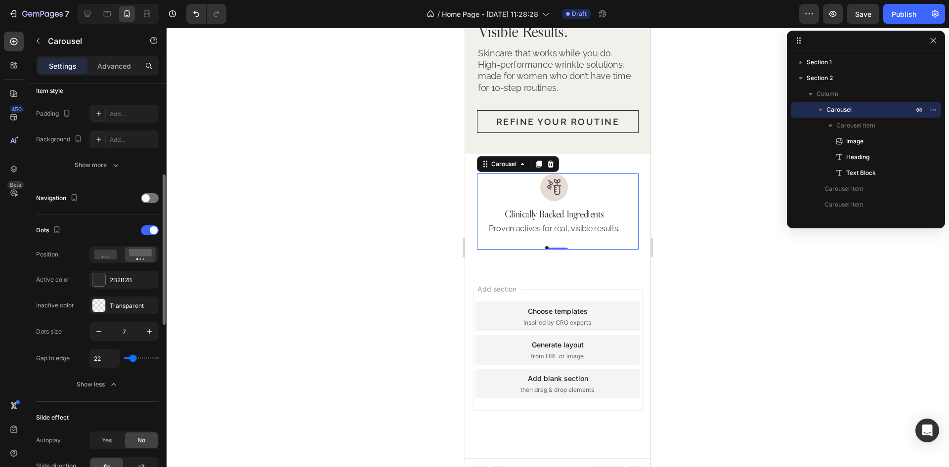
click at [62, 308] on div "Inactive color" at bounding box center [55, 305] width 38 height 9
click at [89, 14] on icon at bounding box center [88, 14] width 6 height 6
type input "1300"
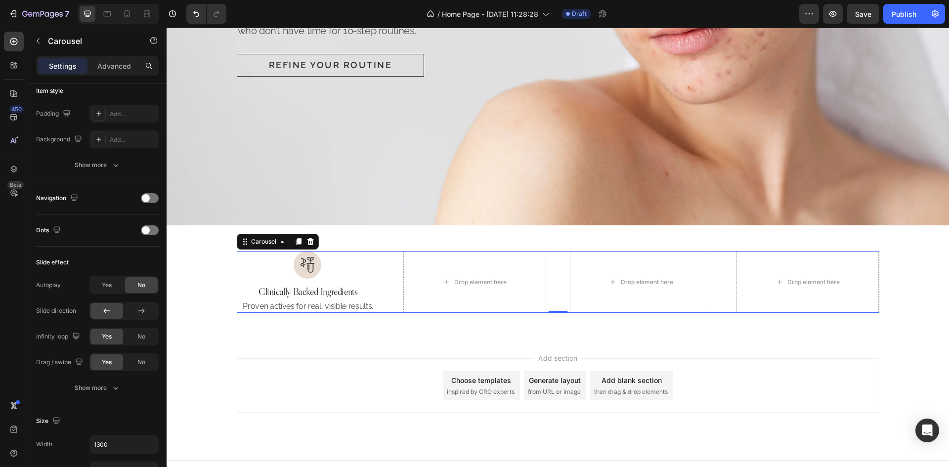
scroll to position [272, 0]
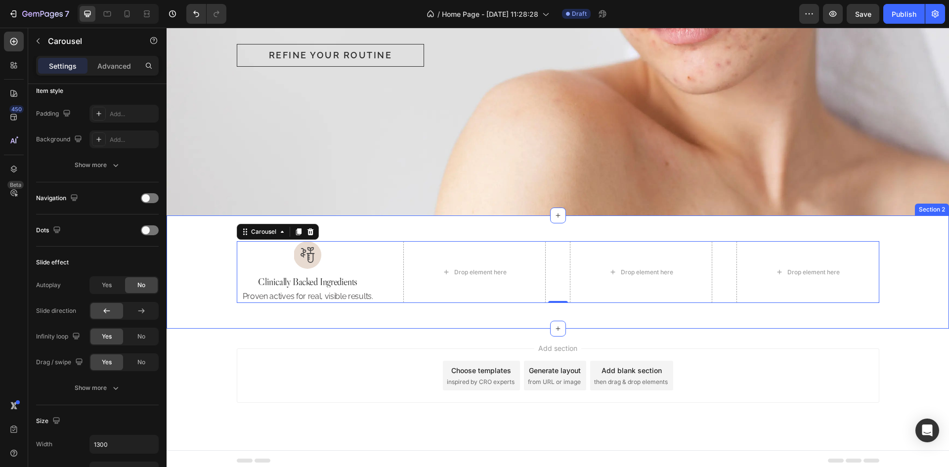
click at [924, 256] on div "Image Clinically Backed Ingredients Heading Proven actives for real, visible re…" at bounding box center [557, 272] width 759 height 62
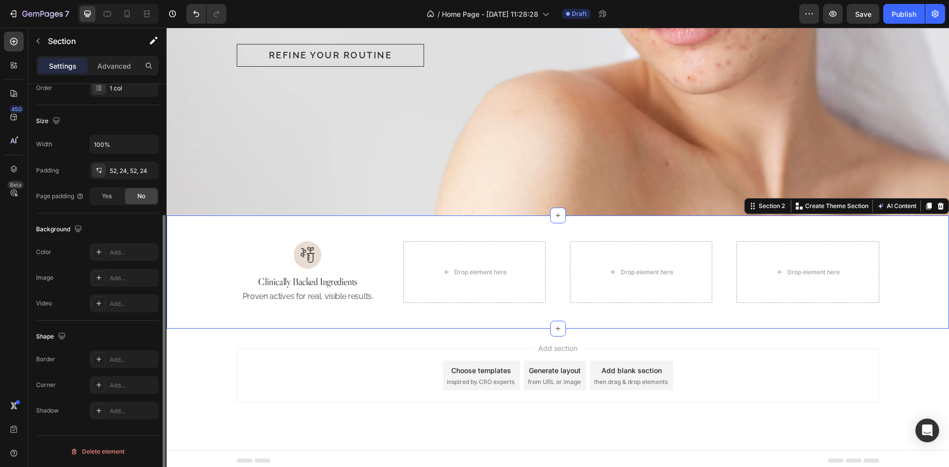
scroll to position [0, 0]
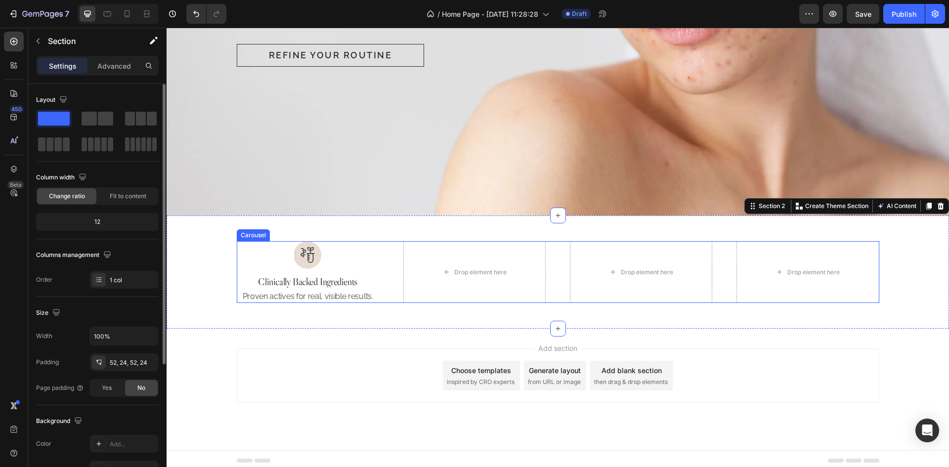
click at [721, 257] on div "Image Clinically Backed Ingredients Heading Proven actives for real, visible re…" at bounding box center [558, 272] width 642 height 62
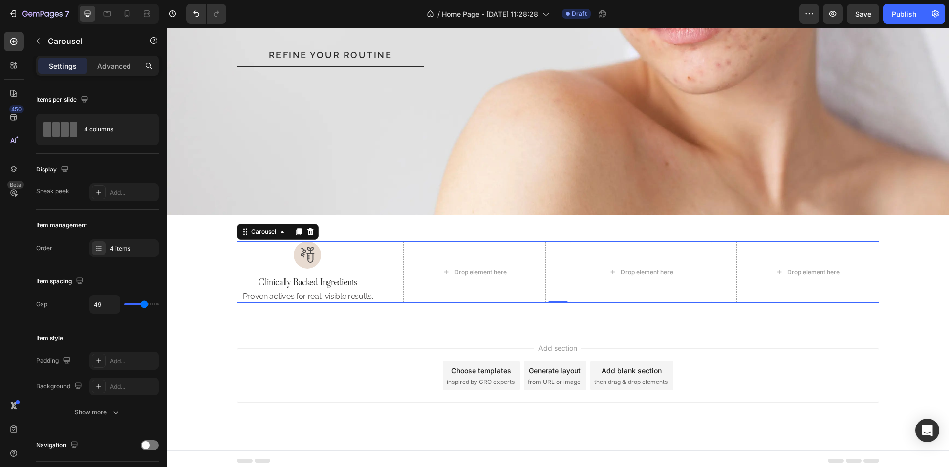
click at [391, 266] on div "Image Clinically Backed Ingredients Heading Proven actives for real, visible re…" at bounding box center [558, 272] width 642 height 62
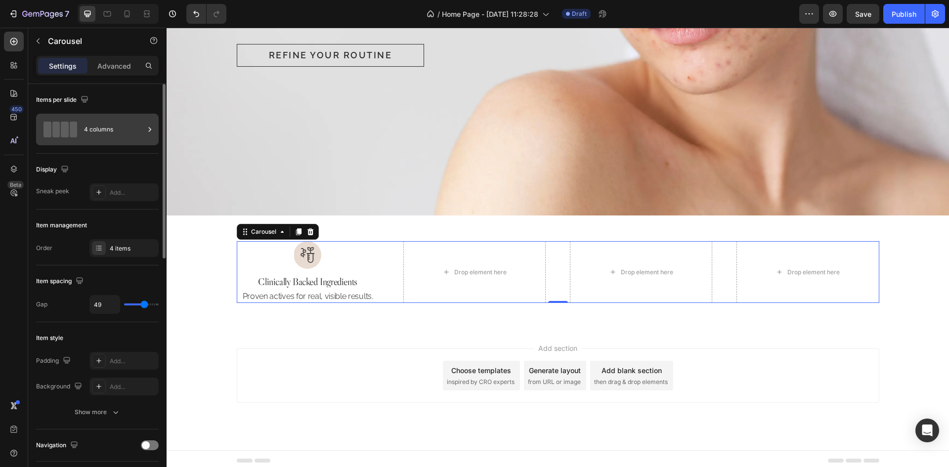
click at [110, 123] on div "4 columns" at bounding box center [114, 129] width 60 height 23
click at [123, 249] on div "4 items" at bounding box center [133, 248] width 46 height 9
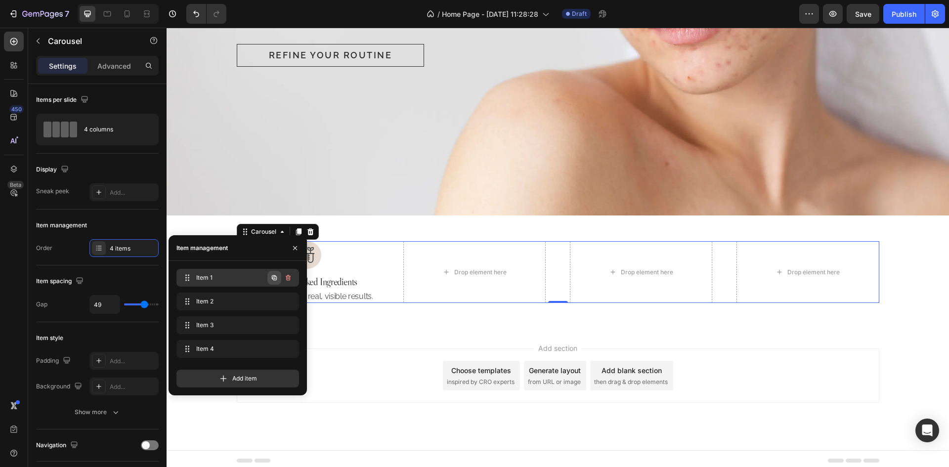
click at [272, 279] on icon "button" at bounding box center [274, 278] width 8 height 8
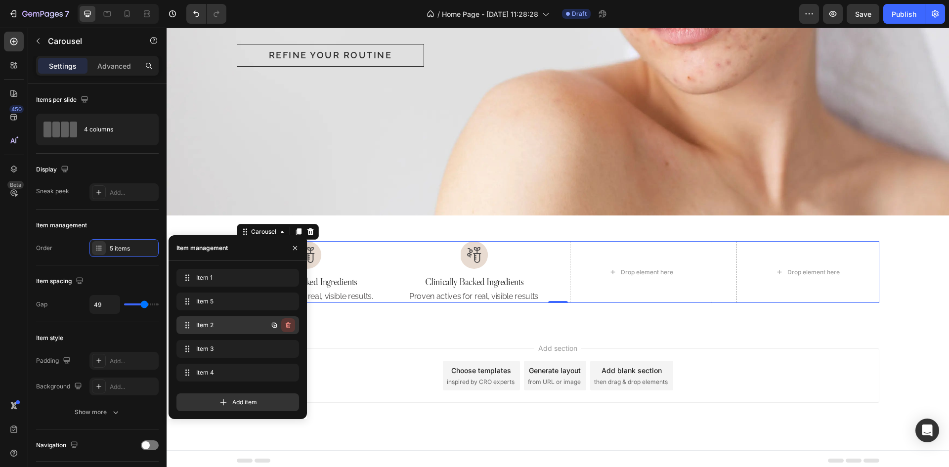
click at [293, 326] on button "button" at bounding box center [288, 325] width 14 height 14
click at [290, 328] on div "Delete" at bounding box center [281, 325] width 18 height 9
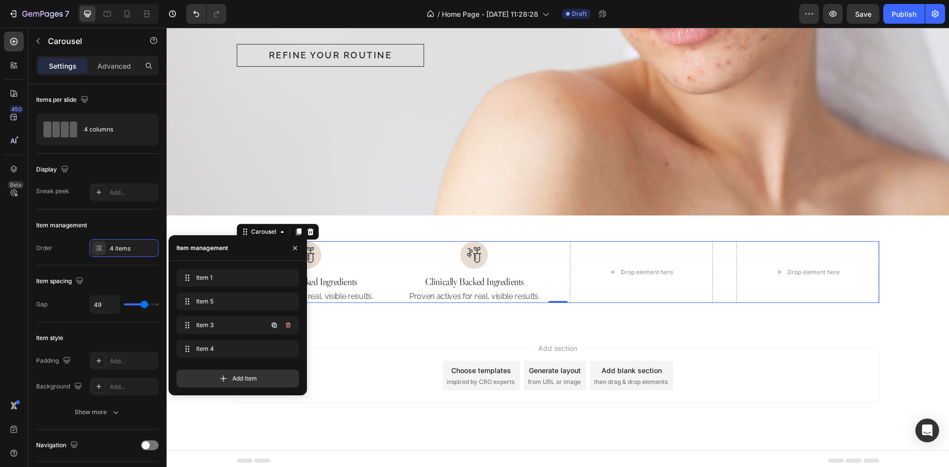
click at [287, 325] on icon "button" at bounding box center [288, 325] width 5 height 6
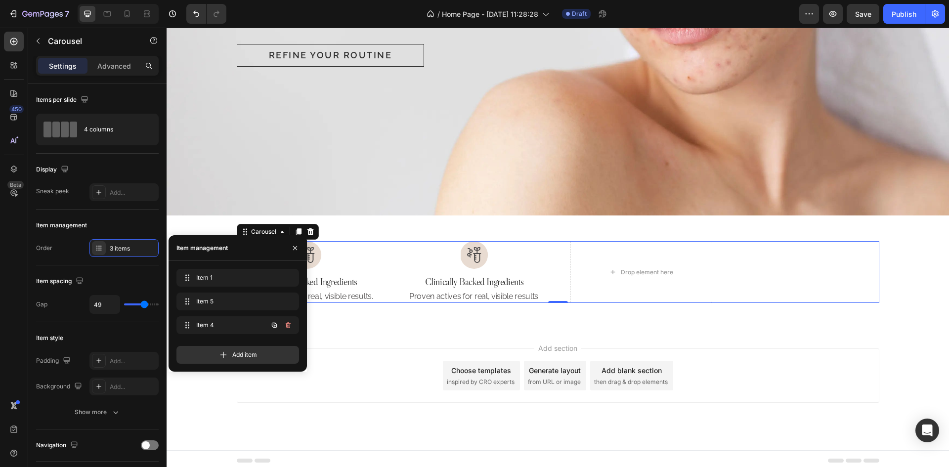
click at [287, 325] on icon "button" at bounding box center [288, 325] width 5 height 6
click at [287, 325] on div "Delete" at bounding box center [281, 325] width 18 height 9
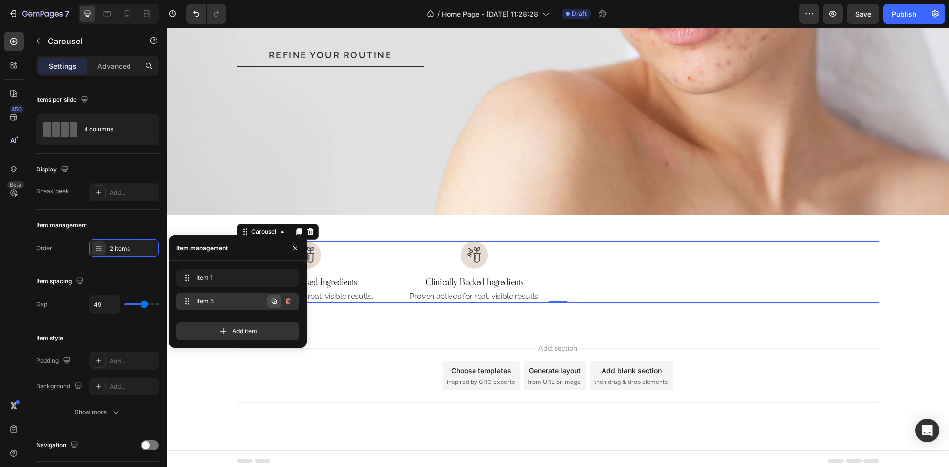
click at [273, 300] on icon "button" at bounding box center [274, 301] width 5 height 5
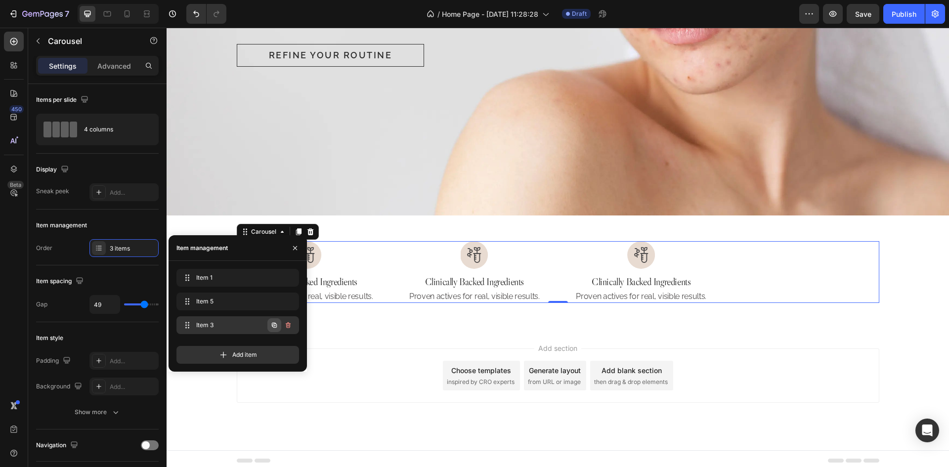
click at [273, 325] on icon "button" at bounding box center [274, 325] width 5 height 5
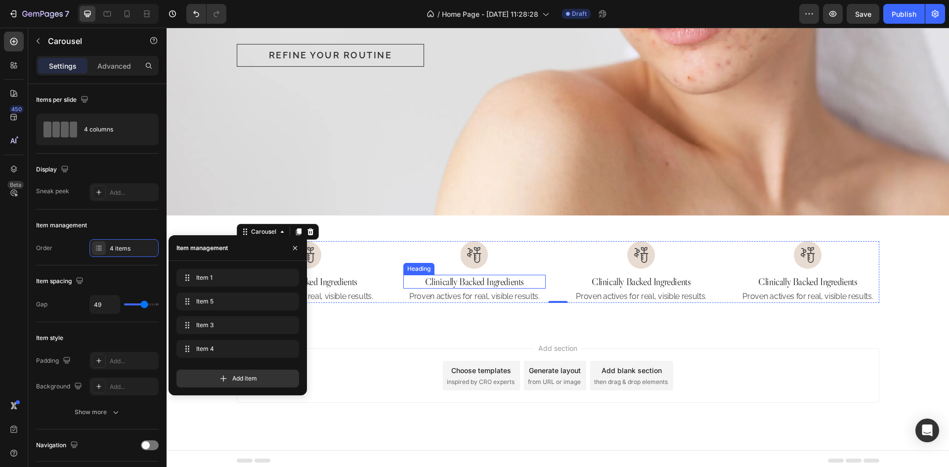
click at [481, 256] on img at bounding box center [475, 255] width 28 height 28
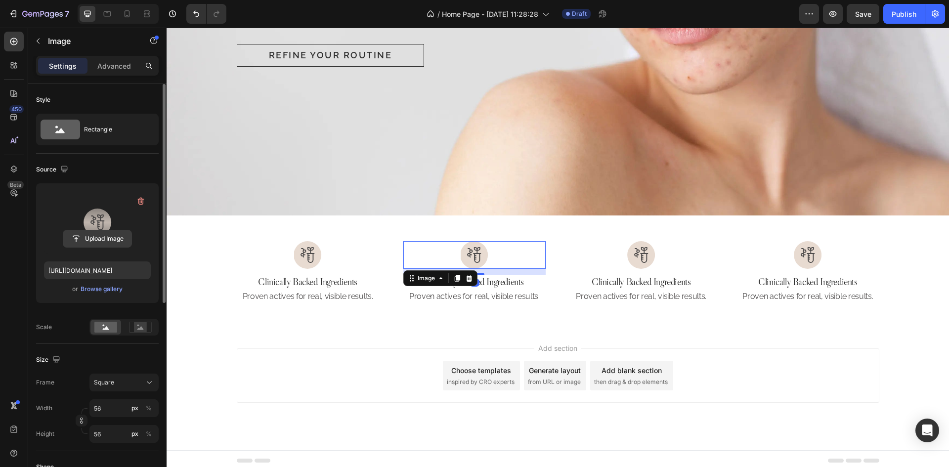
click at [115, 237] on input "file" at bounding box center [97, 238] width 68 height 17
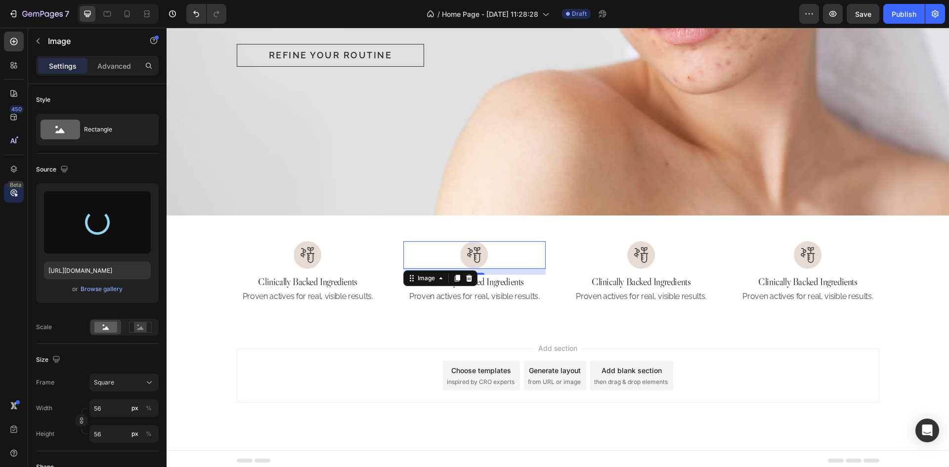
type input "[URL][DOMAIN_NAME]"
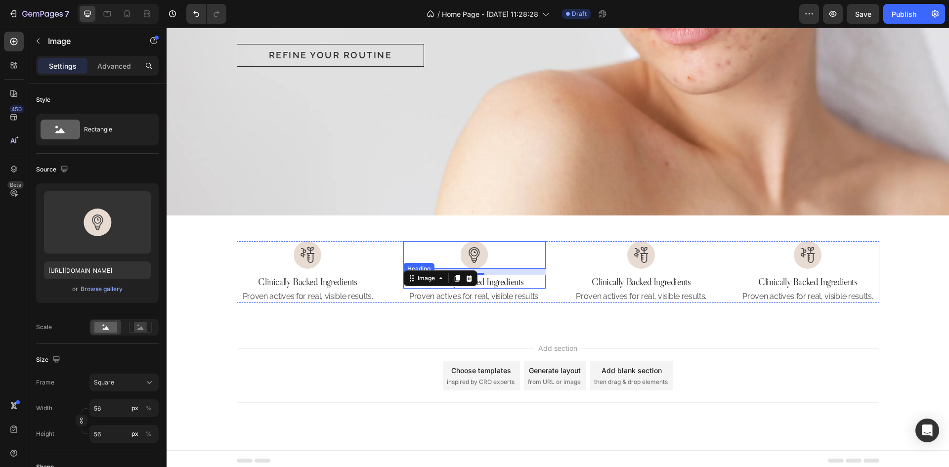
click at [516, 278] on h2 "Clinically Backed Ingredients" at bounding box center [474, 282] width 142 height 14
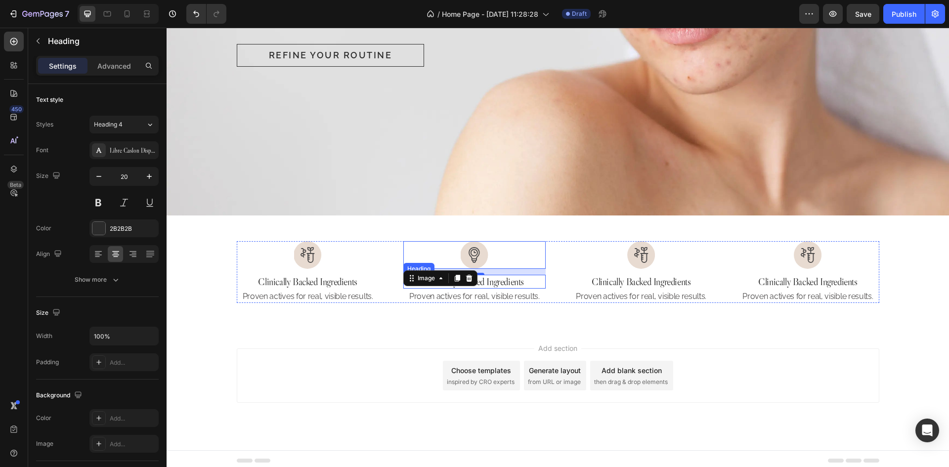
click at [516, 278] on h2 "Clinically Backed Ingredients" at bounding box center [474, 282] width 142 height 14
click at [516, 278] on p "Clinically Backed Ingredients" at bounding box center [474, 282] width 140 height 12
click at [485, 295] on p "Proven actives for real, visible results." at bounding box center [474, 297] width 140 height 10
click at [502, 295] on p "Proven actives for real, visible results." at bounding box center [474, 297] width 140 height 10
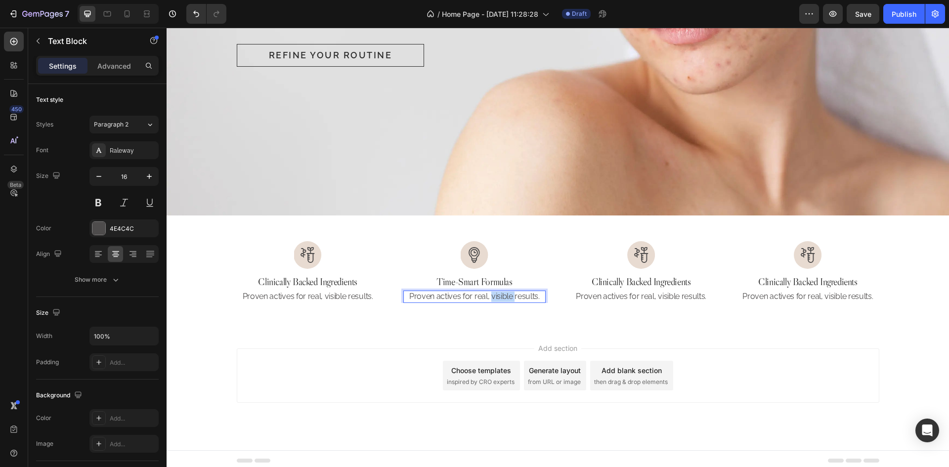
click at [502, 295] on p "Proven actives for real, visible results." at bounding box center [474, 297] width 140 height 10
click at [660, 275] on h2 "Clinically Backed Ingredients" at bounding box center [641, 282] width 142 height 14
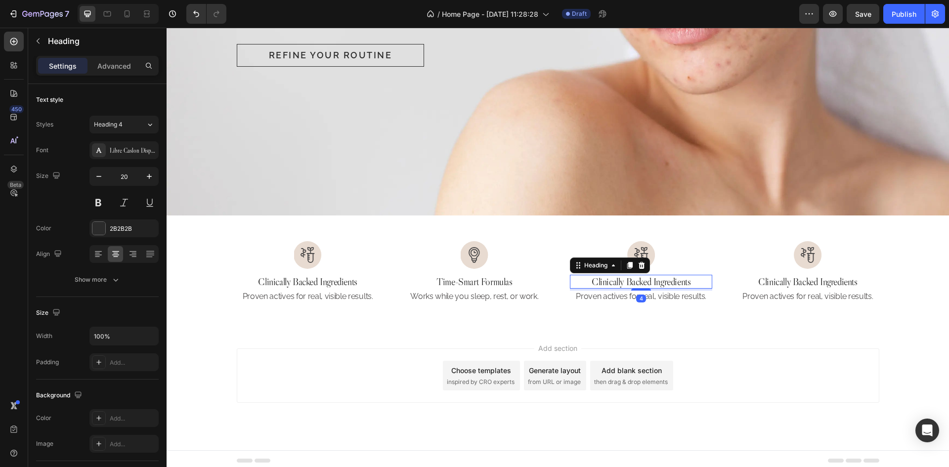
click at [660, 275] on h2 "Clinically Backed Ingredients" at bounding box center [641, 282] width 142 height 14
click at [660, 276] on p "Clinically Backed Ingredients" at bounding box center [641, 282] width 140 height 12
click at [609, 292] on p "Proven actives for real, visible results." at bounding box center [641, 297] width 140 height 10
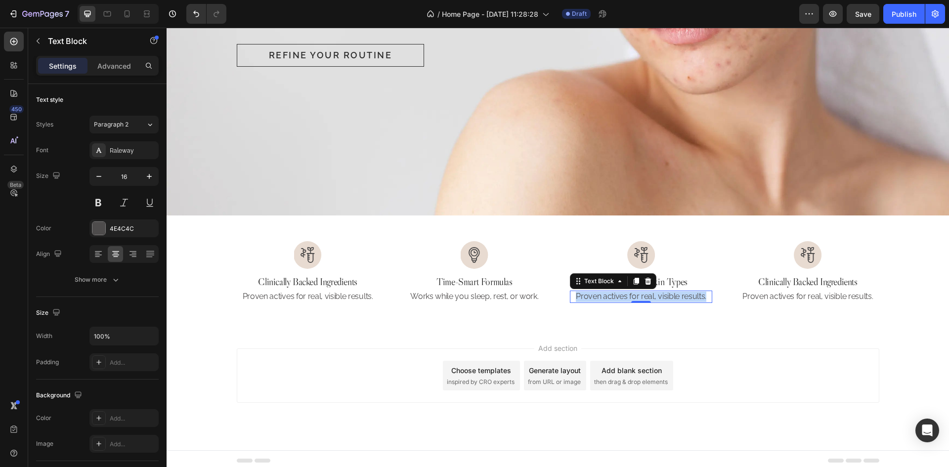
click at [609, 292] on p "Proven actives for real, visible results." at bounding box center [641, 297] width 140 height 10
click at [641, 246] on img at bounding box center [641, 255] width 28 height 28
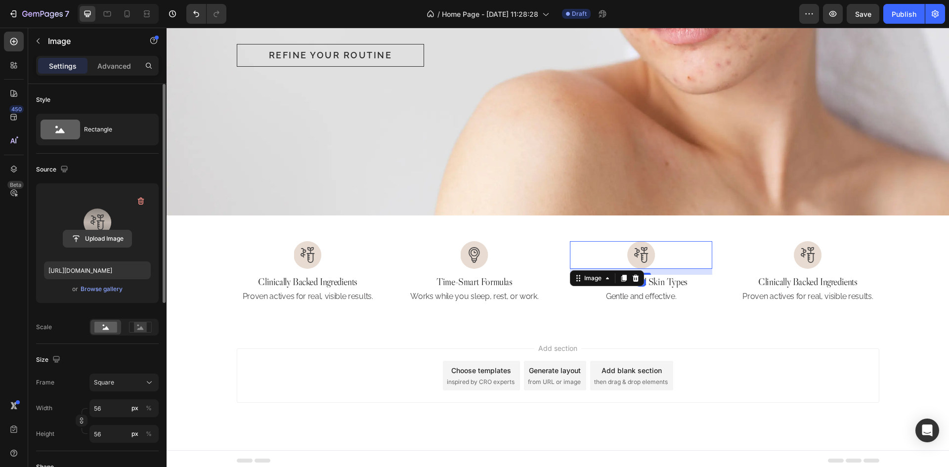
click at [102, 239] on input "file" at bounding box center [97, 238] width 68 height 17
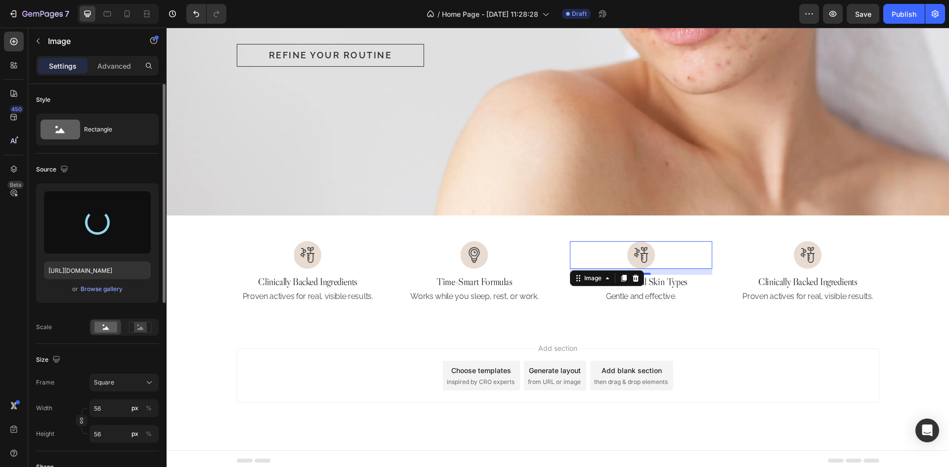
type input "[URL][DOMAIN_NAME]"
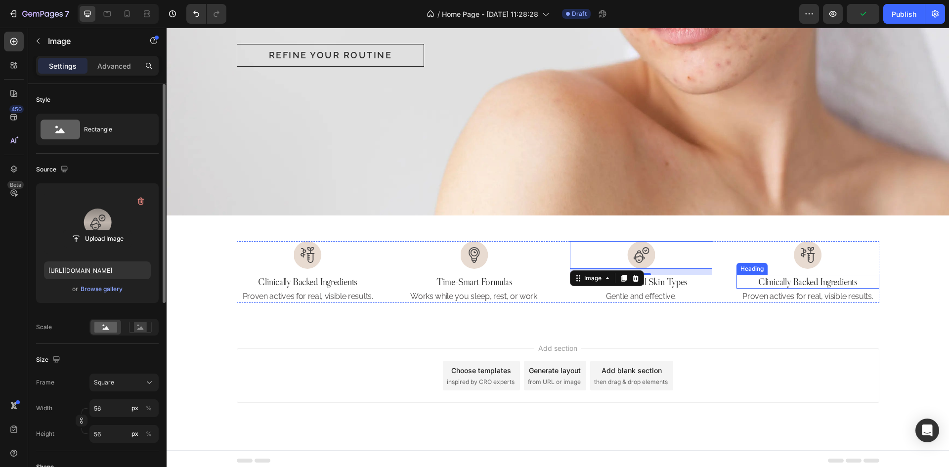
click at [825, 278] on h2 "Clinically Backed Ingredients" at bounding box center [807, 282] width 142 height 14
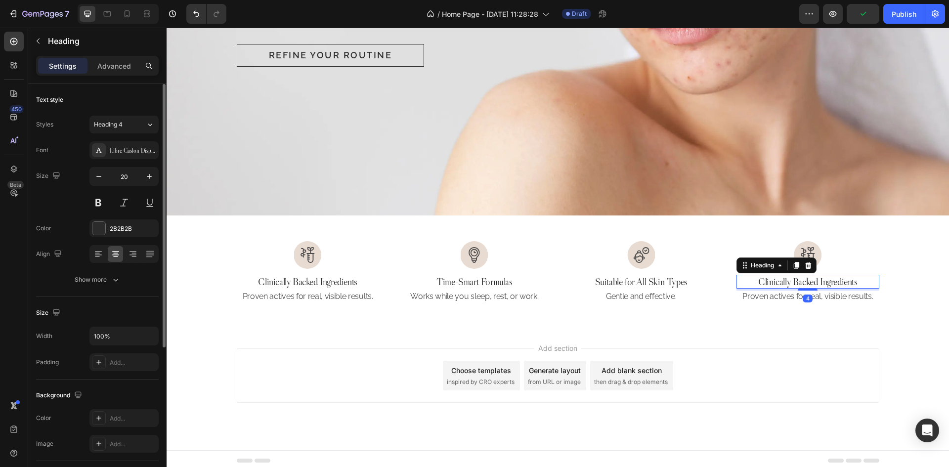
click at [825, 278] on h2 "Clinically Backed Ingredients" at bounding box center [807, 282] width 142 height 14
click at [825, 278] on p "Clinically Backed Ingredients" at bounding box center [807, 282] width 140 height 12
click at [810, 243] on img at bounding box center [808, 255] width 28 height 28
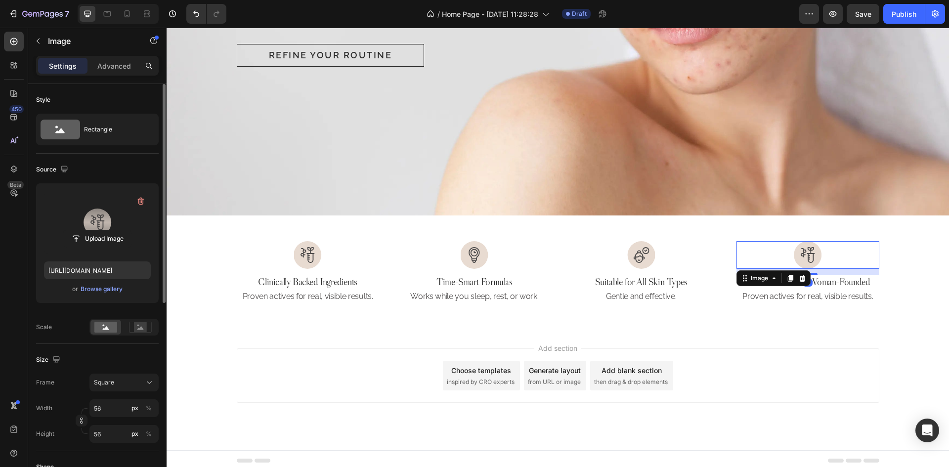
click at [119, 248] on label at bounding box center [97, 222] width 107 height 62
click at [119, 247] on input "file" at bounding box center [97, 238] width 68 height 17
type input "[URL][DOMAIN_NAME]"
click at [837, 292] on p "Proven actives for real, visible results." at bounding box center [807, 297] width 140 height 10
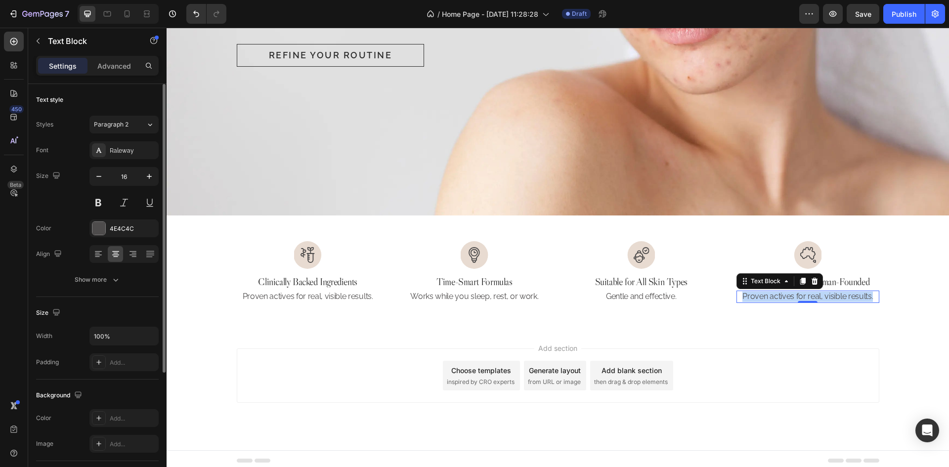
click at [837, 292] on p "Proven actives for real, visible results." at bounding box center [807, 297] width 140 height 10
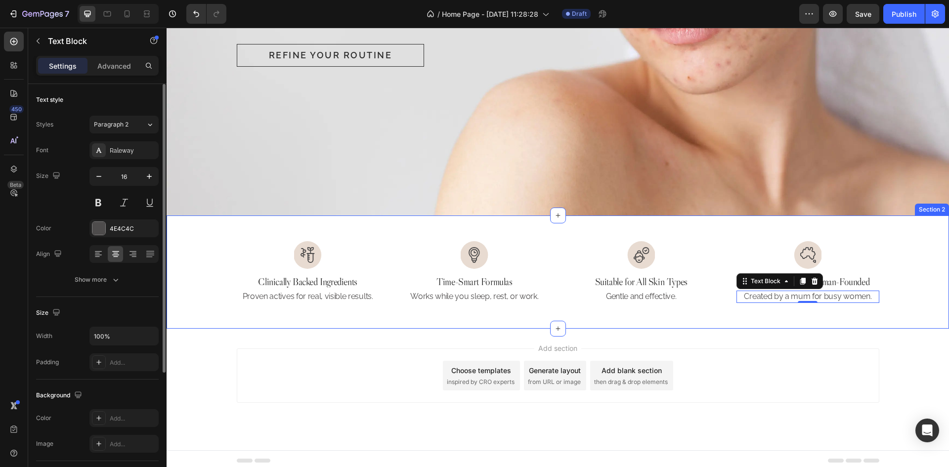
click at [269, 219] on div "Image Clinically Backed Ingredients Heading Proven actives for real, visible re…" at bounding box center [558, 271] width 782 height 113
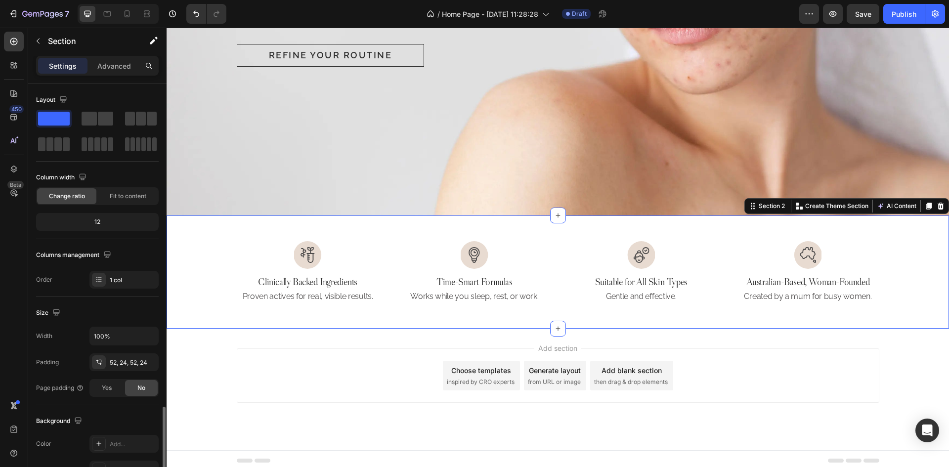
scroll to position [192, 0]
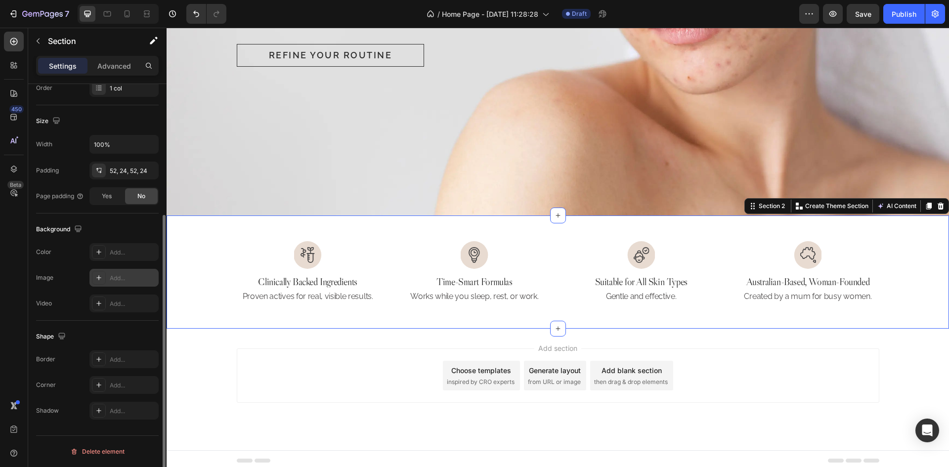
click at [119, 255] on div "Add..." at bounding box center [133, 252] width 46 height 9
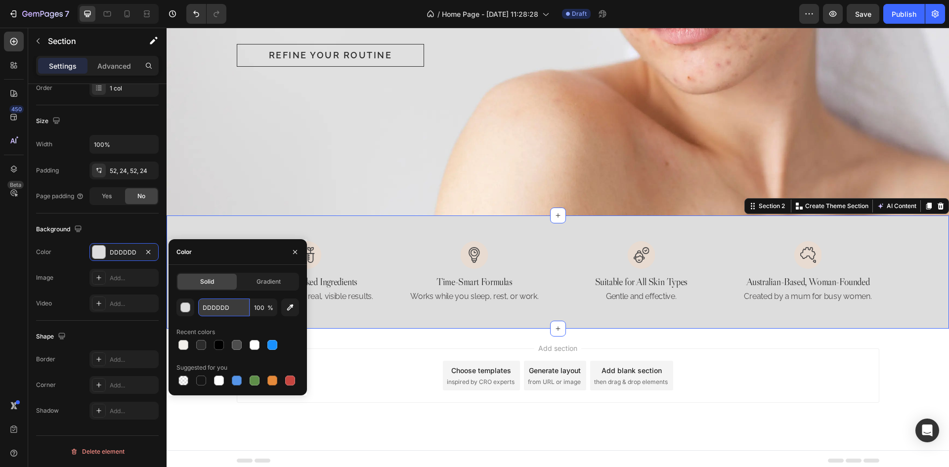
click at [231, 310] on input "DDDDDD" at bounding box center [223, 308] width 51 height 18
paste input "#F9F8F6"
type input "#F9F8F6"
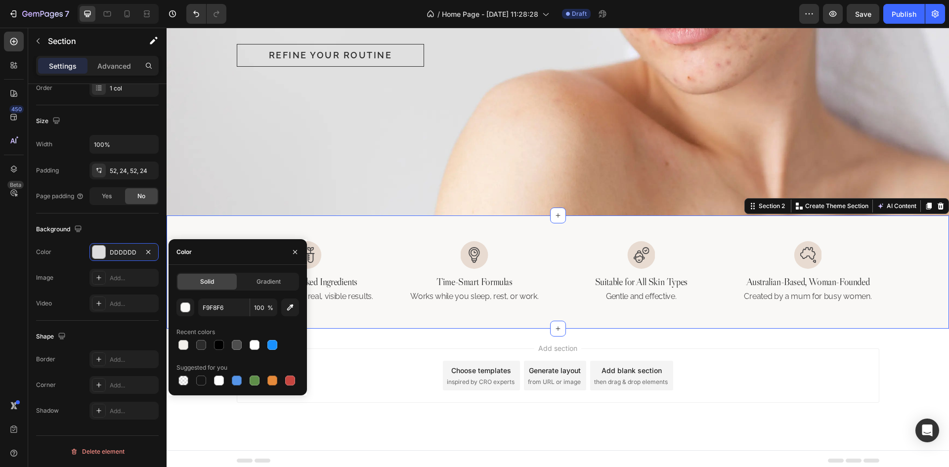
click at [364, 230] on div "Image Clinically Backed Ingredients Heading Proven actives for real, visible re…" at bounding box center [558, 271] width 782 height 113
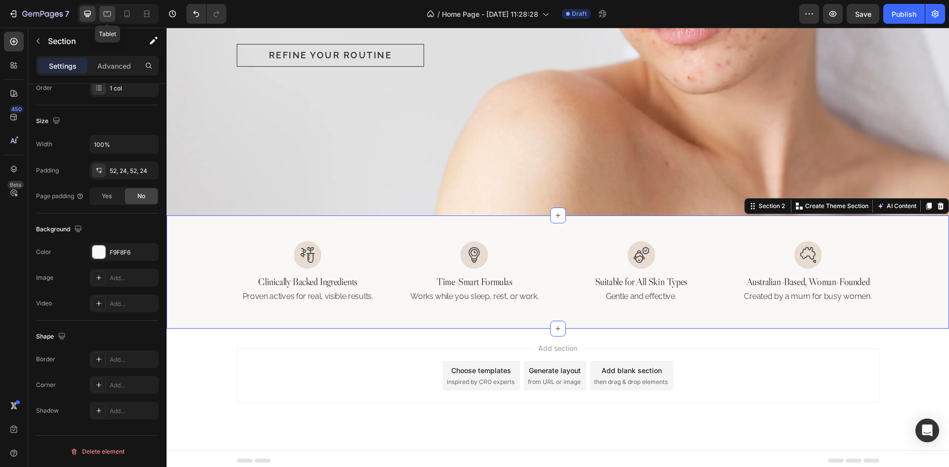
click at [108, 12] on icon at bounding box center [107, 13] width 7 height 5
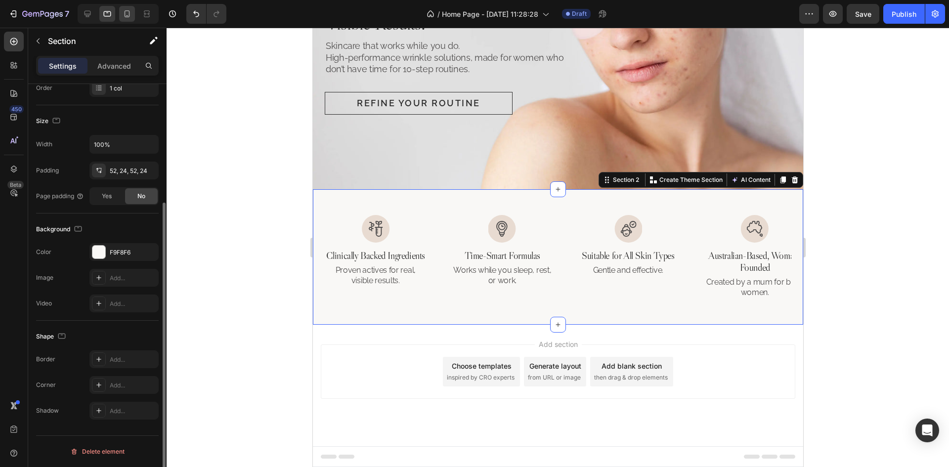
scroll to position [87, 0]
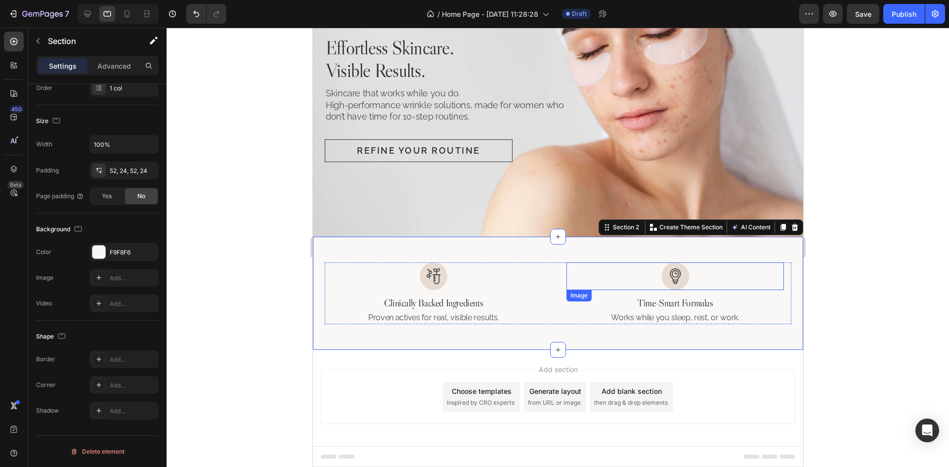
click at [567, 286] on div "Image" at bounding box center [674, 276] width 217 height 28
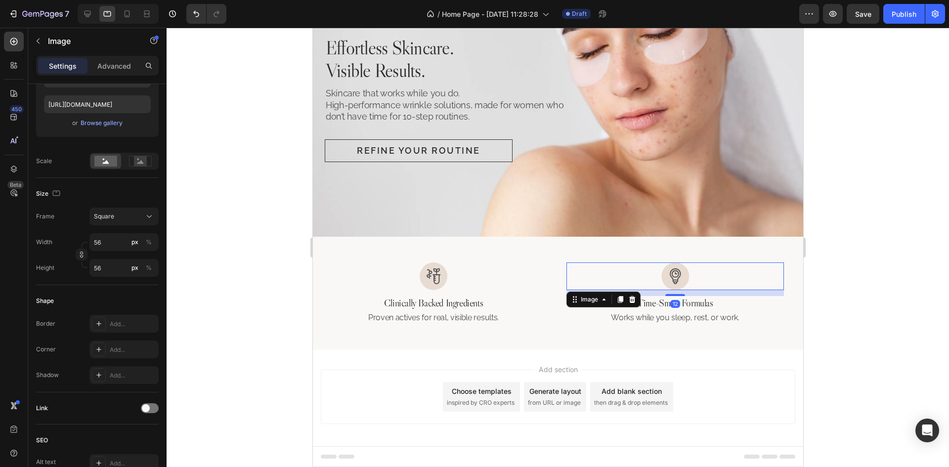
scroll to position [0, 0]
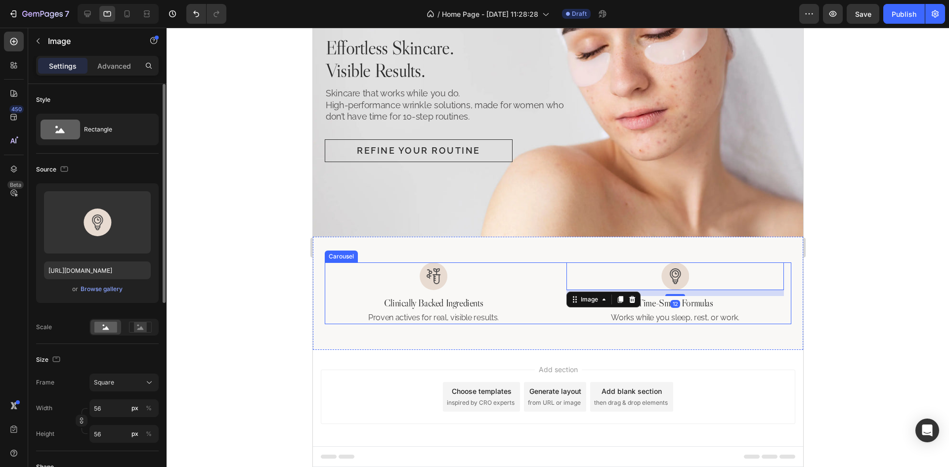
click at [556, 299] on div "Image Clinically Backed Ingredients Heading Proven actives for real, visible re…" at bounding box center [557, 293] width 467 height 62
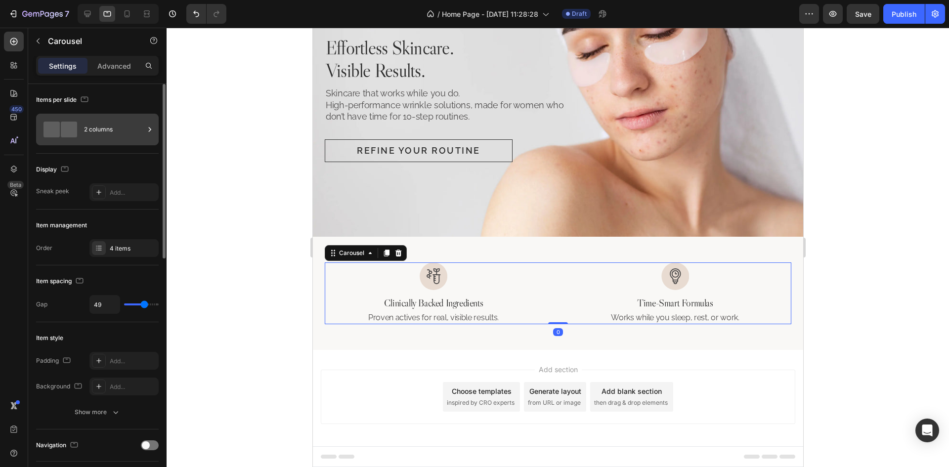
click at [126, 136] on div "2 columns" at bounding box center [114, 129] width 60 height 23
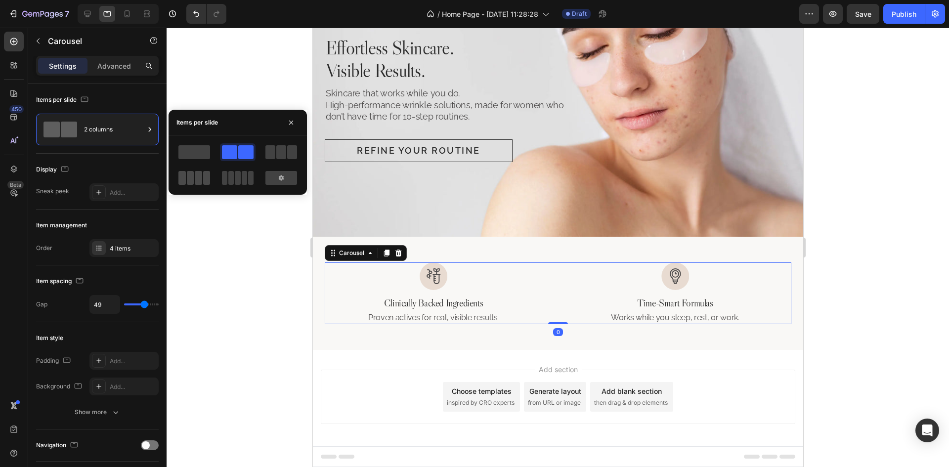
click at [248, 179] on span at bounding box center [250, 178] width 5 height 14
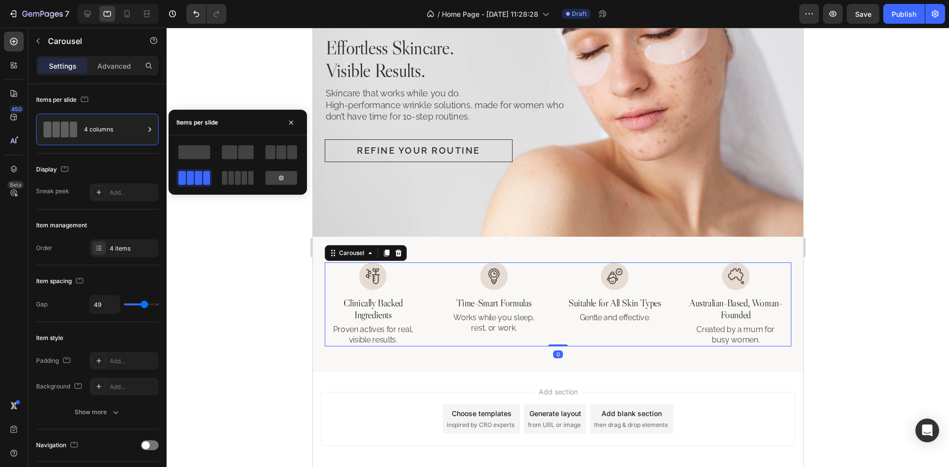
scroll to position [87, 0]
click at [605, 355] on div "Image Clinically Backed Ingredients Heading Proven actives for real, visible re…" at bounding box center [557, 303] width 490 height 135
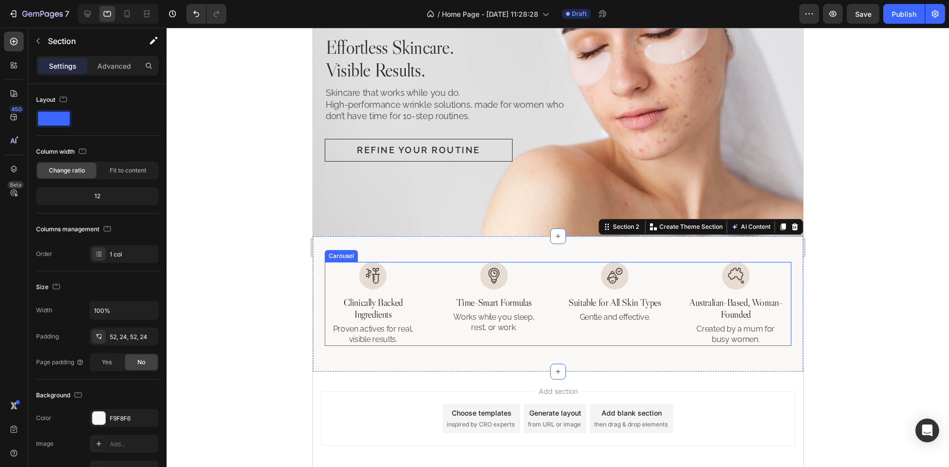
click at [431, 289] on div "Image Clinically Backed Ingredients Heading Proven actives for real, visible re…" at bounding box center [557, 304] width 467 height 84
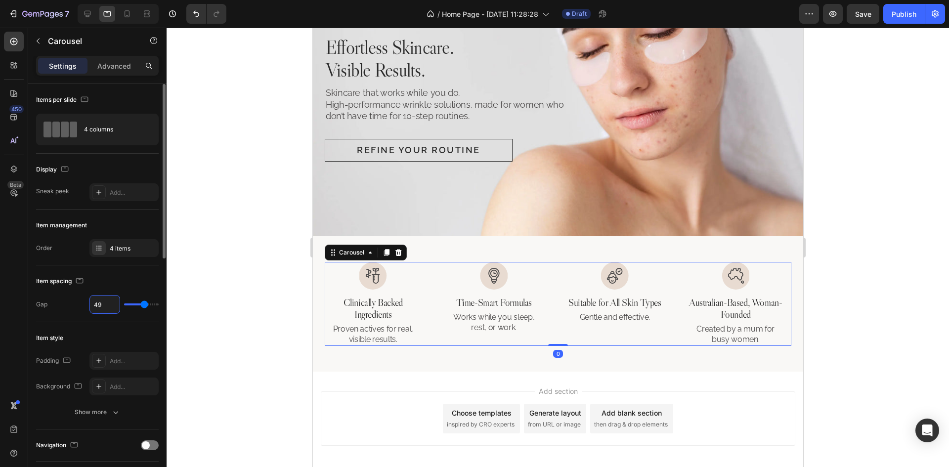
click at [98, 308] on input "49" at bounding box center [105, 305] width 30 height 18
type input "3"
type input "30"
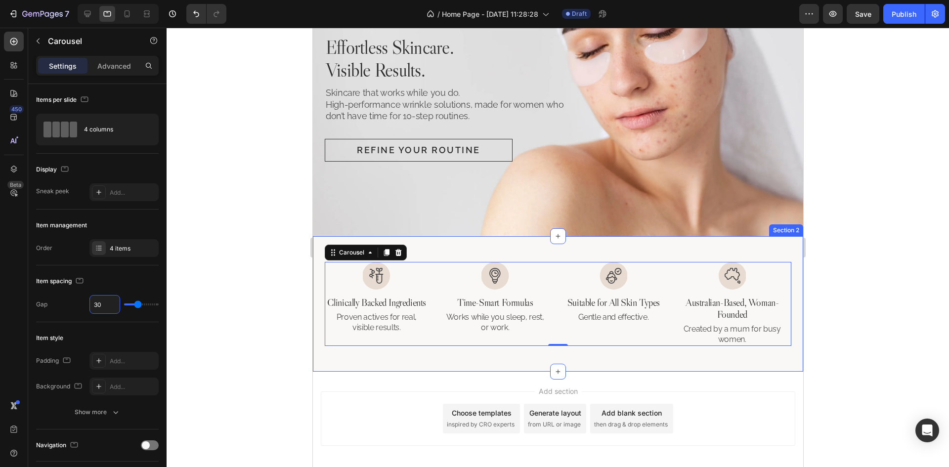
click at [654, 349] on div "Image Clinically Backed Ingredients Heading Proven actives for real, visible re…" at bounding box center [557, 303] width 490 height 135
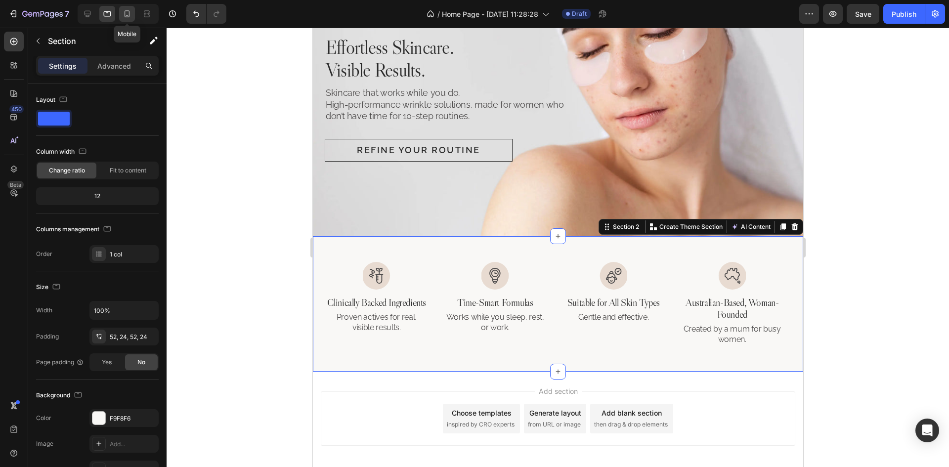
click at [124, 14] on icon at bounding box center [127, 14] width 10 height 10
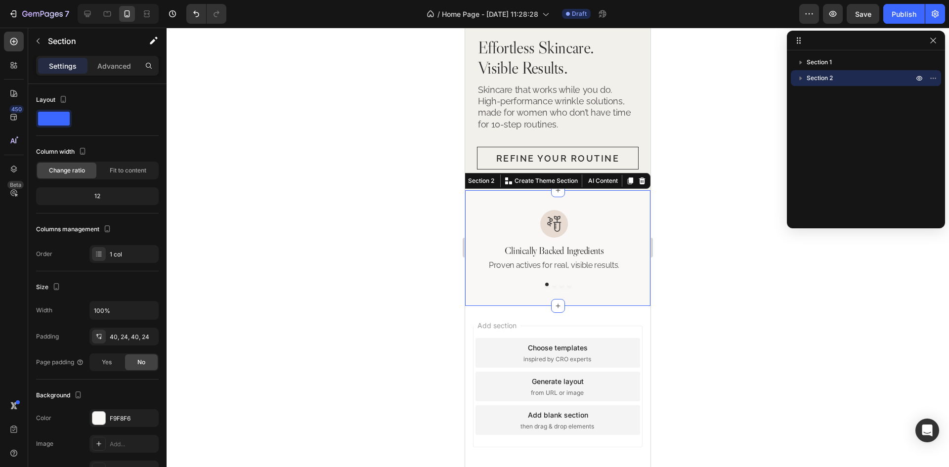
scroll to position [347, 0]
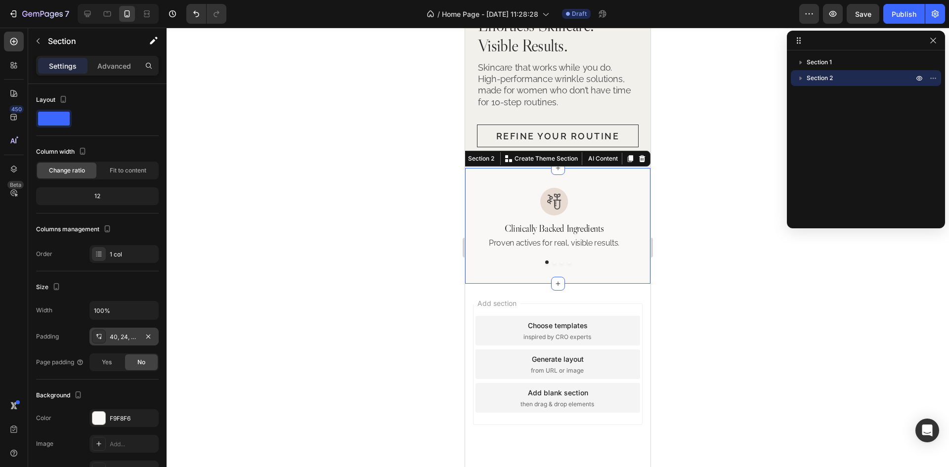
click at [126, 340] on div "40, 24, 40, 24" at bounding box center [124, 337] width 29 height 9
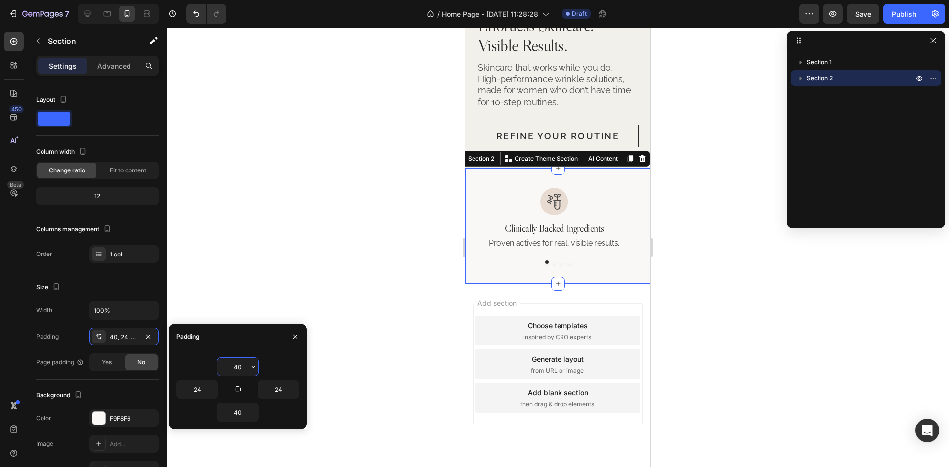
click at [238, 364] on input "40" at bounding box center [237, 367] width 41 height 18
type input "42"
click at [240, 411] on input "40" at bounding box center [237, 412] width 41 height 18
type input "42"
click at [575, 246] on div "Image Clinically Backed Ingredients Heading Proven actives for real, visible re…" at bounding box center [558, 227] width 162 height 76
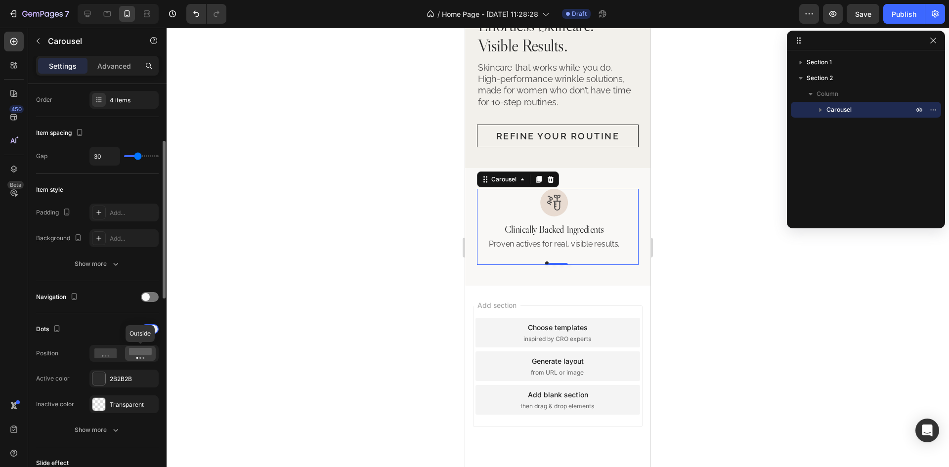
scroll to position [247, 0]
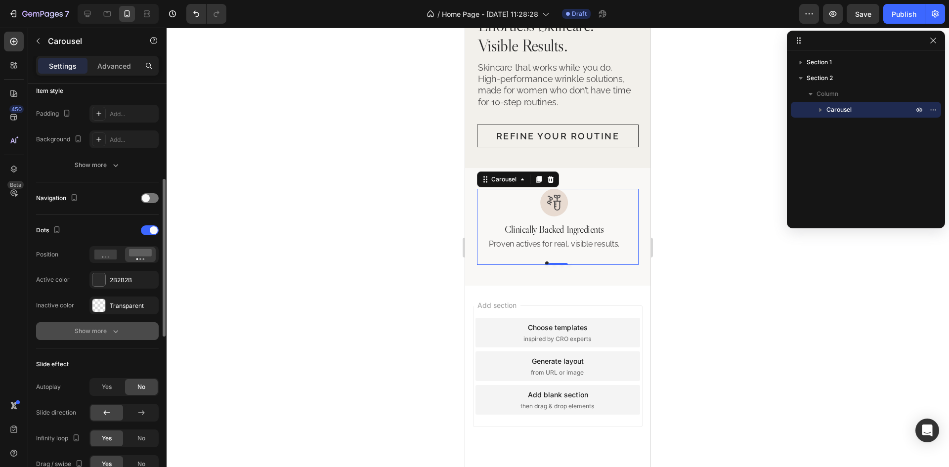
click at [104, 322] on button "Show more" at bounding box center [97, 331] width 123 height 18
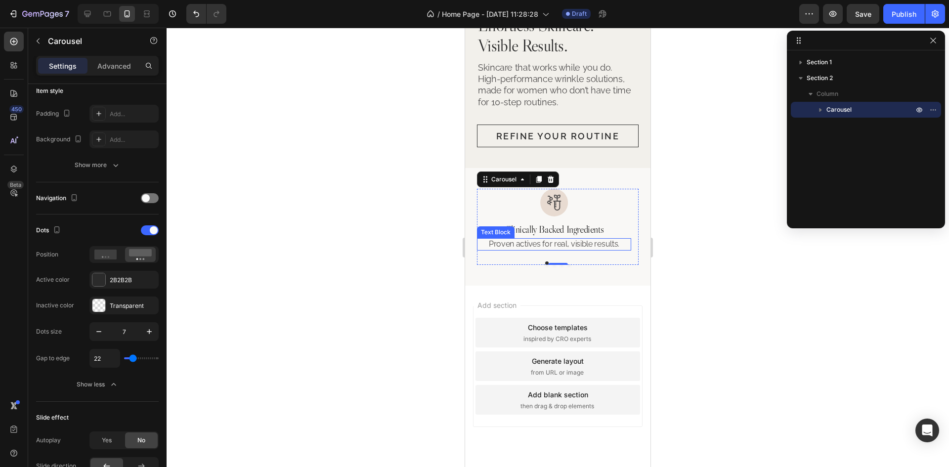
click at [614, 239] on p "Proven actives for real, visible results." at bounding box center [554, 244] width 152 height 10
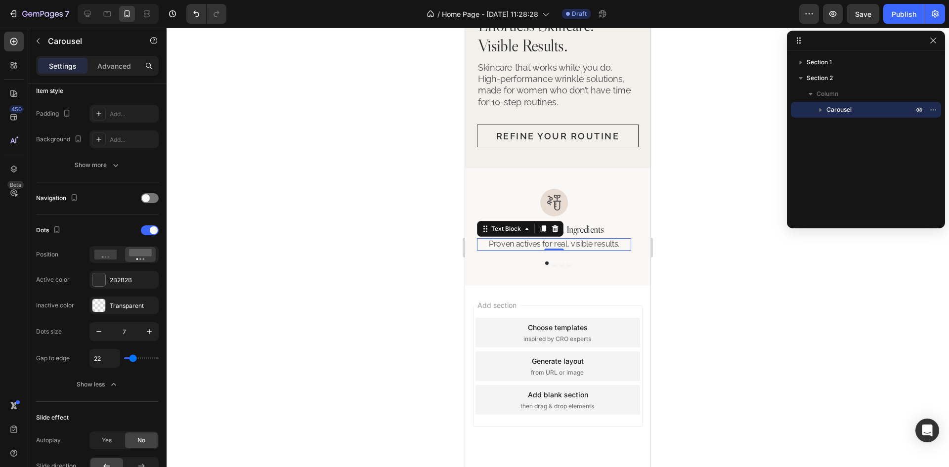
scroll to position [0, 0]
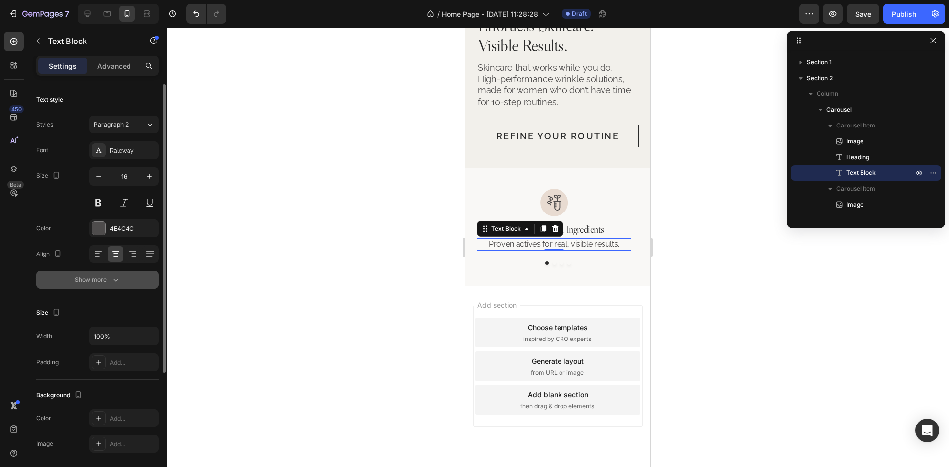
click at [117, 278] on icon "button" at bounding box center [116, 280] width 10 height 10
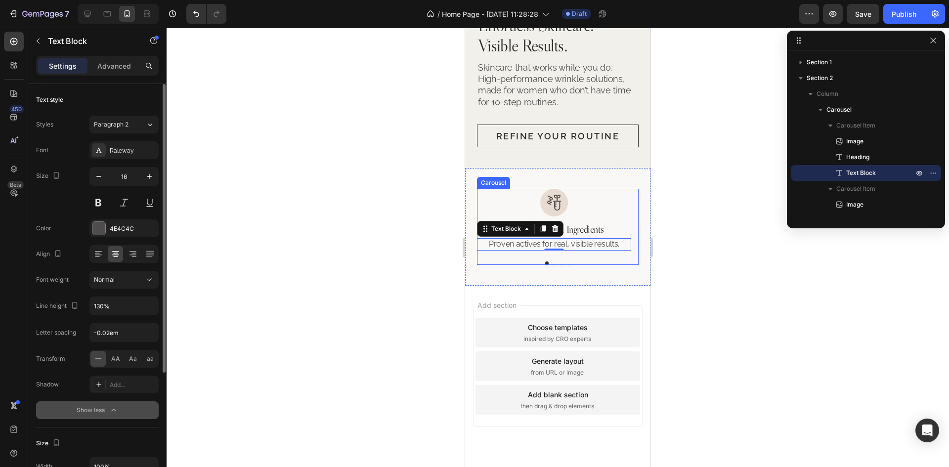
click at [610, 246] on div "Image Clinically Backed Ingredients Heading Proven actives for real, visible re…" at bounding box center [558, 227] width 162 height 76
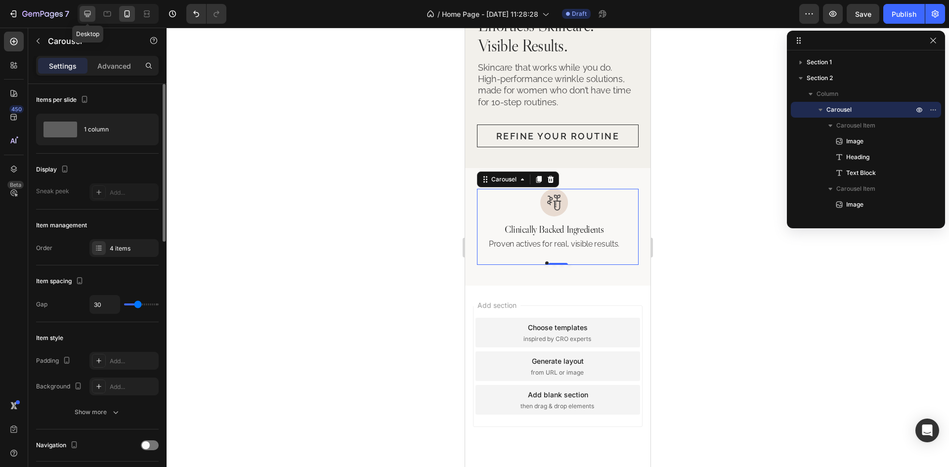
click at [89, 12] on icon at bounding box center [88, 14] width 10 height 10
type input "1300"
type input "49"
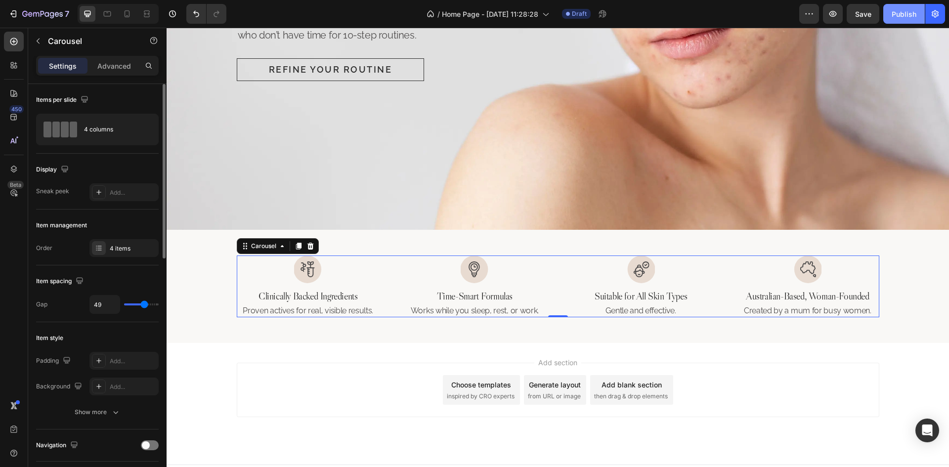
scroll to position [272, 0]
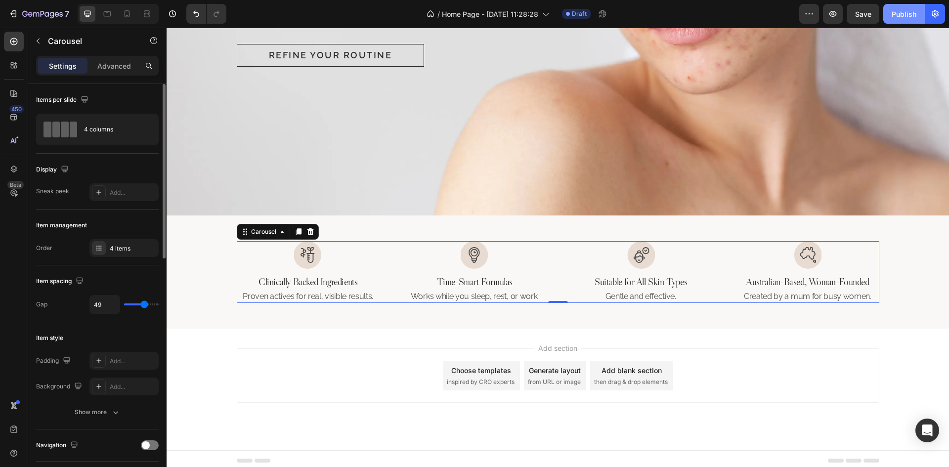
click at [900, 15] on div "Publish" at bounding box center [904, 14] width 25 height 10
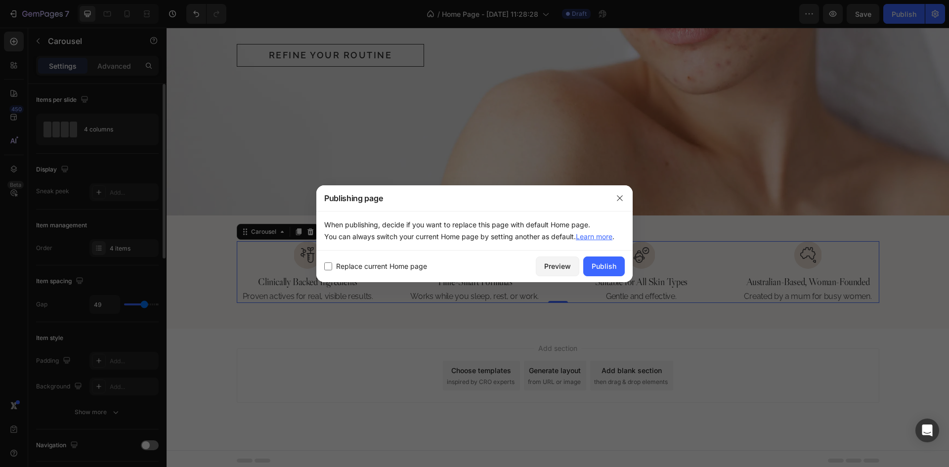
click at [385, 269] on span "Replace current Home page" at bounding box center [381, 266] width 91 height 12
checkbox input "true"
click at [601, 267] on div "Publish" at bounding box center [604, 266] width 25 height 10
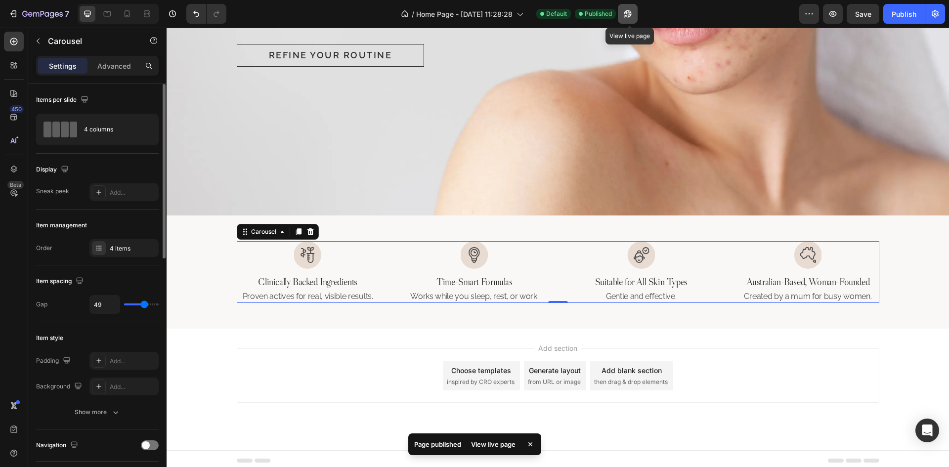
click at [626, 14] on icon "button" at bounding box center [628, 14] width 10 height 10
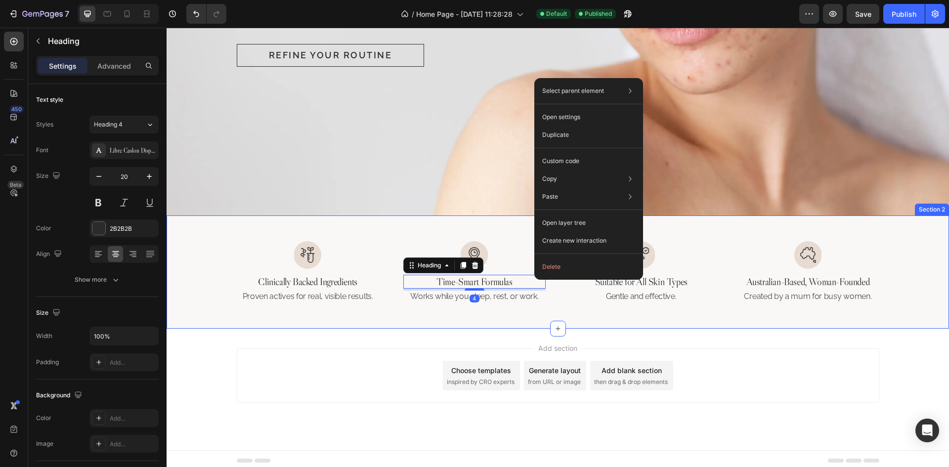
click at [561, 300] on div "Image Clinically Backed Ingredients Heading Proven actives for real, visible re…" at bounding box center [558, 271] width 782 height 113
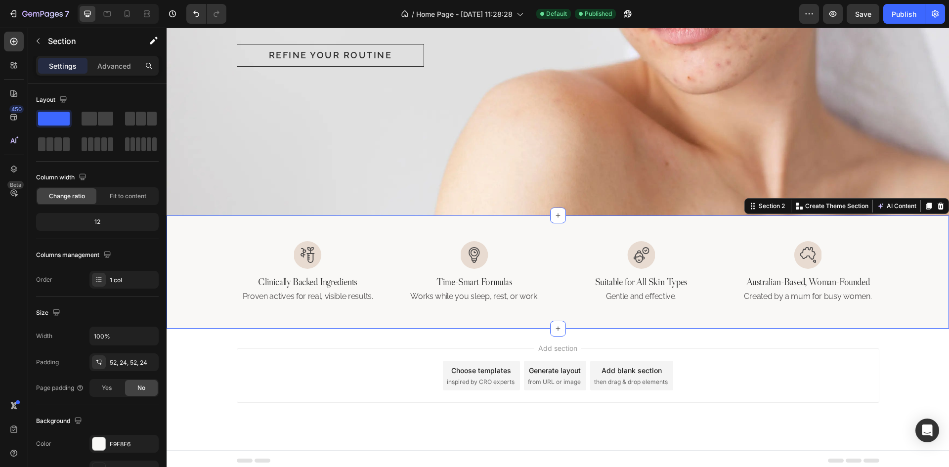
click at [558, 277] on div "Image Clinically Backed Ingredients Heading Proven actives for real, visible re…" at bounding box center [558, 272] width 642 height 62
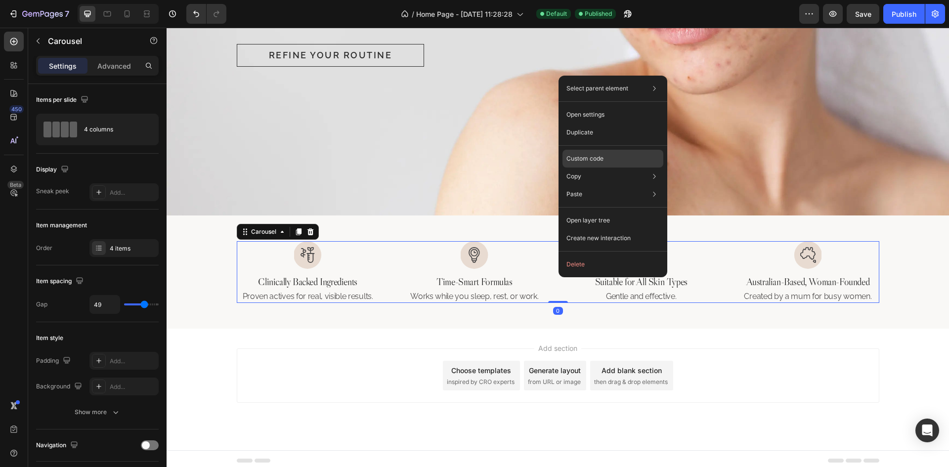
click at [598, 160] on p "Custom code" at bounding box center [584, 158] width 37 height 9
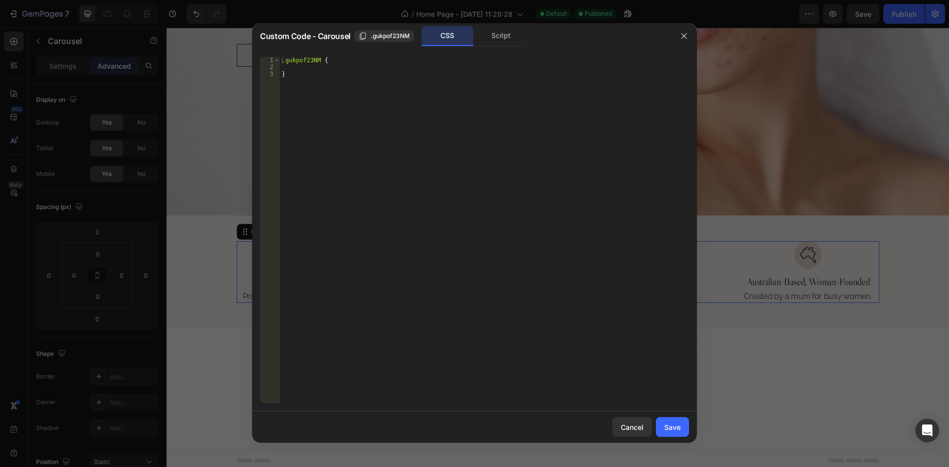
click at [321, 58] on div ".gukpof23NM { }" at bounding box center [484, 237] width 409 height 360
paste textarea "gp-carousel-dot"
type textarea ".gukpof23NM .gp-carousel-dot{"
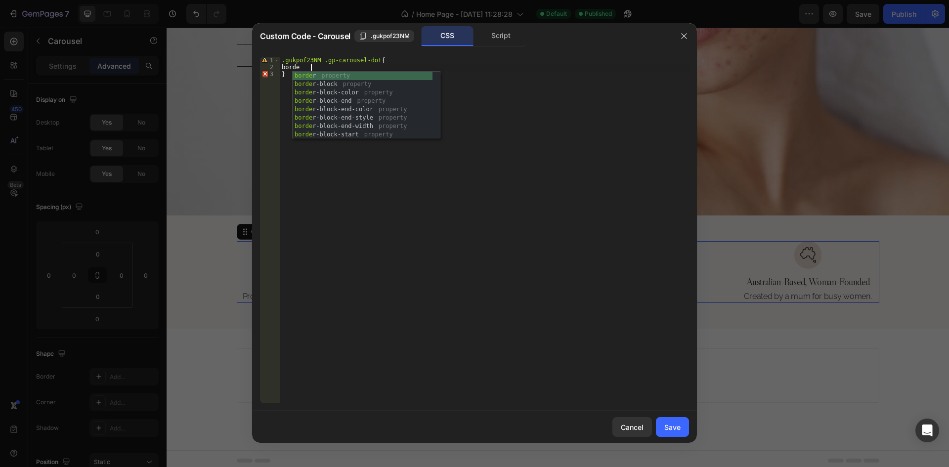
scroll to position [0, 2]
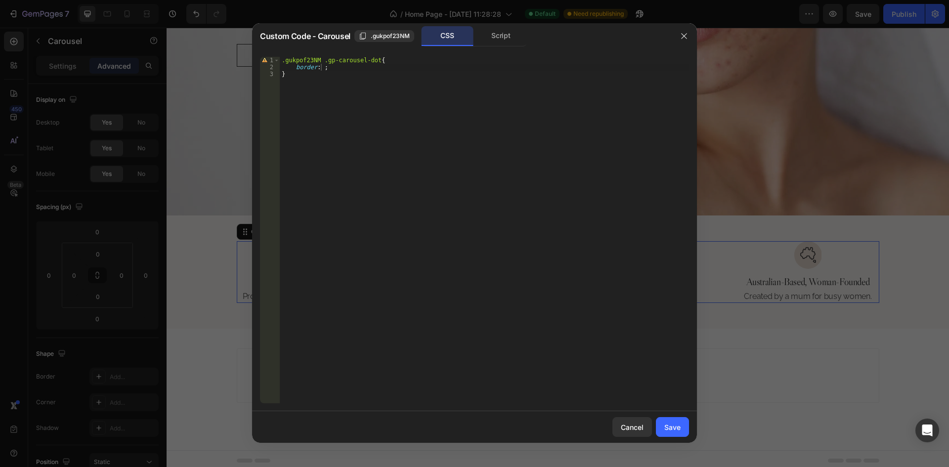
click at [323, 68] on div ".gukpof23NM .gp-carousel-dot { border : ; }" at bounding box center [484, 237] width 409 height 360
click at [321, 70] on div ".gukpof23NM .gp-carousel-dot { border : ; }" at bounding box center [484, 237] width 409 height 360
paste textarea "#2B2B2B"
type textarea "border: 1px solid #2B2B2B;"
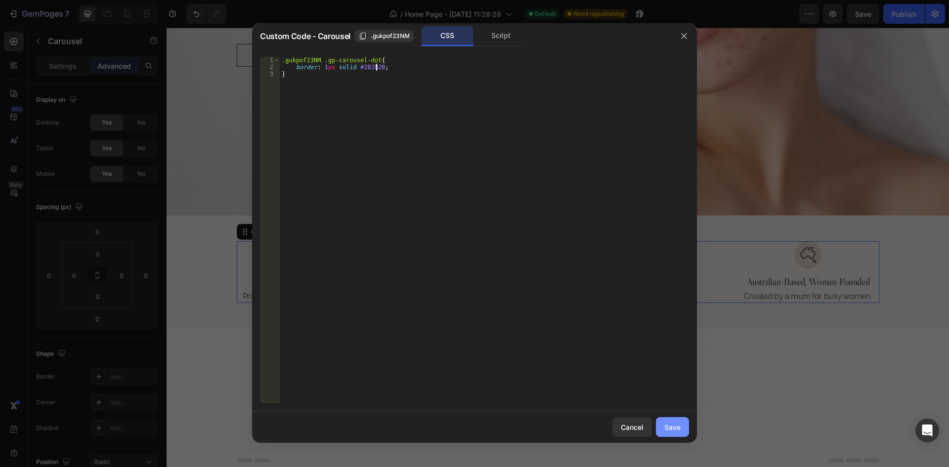
click at [664, 427] on div "Save" at bounding box center [672, 427] width 16 height 10
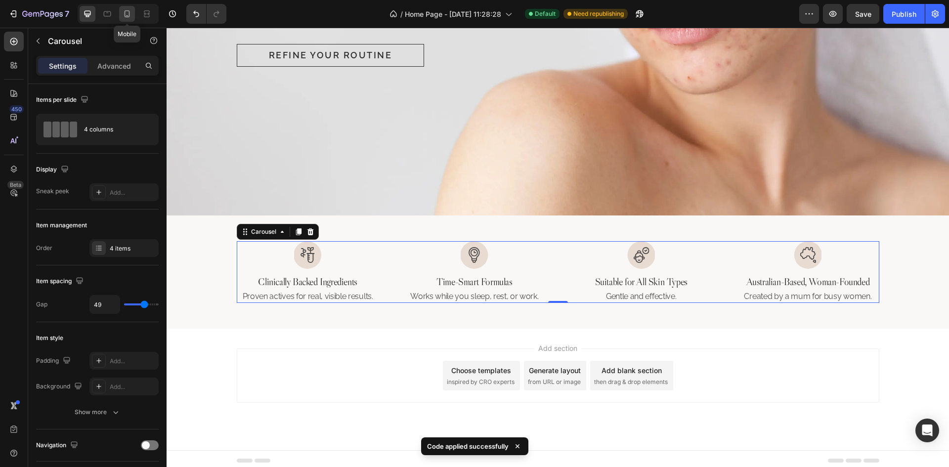
drag, startPoint x: 129, startPoint y: 10, endPoint x: 160, endPoint y: 224, distance: 216.2
click at [129, 10] on icon at bounding box center [127, 14] width 10 height 10
type input "30"
type input "100%"
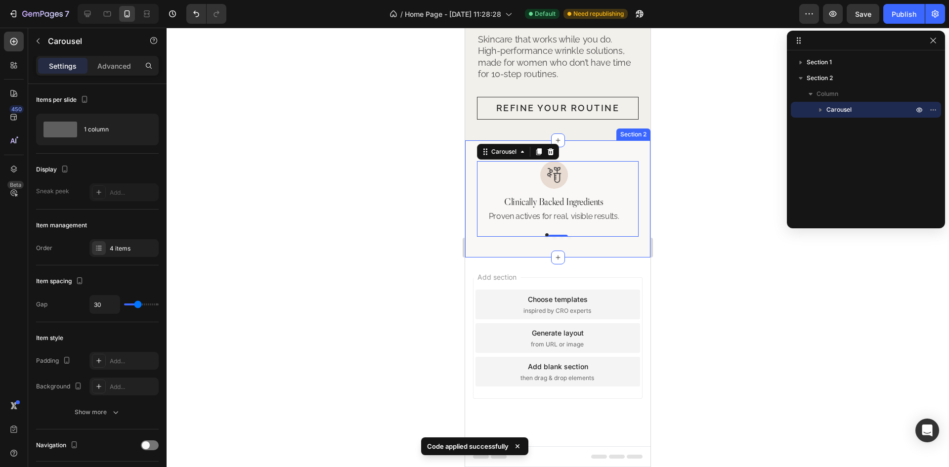
scroll to position [349, 0]
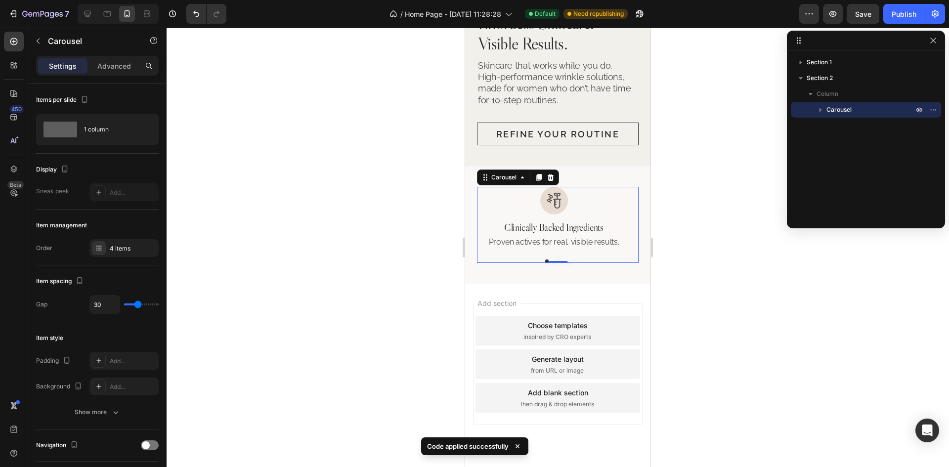
click at [584, 259] on div at bounding box center [558, 260] width 162 height 3
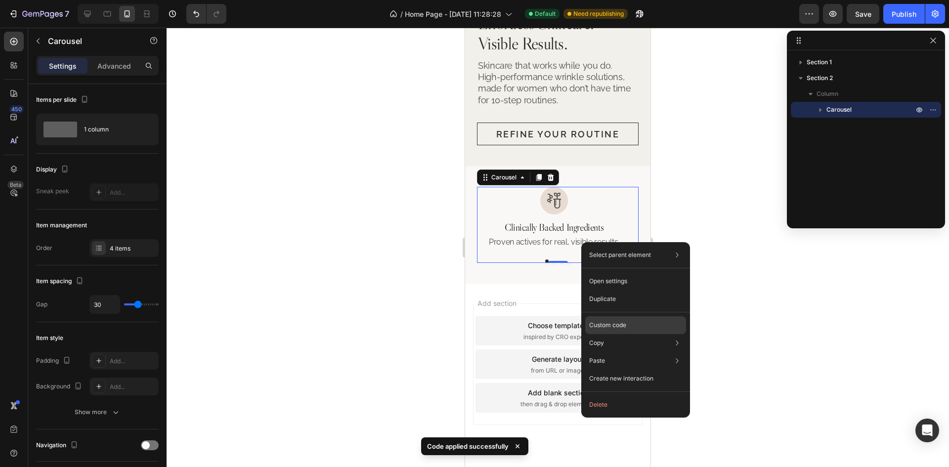
click at [617, 321] on p "Custom code" at bounding box center [607, 325] width 37 height 9
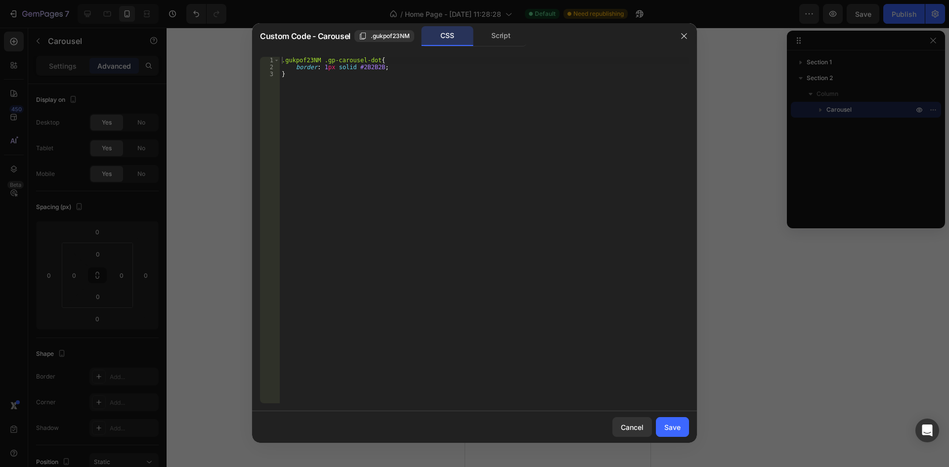
click at [376, 68] on div ".gukpof23NM .gp-carousel-dot { border : 1 px solid #2B2B2B ; }" at bounding box center [484, 237] width 409 height 360
type textarea "border: 1px solid #2B2B2B!;"
click at [668, 427] on div "Save" at bounding box center [672, 427] width 16 height 10
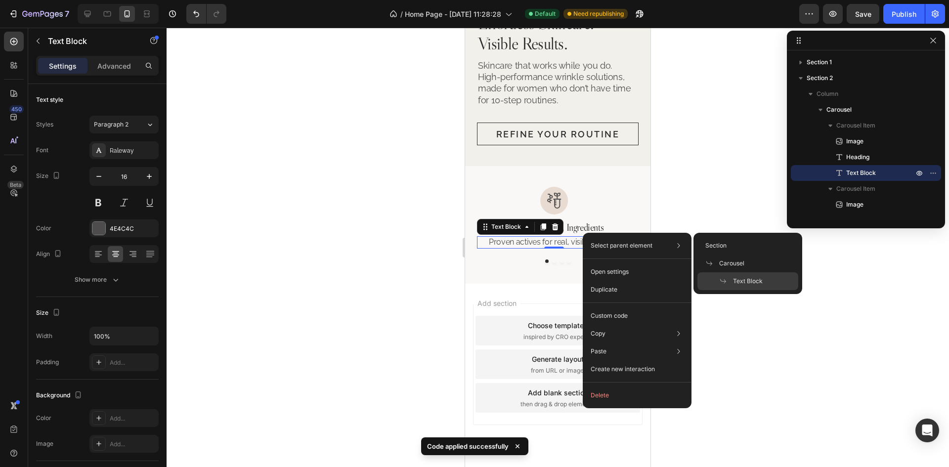
click at [578, 245] on div "Image Clinically Backed Ingredients Heading Proven actives for real, visible re…" at bounding box center [558, 225] width 162 height 76
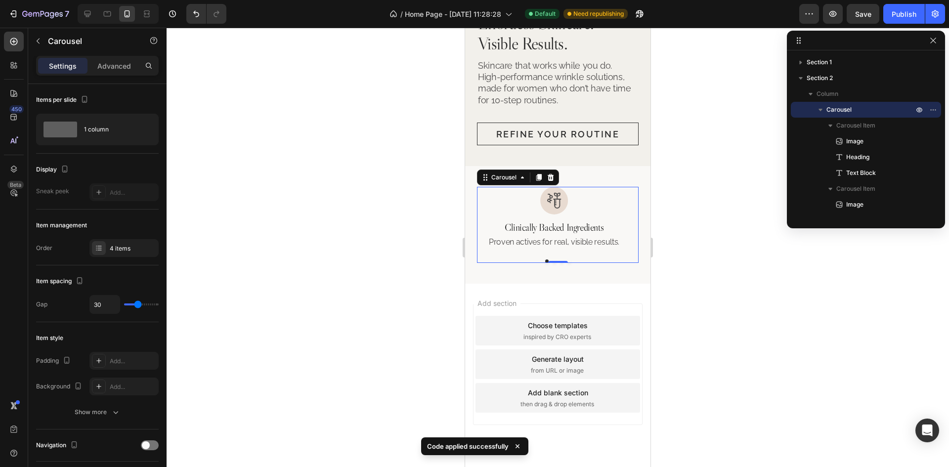
click at [570, 243] on div "Image Clinically Backed Ingredients Heading Proven actives for real, visible re…" at bounding box center [558, 225] width 162 height 76
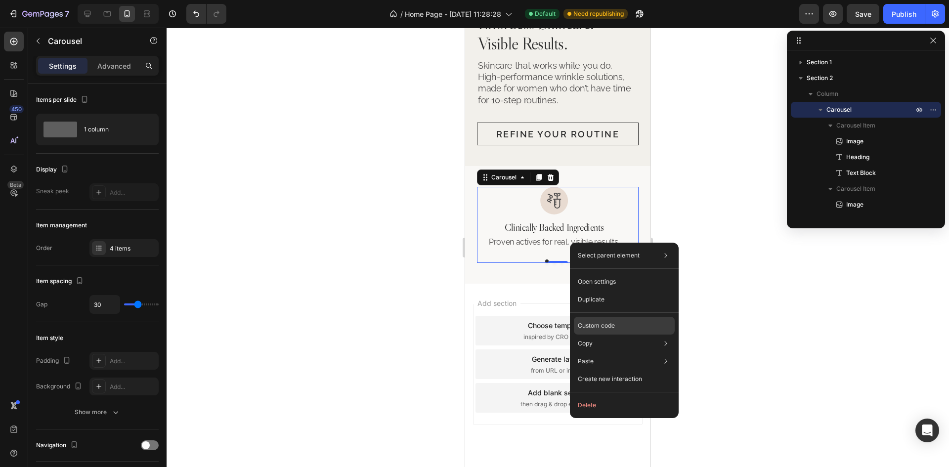
click at [607, 328] on p "Custom code" at bounding box center [596, 325] width 37 height 9
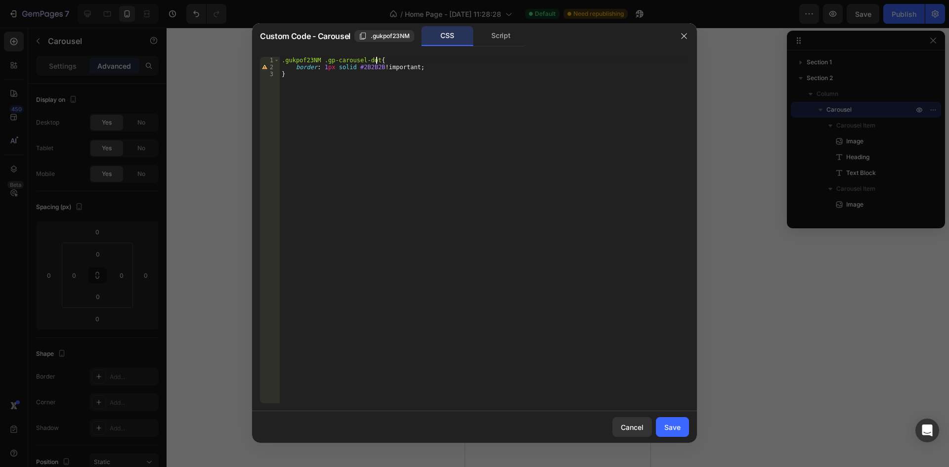
click at [392, 63] on div ".gukpof23NM .gp-carousel-dot { border : 1 px solid #2B2B2B !important ; }" at bounding box center [484, 237] width 409 height 360
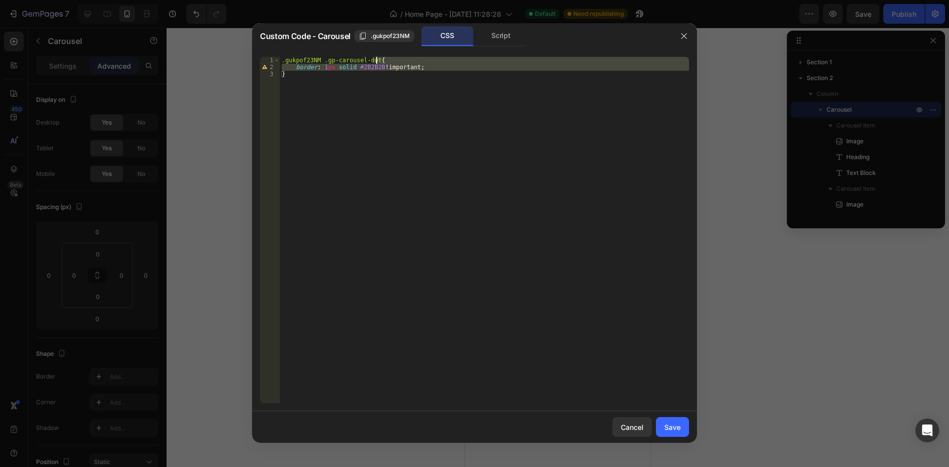
click at [392, 63] on div ".gukpof23NM .gp-carousel-dot { border : 1 px solid #2B2B2B !important ; }" at bounding box center [484, 237] width 409 height 360
click at [391, 66] on div ".gukpof23NM .gp-carousel-dot { border : 1 px solid #2B2B2B !important ; }" at bounding box center [484, 230] width 409 height 346
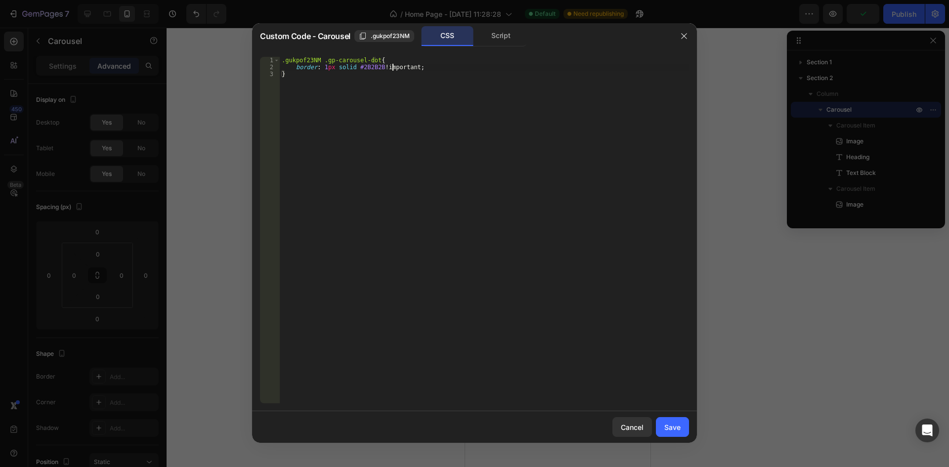
click at [391, 66] on div ".gukpof23NM .gp-carousel-dot { border : 1 px solid #2B2B2B !important ; }" at bounding box center [484, 237] width 409 height 360
type textarea "border: 1px solid #2B2B2B;"
click at [677, 431] on div "Save" at bounding box center [672, 427] width 16 height 10
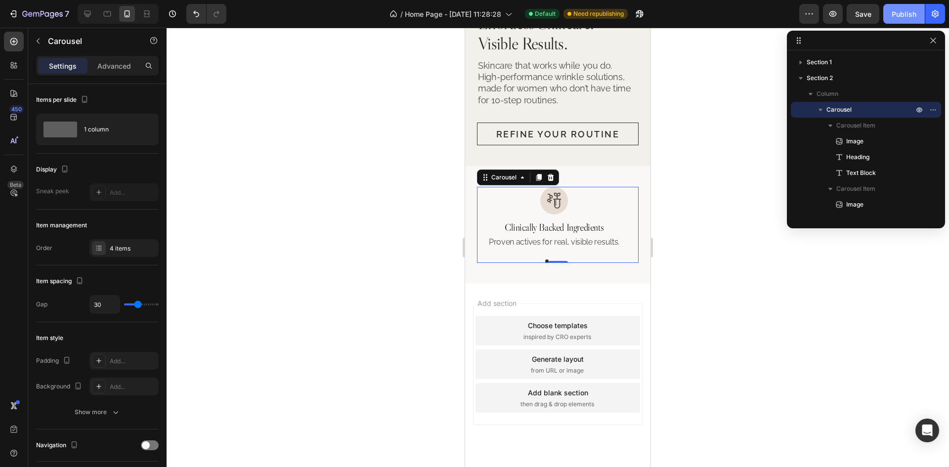
click at [907, 19] on div "Publish" at bounding box center [904, 14] width 25 height 10
click at [85, 12] on icon at bounding box center [88, 14] width 10 height 10
type input "49"
type input "1300"
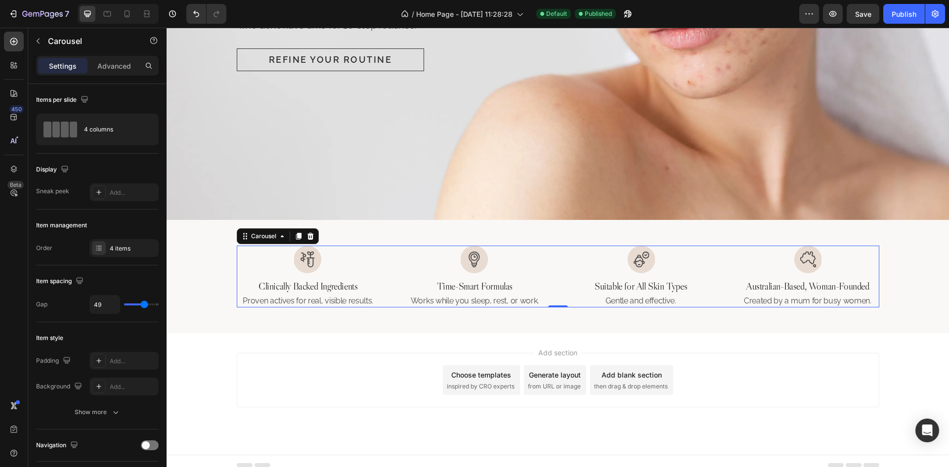
scroll to position [272, 0]
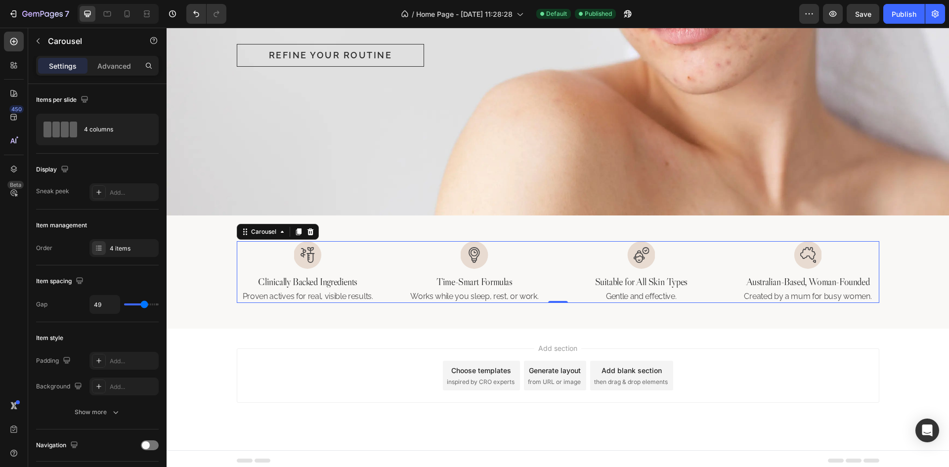
click at [431, 319] on div "Image Clinically Backed Ingredients Heading Proven actives for real, visible re…" at bounding box center [558, 271] width 782 height 113
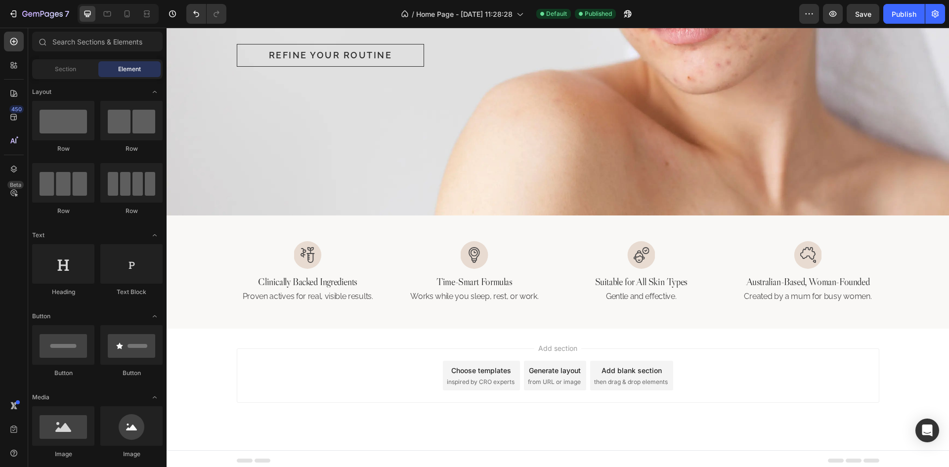
click at [706, 338] on div "Add section Choose templates inspired by CRO experts Generate layout from URL o…" at bounding box center [558, 390] width 782 height 122
click at [857, 322] on div "Image Clinically Backed Ingredients Heading Proven actives for real, visible re…" at bounding box center [558, 271] width 782 height 113
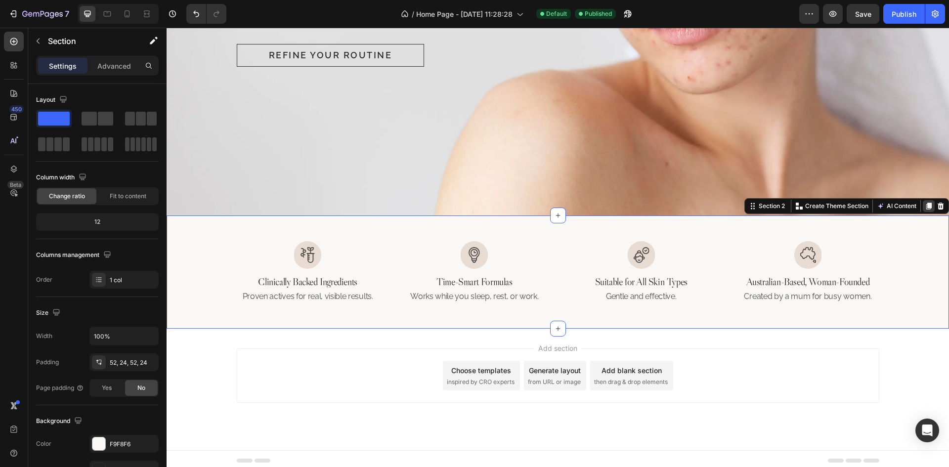
click at [926, 203] on icon at bounding box center [928, 206] width 5 height 7
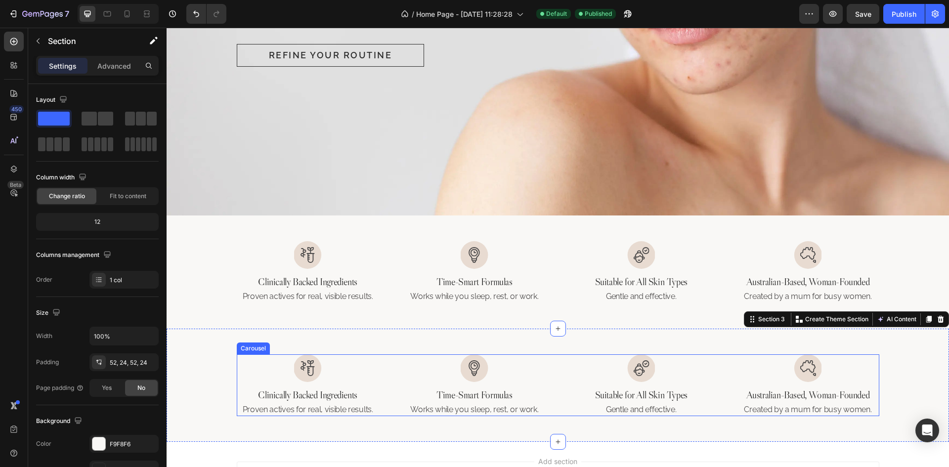
click at [391, 384] on div "Image Clinically Backed Ingredients Heading Proven actives for real, visible re…" at bounding box center [558, 385] width 642 height 62
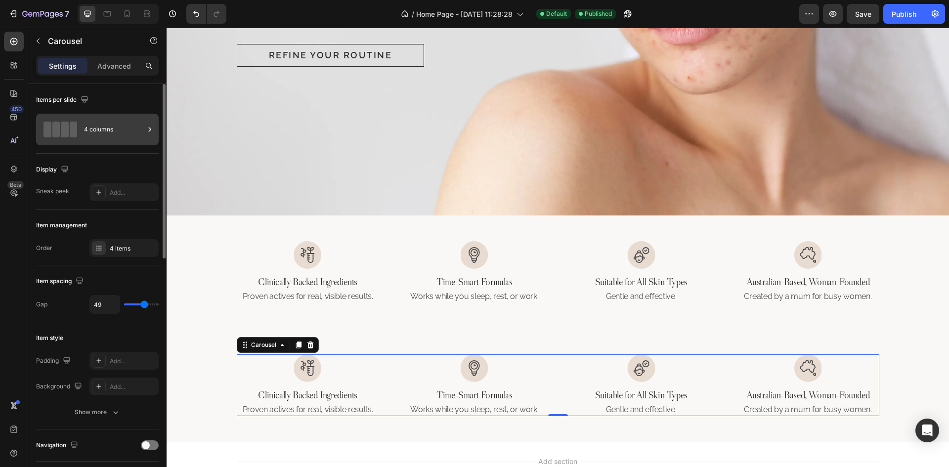
click at [130, 141] on div "4 columns" at bounding box center [97, 130] width 123 height 32
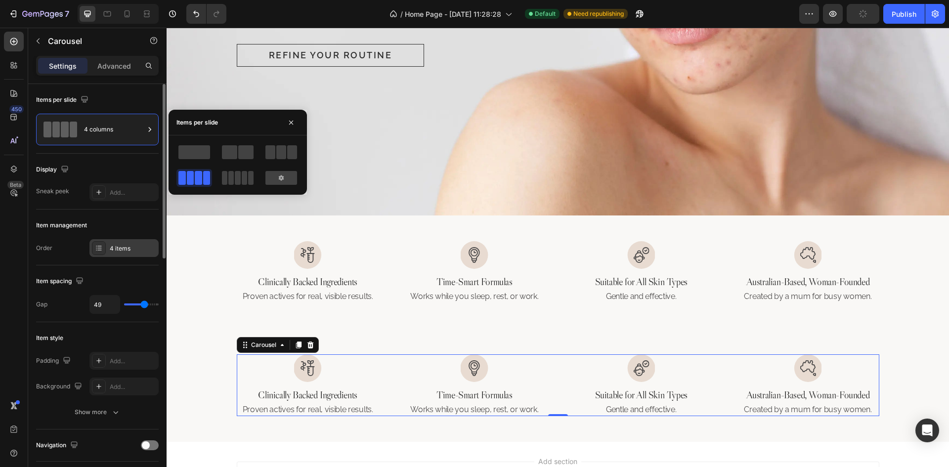
click at [125, 251] on div "4 items" at bounding box center [133, 248] width 46 height 9
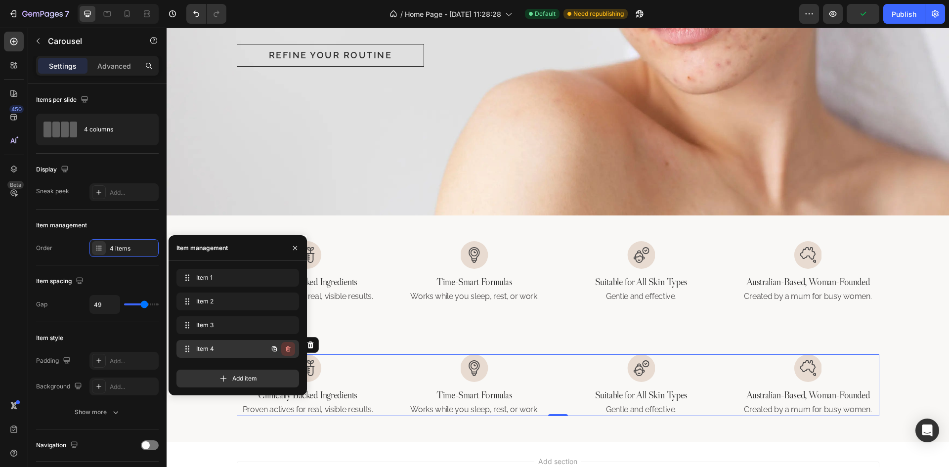
click at [289, 350] on icon "button" at bounding box center [288, 349] width 8 height 8
click at [287, 345] on div "Delete" at bounding box center [281, 348] width 18 height 9
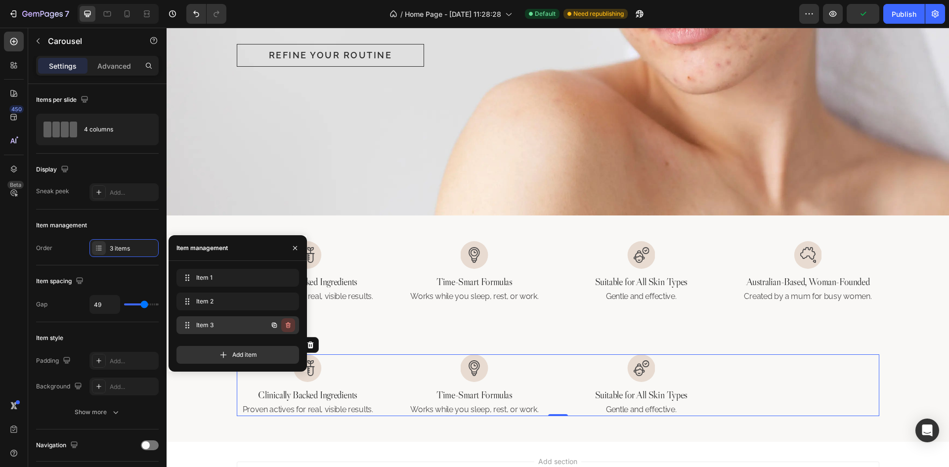
click at [287, 326] on icon "button" at bounding box center [288, 325] width 8 height 8
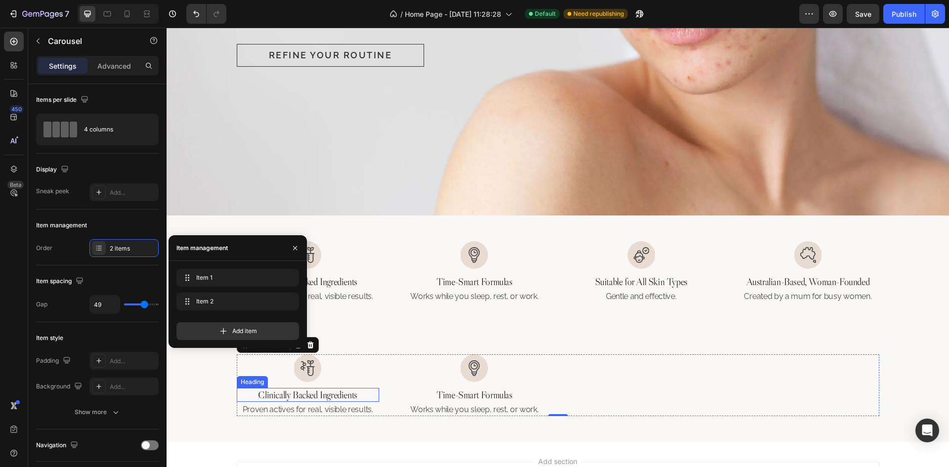
click at [332, 372] on div at bounding box center [308, 368] width 142 height 28
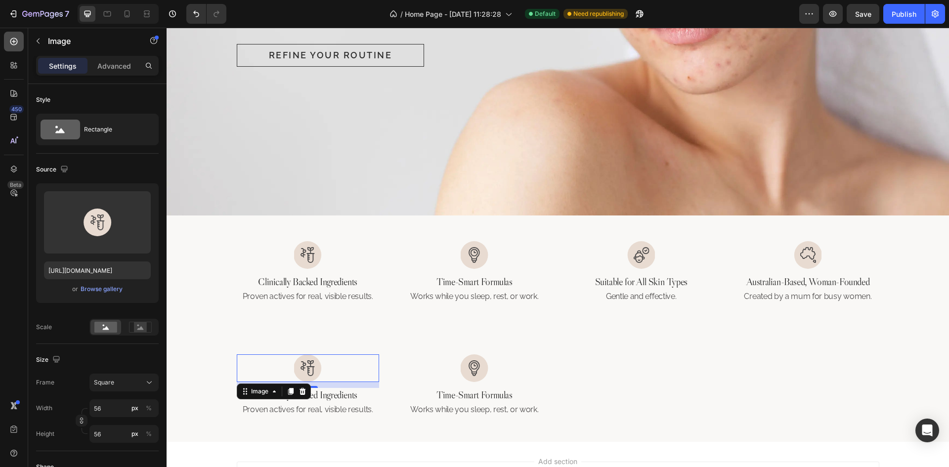
drag, startPoint x: 15, startPoint y: 44, endPoint x: 14, endPoint y: 227, distance: 182.9
click at [15, 44] on icon at bounding box center [14, 42] width 10 height 10
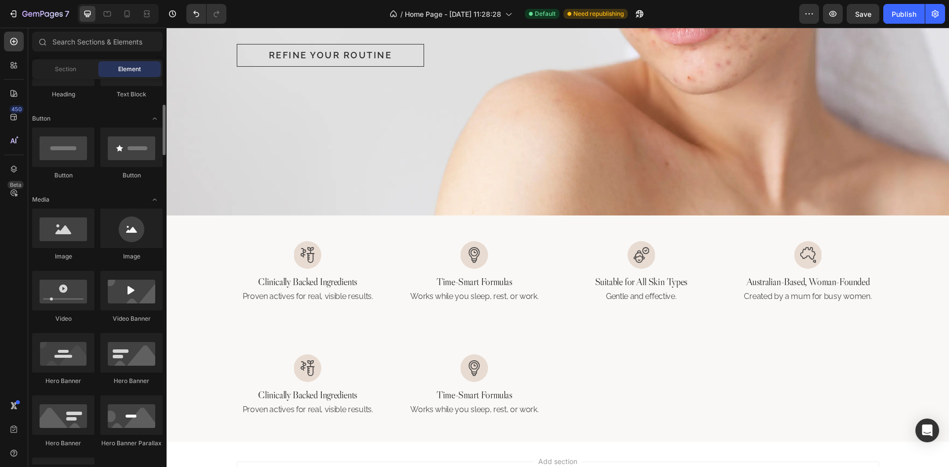
scroll to position [0, 0]
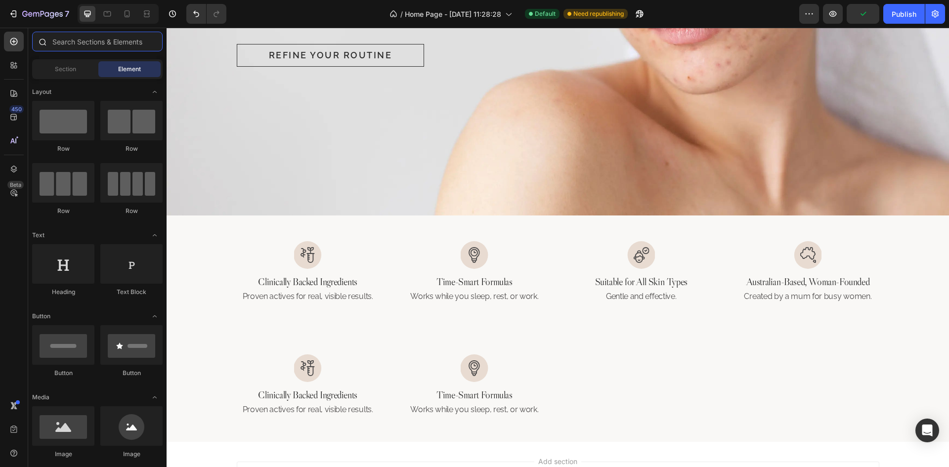
click at [126, 45] on input "text" at bounding box center [97, 42] width 130 height 20
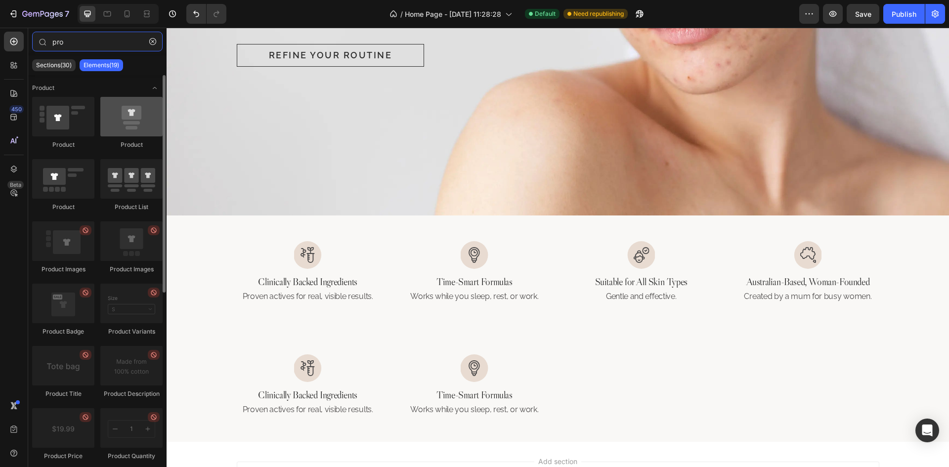
type input "pro"
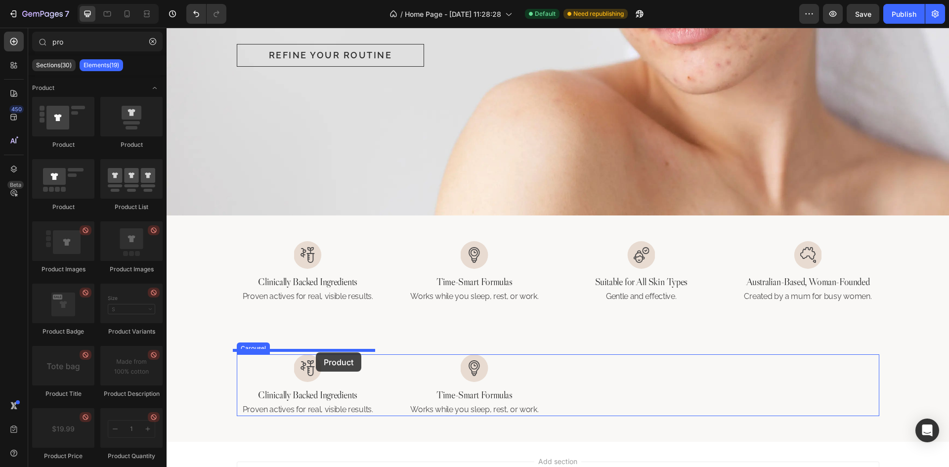
drag, startPoint x: 299, startPoint y: 139, endPoint x: 316, endPoint y: 352, distance: 213.7
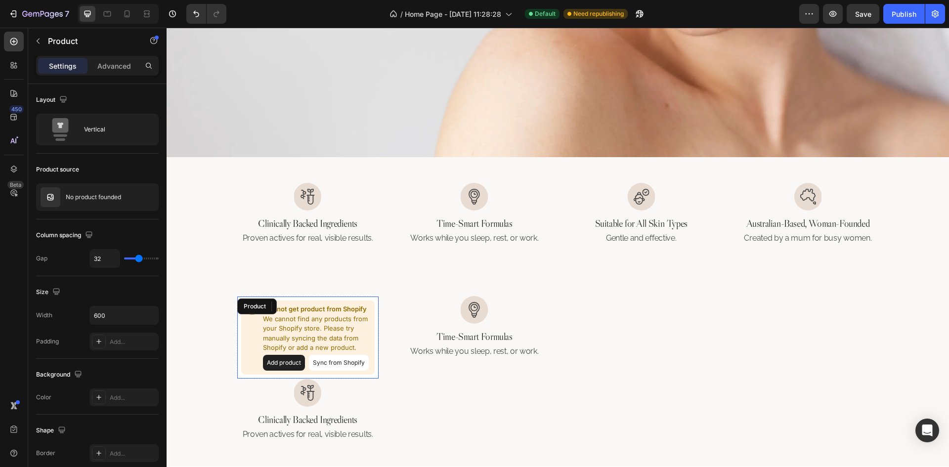
scroll to position [421, 0]
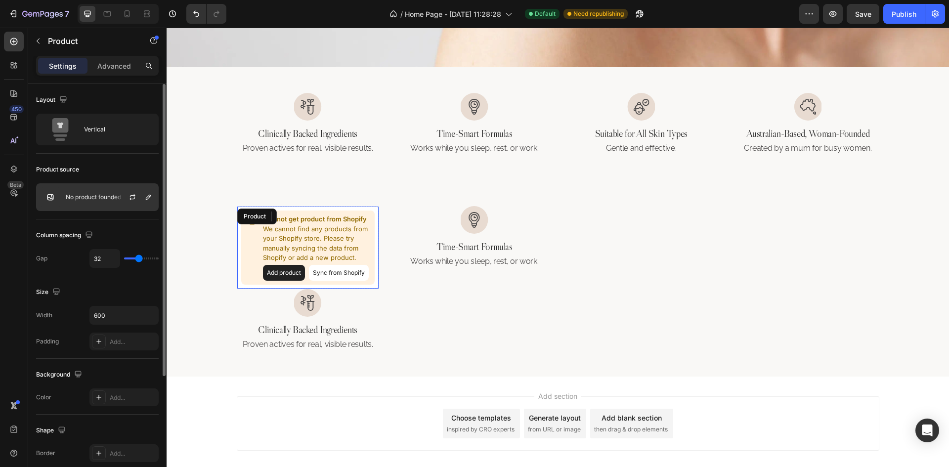
click at [100, 190] on div "No product founded" at bounding box center [97, 197] width 123 height 28
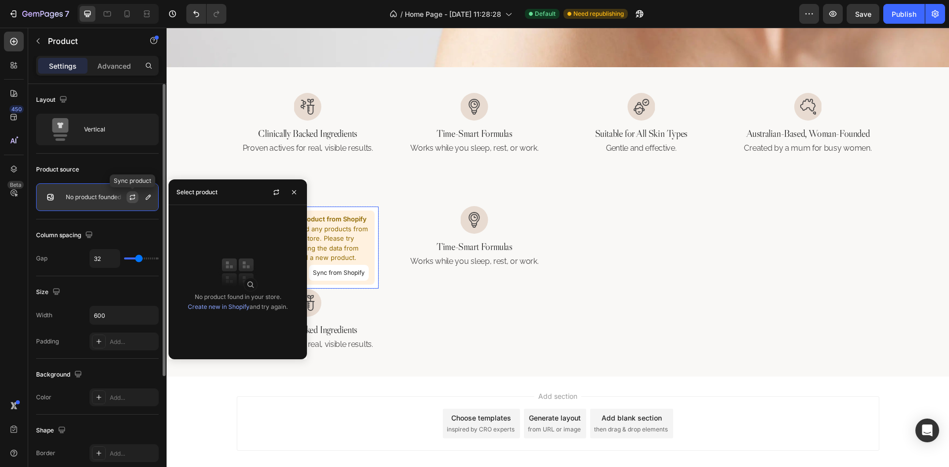
click at [129, 196] on icon "button" at bounding box center [132, 197] width 8 height 8
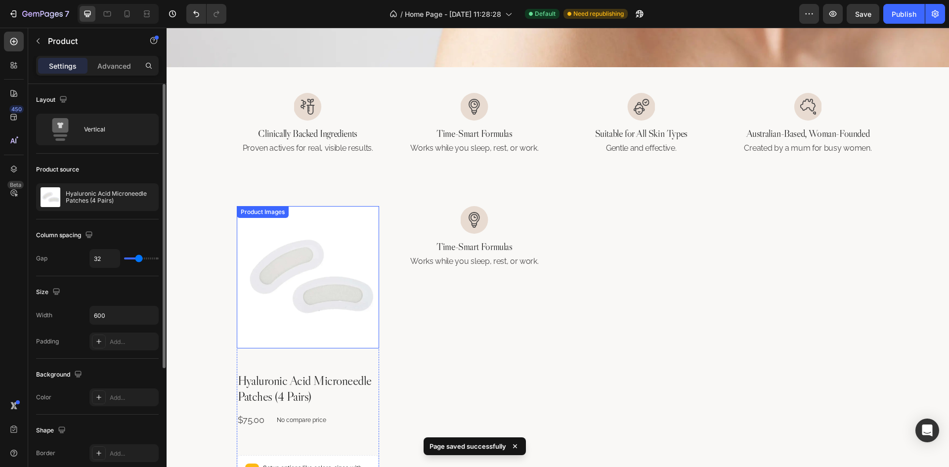
click at [330, 321] on img at bounding box center [308, 277] width 142 height 142
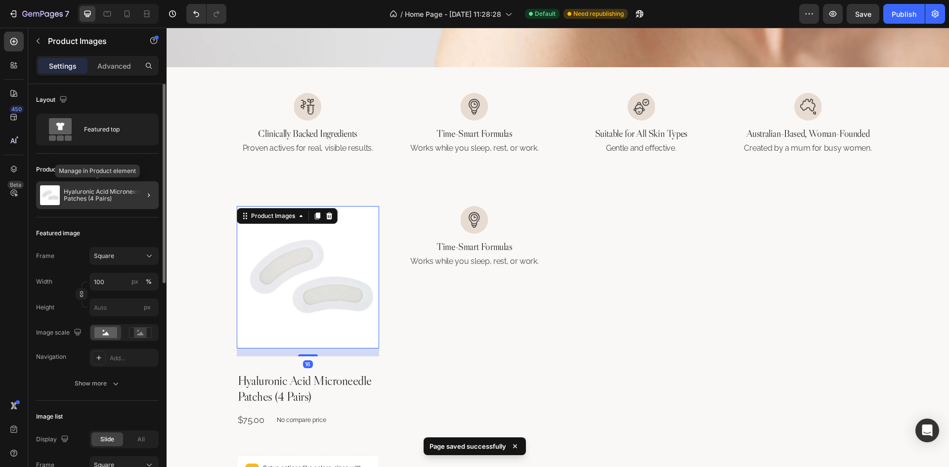
click at [85, 202] on p "Hyaluronic Acid Microneedle Patches (4 Pairs)" at bounding box center [109, 195] width 91 height 14
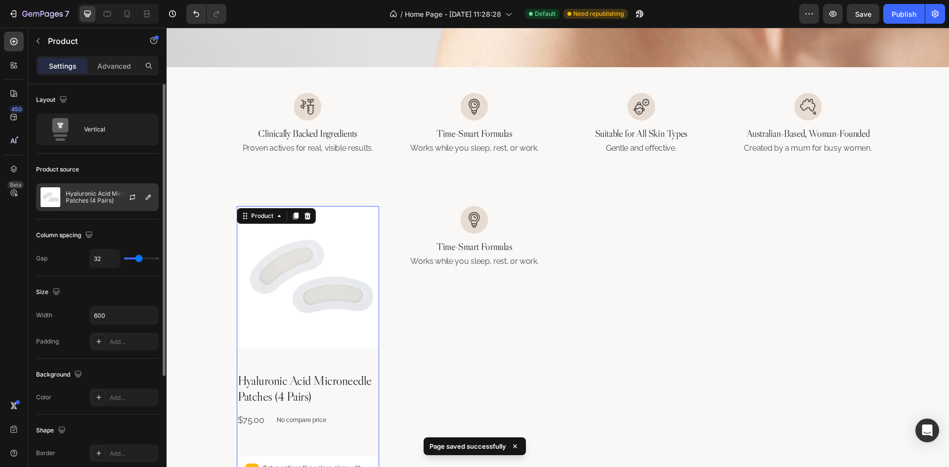
click at [109, 201] on p "Hyaluronic Acid Microneedle Patches (4 Pairs)" at bounding box center [110, 197] width 88 height 14
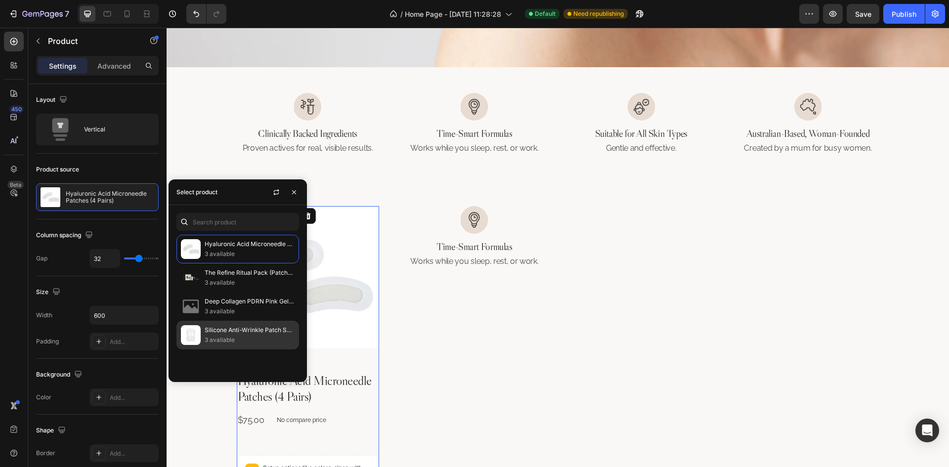
click at [237, 333] on p "Silicone Anti-Wrinkle Patch Set (16-Piece)" at bounding box center [250, 330] width 90 height 10
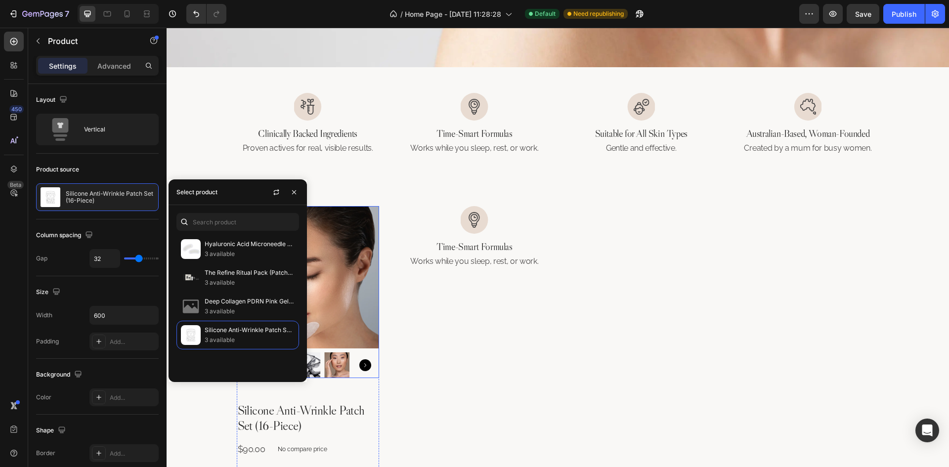
click at [358, 352] on div at bounding box center [308, 364] width 142 height 25
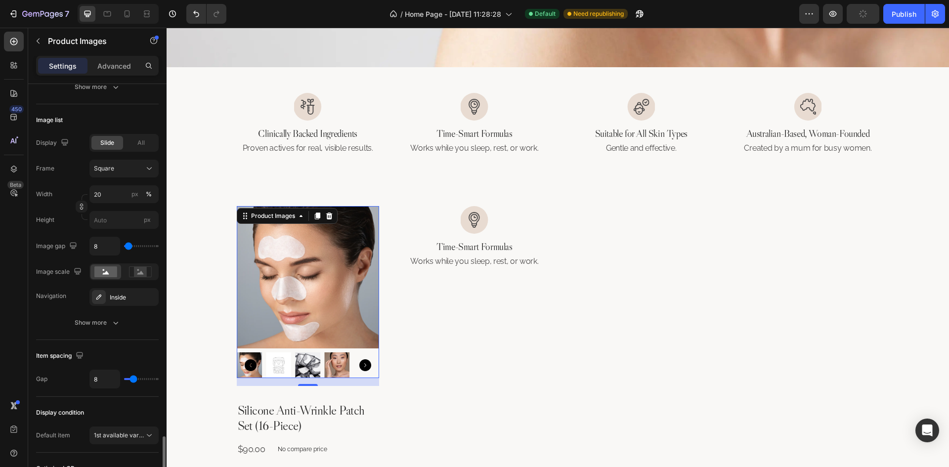
scroll to position [437, 0]
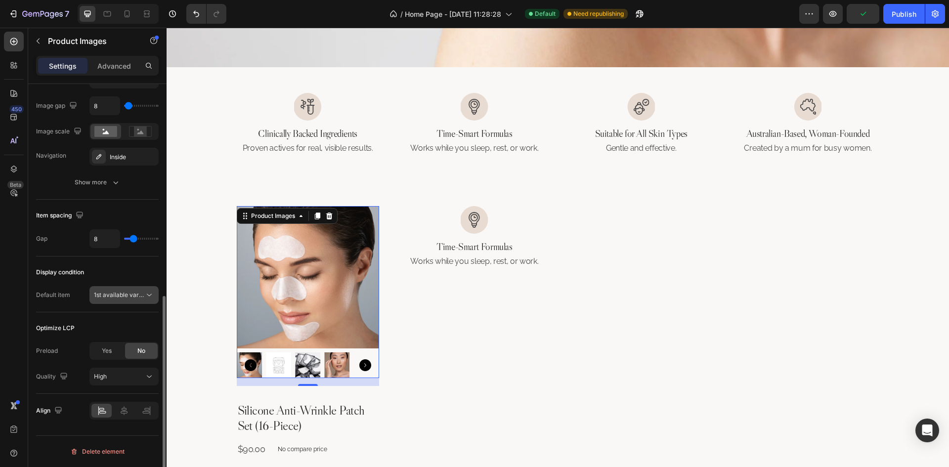
click at [125, 298] on span "1st available variant" at bounding box center [121, 294] width 55 height 7
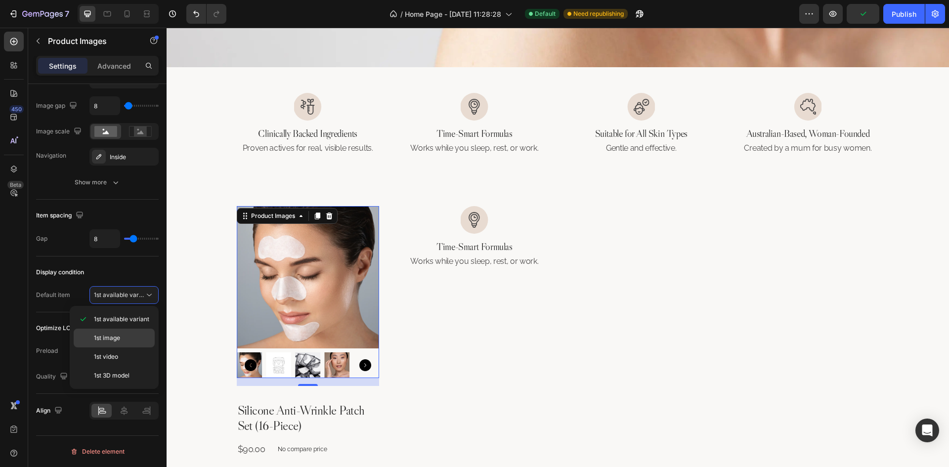
drag, startPoint x: 119, startPoint y: 342, endPoint x: 226, endPoint y: 333, distance: 107.6
click at [119, 342] on span "1st image" at bounding box center [107, 338] width 26 height 9
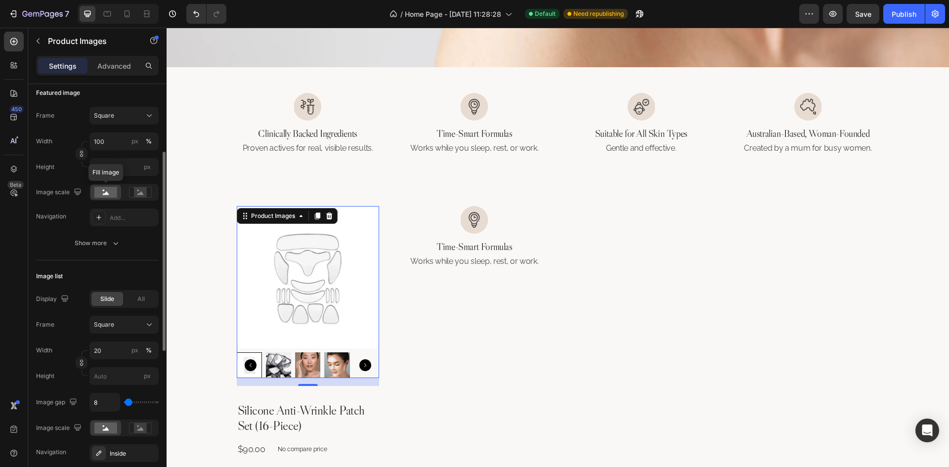
scroll to position [0, 0]
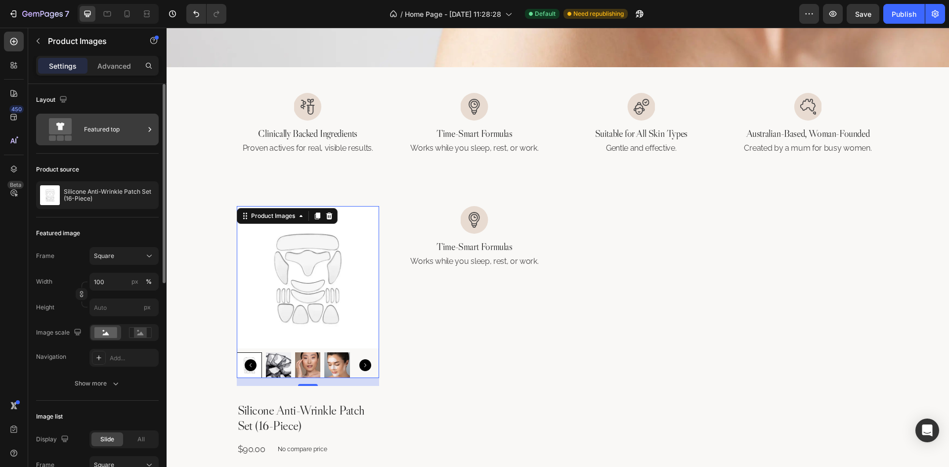
click at [117, 133] on div "Featured top" at bounding box center [114, 129] width 60 height 23
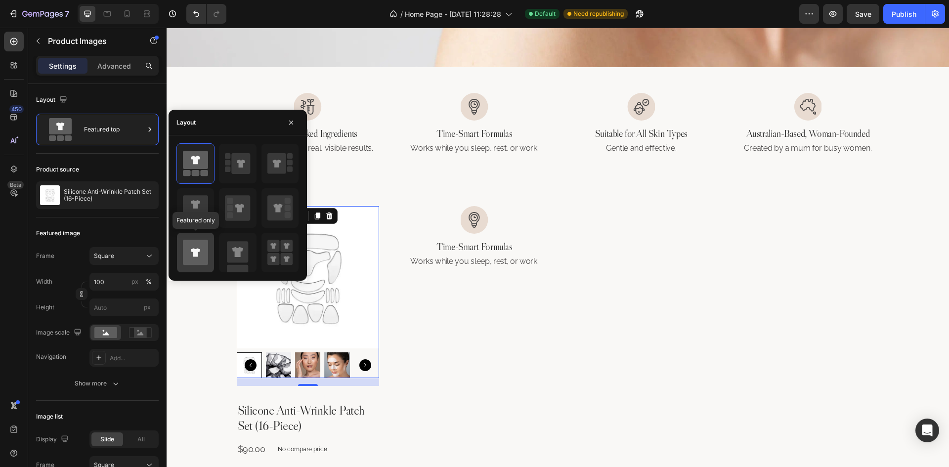
click at [193, 251] on icon at bounding box center [195, 252] width 9 height 8
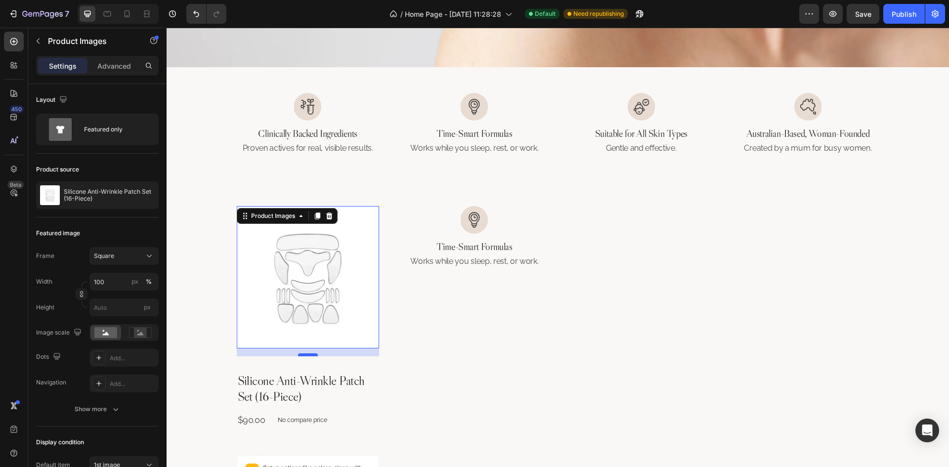
click at [308, 352] on div "16" at bounding box center [308, 352] width 142 height 8
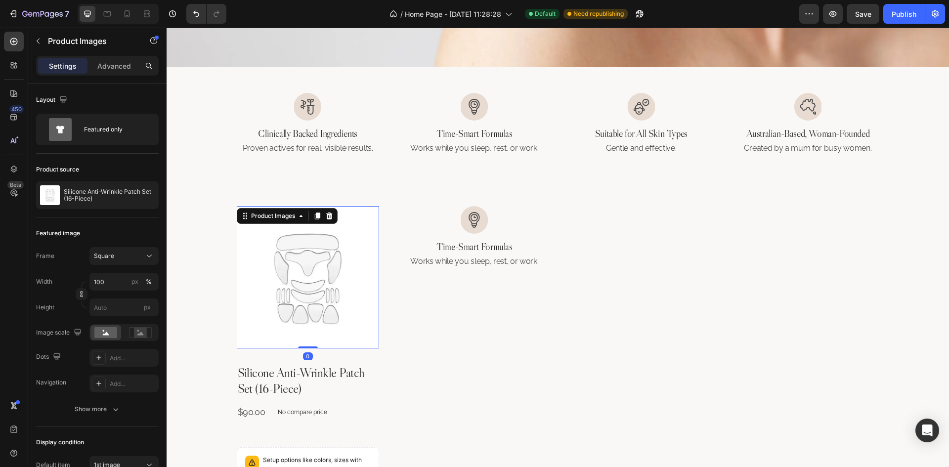
drag, startPoint x: 308, startPoint y: 350, endPoint x: 315, endPoint y: 327, distance: 24.4
click at [315, 327] on div "Product Images 0" at bounding box center [308, 277] width 142 height 142
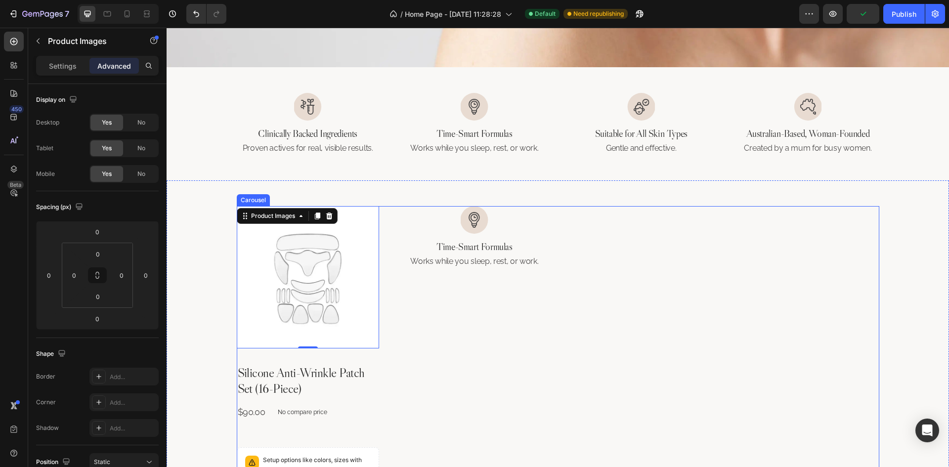
click at [389, 300] on div "Product Images 0 Silicone Anti-Wrinkle Patch Set (16-Piece) Product Title $90.0…" at bounding box center [558, 445] width 642 height 478
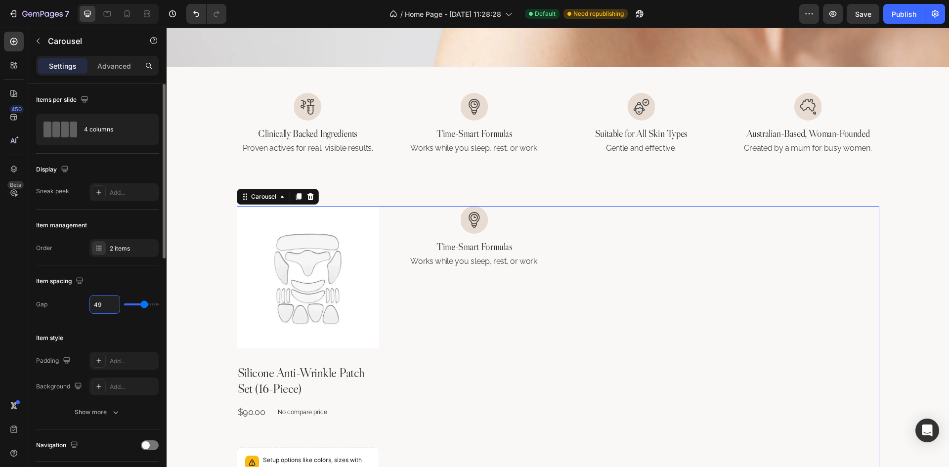
click at [105, 311] on input "49" at bounding box center [105, 305] width 30 height 18
type input "32"
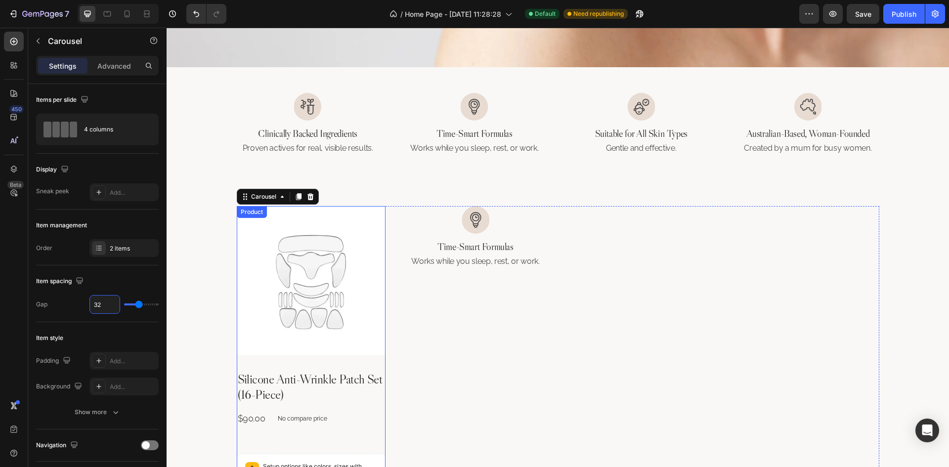
click at [314, 353] on div "Product Images Silicone Anti-Wrinkle Patch Set (16-Piece) Product Title $90.00 …" at bounding box center [311, 414] width 149 height 417
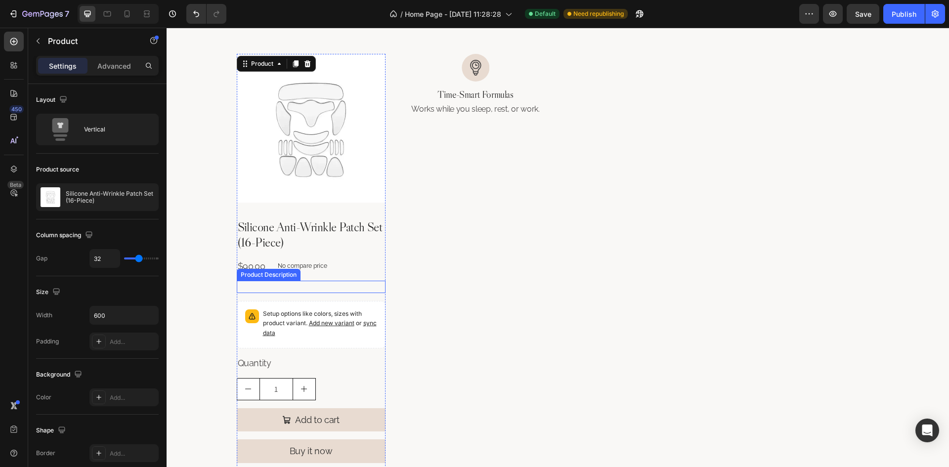
scroll to position [668, 0]
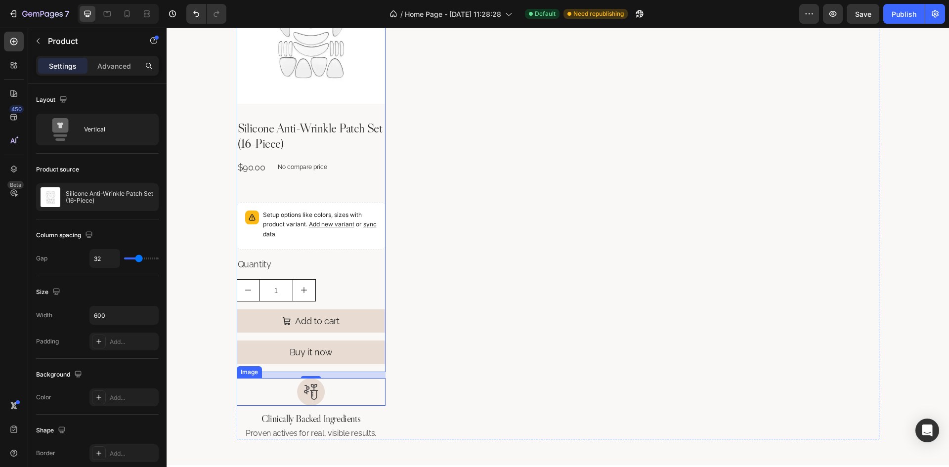
click at [321, 386] on img at bounding box center [311, 392] width 28 height 28
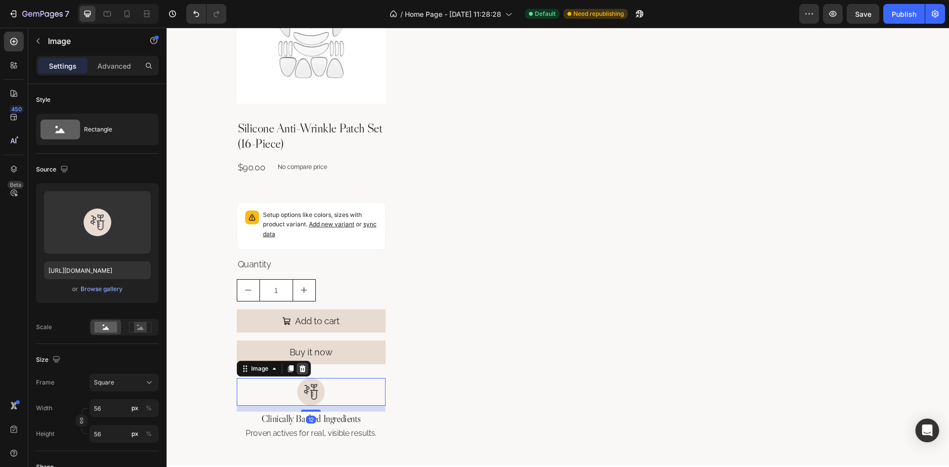
click at [301, 367] on icon at bounding box center [303, 369] width 8 height 8
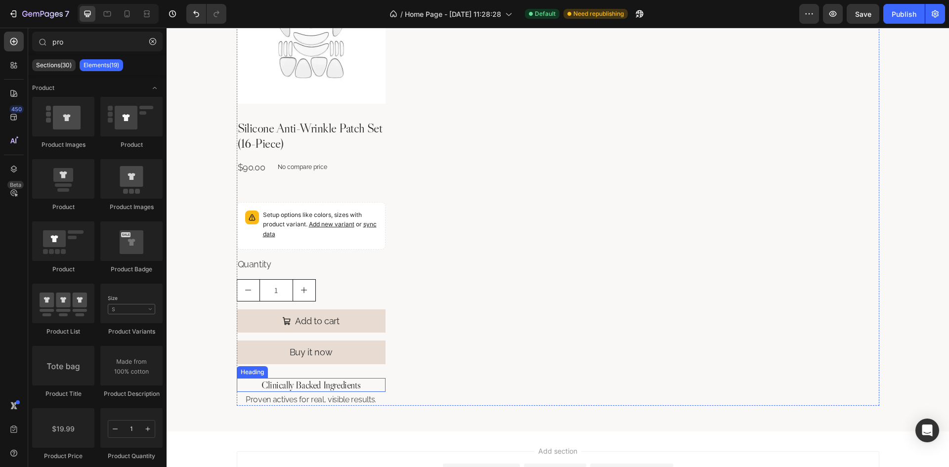
click at [317, 387] on h2 "Clinically Backed Ingredients" at bounding box center [311, 385] width 149 height 14
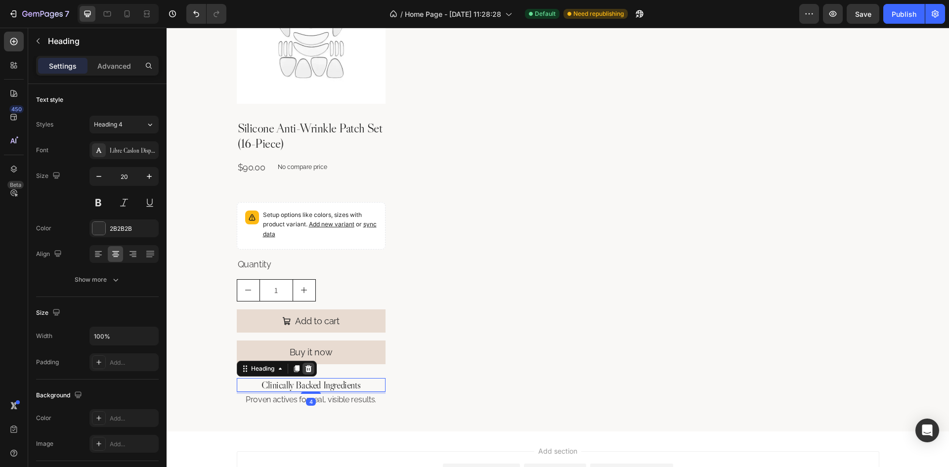
click at [305, 368] on icon at bounding box center [308, 368] width 6 height 7
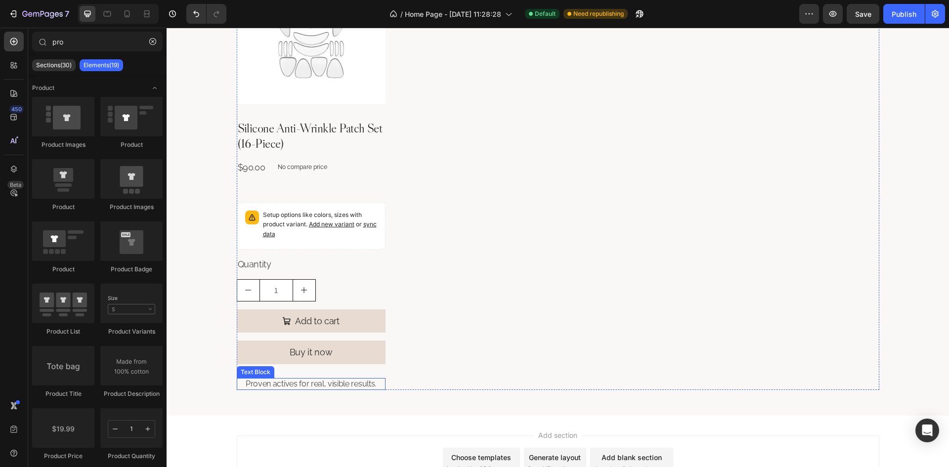
click at [310, 383] on p "Proven actives for real, visible results." at bounding box center [311, 384] width 147 height 10
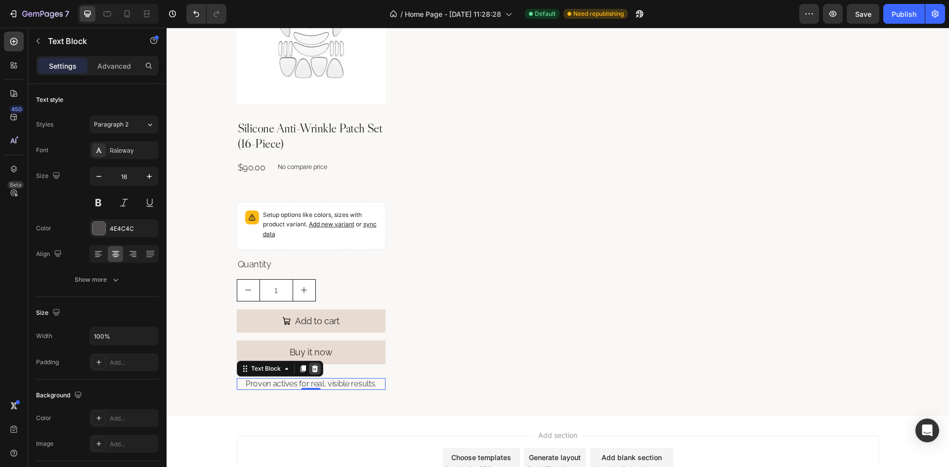
click at [311, 368] on icon at bounding box center [314, 368] width 6 height 7
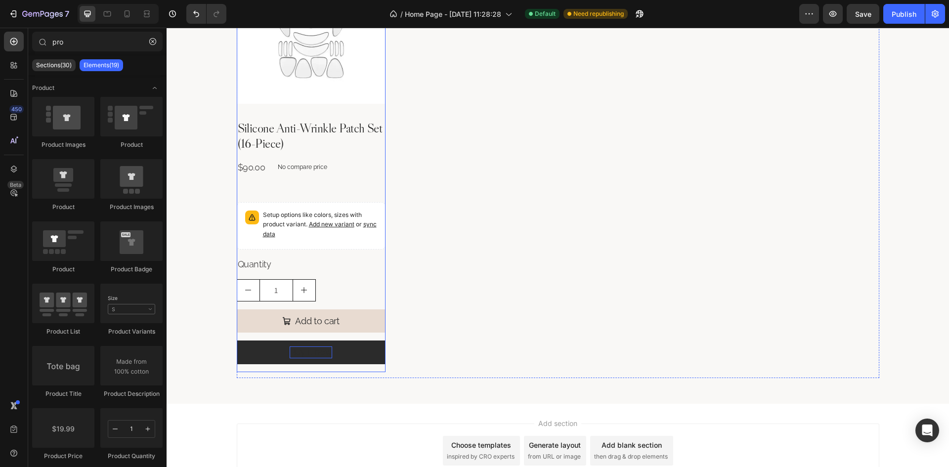
click at [326, 357] on div "Buy it now" at bounding box center [311, 351] width 43 height 11
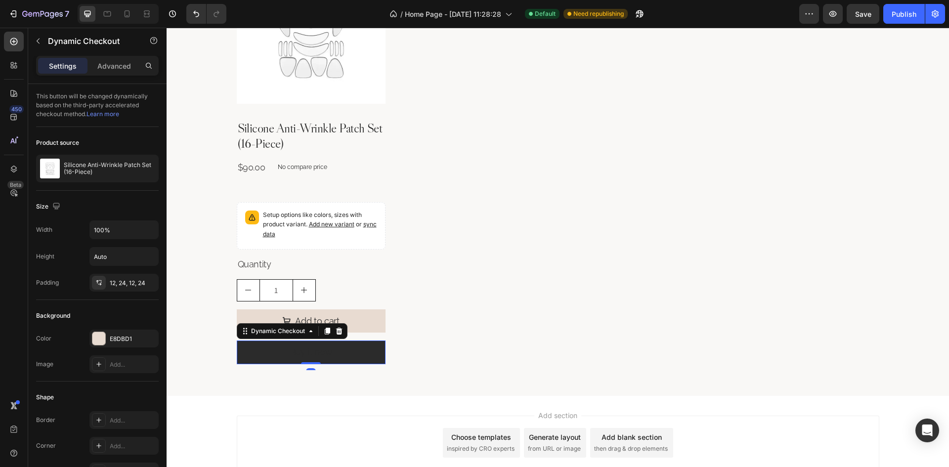
drag, startPoint x: 312, startPoint y: 372, endPoint x: 320, endPoint y: 362, distance: 12.3
click at [320, 348] on div "Buy it now Dynamic Checkout 0" at bounding box center [311, 352] width 149 height 23
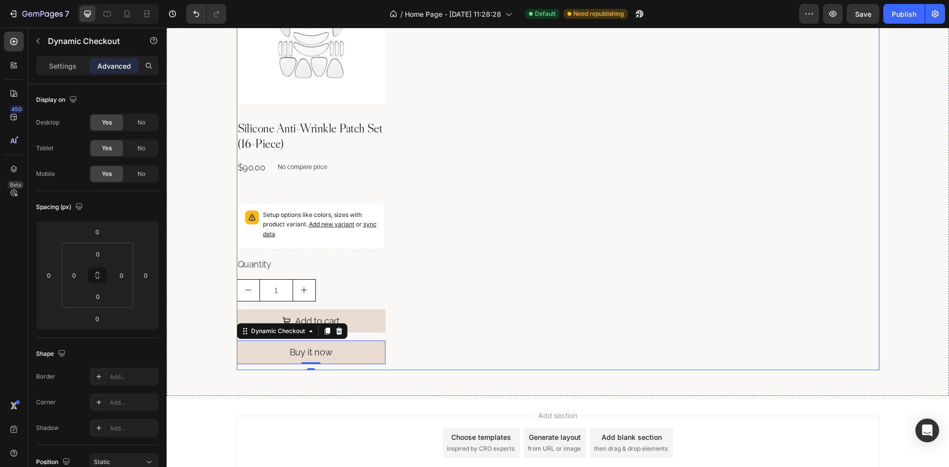
click at [324, 367] on div "Product Images Silicone Anti-Wrinkle Patch Set (16-Piece) Product Title $90.00 …" at bounding box center [311, 162] width 149 height 415
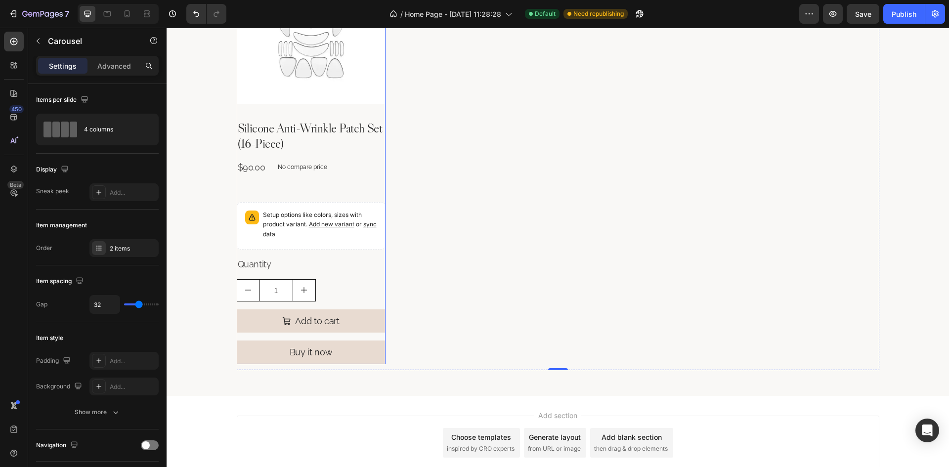
click at [344, 337] on div "Add to cart Add to Cart" at bounding box center [311, 324] width 149 height 31
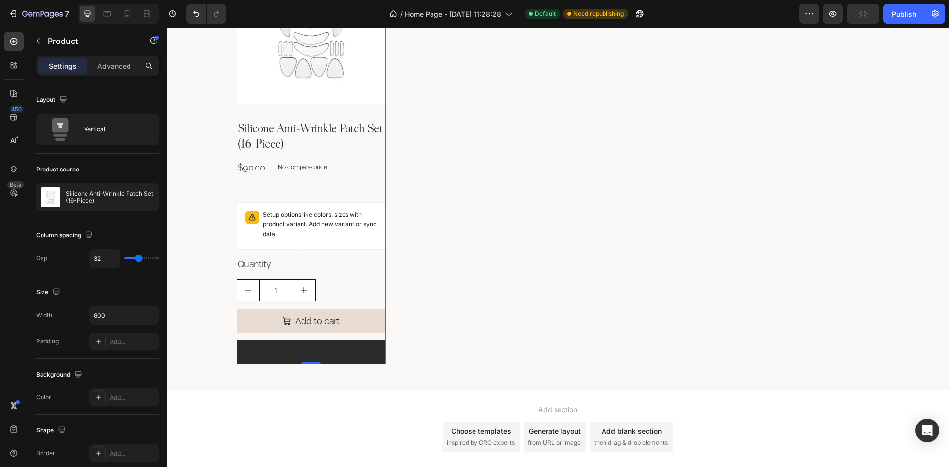
drag, startPoint x: 315, startPoint y: 369, endPoint x: 333, endPoint y: 348, distance: 27.3
click at [322, 348] on div "Product Images Silicone Anti-Wrinkle Patch Set (16-Piece) Product Title $90.00 …" at bounding box center [311, 159] width 149 height 409
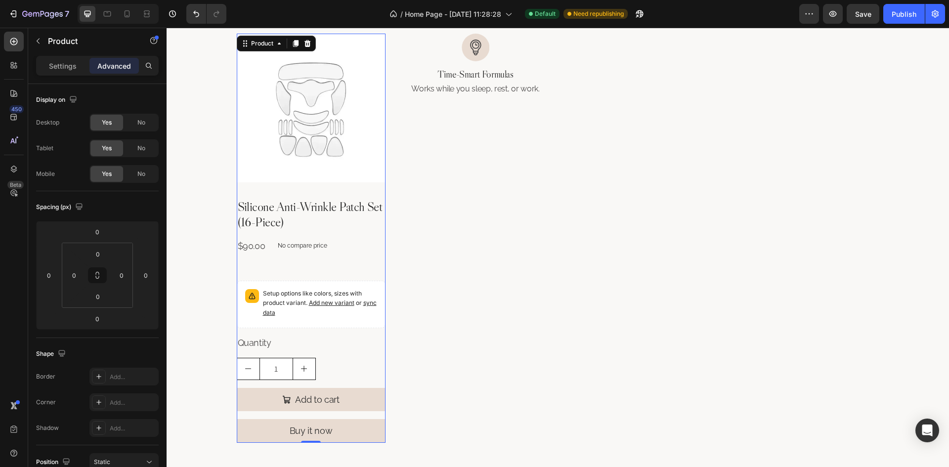
scroll to position [470, 0]
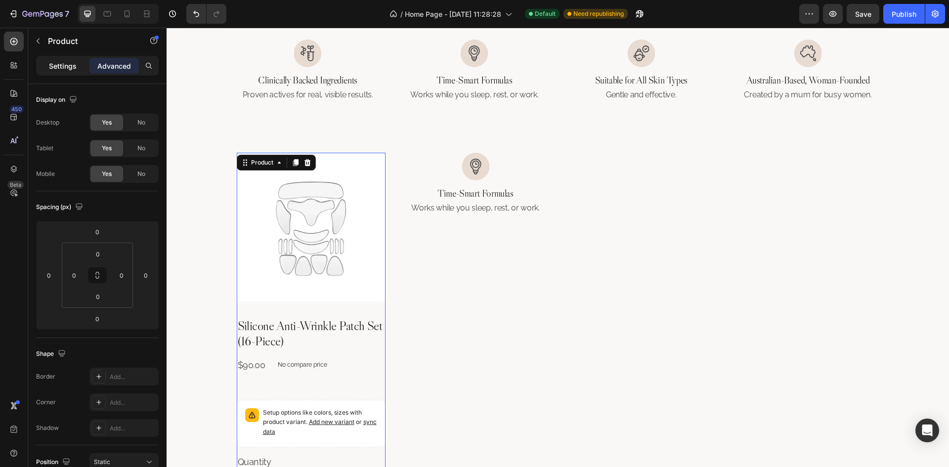
drag, startPoint x: 68, startPoint y: 66, endPoint x: 94, endPoint y: 171, distance: 108.6
click at [68, 66] on p "Settings" at bounding box center [63, 66] width 28 height 10
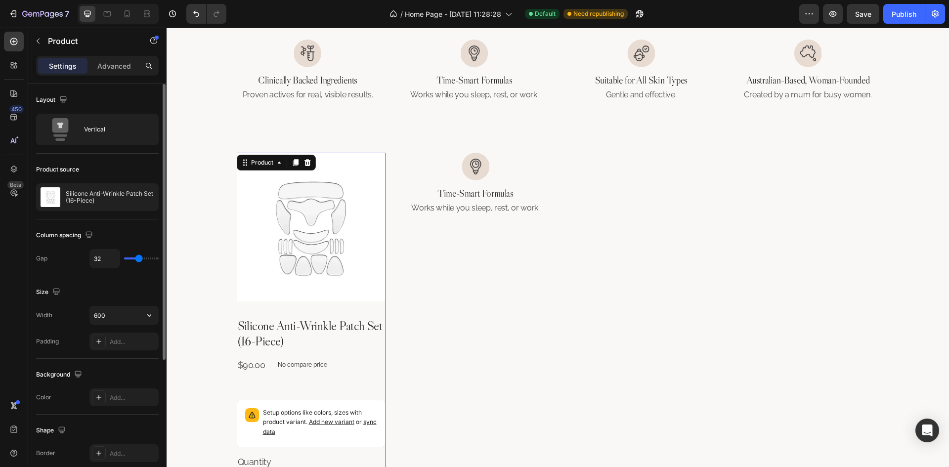
scroll to position [201, 0]
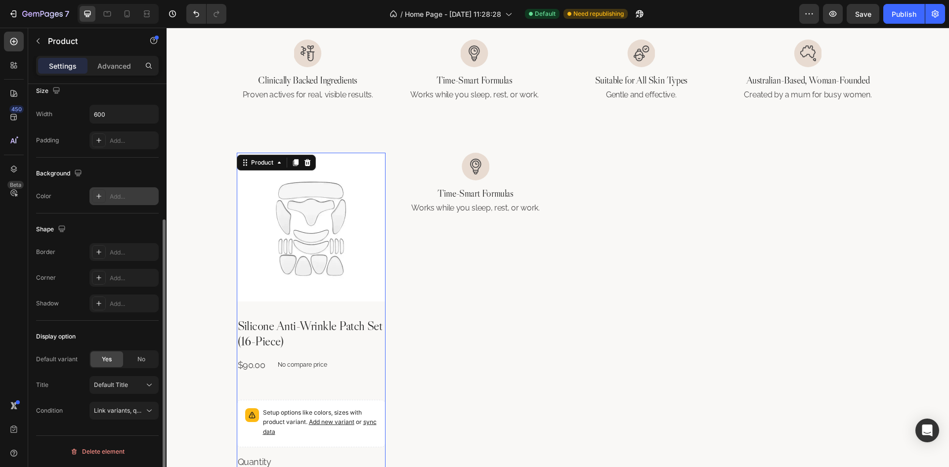
click at [123, 201] on div "Add..." at bounding box center [133, 196] width 46 height 9
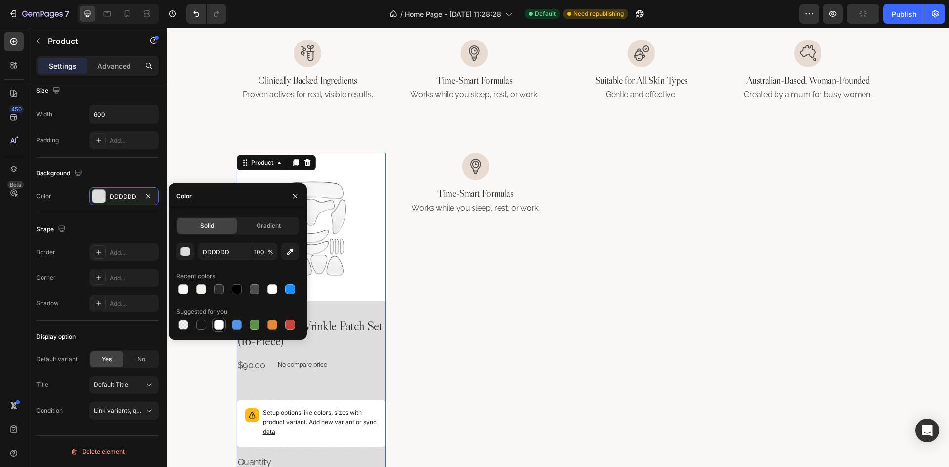
click at [218, 321] on div at bounding box center [219, 325] width 10 height 10
type input "FFFFFF"
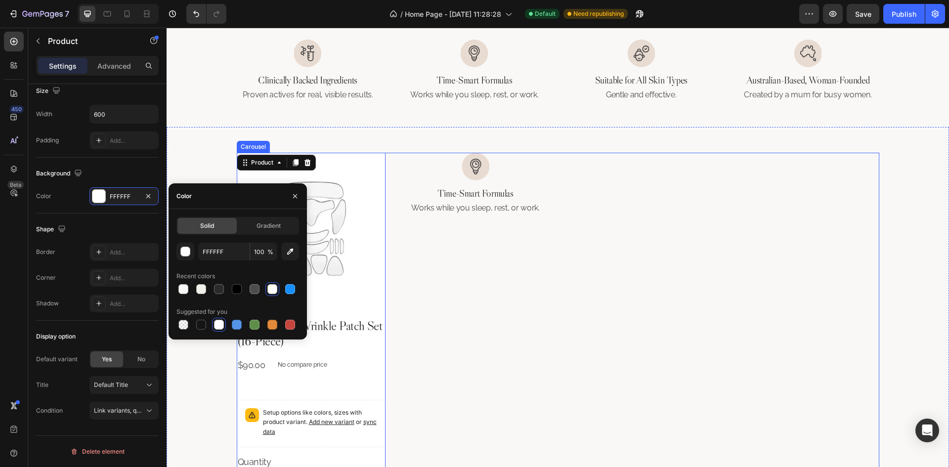
click at [409, 317] on div "Image Time-Smart Formulas Heading Works while you sleep, rest, or work. Text Bl…" at bounding box center [475, 357] width 149 height 409
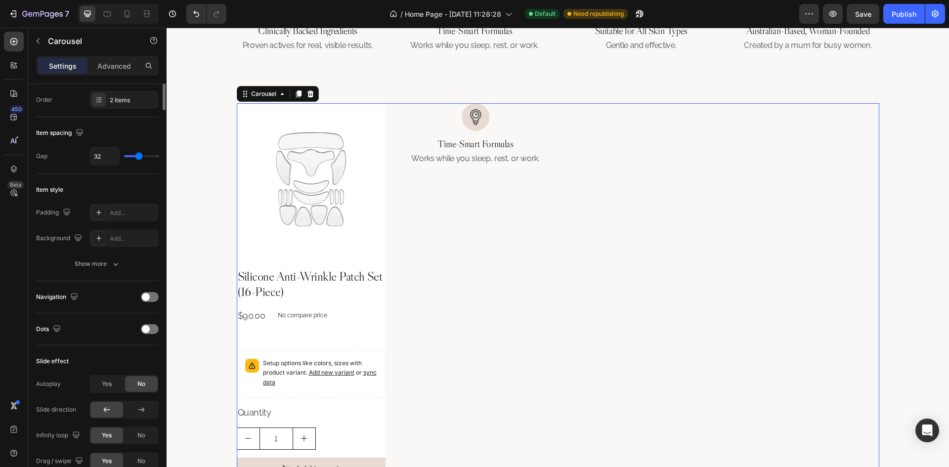
scroll to position [198, 0]
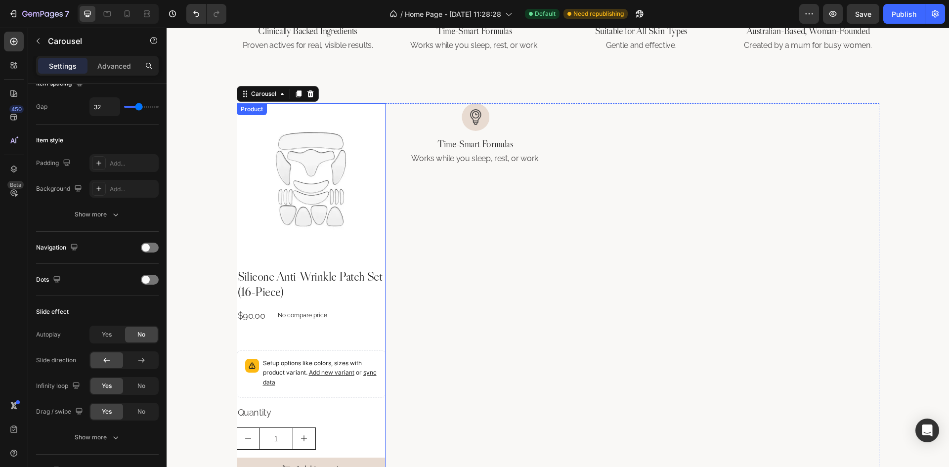
click at [317, 261] on div "Product Images Silicone Anti-Wrinkle Patch Set (16-Piece) Product Title $90.00 …" at bounding box center [311, 307] width 149 height 409
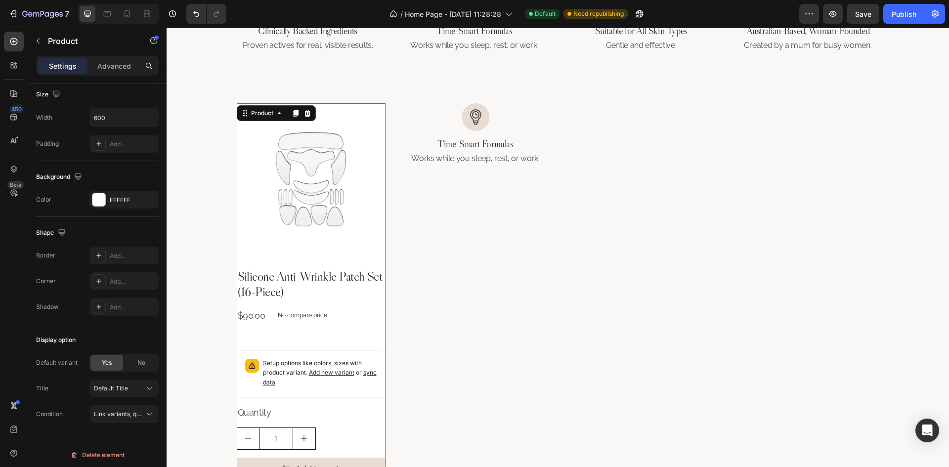
scroll to position [0, 0]
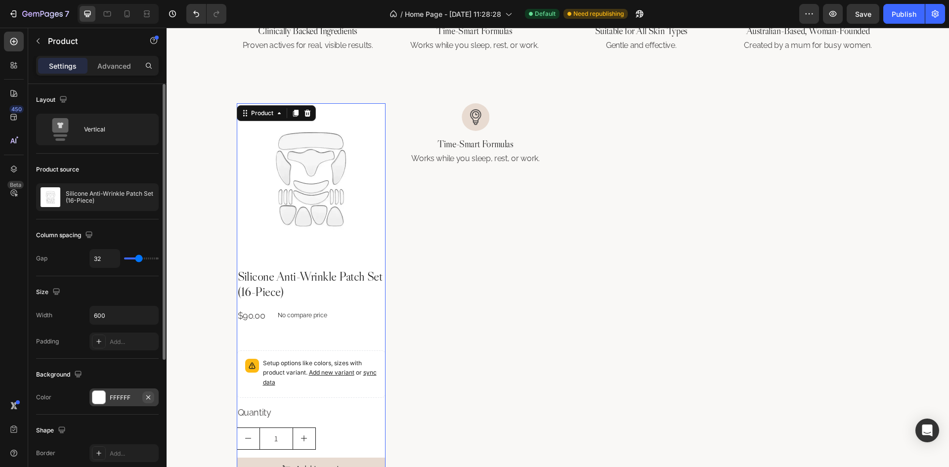
click at [151, 398] on icon "button" at bounding box center [148, 397] width 8 height 8
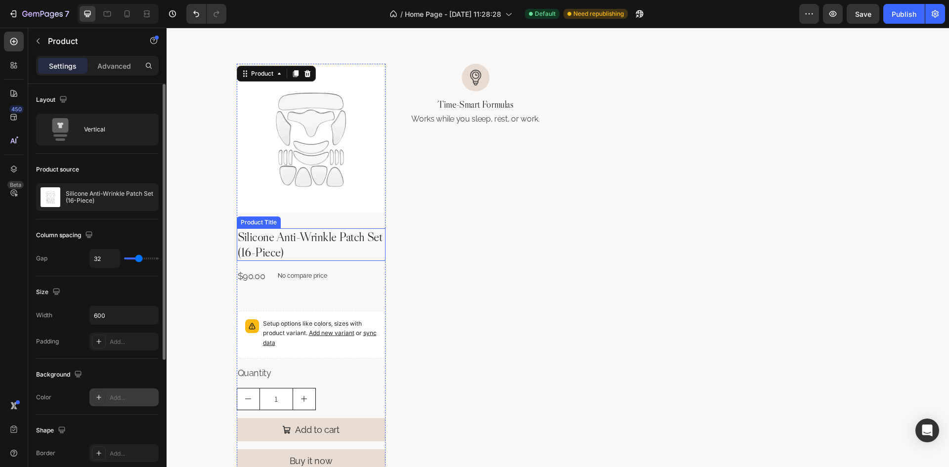
scroll to position [618, 0]
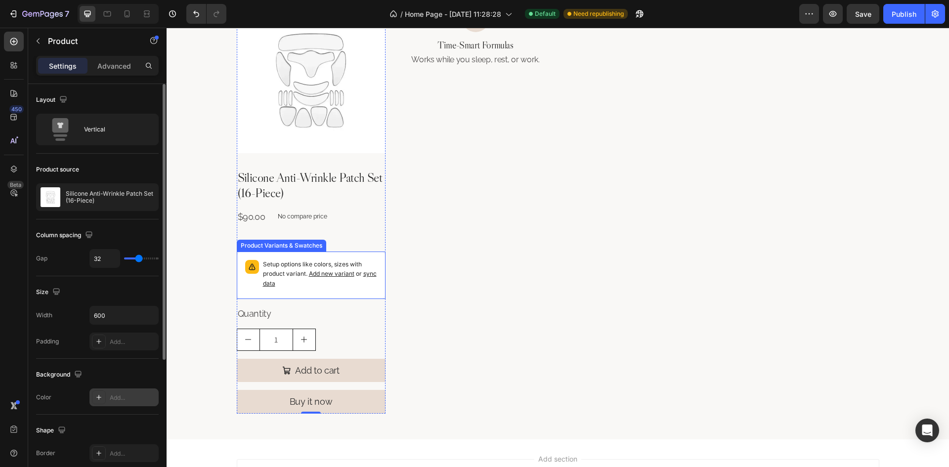
click at [364, 260] on p "Setup options like colors, sizes with product variant. Add new variant or sync …" at bounding box center [320, 274] width 114 height 29
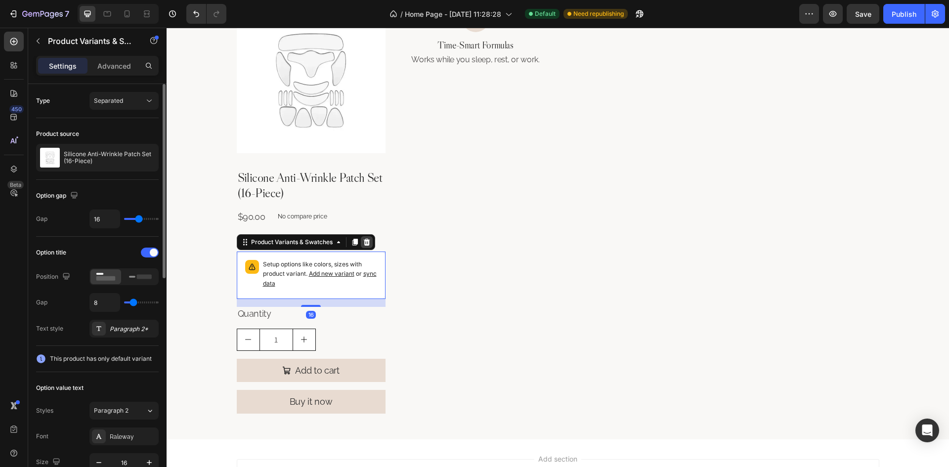
click at [363, 244] on icon at bounding box center [366, 242] width 6 height 7
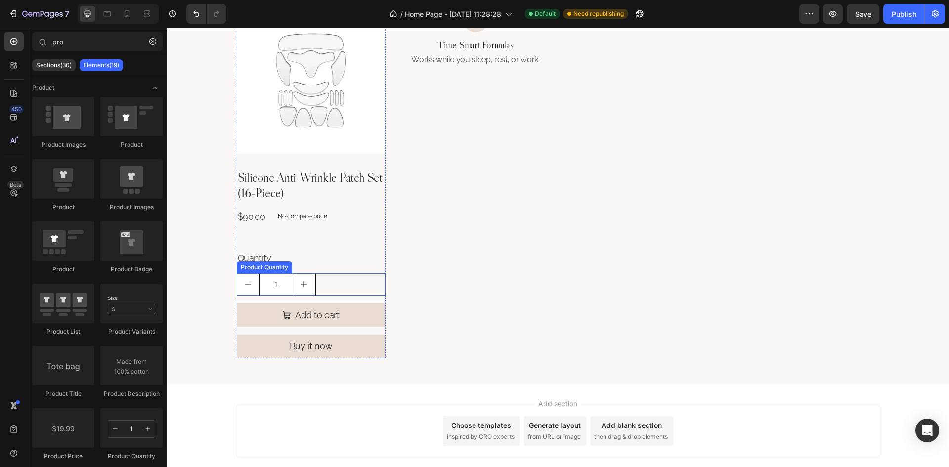
click at [337, 283] on div "1" at bounding box center [311, 284] width 149 height 22
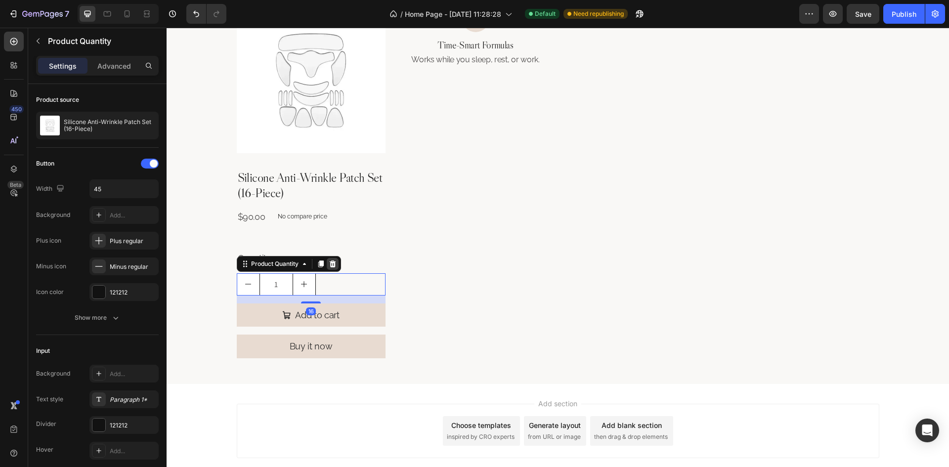
click at [333, 262] on icon at bounding box center [333, 264] width 8 height 8
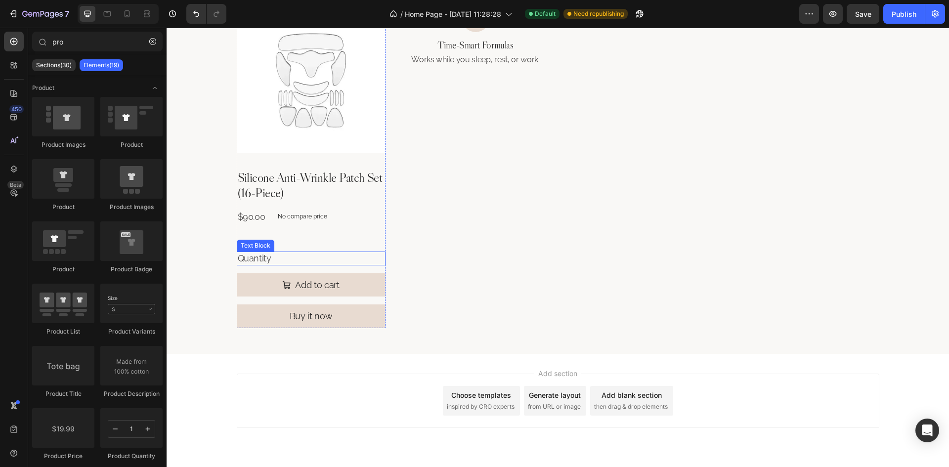
click at [328, 256] on div "Quantity" at bounding box center [311, 258] width 149 height 13
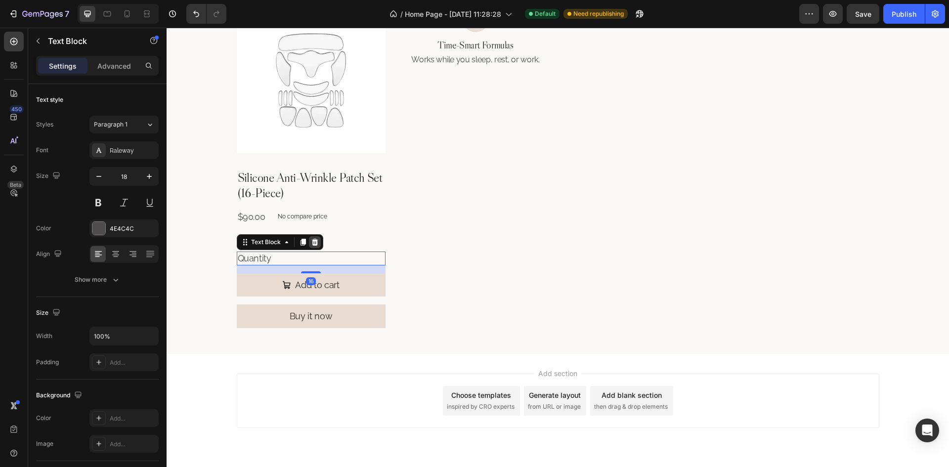
click at [312, 241] on icon at bounding box center [314, 242] width 6 height 7
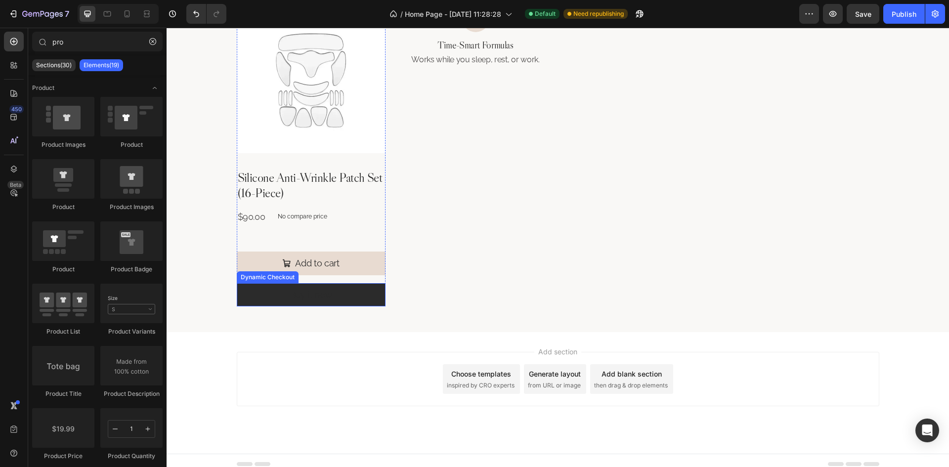
click at [353, 290] on button "Buy it now" at bounding box center [311, 294] width 149 height 23
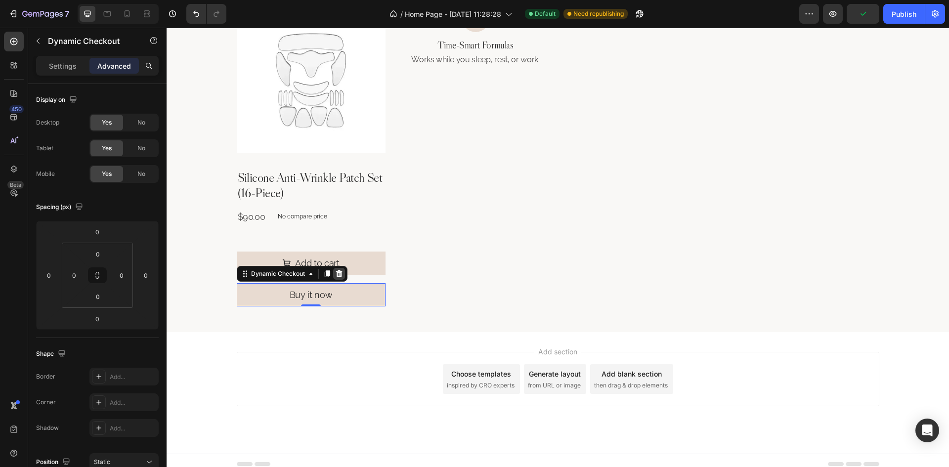
click at [336, 275] on icon at bounding box center [339, 273] width 6 height 7
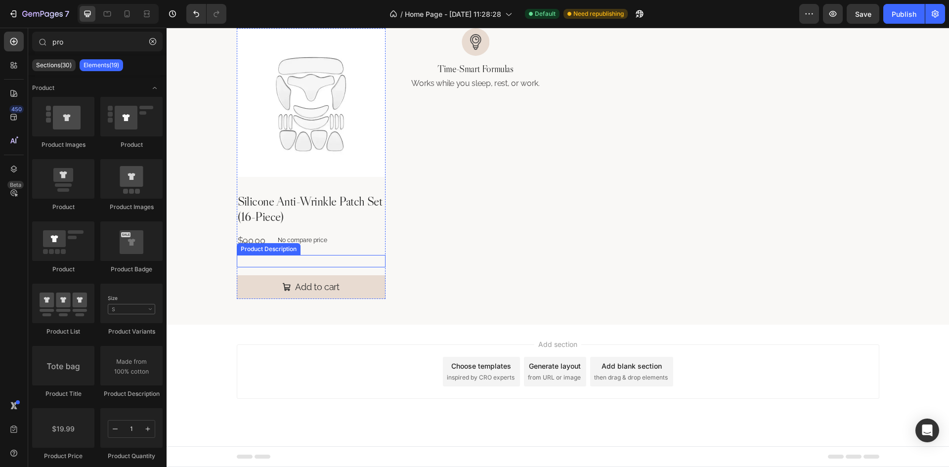
click at [347, 260] on div at bounding box center [311, 261] width 149 height 12
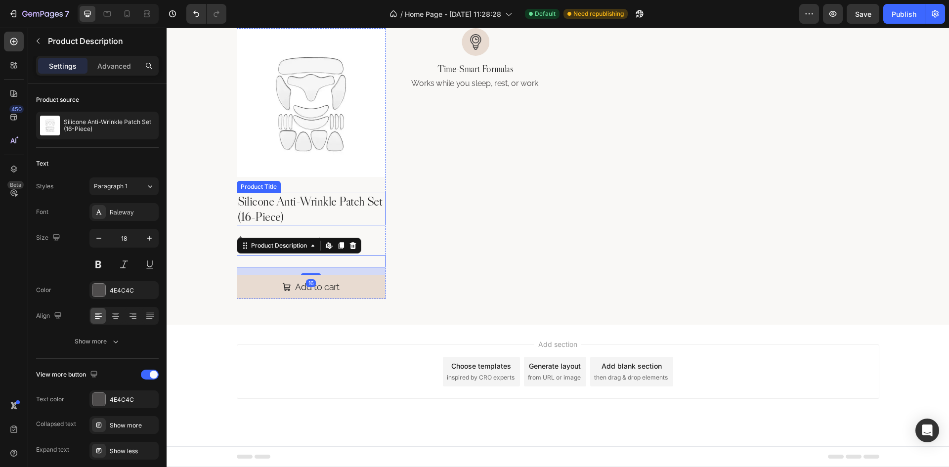
click at [345, 204] on h2 "Silicone Anti-Wrinkle Patch Set (16-Piece)" at bounding box center [311, 209] width 149 height 33
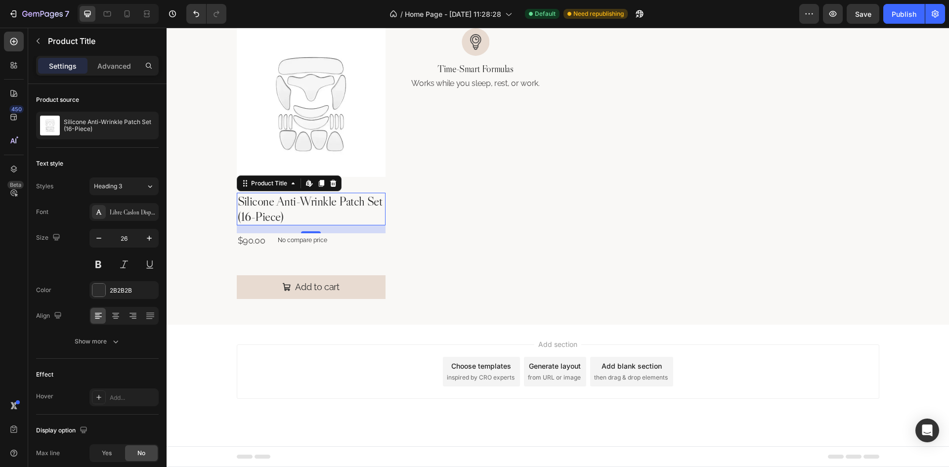
drag, startPoint x: 21, startPoint y: 42, endPoint x: 33, endPoint y: 51, distance: 14.7
click at [21, 42] on div at bounding box center [14, 42] width 20 height 20
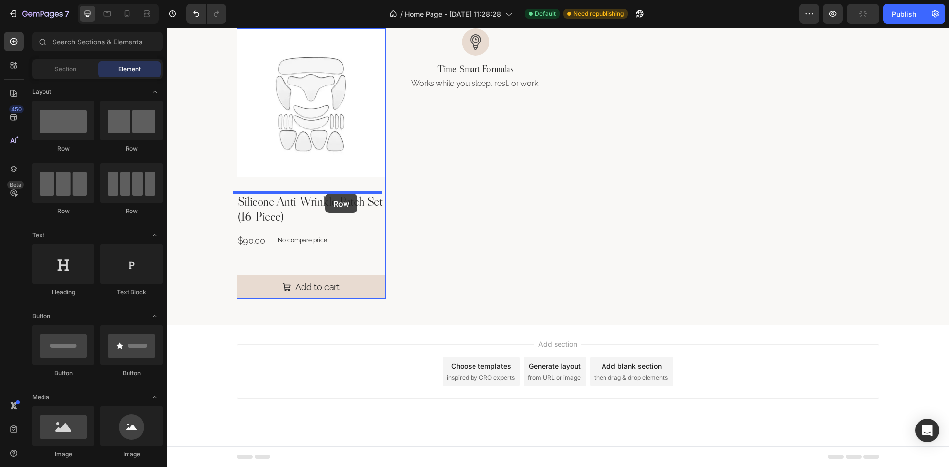
drag, startPoint x: 228, startPoint y: 160, endPoint x: 325, endPoint y: 194, distance: 103.2
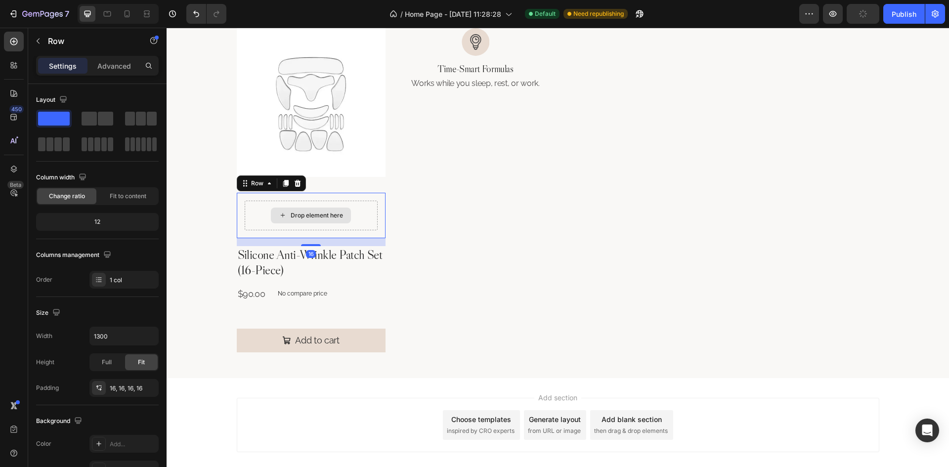
scroll to position [618, 0]
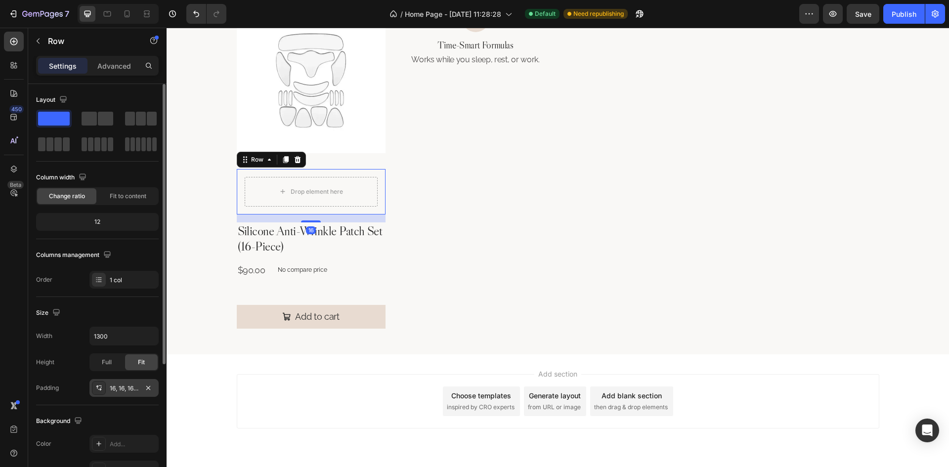
click at [126, 388] on div "16, 16, 16, 16" at bounding box center [124, 388] width 29 height 9
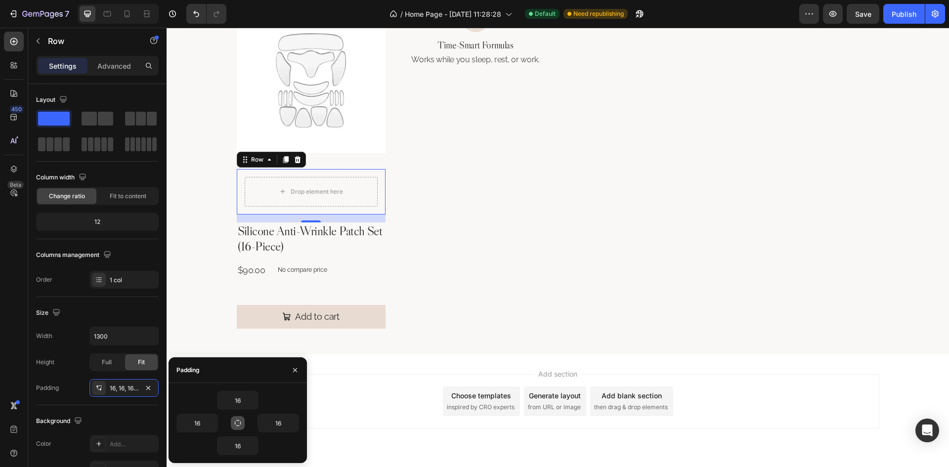
click at [236, 423] on icon "button" at bounding box center [238, 423] width 8 height 8
click at [239, 401] on input "16" at bounding box center [237, 400] width 41 height 18
type input "12"
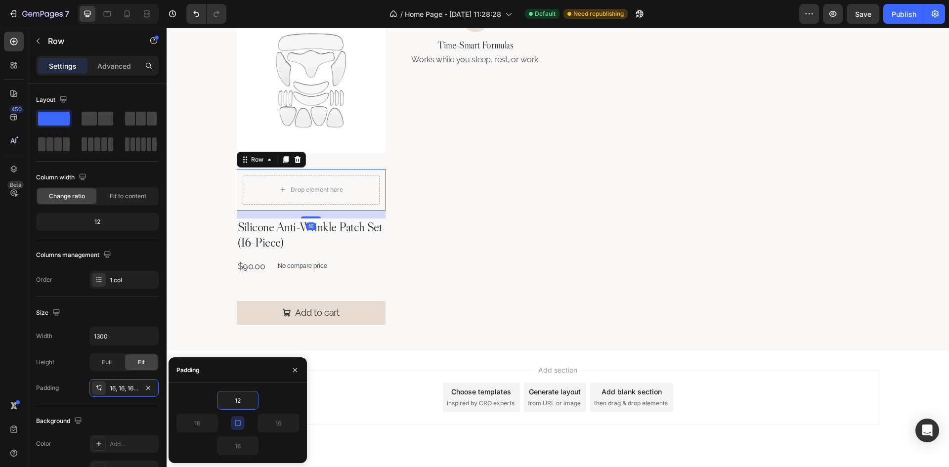
type input "12"
drag, startPoint x: 261, startPoint y: 365, endPoint x: 264, endPoint y: 373, distance: 8.4
click at [261, 368] on div "Padding" at bounding box center [238, 370] width 138 height 26
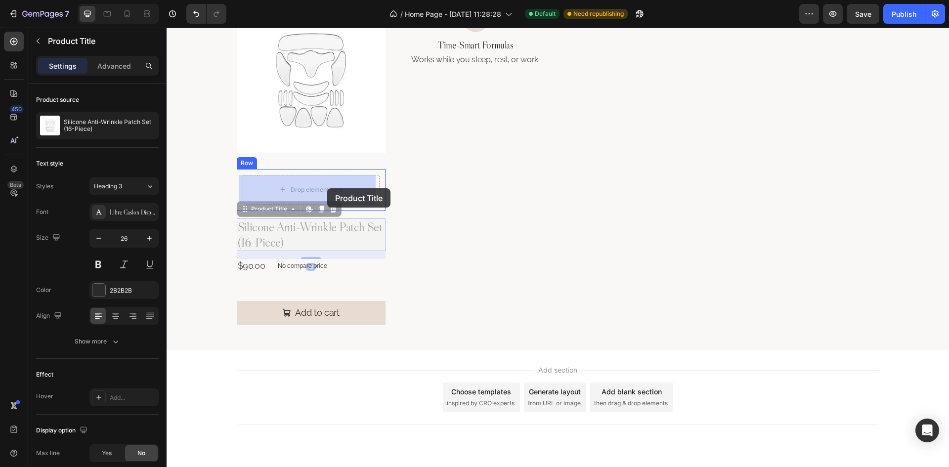
drag, startPoint x: 312, startPoint y: 228, endPoint x: 327, endPoint y: 188, distance: 42.7
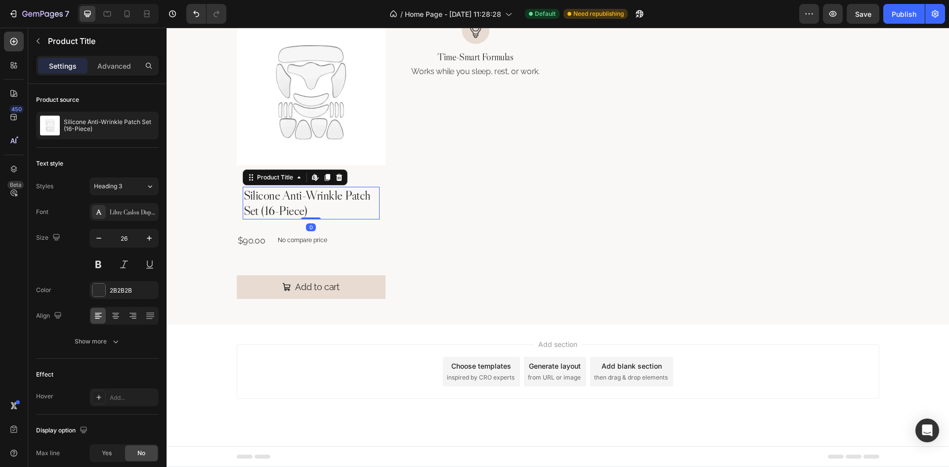
scroll to position [606, 0]
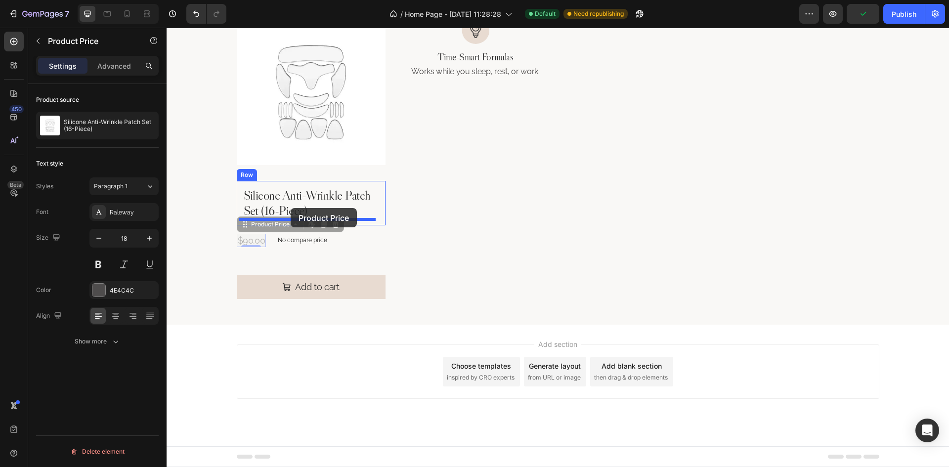
drag, startPoint x: 250, startPoint y: 239, endPoint x: 291, endPoint y: 208, distance: 51.2
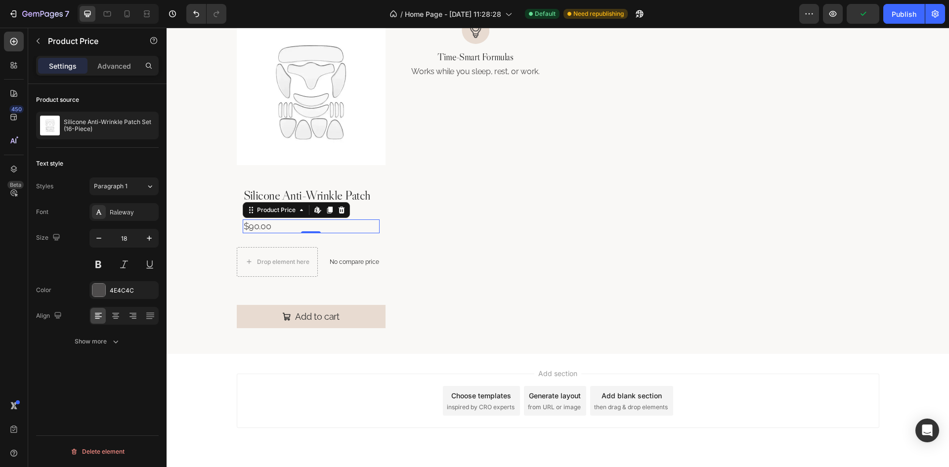
scroll to position [618, 0]
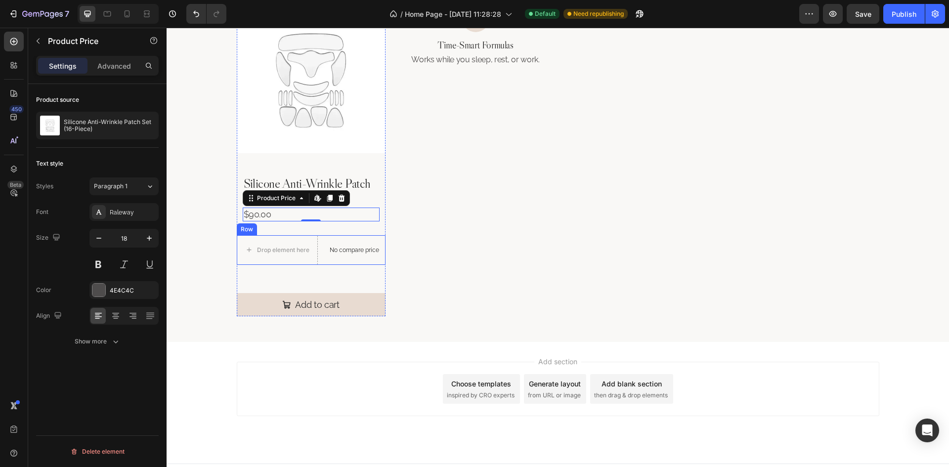
click at [339, 249] on p "No compare price" at bounding box center [354, 250] width 49 height 6
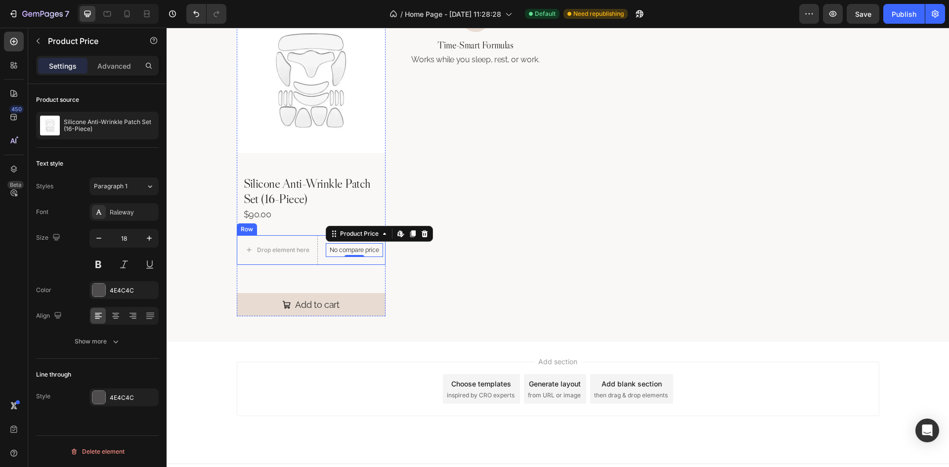
click at [326, 260] on div "No compare price Product Price Edit content in Shopify 0" at bounding box center [354, 250] width 57 height 30
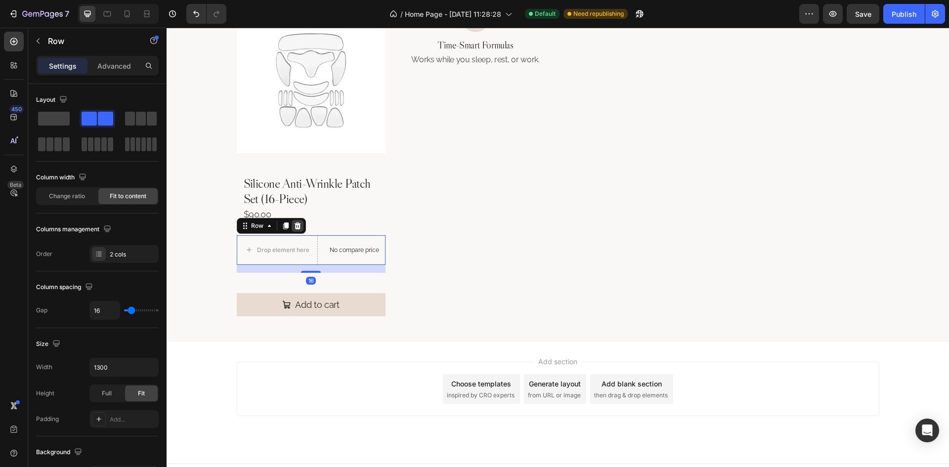
click at [297, 228] on icon at bounding box center [298, 226] width 8 height 8
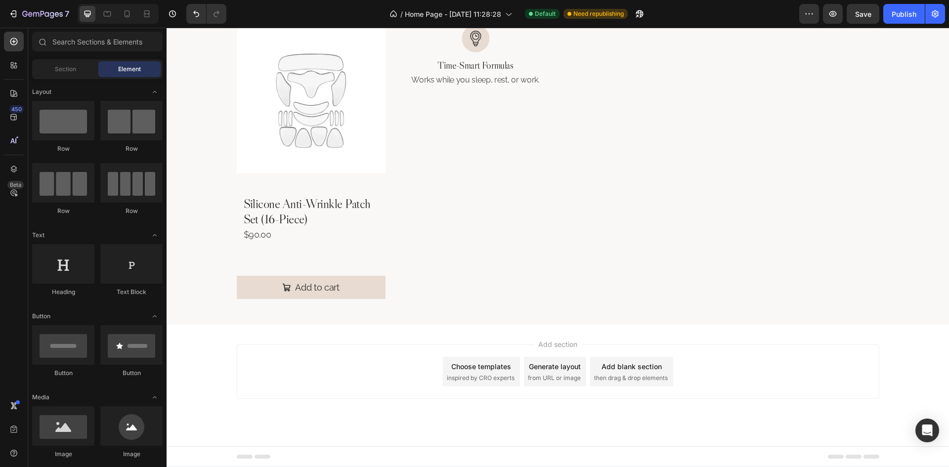
scroll to position [598, 0]
click at [300, 235] on div "$90.00" at bounding box center [311, 234] width 137 height 13
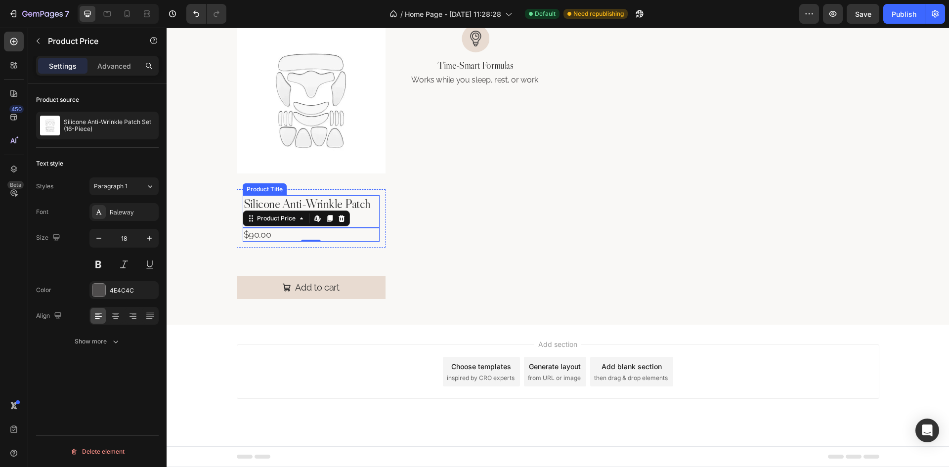
click at [348, 217] on h2 "Silicone Anti-Wrinkle Patch Set (16-Piece)" at bounding box center [311, 211] width 137 height 33
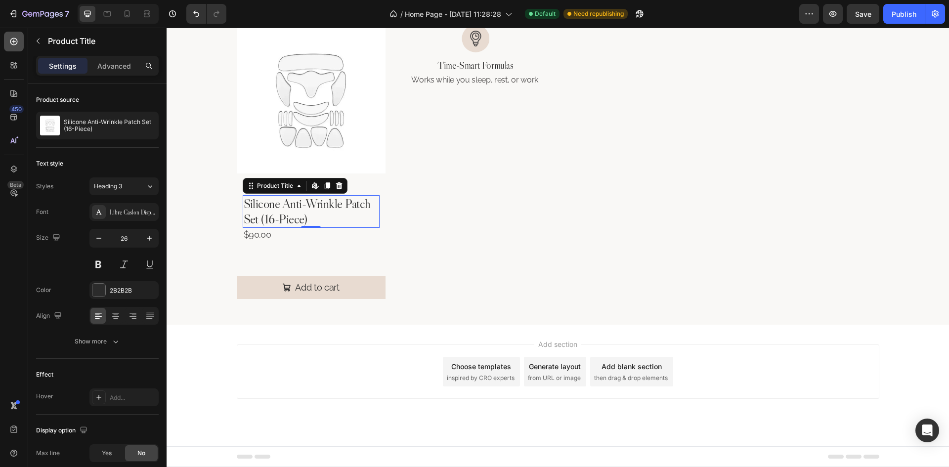
click at [16, 43] on icon at bounding box center [13, 41] width 7 height 7
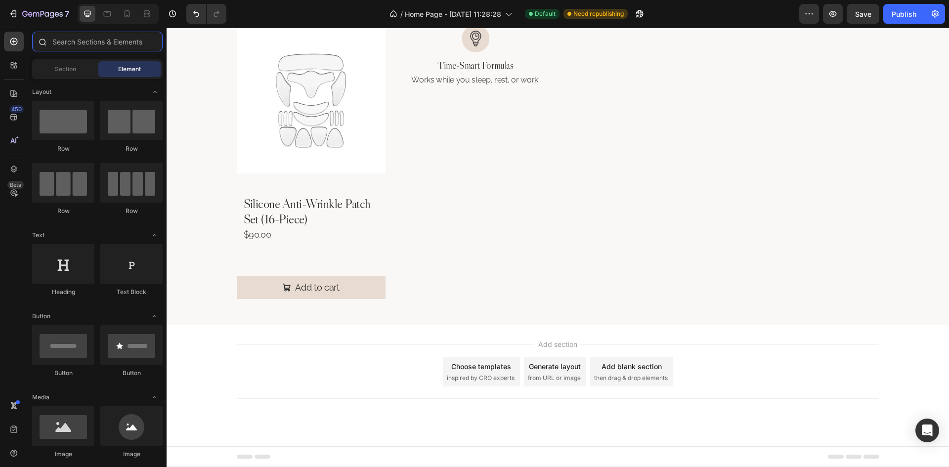
click at [101, 43] on input "text" at bounding box center [97, 42] width 130 height 20
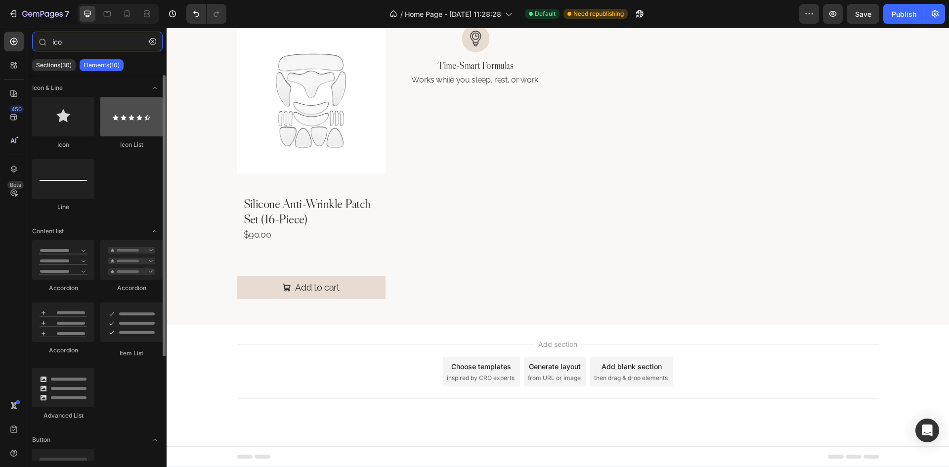
type input "ico"
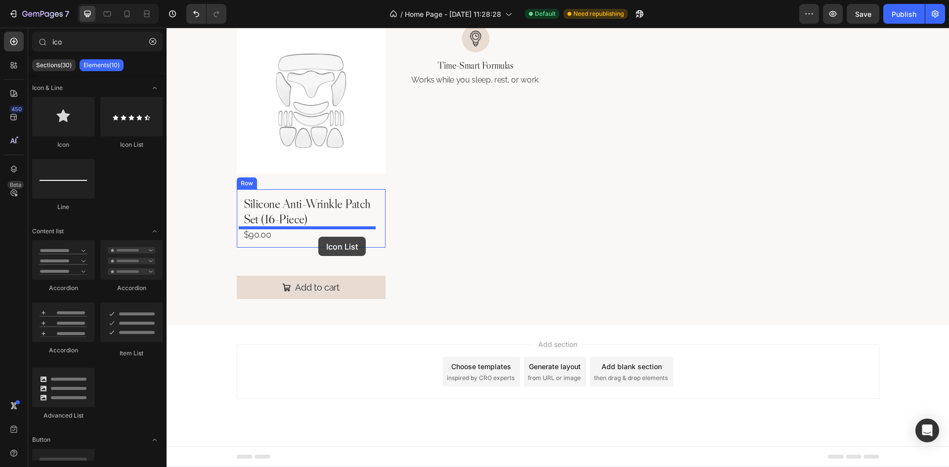
drag, startPoint x: 285, startPoint y: 230, endPoint x: 318, endPoint y: 237, distance: 34.3
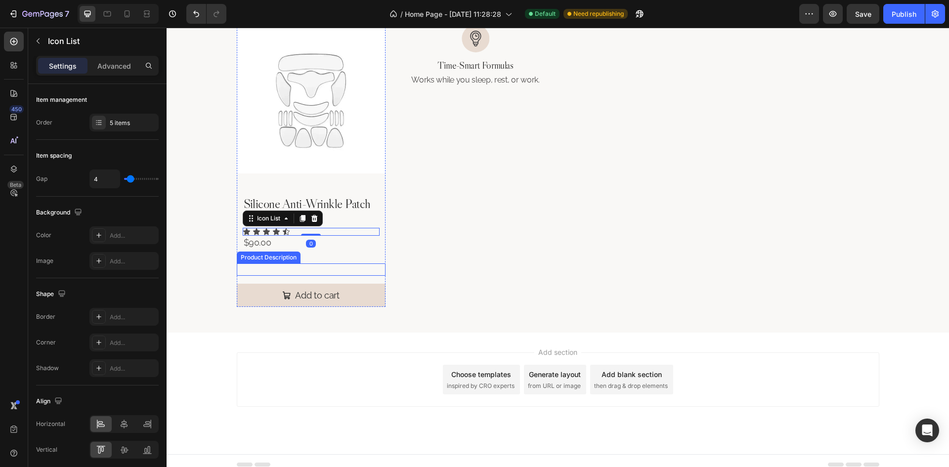
scroll to position [606, 0]
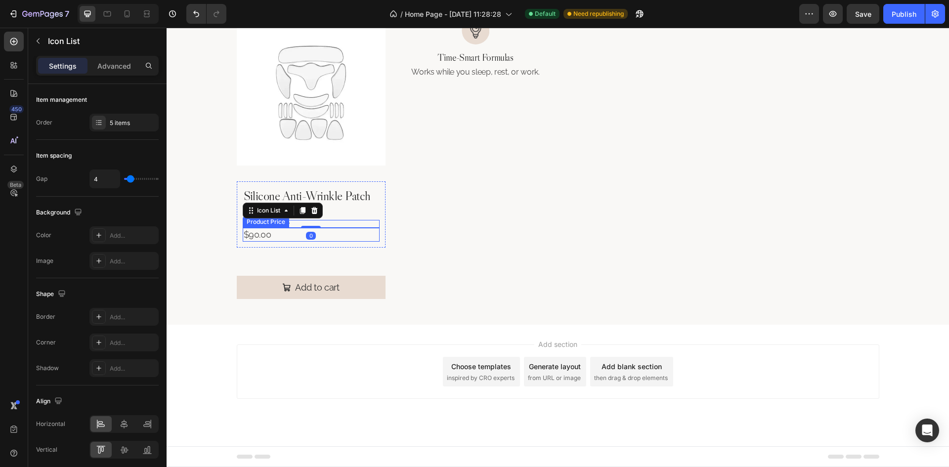
click at [291, 234] on div "$90.00" at bounding box center [311, 234] width 137 height 13
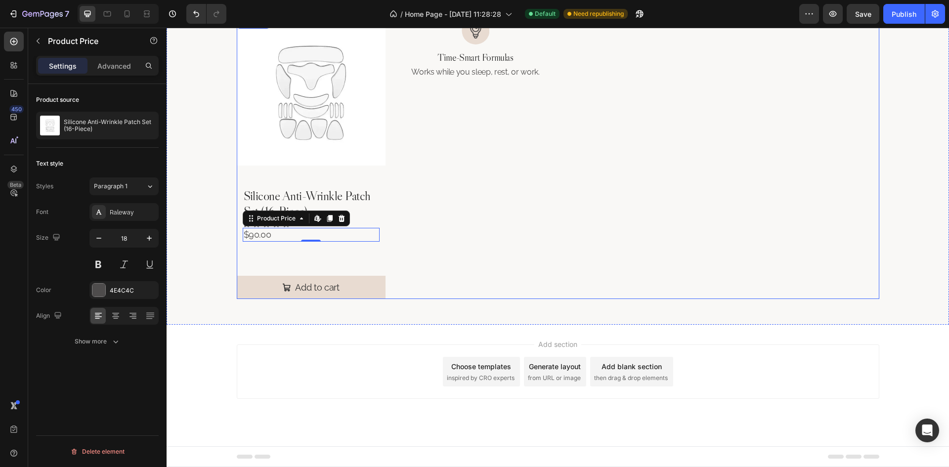
click at [386, 225] on div "Product Images Silicone Anti-Wrinkle Patch Set (16-Piece) Product Title Icon Ic…" at bounding box center [558, 158] width 642 height 282
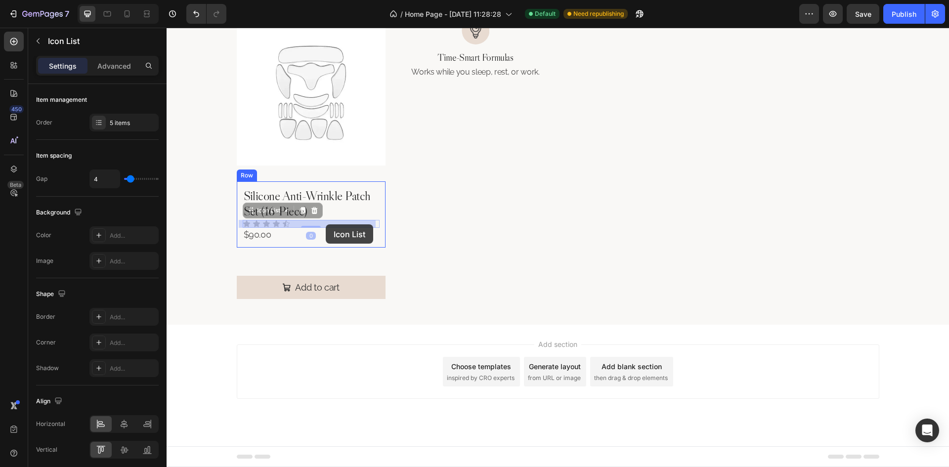
drag, startPoint x: 335, startPoint y: 223, endPoint x: 326, endPoint y: 224, distance: 9.5
